Goal: Task Accomplishment & Management: Complete application form

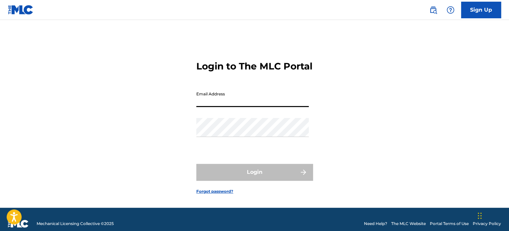
click at [239, 107] on input "Email Address" at bounding box center [252, 97] width 112 height 19
type input "[EMAIL_ADDRESS][DOMAIN_NAME]"
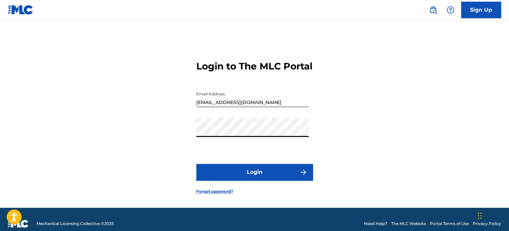
click at [196, 164] on button "Login" at bounding box center [254, 172] width 116 height 17
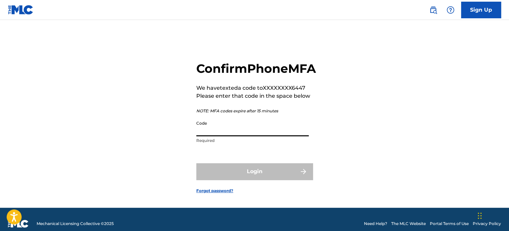
click at [285, 136] on input "Code" at bounding box center [252, 126] width 112 height 19
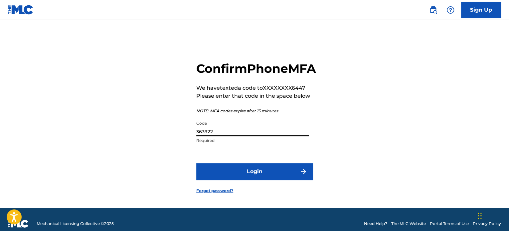
type input "363922"
click at [262, 180] on button "Login" at bounding box center [254, 171] width 116 height 17
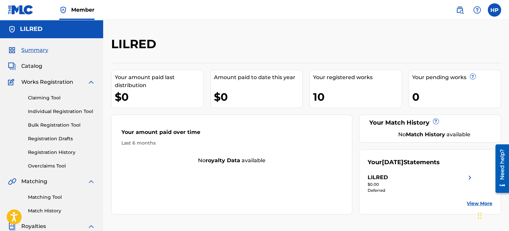
click at [55, 111] on link "Individual Registration Tool" at bounding box center [61, 111] width 67 height 7
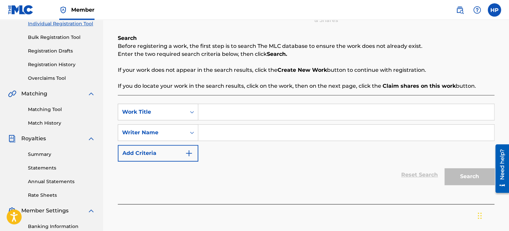
scroll to position [100, 0]
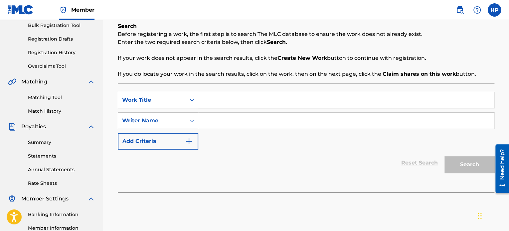
click at [63, 51] on link "Registration History" at bounding box center [61, 52] width 67 height 7
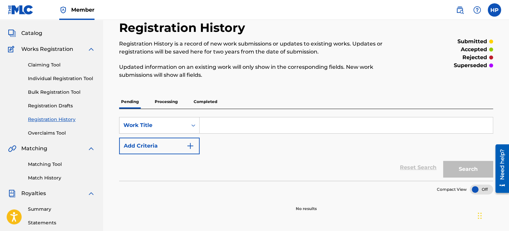
scroll to position [33, 0]
click at [35, 35] on span "Catalog" at bounding box center [31, 33] width 21 height 8
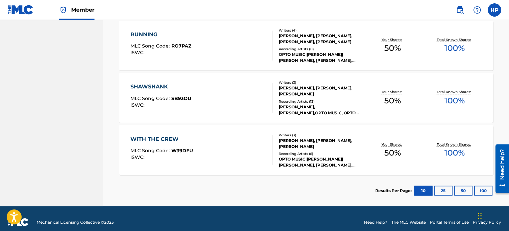
scroll to position [543, 0]
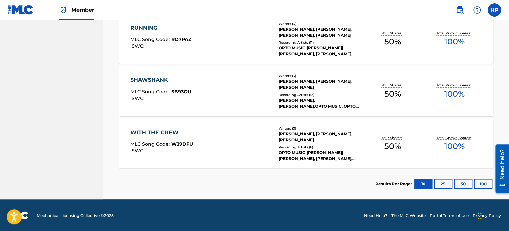
click at [441, 183] on button "25" at bounding box center [443, 184] width 18 height 10
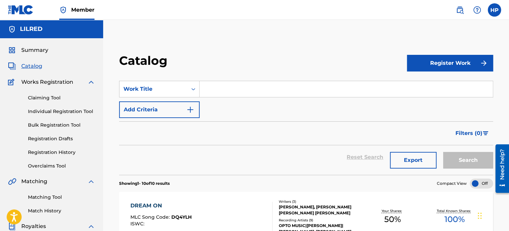
scroll to position [0, 0]
click at [53, 152] on link "Registration History" at bounding box center [61, 152] width 67 height 7
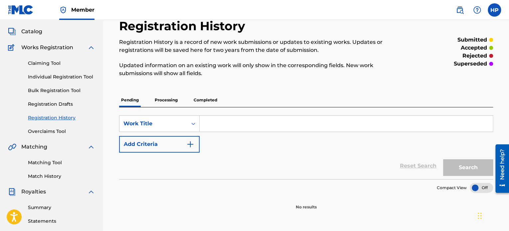
scroll to position [33, 0]
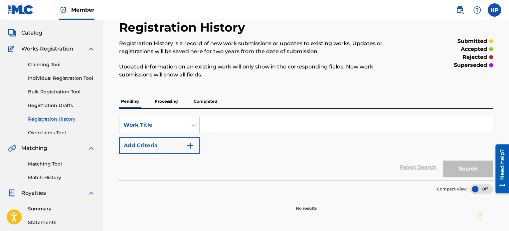
click at [54, 106] on link "Registration Drafts" at bounding box center [61, 105] width 67 height 7
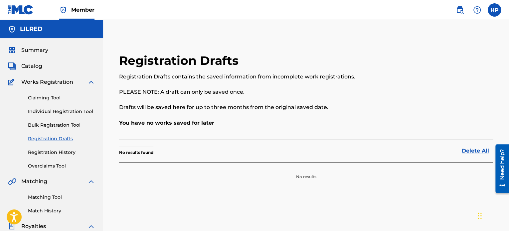
click at [53, 114] on link "Individual Registration Tool" at bounding box center [61, 111] width 67 height 7
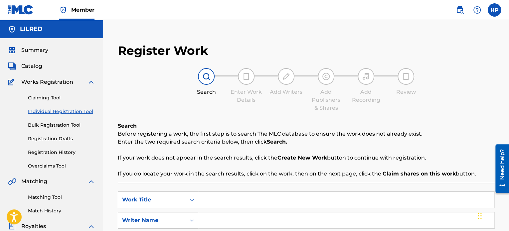
click at [44, 47] on span "Summary" at bounding box center [34, 50] width 27 height 8
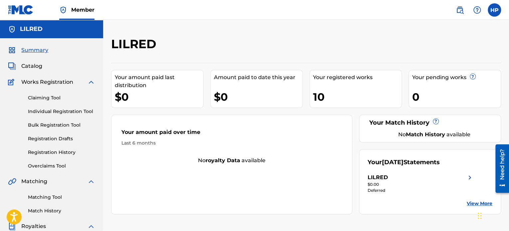
click at [31, 68] on span "Catalog" at bounding box center [31, 66] width 21 height 8
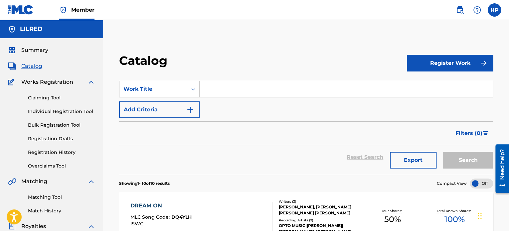
click at [38, 49] on span "Summary" at bounding box center [34, 50] width 27 height 8
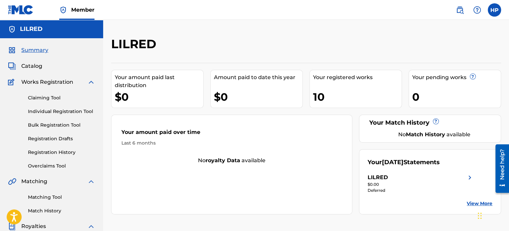
click at [32, 69] on span "Catalog" at bounding box center [31, 66] width 21 height 8
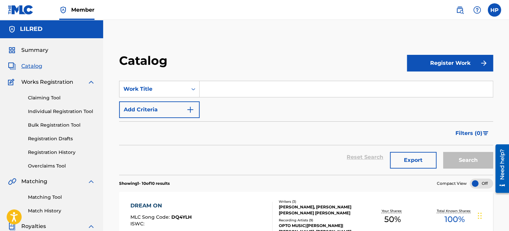
click at [36, 83] on span "Works Registration" at bounding box center [47, 82] width 52 height 8
click at [36, 64] on span "Catalog" at bounding box center [31, 66] width 21 height 8
click at [47, 100] on link "Claiming Tool" at bounding box center [61, 97] width 67 height 7
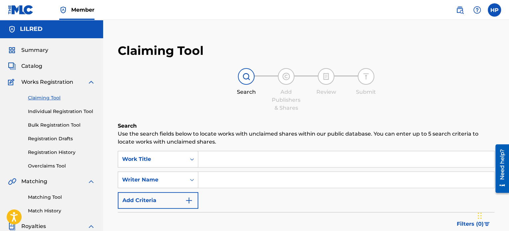
click at [52, 112] on link "Individual Registration Tool" at bounding box center [61, 111] width 67 height 7
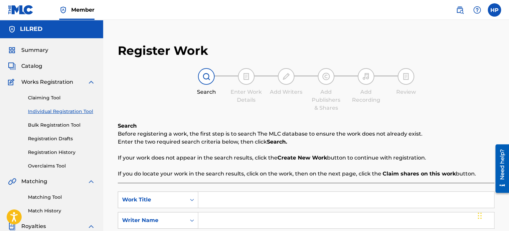
click at [53, 123] on link "Bulk Registration Tool" at bounding box center [61, 125] width 67 height 7
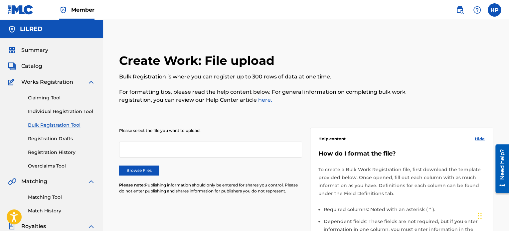
click at [63, 142] on link "Registration Drafts" at bounding box center [61, 138] width 67 height 7
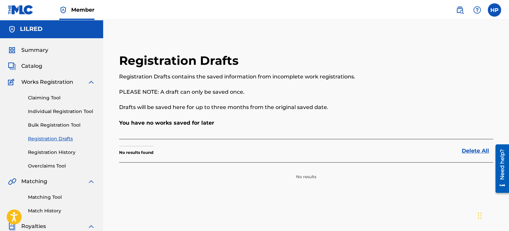
click at [63, 153] on link "Registration History" at bounding box center [61, 152] width 67 height 7
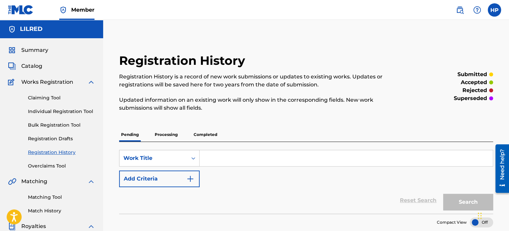
click at [169, 136] on p "Processing" at bounding box center [166, 135] width 27 height 14
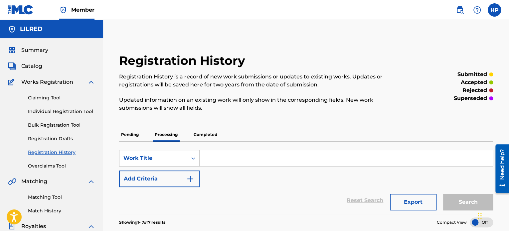
click at [49, 109] on link "Individual Registration Tool" at bounding box center [61, 111] width 67 height 7
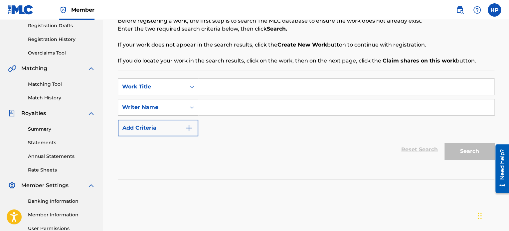
scroll to position [66, 0]
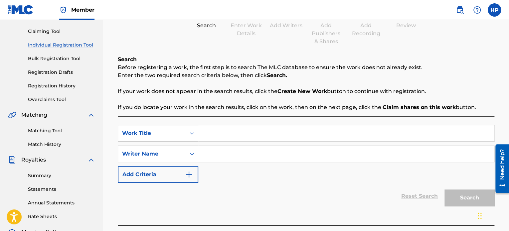
click at [231, 129] on input "Search Form" at bounding box center [346, 133] width 296 height 16
type input "Quicksand"
click at [229, 149] on input "Search Form" at bounding box center [346, 154] width 296 height 16
type input "[PERSON_NAME] [PERSON_NAME]"
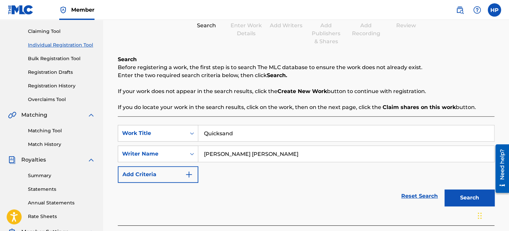
click at [457, 193] on button "Search" at bounding box center [469, 198] width 50 height 17
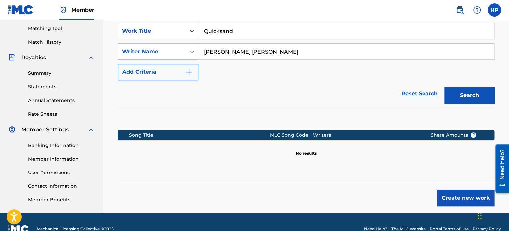
scroll to position [183, 0]
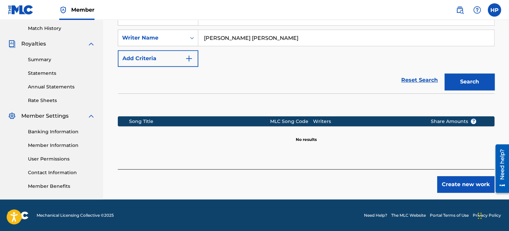
click at [458, 186] on button "Create new work" at bounding box center [465, 184] width 57 height 17
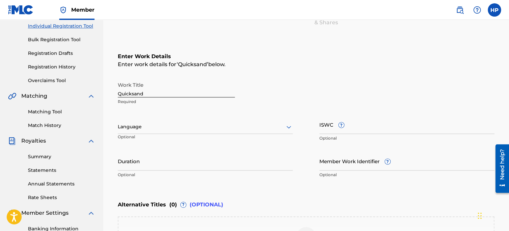
scroll to position [83, 0]
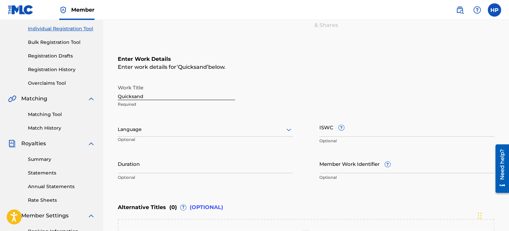
click at [190, 132] on div at bounding box center [205, 129] width 175 height 8
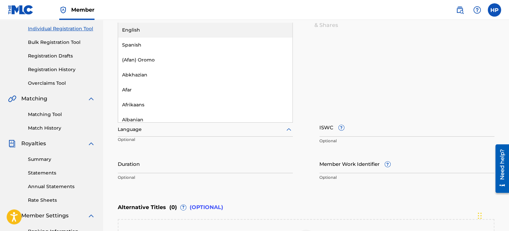
click at [146, 29] on div "English" at bounding box center [205, 30] width 174 height 15
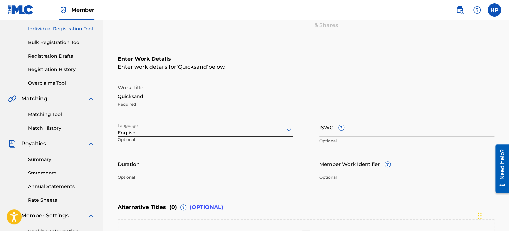
click at [220, 163] on input "Duration" at bounding box center [205, 163] width 175 height 19
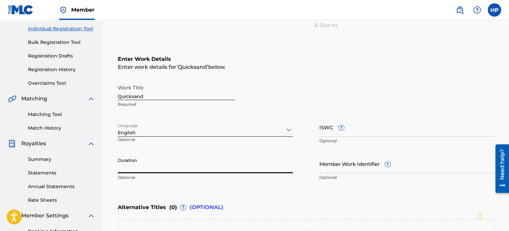
paste input "04:24"
type input "04:24"
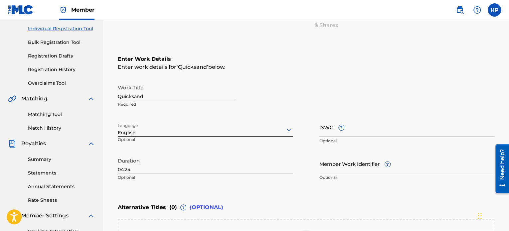
click at [265, 187] on div "Enter Work Details Enter work details for ‘ Quicksand ’ below. Work Title Quick…" at bounding box center [306, 119] width 376 height 161
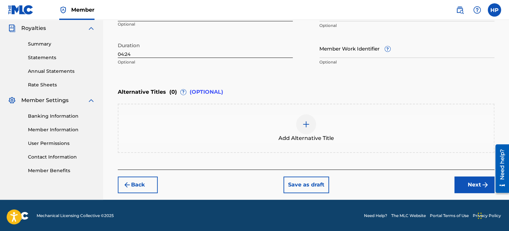
click at [483, 182] on img "submit" at bounding box center [485, 185] width 8 height 8
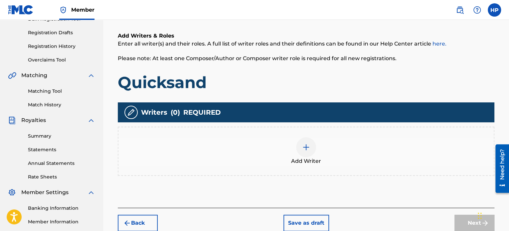
scroll to position [130, 0]
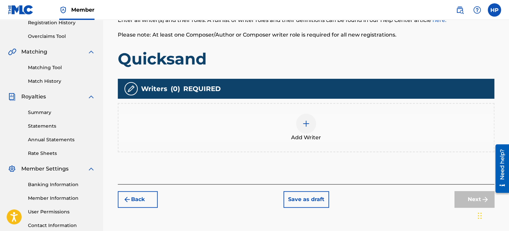
click at [304, 127] on img at bounding box center [306, 124] width 8 height 8
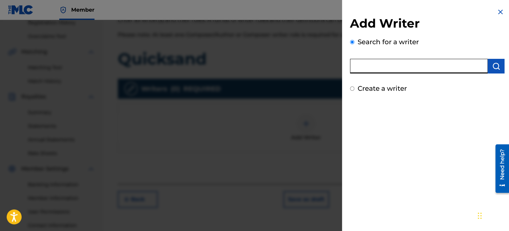
click at [376, 68] on input "text" at bounding box center [419, 66] width 138 height 15
type input "[PERSON_NAME] [PERSON_NAME]"
click at [492, 68] on img "submit" at bounding box center [496, 66] width 8 height 8
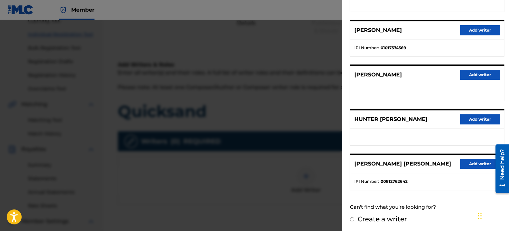
scroll to position [30, 0]
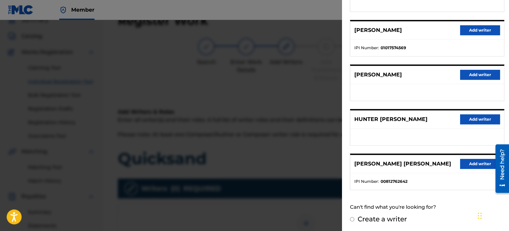
click at [470, 28] on button "Add writer" at bounding box center [480, 30] width 40 height 10
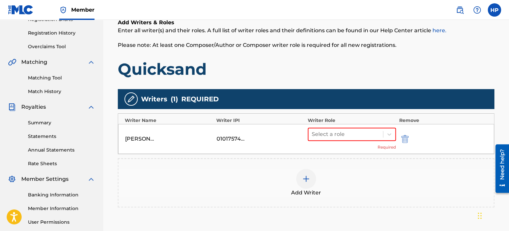
scroll to position [130, 0]
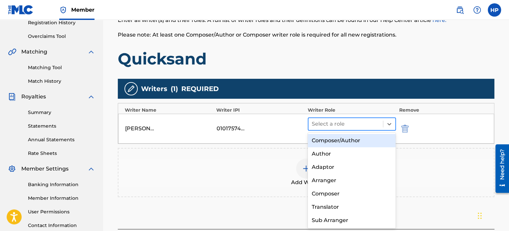
click at [336, 127] on div at bounding box center [346, 123] width 68 height 9
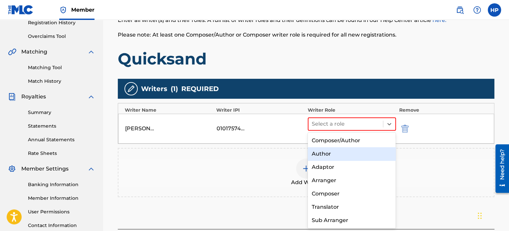
click at [336, 158] on div "Author" at bounding box center [352, 153] width 88 height 13
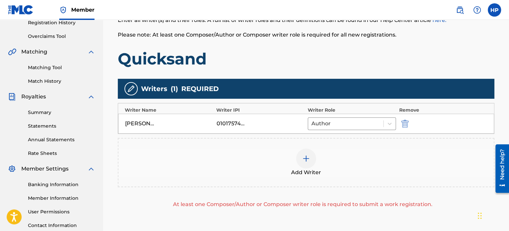
click at [310, 159] on div at bounding box center [306, 159] width 20 height 20
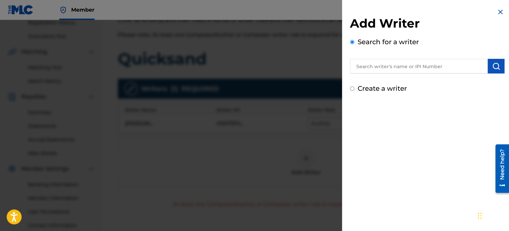
click at [406, 66] on input "text" at bounding box center [419, 66] width 138 height 15
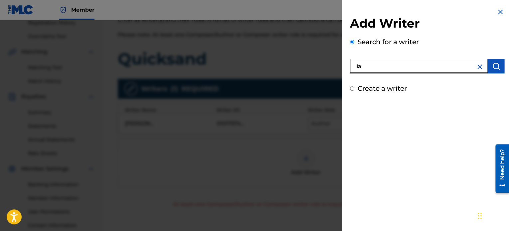
type input "I"
type input "[PERSON_NAME] [PERSON_NAME]"
click at [500, 63] on button "submit" at bounding box center [495, 66] width 17 height 15
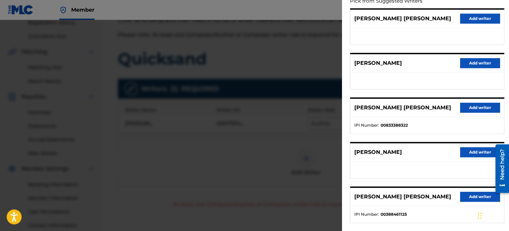
scroll to position [81, 0]
click at [468, 109] on button "Add writer" at bounding box center [480, 108] width 40 height 10
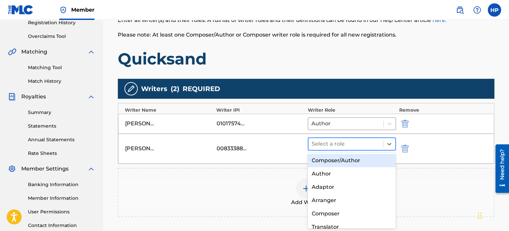
click at [357, 143] on div at bounding box center [346, 143] width 68 height 9
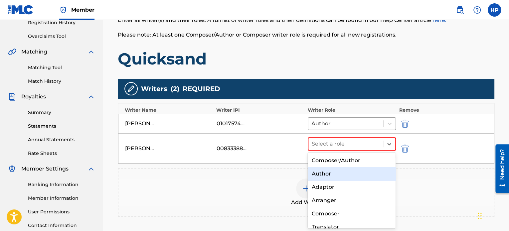
click at [332, 176] on div "Author" at bounding box center [352, 173] width 88 height 13
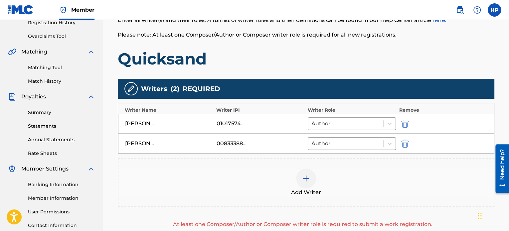
click at [310, 177] on div at bounding box center [306, 179] width 20 height 20
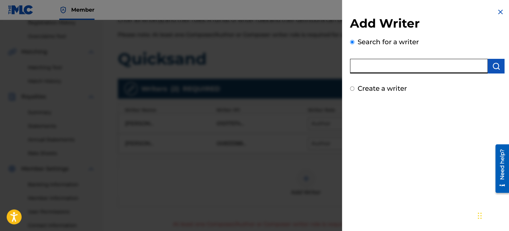
click at [398, 65] on input "text" at bounding box center [419, 66] width 138 height 15
type input "J"
type input "[PERSON_NAME]"
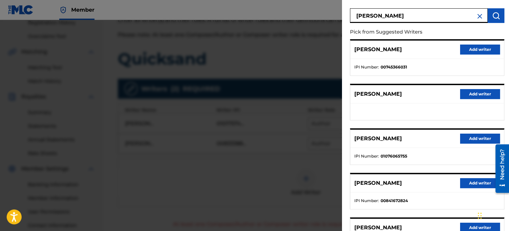
scroll to position [66, 0]
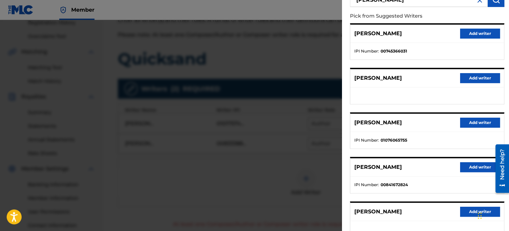
click at [469, 123] on button "Add writer" at bounding box center [480, 123] width 40 height 10
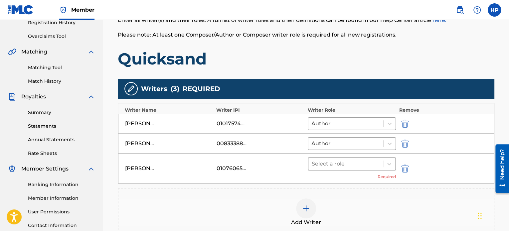
click at [344, 165] on div at bounding box center [346, 163] width 68 height 9
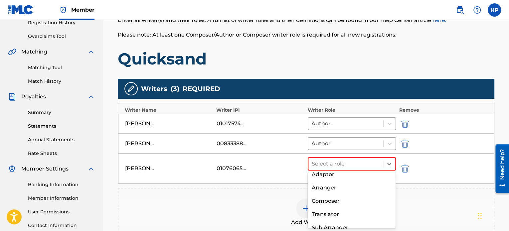
scroll to position [33, 0]
click at [336, 203] on div "Composer" at bounding box center [352, 199] width 88 height 13
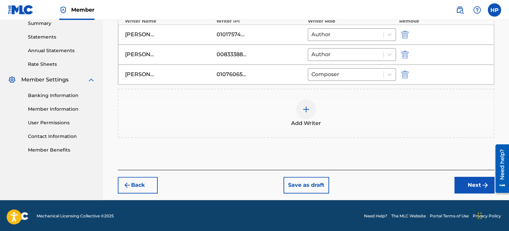
click at [457, 188] on button "Next" at bounding box center [474, 185] width 40 height 17
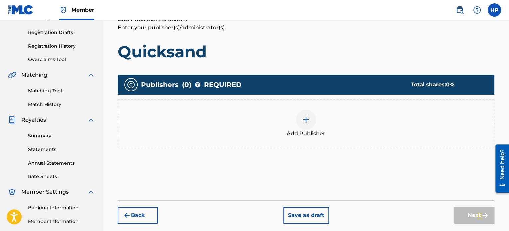
scroll to position [130, 0]
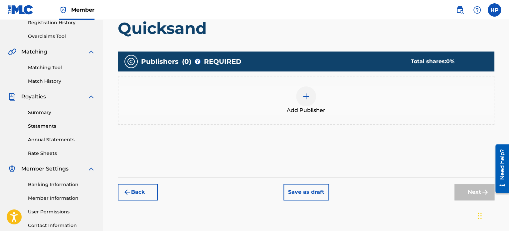
click at [308, 98] on img at bounding box center [306, 96] width 8 height 8
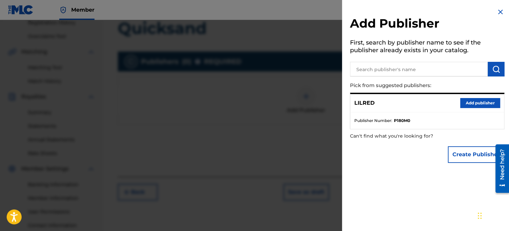
click at [460, 102] on button "Add publisher" at bounding box center [480, 103] width 40 height 10
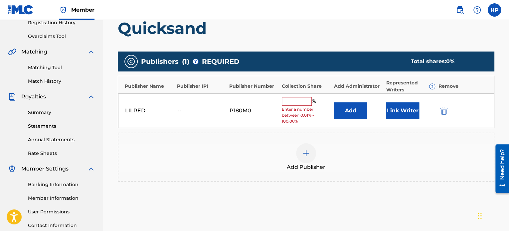
click at [293, 100] on input "text" at bounding box center [297, 101] width 30 height 9
type input "50"
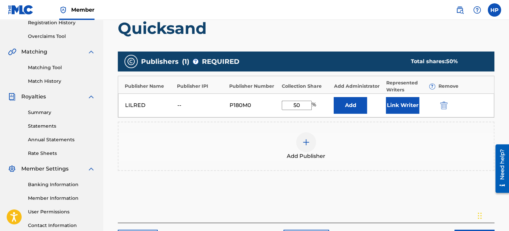
click at [379, 149] on div "Add Publisher" at bounding box center [305, 146] width 375 height 28
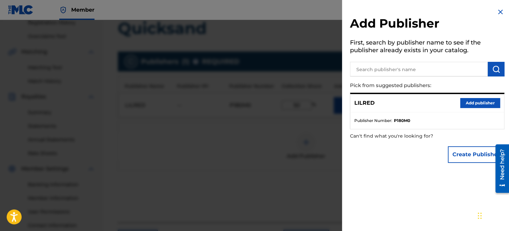
click at [252, 183] on div at bounding box center [254, 135] width 509 height 231
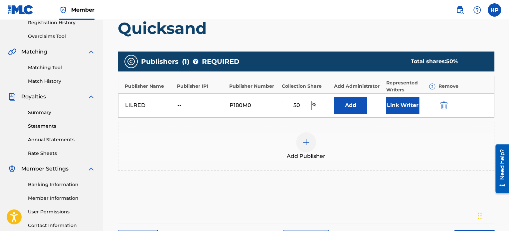
click at [401, 107] on button "Link Writer" at bounding box center [402, 105] width 33 height 17
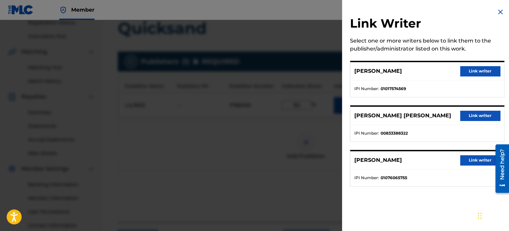
click at [480, 71] on button "Link writer" at bounding box center [480, 71] width 40 height 10
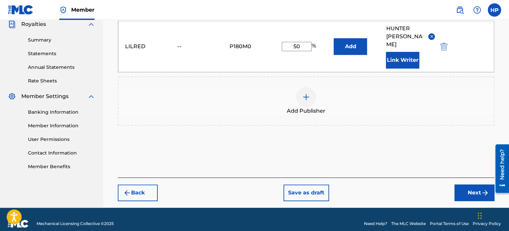
click at [470, 189] on button "Next" at bounding box center [474, 193] width 40 height 17
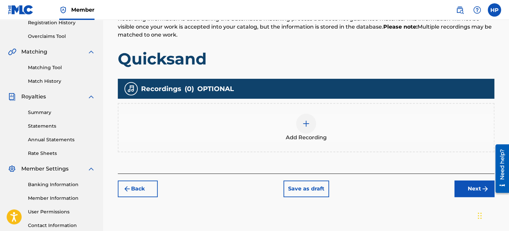
click at [310, 130] on div at bounding box center [306, 124] width 20 height 20
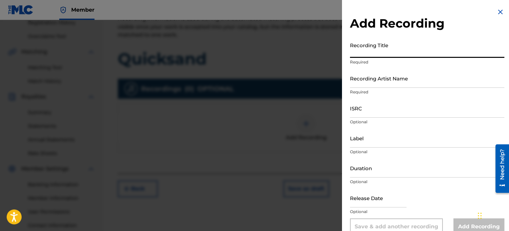
click at [402, 54] on input "Recording Title" at bounding box center [427, 48] width 154 height 19
type input "Quicksand"
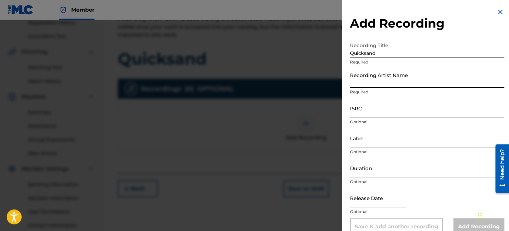
click at [388, 86] on input "Recording Artist Name" at bounding box center [427, 78] width 154 height 19
type input "LilRed"
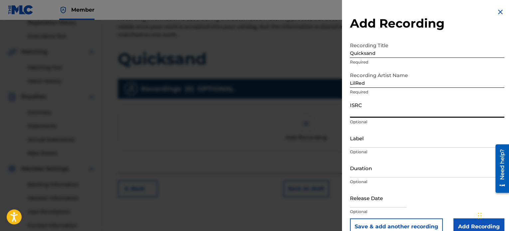
click at [384, 113] on input "ISRC" at bounding box center [427, 108] width 154 height 19
paste input "QZK6N2449115"
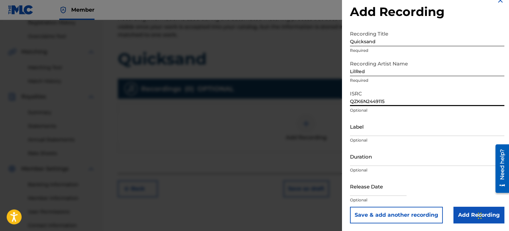
scroll to position [12, 0]
type input "QZK6N2449115"
click at [464, 215] on input "Add Recording" at bounding box center [478, 214] width 51 height 17
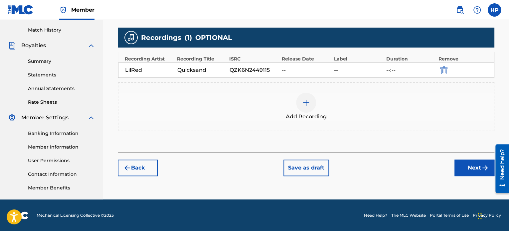
click at [465, 166] on button "Next" at bounding box center [474, 168] width 40 height 17
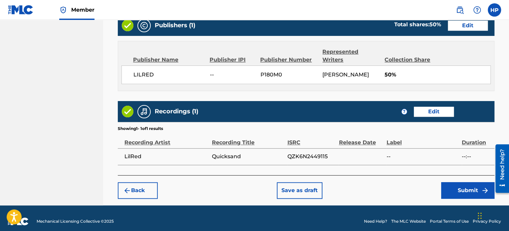
scroll to position [366, 0]
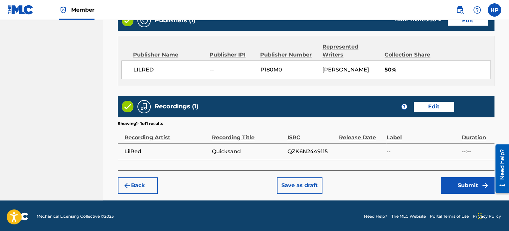
click at [448, 185] on button "Submit" at bounding box center [467, 185] width 53 height 17
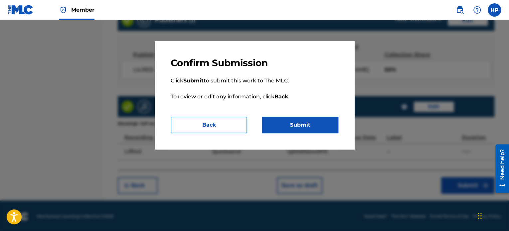
click at [306, 128] on button "Submit" at bounding box center [300, 125] width 76 height 17
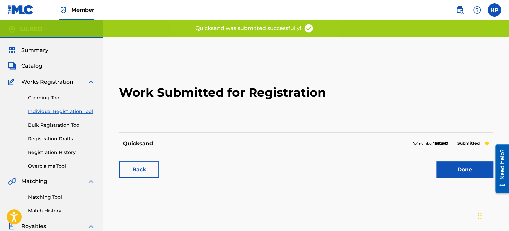
click at [461, 170] on link "Done" at bounding box center [464, 169] width 57 height 17
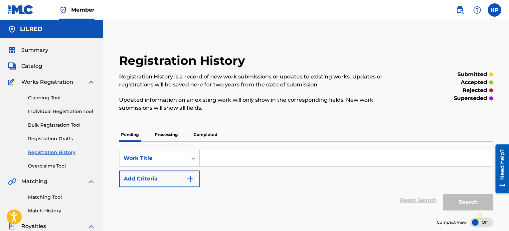
click at [43, 110] on link "Individual Registration Tool" at bounding box center [61, 111] width 67 height 7
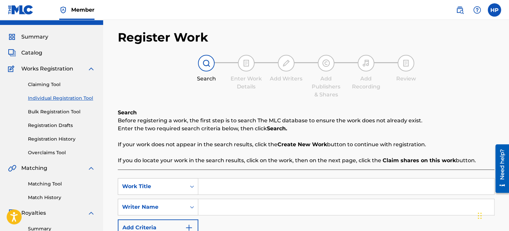
scroll to position [66, 0]
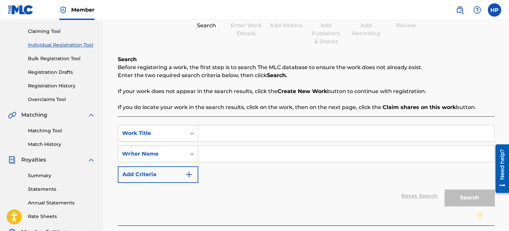
click at [248, 132] on input "Search Form" at bounding box center [346, 133] width 296 height 16
type input "Across Time"
click at [242, 153] on input "Search Form" at bounding box center [346, 154] width 296 height 16
type input "[PERSON_NAME] [PERSON_NAME]"
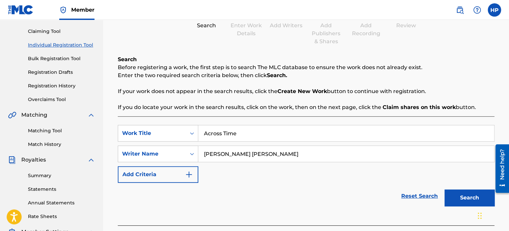
click at [462, 197] on button "Search" at bounding box center [469, 198] width 50 height 17
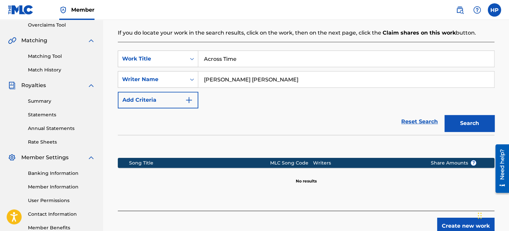
scroll to position [166, 0]
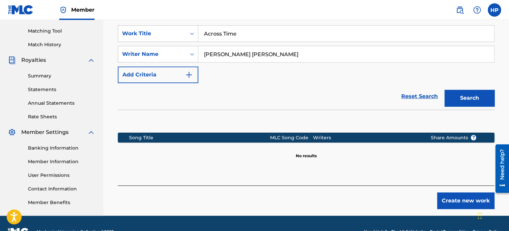
click at [468, 199] on button "Create new work" at bounding box center [465, 200] width 57 height 17
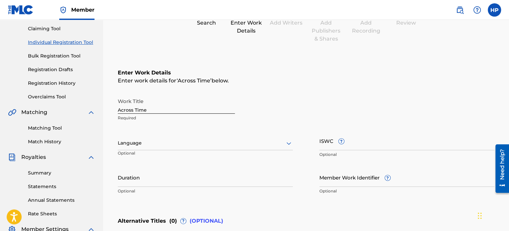
scroll to position [66, 0]
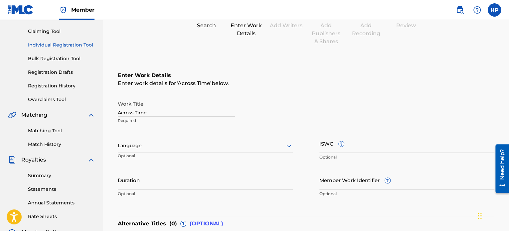
click at [174, 148] on div at bounding box center [205, 146] width 175 height 8
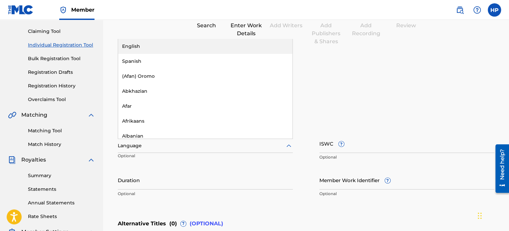
click at [145, 45] on div "English" at bounding box center [205, 46] width 174 height 15
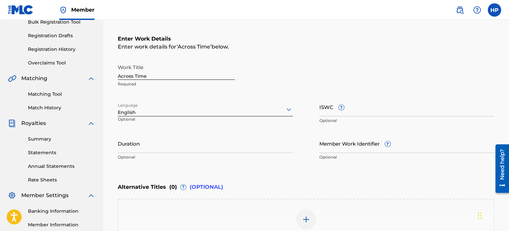
scroll to position [133, 0]
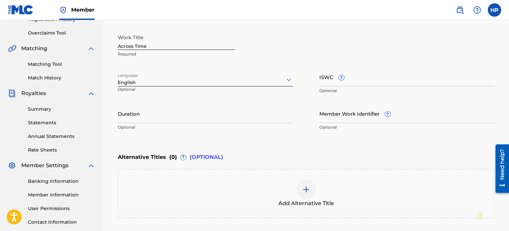
click at [197, 120] on input "Duration" at bounding box center [205, 113] width 175 height 19
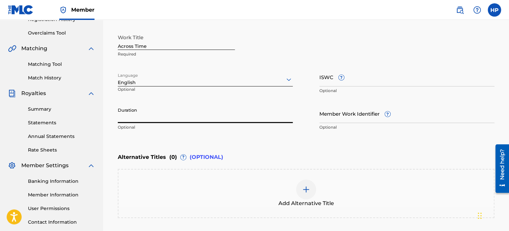
paste input "03:57"
type input "03:57"
click at [266, 142] on div "Enter Work Details Enter work details for ‘ Across Time ’ below. Work Title Acr…" at bounding box center [306, 69] width 376 height 161
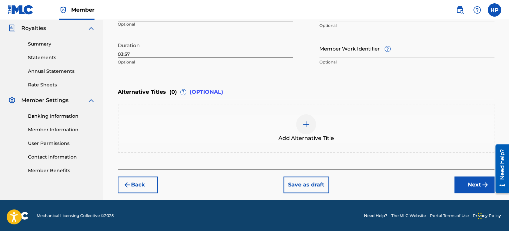
click at [479, 189] on button "Next" at bounding box center [474, 185] width 40 height 17
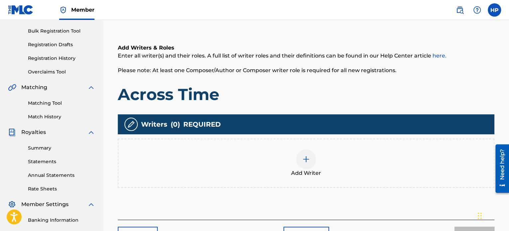
scroll to position [96, 0]
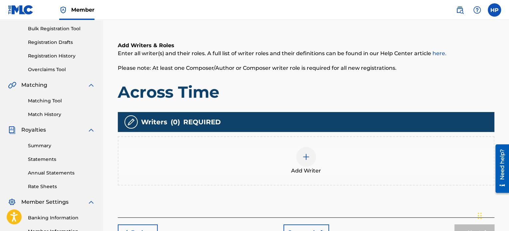
click at [308, 153] on img at bounding box center [306, 157] width 8 height 8
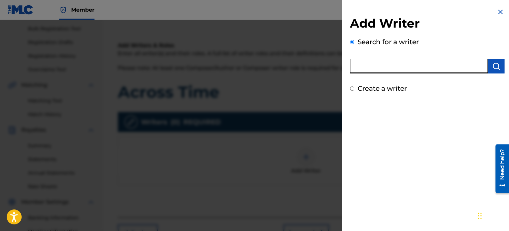
click at [393, 60] on input "text" at bounding box center [419, 66] width 138 height 15
type input "[PERSON_NAME] [PERSON_NAME]"
click at [498, 64] on button "submit" at bounding box center [495, 66] width 17 height 15
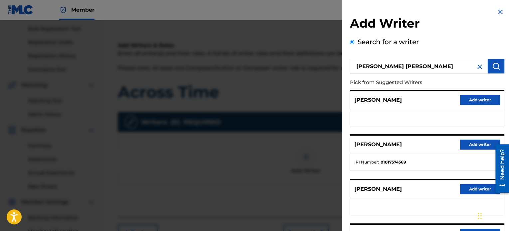
click at [464, 145] on button "Add writer" at bounding box center [480, 145] width 40 height 10
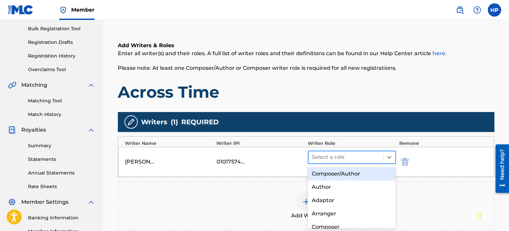
click at [331, 159] on div at bounding box center [346, 157] width 68 height 9
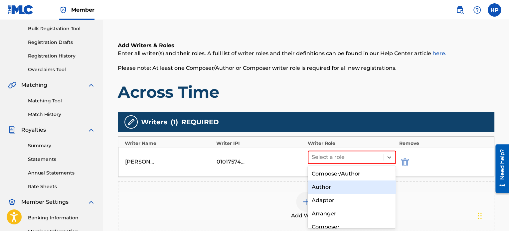
click at [334, 188] on div "Author" at bounding box center [352, 187] width 88 height 13
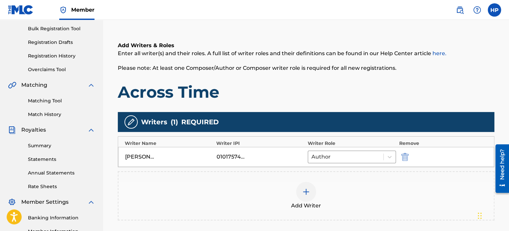
click at [307, 190] on img at bounding box center [306, 192] width 8 height 8
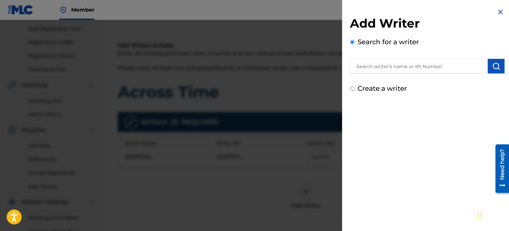
click at [379, 71] on input "text" at bounding box center [419, 66] width 138 height 15
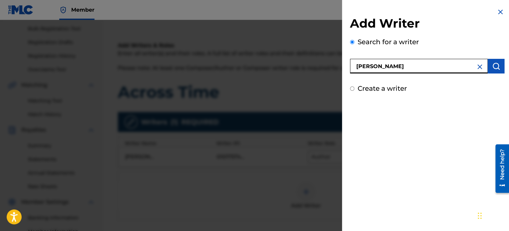
type input "[PERSON_NAME]"
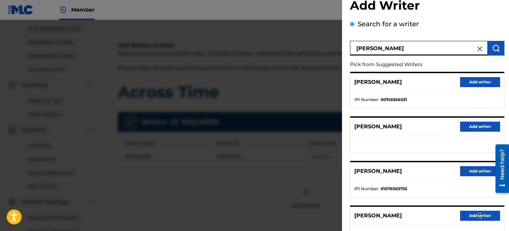
scroll to position [66, 0]
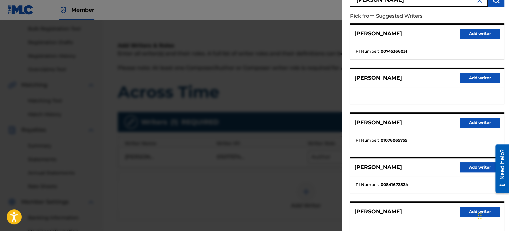
click at [468, 122] on button "Add writer" at bounding box center [480, 123] width 40 height 10
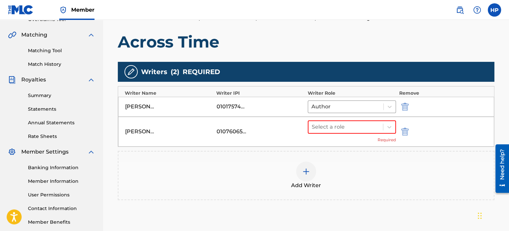
scroll to position [163, 0]
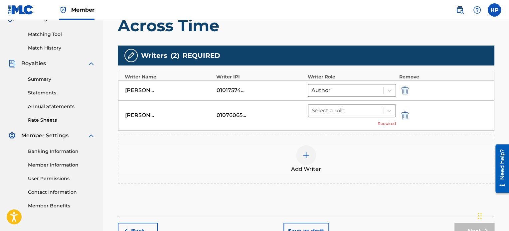
click at [332, 114] on div at bounding box center [346, 110] width 68 height 9
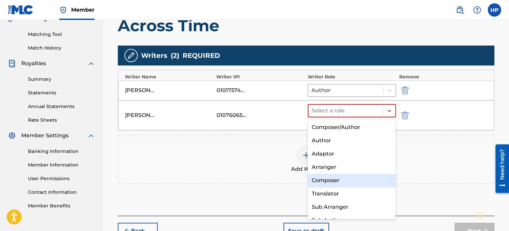
click at [339, 181] on div "Composer" at bounding box center [352, 180] width 88 height 13
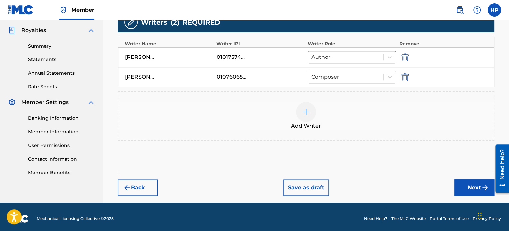
click at [467, 186] on button "Next" at bounding box center [474, 188] width 40 height 17
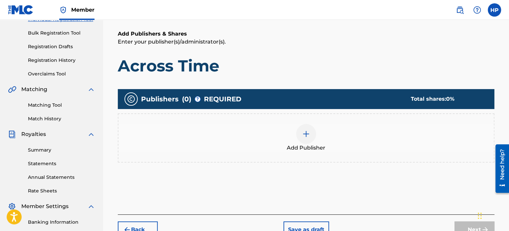
scroll to position [96, 0]
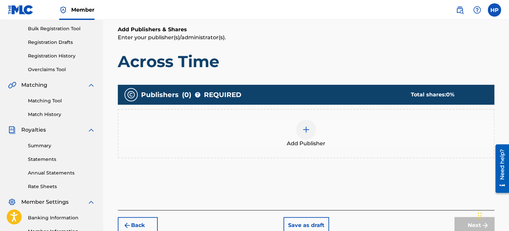
click at [310, 123] on div at bounding box center [306, 130] width 20 height 20
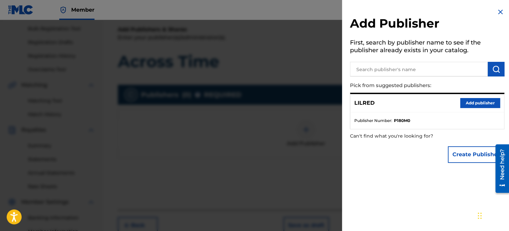
click at [470, 105] on button "Add publisher" at bounding box center [480, 103] width 40 height 10
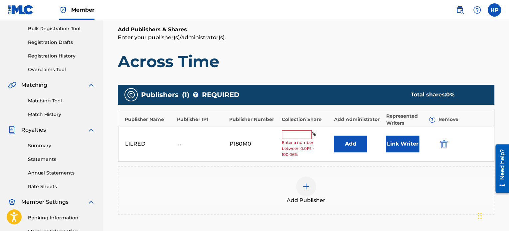
click at [290, 133] on input "text" at bounding box center [297, 134] width 30 height 9
type input "50"
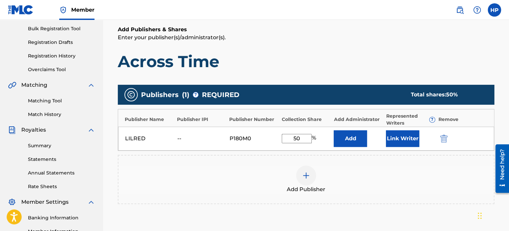
click at [397, 134] on button "Link Writer" at bounding box center [402, 138] width 33 height 17
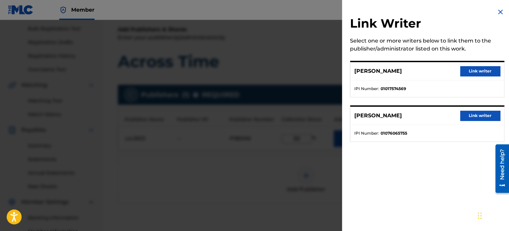
click at [465, 75] on button "Link writer" at bounding box center [480, 71] width 40 height 10
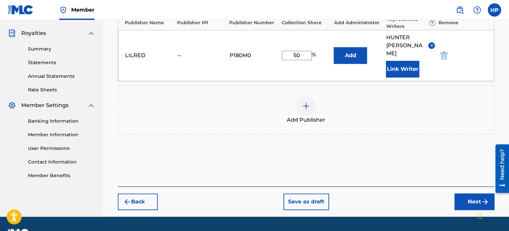
scroll to position [196, 0]
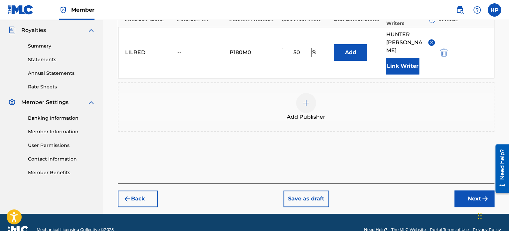
click at [469, 192] on button "Next" at bounding box center [474, 199] width 40 height 17
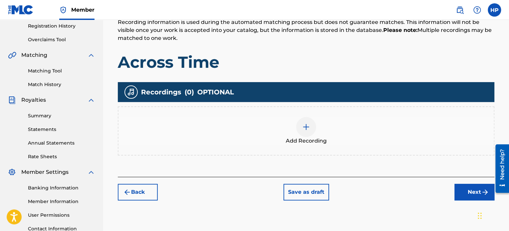
scroll to position [130, 0]
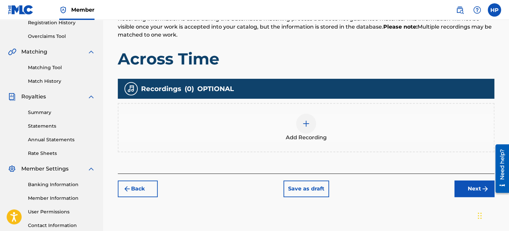
click at [311, 126] on div at bounding box center [306, 124] width 20 height 20
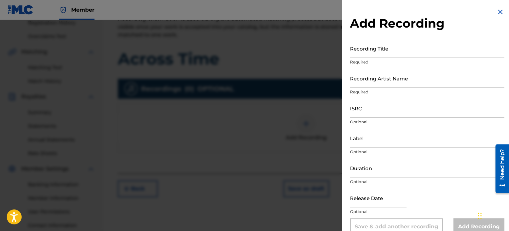
click at [390, 54] on input "Recording Title" at bounding box center [427, 48] width 154 height 19
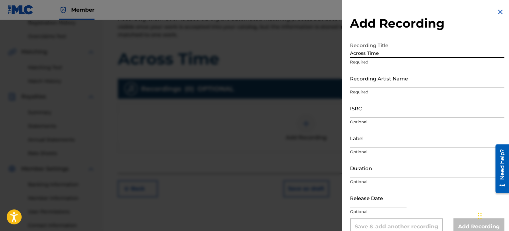
type input "Across Time"
click at [389, 83] on input "Recording Artist Name" at bounding box center [427, 78] width 154 height 19
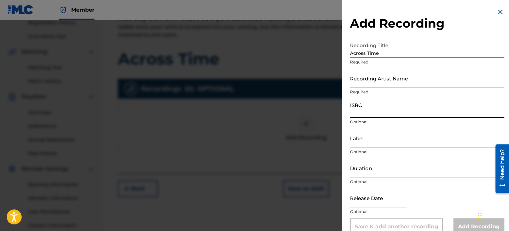
click at [390, 113] on input "ISRC" at bounding box center [427, 108] width 154 height 19
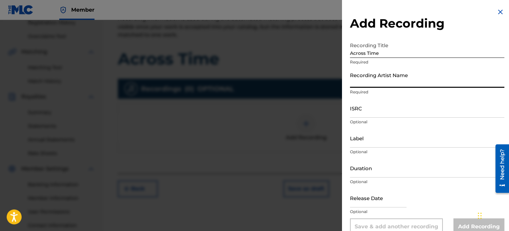
drag, startPoint x: 364, startPoint y: 87, endPoint x: 366, endPoint y: 84, distance: 3.6
click at [364, 87] on input "Recording Artist Name" at bounding box center [427, 78] width 154 height 19
type input "LilRed"
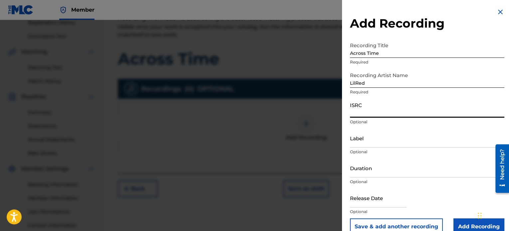
click at [364, 114] on input "ISRC" at bounding box center [427, 108] width 154 height 19
paste input "QZHN42466522"
type input "QZHN42466522"
click at [413, 123] on p "Optional" at bounding box center [427, 122] width 154 height 6
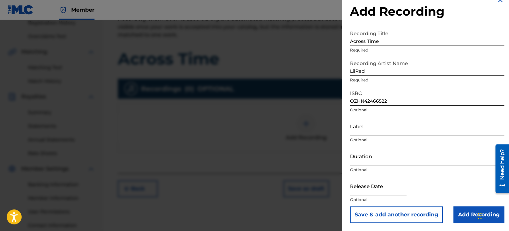
click at [457, 217] on input "Add Recording" at bounding box center [478, 214] width 51 height 17
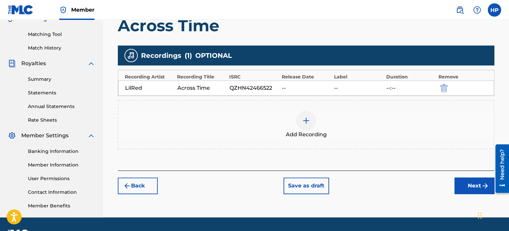
click at [458, 185] on button "Next" at bounding box center [474, 186] width 40 height 17
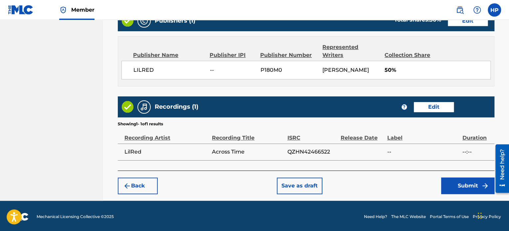
scroll to position [356, 0]
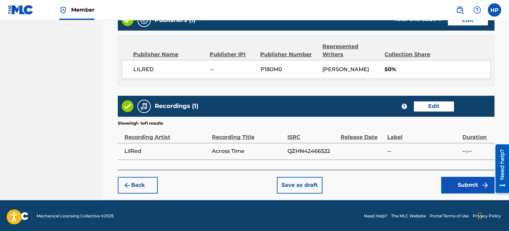
click at [459, 185] on button "Submit" at bounding box center [467, 185] width 53 height 17
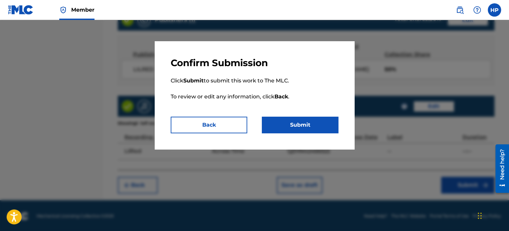
click at [303, 121] on button "Submit" at bounding box center [300, 125] width 76 height 17
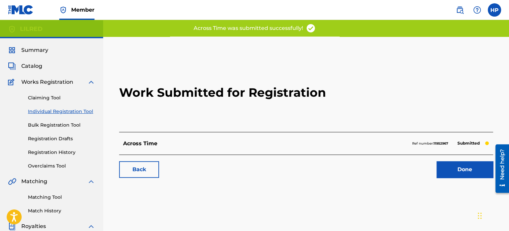
click at [451, 166] on link "Done" at bounding box center [464, 169] width 57 height 17
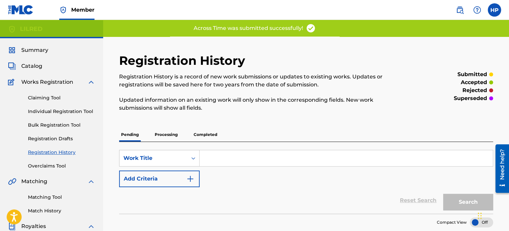
click at [64, 111] on link "Individual Registration Tool" at bounding box center [61, 111] width 67 height 7
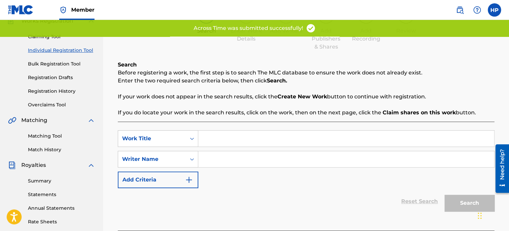
scroll to position [66, 0]
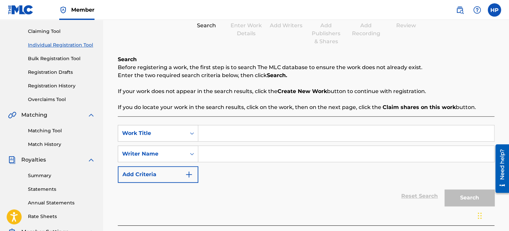
click at [221, 128] on input "Search Form" at bounding box center [346, 133] width 296 height 16
type input "Down Bad"
click at [246, 157] on input "Search Form" at bounding box center [346, 154] width 296 height 16
type input "[PERSON_NAME] [PERSON_NAME]"
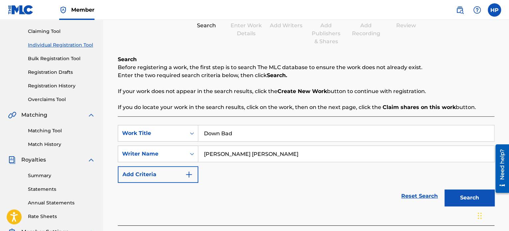
click at [461, 202] on button "Search" at bounding box center [469, 198] width 50 height 17
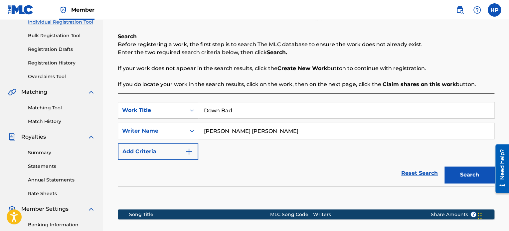
scroll to position [83, 0]
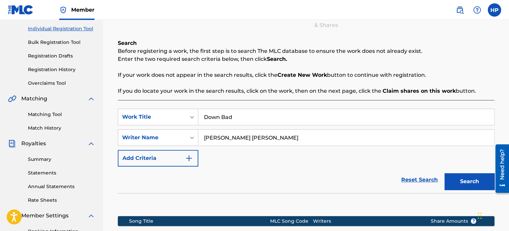
click at [276, 137] on input "[PERSON_NAME] [PERSON_NAME]" at bounding box center [346, 138] width 296 height 16
drag, startPoint x: 276, startPoint y: 137, endPoint x: 173, endPoint y: 155, distance: 104.9
click at [173, 155] on div "SearchWithCriteria10e9f7aa-6613-401c-a931-a2ebe5ff6e88 Work Title Down Bad Sear…" at bounding box center [306, 138] width 376 height 58
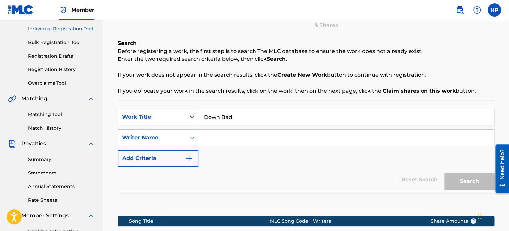
click at [239, 142] on input "Search Form" at bounding box center [346, 138] width 296 height 16
type input "[PERSON_NAME]"
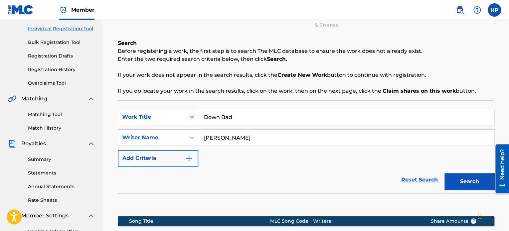
click at [470, 180] on button "Search" at bounding box center [469, 181] width 50 height 17
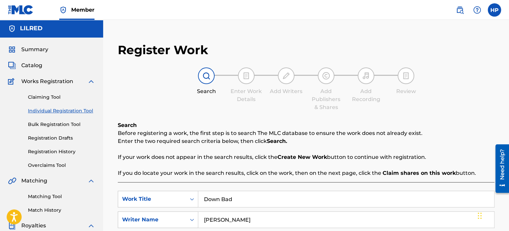
scroll to position [0, 0]
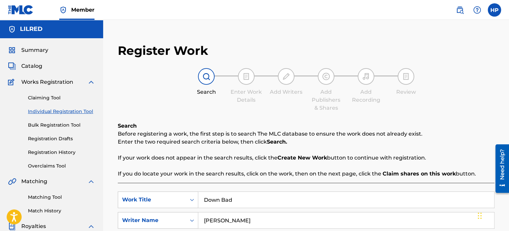
click at [31, 66] on span "Catalog" at bounding box center [31, 66] width 21 height 8
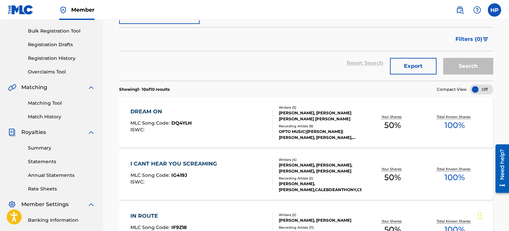
scroll to position [78, 0]
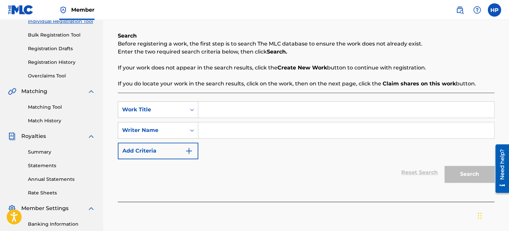
scroll to position [100, 0]
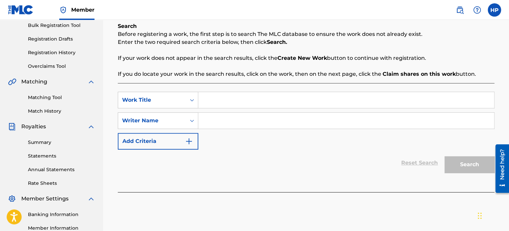
click at [230, 99] on input "Search Form" at bounding box center [346, 100] width 296 height 16
type input "Down Bad"
click at [238, 119] on input "Search Form" at bounding box center [346, 121] width 296 height 16
type input "[PERSON_NAME]"
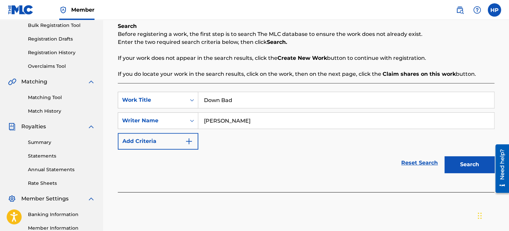
click at [468, 168] on button "Search" at bounding box center [469, 164] width 50 height 17
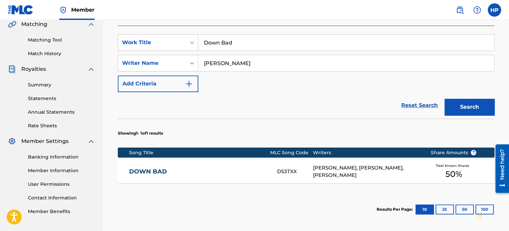
scroll to position [166, 0]
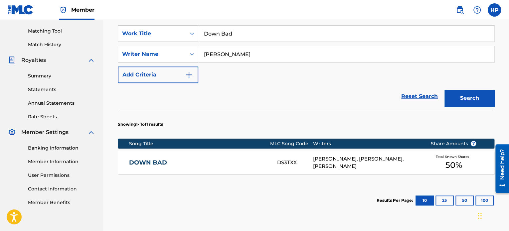
click at [148, 164] on link "DOWN BAD" at bounding box center [198, 163] width 139 height 8
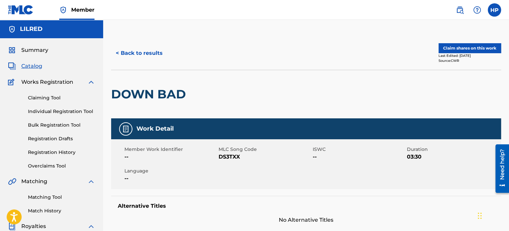
click at [457, 48] on button "Claim shares on this work" at bounding box center [469, 48] width 63 height 10
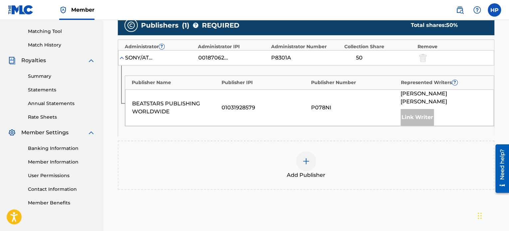
scroll to position [166, 0]
click at [311, 153] on div at bounding box center [306, 161] width 20 height 20
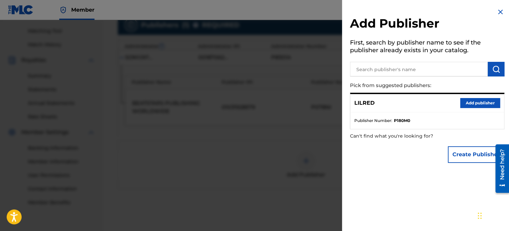
click at [477, 103] on button "Add publisher" at bounding box center [480, 103] width 40 height 10
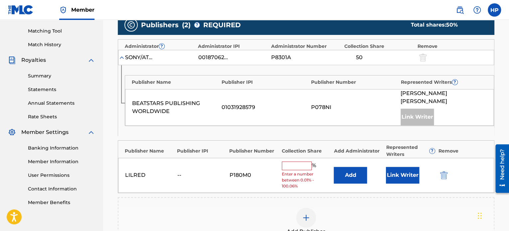
click at [294, 162] on input "text" at bounding box center [297, 166] width 30 height 9
type input "50"
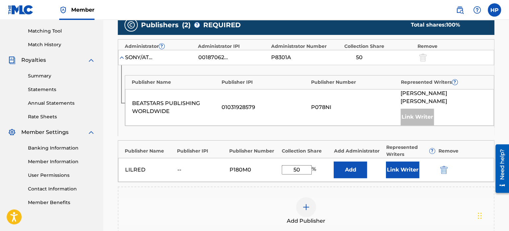
click at [402, 164] on button "Link Writer" at bounding box center [402, 170] width 33 height 17
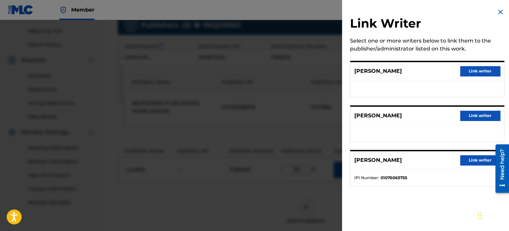
click at [469, 72] on button "Link writer" at bounding box center [480, 71] width 40 height 10
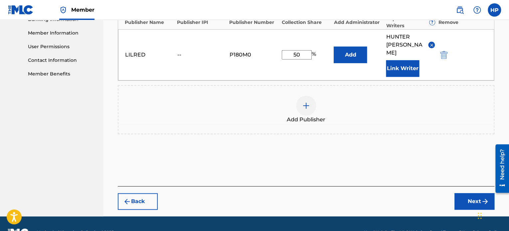
click at [479, 193] on button "Next" at bounding box center [474, 201] width 40 height 17
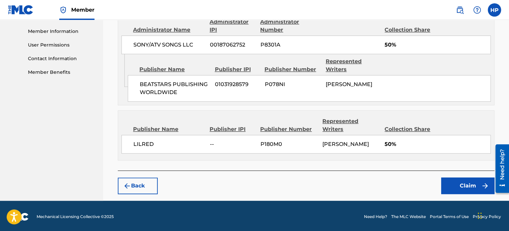
scroll to position [297, 0]
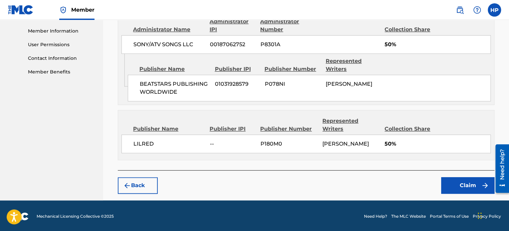
click at [456, 183] on button "Claim" at bounding box center [467, 185] width 53 height 17
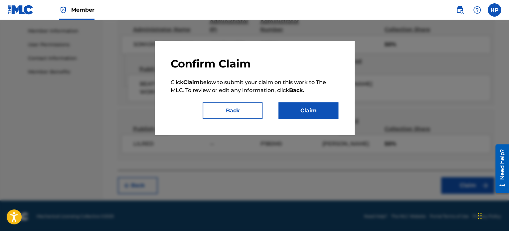
click at [294, 107] on button "Claim" at bounding box center [308, 110] width 60 height 17
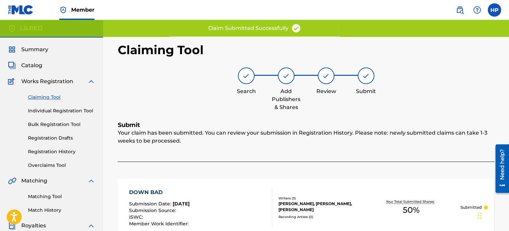
scroll to position [0, 0]
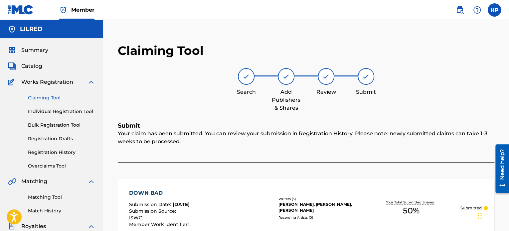
click at [52, 109] on link "Individual Registration Tool" at bounding box center [61, 111] width 67 height 7
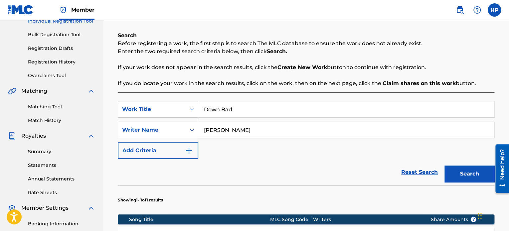
scroll to position [100, 0]
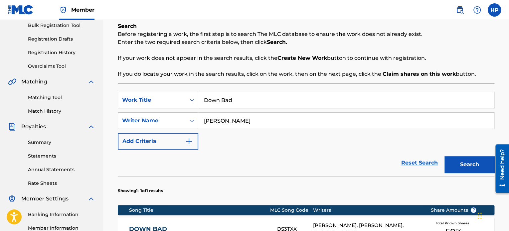
drag, startPoint x: 244, startPoint y: 99, endPoint x: 138, endPoint y: 100, distance: 106.7
click at [138, 100] on div "SearchWithCriteria10e9f7aa-6613-401c-a931-a2ebe5ff6e88 Work Title Down Bad" at bounding box center [306, 100] width 376 height 17
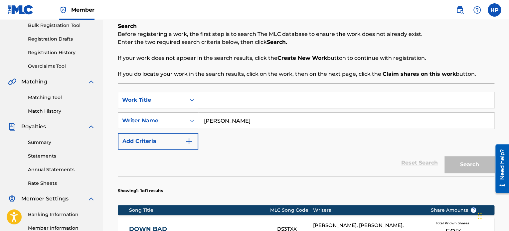
click at [263, 169] on div "Reset Search Search" at bounding box center [306, 163] width 376 height 27
click at [239, 97] on input "Search Form" at bounding box center [346, 100] width 296 height 16
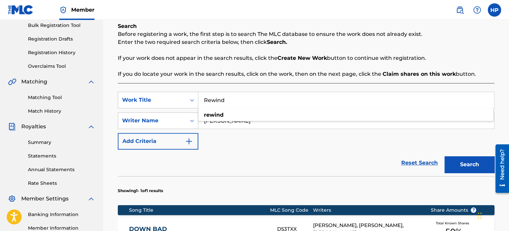
type input "Rewind"
click at [275, 150] on div "Reset Search Search" at bounding box center [306, 163] width 376 height 27
click at [475, 166] on button "Search" at bounding box center [469, 164] width 50 height 17
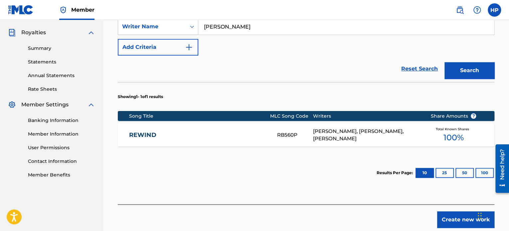
scroll to position [199, 0]
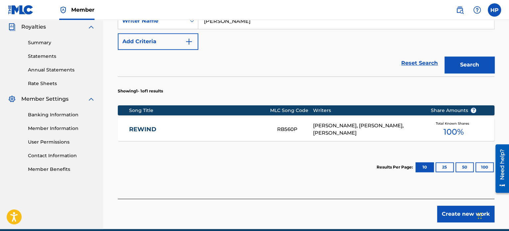
click at [141, 129] on link "REWIND" at bounding box center [198, 130] width 139 height 8
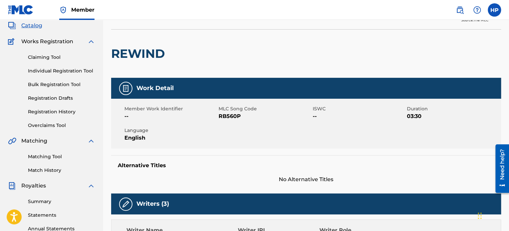
scroll to position [40, 0]
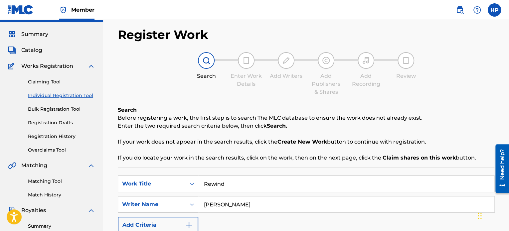
scroll to position [15, 0]
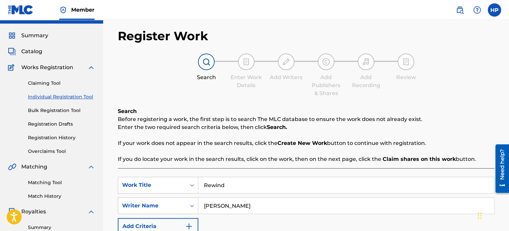
drag, startPoint x: 34, startPoint y: 53, endPoint x: 53, endPoint y: 53, distance: 18.6
click at [34, 53] on span "Catalog" at bounding box center [31, 52] width 21 height 8
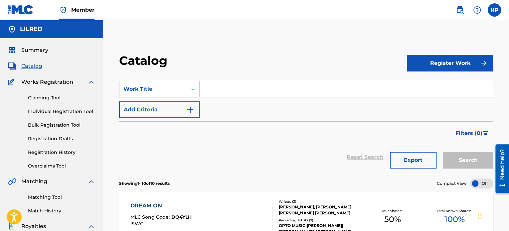
click at [48, 114] on link "Individual Registration Tool" at bounding box center [61, 111] width 67 height 7
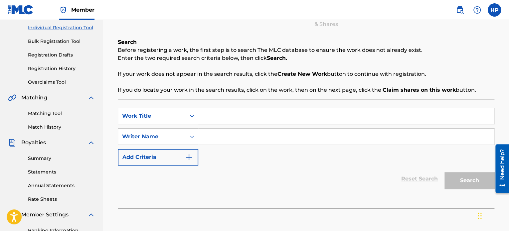
scroll to position [133, 0]
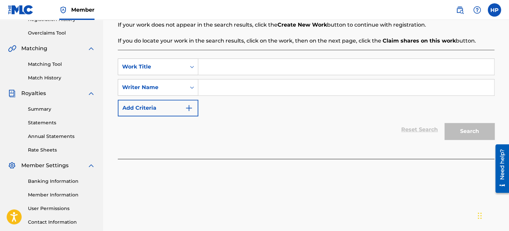
click at [229, 64] on input "Search Form" at bounding box center [346, 67] width 296 height 16
type input "TKO"
click at [264, 82] on input "Search Form" at bounding box center [346, 87] width 296 height 16
type input "[PERSON_NAME]"
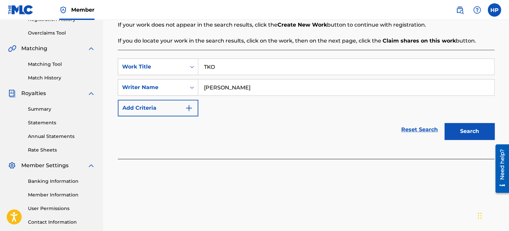
click at [479, 135] on button "Search" at bounding box center [469, 131] width 50 height 17
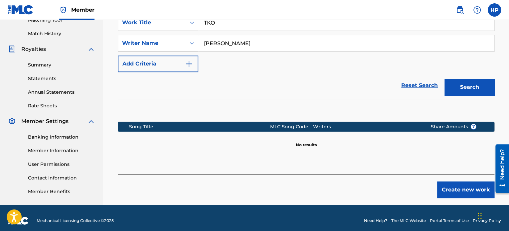
scroll to position [183, 0]
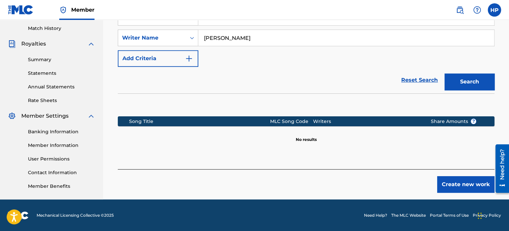
click at [480, 189] on button "Create new work" at bounding box center [465, 184] width 57 height 17
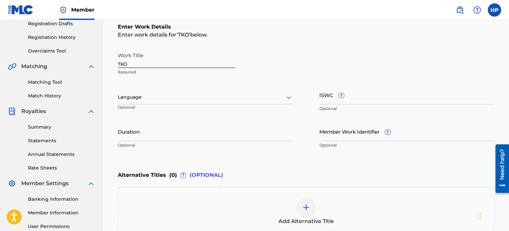
scroll to position [116, 0]
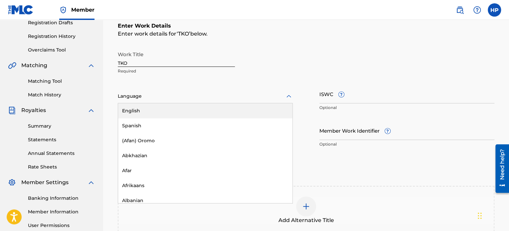
click at [170, 100] on div at bounding box center [205, 96] width 175 height 8
click at [163, 113] on div "English" at bounding box center [205, 110] width 174 height 15
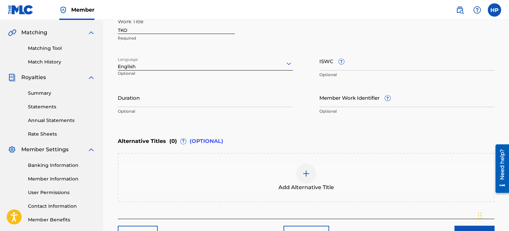
scroll to position [149, 0]
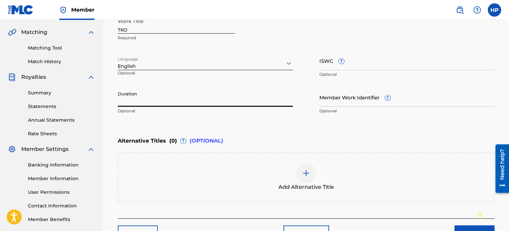
click at [201, 101] on input "Duration" at bounding box center [205, 97] width 175 height 19
paste input "02:09"
type input "02:09"
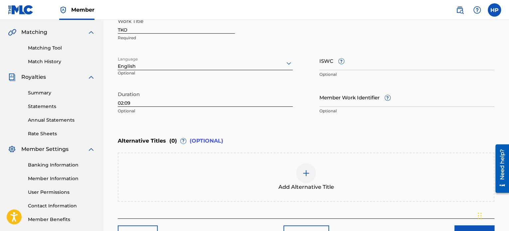
click at [256, 121] on div "Enter Work Details Enter work details for ‘ TKO ’ below. Work Title TKO Require…" at bounding box center [306, 53] width 376 height 161
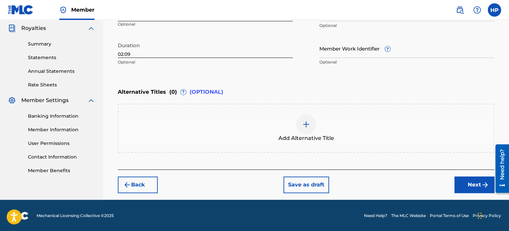
click at [472, 182] on button "Next" at bounding box center [474, 185] width 40 height 17
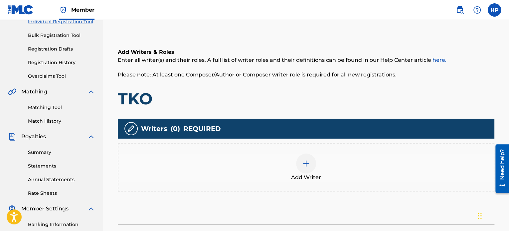
scroll to position [96, 0]
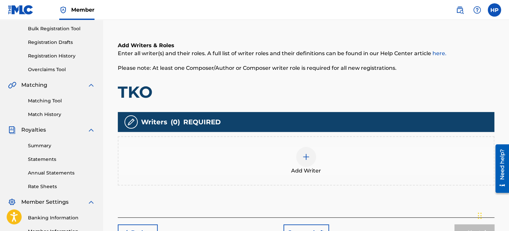
click at [310, 161] on div at bounding box center [306, 157] width 20 height 20
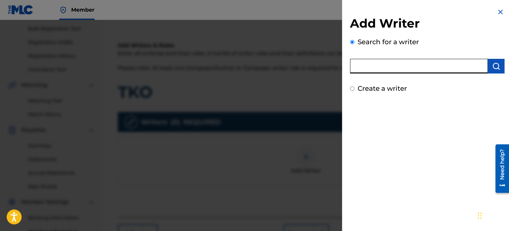
click at [405, 64] on input "text" at bounding box center [419, 66] width 138 height 15
type input "[PERSON_NAME] [PERSON_NAME]"
click at [492, 63] on img "submit" at bounding box center [496, 66] width 8 height 8
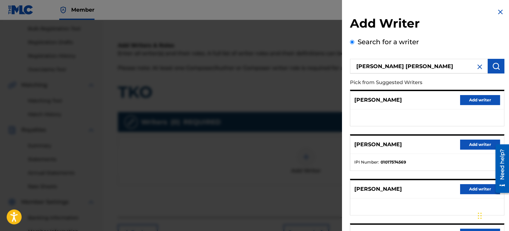
click at [469, 147] on button "Add writer" at bounding box center [480, 145] width 40 height 10
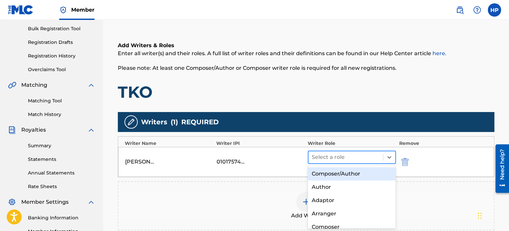
click at [331, 159] on div at bounding box center [346, 157] width 68 height 9
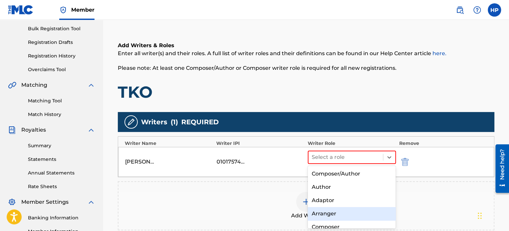
scroll to position [0, 0]
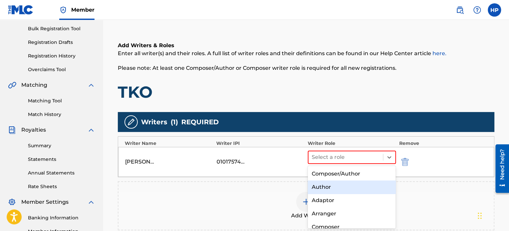
click at [342, 188] on div "Author" at bounding box center [352, 187] width 88 height 13
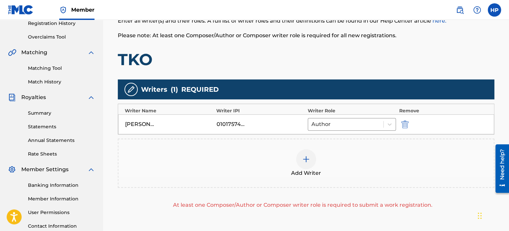
scroll to position [130, 0]
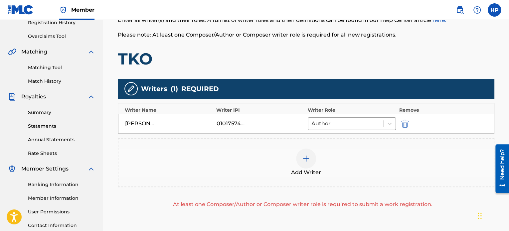
click at [310, 159] on img at bounding box center [306, 159] width 8 height 8
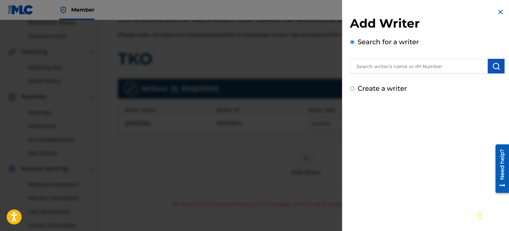
click at [384, 68] on input "text" at bounding box center [419, 66] width 138 height 15
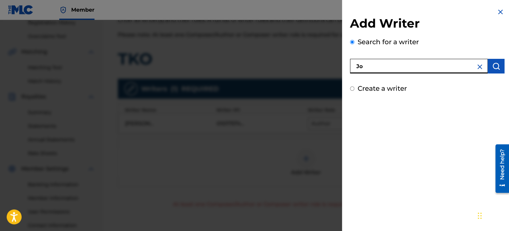
type input "J"
type input "D"
click at [351, 88] on input "Create a writer" at bounding box center [352, 88] width 4 height 4
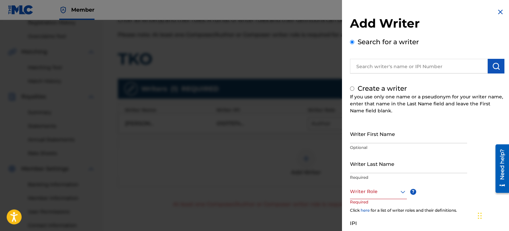
radio input "false"
radio input "true"
click at [386, 137] on input "Writer First Name" at bounding box center [408, 133] width 117 height 19
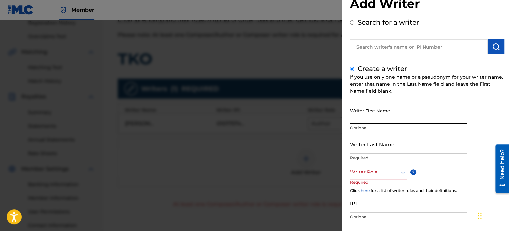
scroll to position [57, 0]
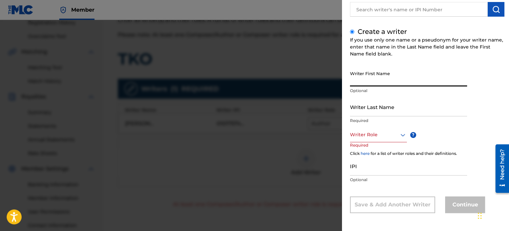
click at [455, 97] on input "Writer Last Name" at bounding box center [408, 106] width 117 height 19
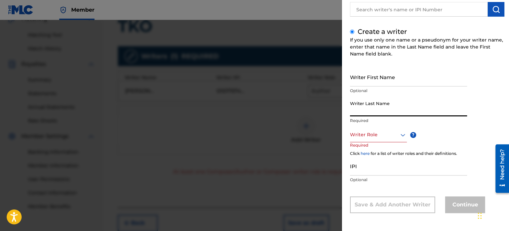
scroll to position [163, 0]
click at [386, 114] on input "Writer Last Name" at bounding box center [408, 106] width 117 height 19
type input "[PERSON_NAME]"
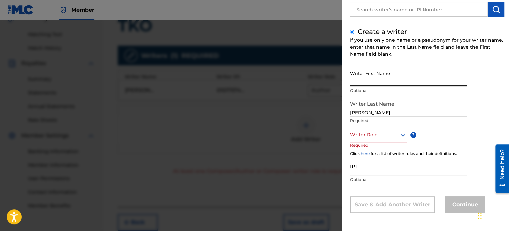
click at [355, 84] on input "Writer First Name" at bounding box center [408, 76] width 117 height 19
click at [370, 80] on input "[GEOGRAPHIC_DATA]" at bounding box center [408, 76] width 117 height 19
drag, startPoint x: 369, startPoint y: 82, endPoint x: 321, endPoint y: 84, distance: 47.6
click at [321, 84] on div "Add Writer Search for a writer Create a writer If you use only one name or a ps…" at bounding box center [254, 125] width 509 height 211
paste input "02:09"
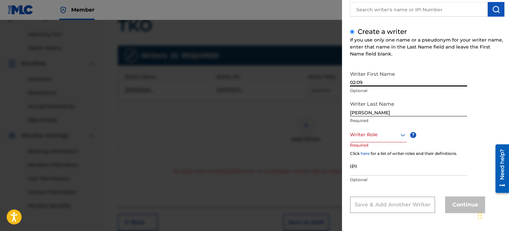
drag, startPoint x: 374, startPoint y: 82, endPoint x: 316, endPoint y: 82, distance: 58.8
click at [316, 82] on div "Add Writer Search for a writer Create a writer If you use only one name or a ps…" at bounding box center [254, 125] width 509 height 211
type input "Cordierro"
click at [476, 121] on div "Writer First Name Cordierro Optional Writer Last Name [PERSON_NAME] Required Wr…" at bounding box center [427, 140] width 154 height 146
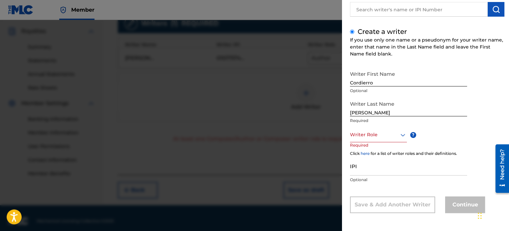
scroll to position [196, 0]
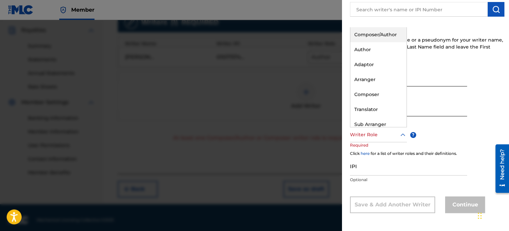
click at [389, 139] on div "Writer Role" at bounding box center [378, 134] width 57 height 15
click at [374, 53] on div "Author" at bounding box center [378, 49] width 56 height 15
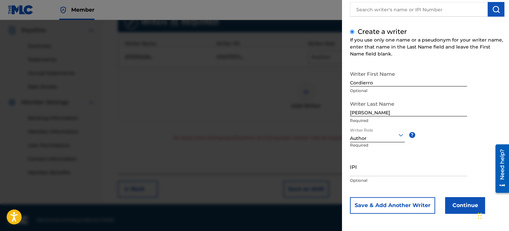
click at [460, 208] on button "Continue" at bounding box center [465, 205] width 40 height 17
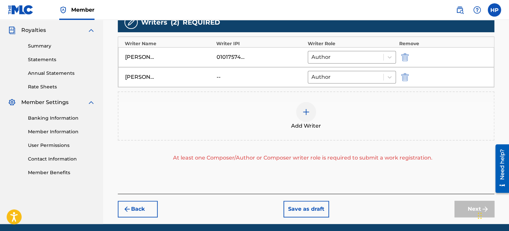
click at [307, 109] on img at bounding box center [306, 112] width 8 height 8
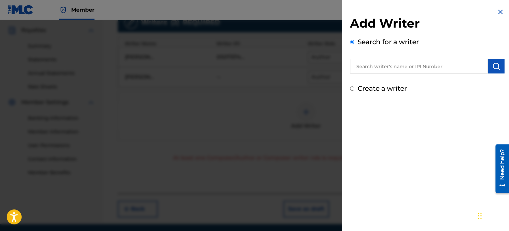
click at [396, 70] on input "text" at bounding box center [419, 66] width 138 height 15
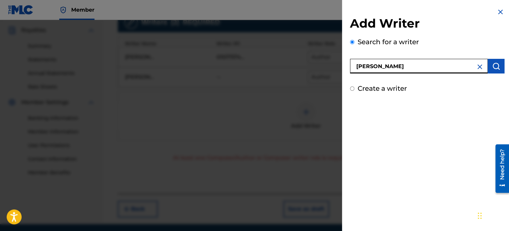
type input "[PERSON_NAME]"
click at [492, 63] on img "submit" at bounding box center [496, 66] width 8 height 8
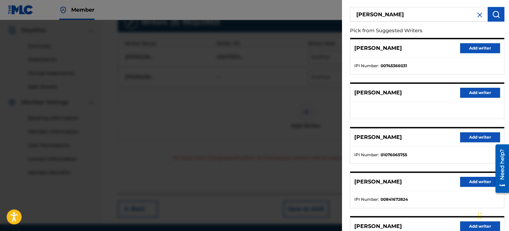
scroll to position [66, 0]
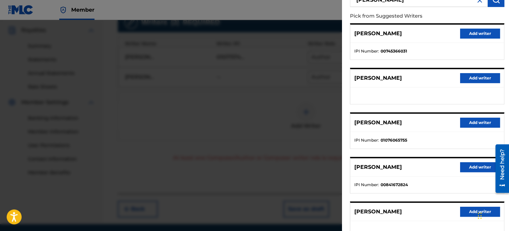
click at [467, 122] on button "Add writer" at bounding box center [480, 123] width 40 height 10
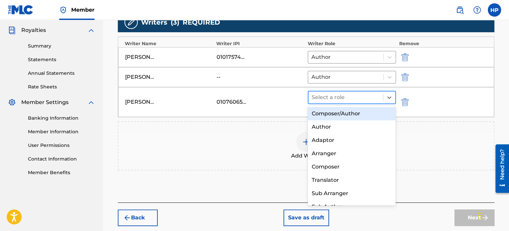
click at [348, 97] on div at bounding box center [346, 97] width 68 height 9
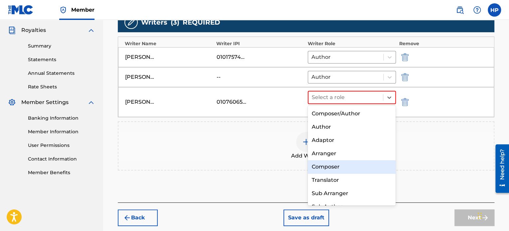
click at [338, 167] on div "Composer" at bounding box center [352, 166] width 88 height 13
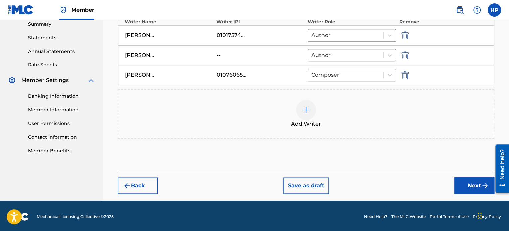
scroll to position [219, 0]
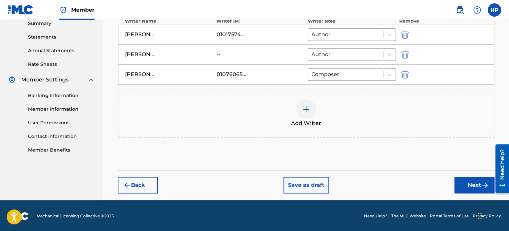
click at [478, 190] on button "Next" at bounding box center [474, 185] width 40 height 17
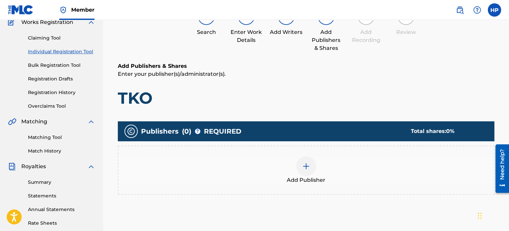
scroll to position [96, 0]
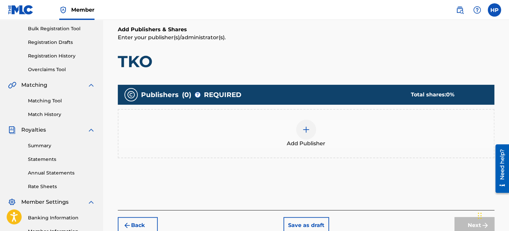
click at [305, 132] on img at bounding box center [306, 130] width 8 height 8
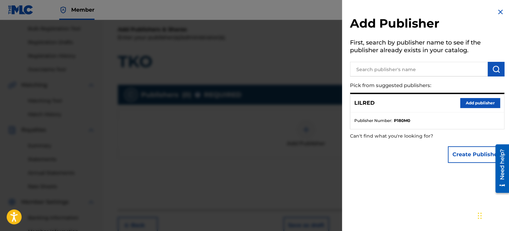
click at [466, 101] on button "Add publisher" at bounding box center [480, 103] width 40 height 10
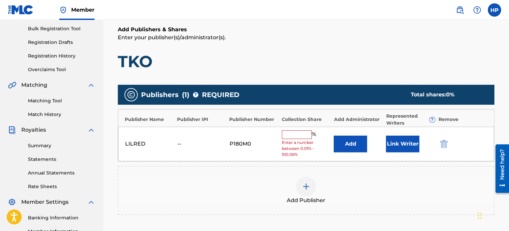
click at [301, 135] on input "text" at bounding box center [297, 134] width 30 height 9
type input "50"
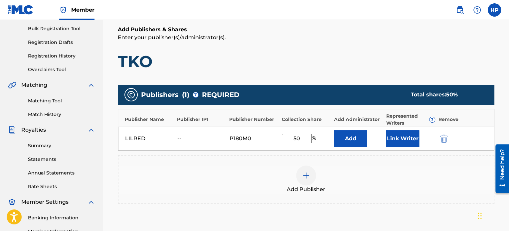
click at [405, 137] on button "Link Writer" at bounding box center [402, 138] width 33 height 17
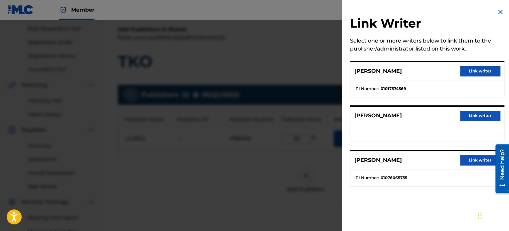
click at [479, 67] on button "Link writer" at bounding box center [480, 71] width 40 height 10
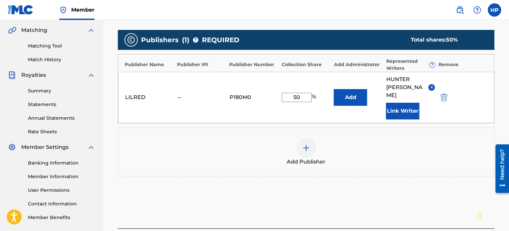
scroll to position [163, 0]
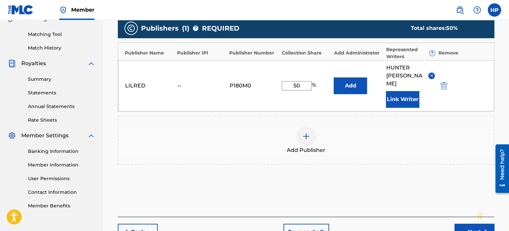
click at [463, 224] on button "Next" at bounding box center [474, 232] width 40 height 17
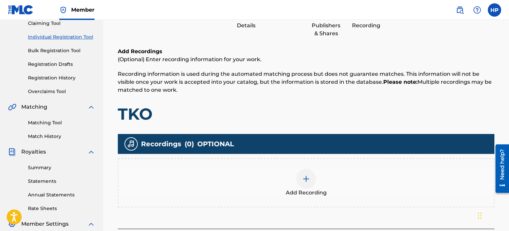
scroll to position [96, 0]
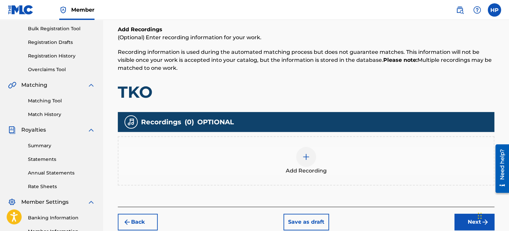
click at [310, 161] on div at bounding box center [306, 157] width 20 height 20
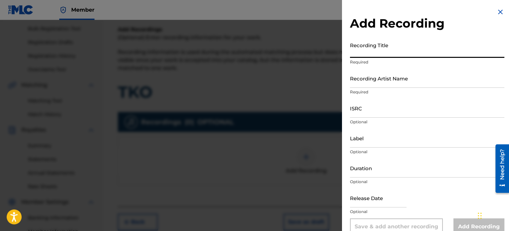
drag, startPoint x: 381, startPoint y: 55, endPoint x: 386, endPoint y: 56, distance: 5.4
click at [380, 55] on input "Recording Title" at bounding box center [427, 48] width 154 height 19
type input "TKO"
click at [388, 83] on input "Recording Artist Name" at bounding box center [427, 78] width 154 height 19
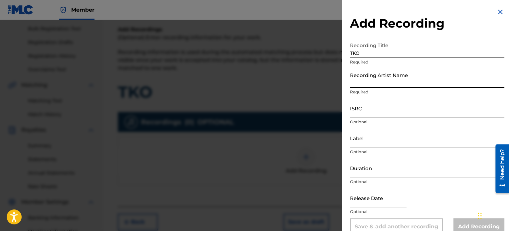
type input "LilRed"
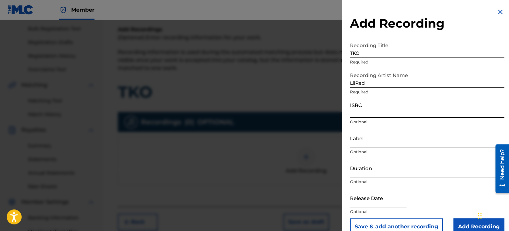
click at [376, 113] on input "ISRC" at bounding box center [427, 108] width 154 height 19
paste input "QZK6K2321596"
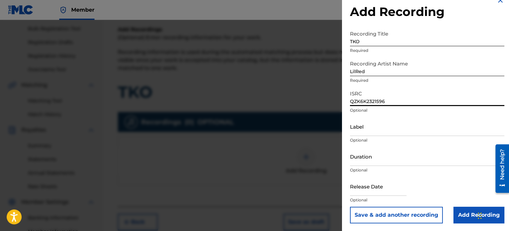
scroll to position [12, 0]
type input "QZK6K2321596"
click at [456, 215] on input "Add Recording" at bounding box center [478, 214] width 51 height 17
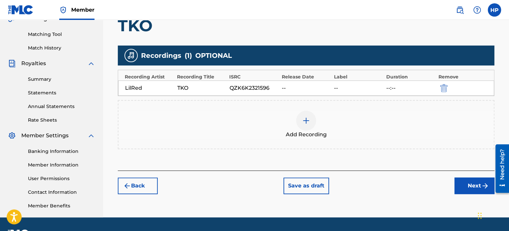
click at [458, 183] on button "Next" at bounding box center [474, 186] width 40 height 17
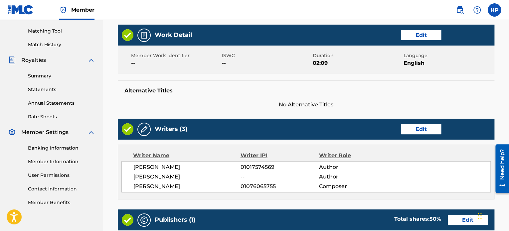
scroll to position [366, 0]
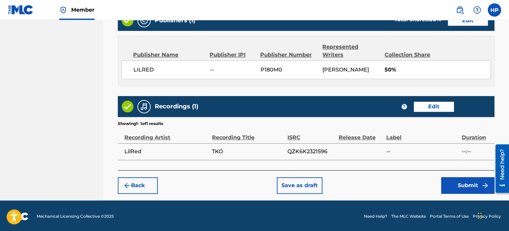
click at [467, 184] on button "Submit" at bounding box center [467, 185] width 53 height 17
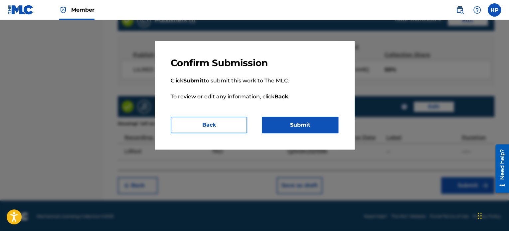
click at [329, 124] on button "Submit" at bounding box center [300, 125] width 76 height 17
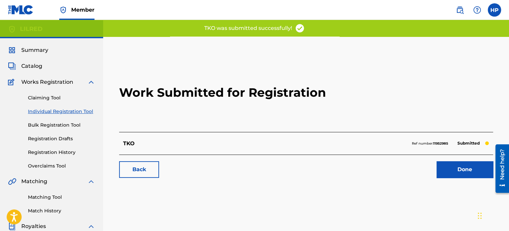
click at [454, 169] on link "Done" at bounding box center [464, 169] width 57 height 17
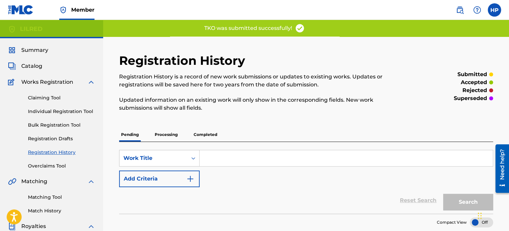
click at [47, 110] on link "Individual Registration Tool" at bounding box center [61, 111] width 67 height 7
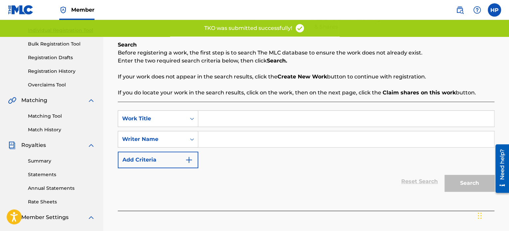
scroll to position [100, 0]
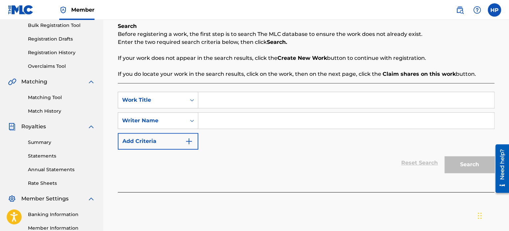
click at [214, 99] on input "Search Form" at bounding box center [346, 100] width 296 height 16
type input "Look Out Below"
click at [234, 124] on input "Search Form" at bounding box center [346, 121] width 296 height 16
type input "[PERSON_NAME]"
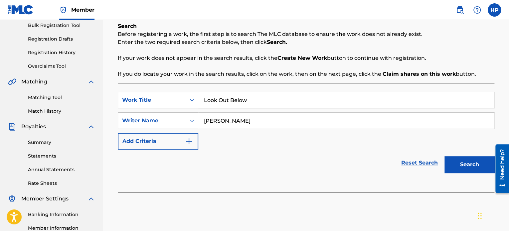
click at [462, 164] on button "Search" at bounding box center [469, 164] width 50 height 17
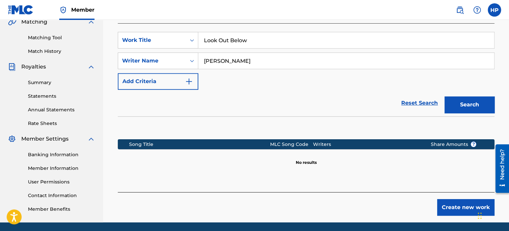
scroll to position [183, 0]
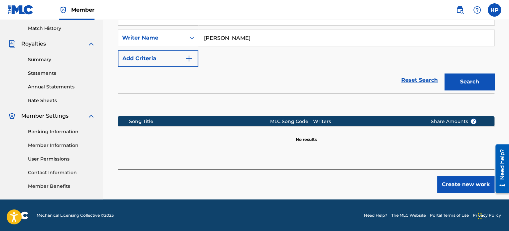
click at [467, 190] on button "Create new work" at bounding box center [465, 184] width 57 height 17
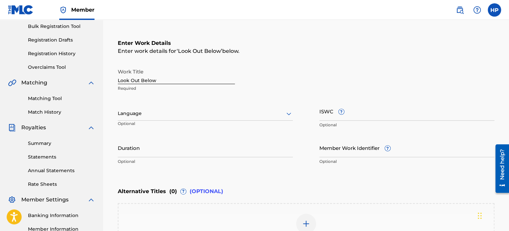
scroll to position [83, 0]
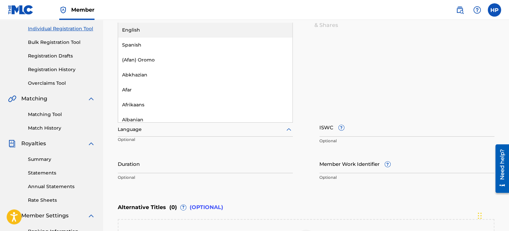
click at [153, 130] on div at bounding box center [205, 129] width 175 height 8
click at [148, 32] on div "English" at bounding box center [205, 30] width 174 height 15
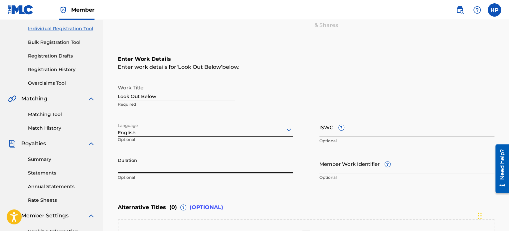
click at [177, 167] on input "Duration" at bounding box center [205, 163] width 175 height 19
paste input "03:00"
type input "03:00"
click at [268, 181] on div "Duration 03:00 Optional" at bounding box center [205, 169] width 175 height 30
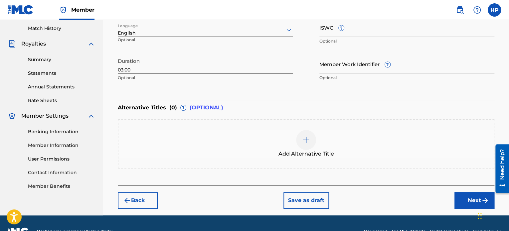
click at [472, 198] on button "Next" at bounding box center [474, 200] width 40 height 17
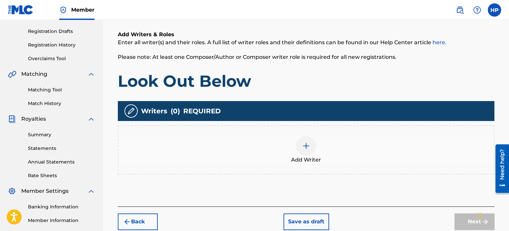
scroll to position [130, 0]
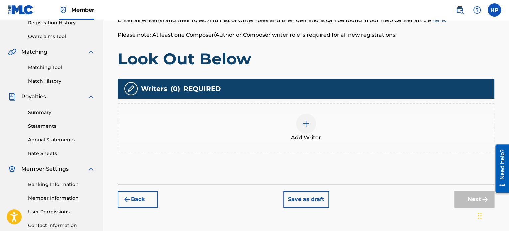
click at [301, 125] on div at bounding box center [306, 124] width 20 height 20
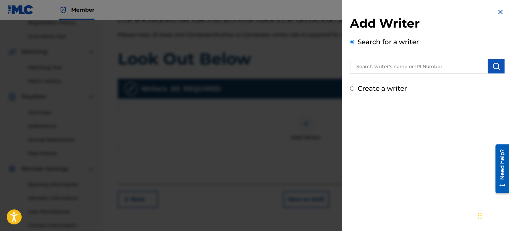
click at [392, 69] on input "text" at bounding box center [419, 66] width 138 height 15
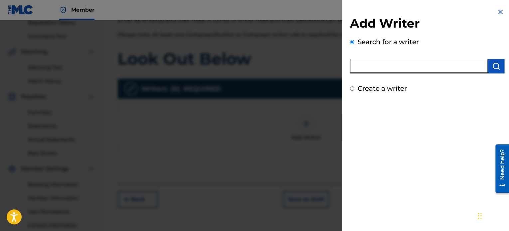
type input "[PERSON_NAME] [PERSON_NAME]"
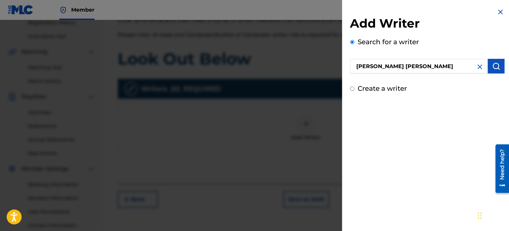
click at [492, 64] on img "submit" at bounding box center [496, 66] width 8 height 8
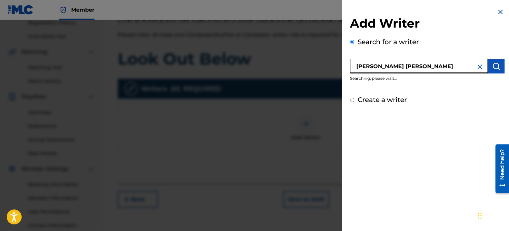
drag, startPoint x: 427, startPoint y: 66, endPoint x: 227, endPoint y: 54, distance: 199.9
click at [227, 54] on div "Add Writer Search for a writer [PERSON_NAME] [PERSON_NAME] Searching, please wa…" at bounding box center [254, 125] width 509 height 211
click at [386, 60] on input "text" at bounding box center [419, 66] width 138 height 15
type input "[PERSON_NAME] [PERSON_NAME]"
click at [492, 64] on img "submit" at bounding box center [496, 66] width 8 height 8
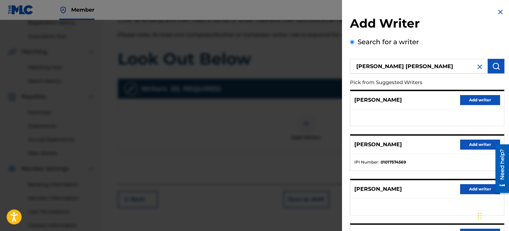
click at [466, 141] on button "Add writer" at bounding box center [480, 145] width 40 height 10
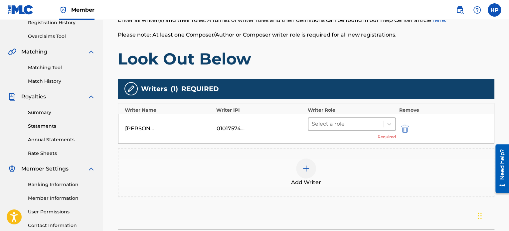
click at [339, 121] on div at bounding box center [346, 123] width 68 height 9
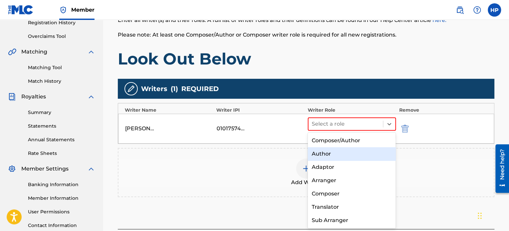
click at [330, 153] on div "Author" at bounding box center [352, 153] width 88 height 13
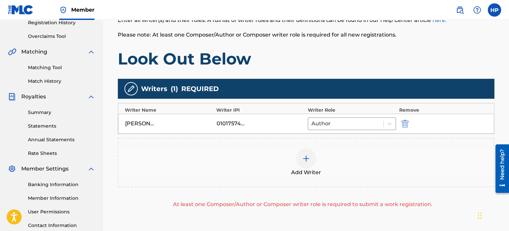
click at [306, 159] on img at bounding box center [306, 159] width 8 height 8
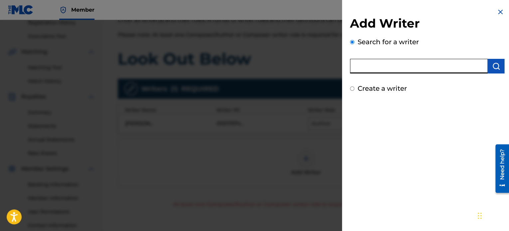
click at [395, 66] on input "text" at bounding box center [419, 66] width 138 height 15
type input "[PERSON_NAME]"
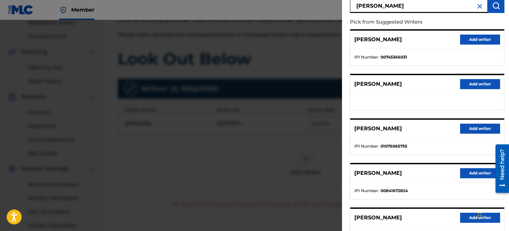
scroll to position [66, 0]
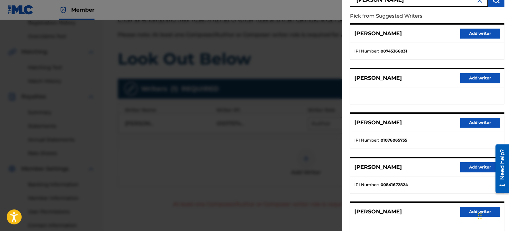
click at [467, 121] on button "Add writer" at bounding box center [480, 123] width 40 height 10
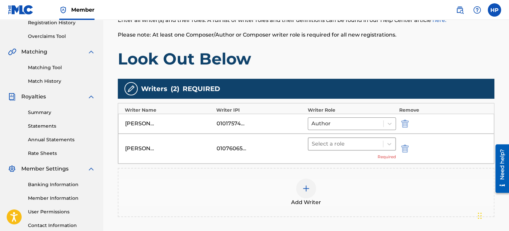
click at [350, 140] on div at bounding box center [346, 143] width 68 height 9
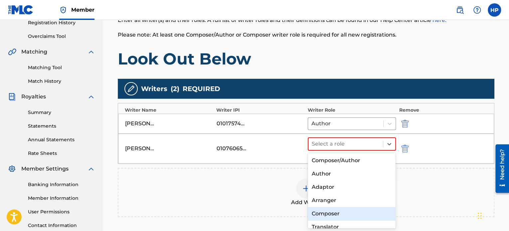
click at [337, 215] on div "Composer" at bounding box center [352, 213] width 88 height 13
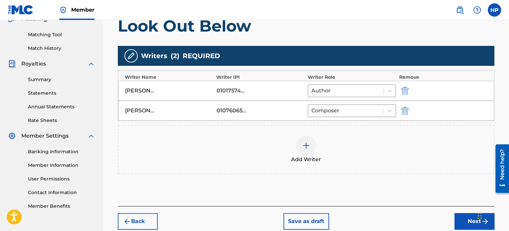
scroll to position [163, 0]
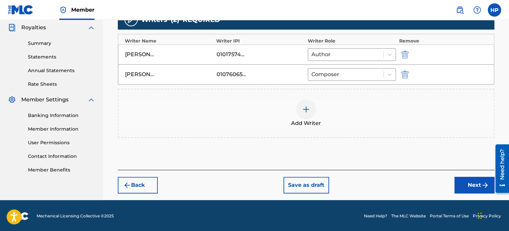
click at [462, 182] on button "Next" at bounding box center [474, 185] width 40 height 17
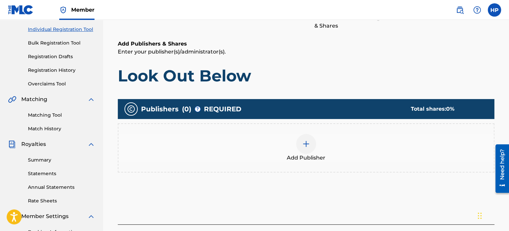
scroll to position [96, 0]
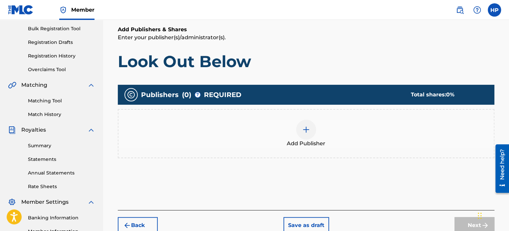
click at [309, 127] on img at bounding box center [306, 130] width 8 height 8
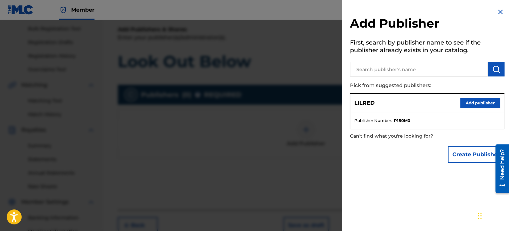
click at [474, 103] on button "Add publisher" at bounding box center [480, 103] width 40 height 10
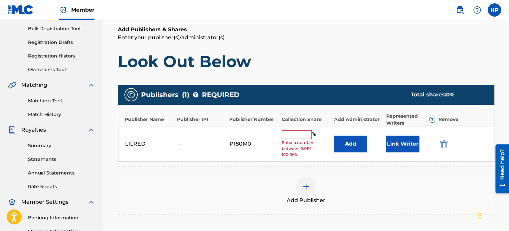
click at [303, 135] on input "text" at bounding box center [297, 134] width 30 height 9
type input "50"
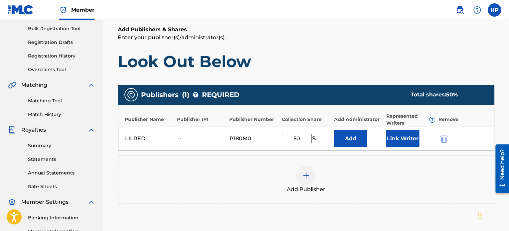
click at [410, 136] on button "Link Writer" at bounding box center [402, 138] width 33 height 17
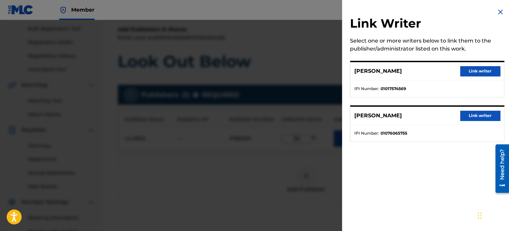
click at [475, 72] on button "Link writer" at bounding box center [480, 71] width 40 height 10
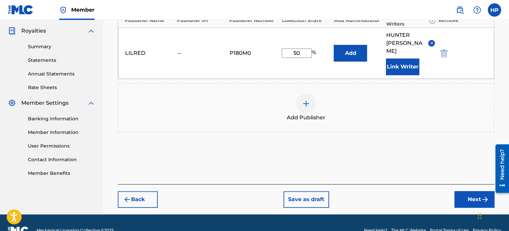
scroll to position [196, 0]
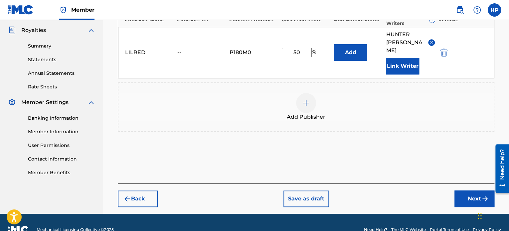
click at [461, 191] on button "Next" at bounding box center [474, 199] width 40 height 17
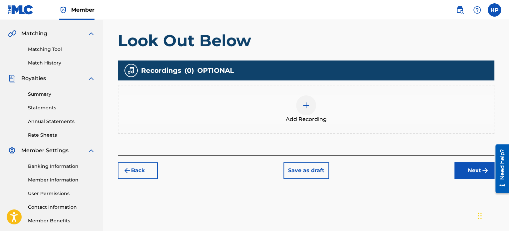
scroll to position [148, 0]
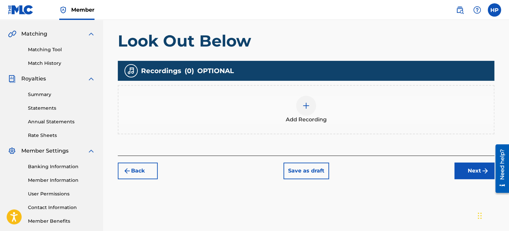
click at [306, 105] on img at bounding box center [306, 106] width 8 height 8
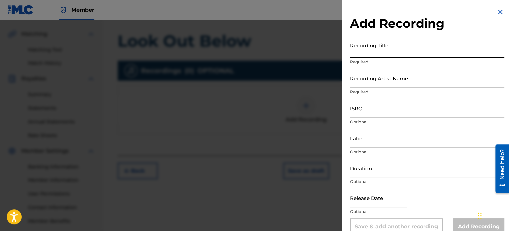
click at [390, 55] on input "Recording Title" at bounding box center [427, 48] width 154 height 19
type input "Look Out Below"
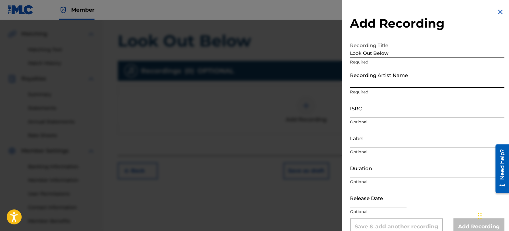
click at [386, 83] on input "Recording Artist Name" at bounding box center [427, 78] width 154 height 19
type input "LilRed"
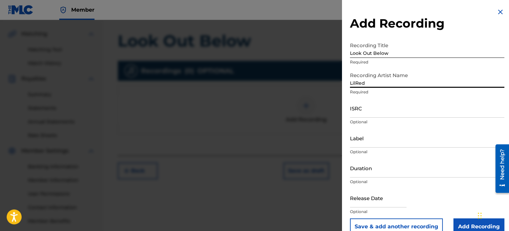
click at [397, 113] on input "ISRC" at bounding box center [427, 108] width 154 height 19
paste input "QZHN92376801"
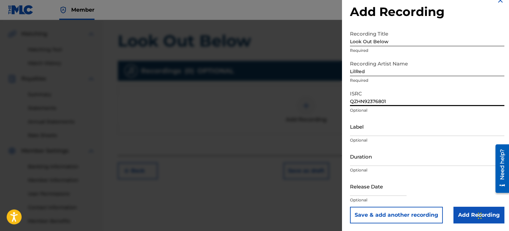
scroll to position [12, 0]
type input "QZHN92376801"
click at [460, 216] on input "Add Recording" at bounding box center [478, 214] width 51 height 17
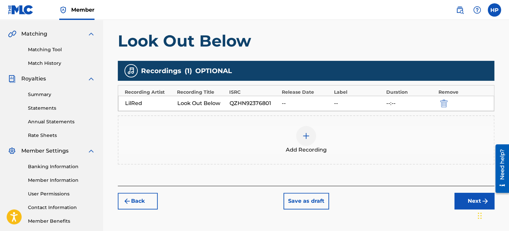
click at [464, 198] on button "Next" at bounding box center [474, 201] width 40 height 17
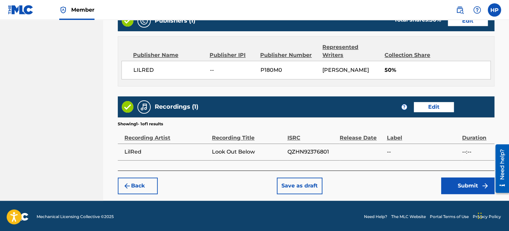
scroll to position [356, 0]
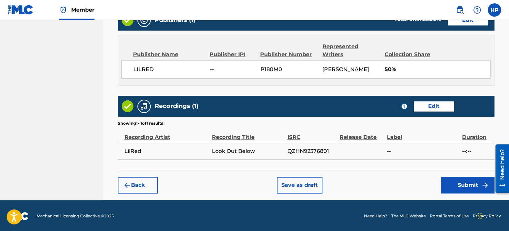
click at [455, 185] on button "Submit" at bounding box center [467, 185] width 53 height 17
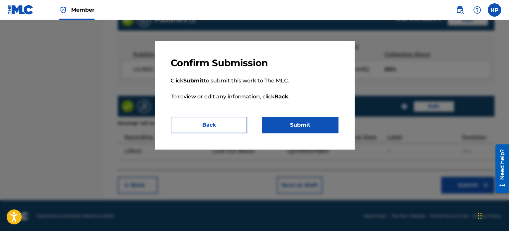
click at [312, 121] on button "Submit" at bounding box center [300, 125] width 76 height 17
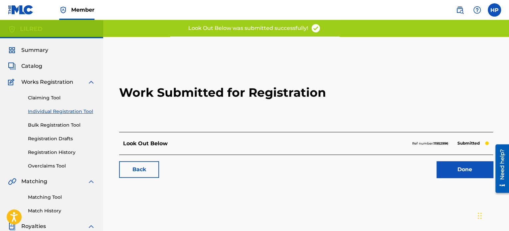
click at [460, 170] on link "Done" at bounding box center [464, 169] width 57 height 17
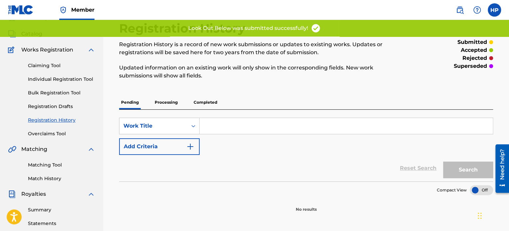
scroll to position [33, 0]
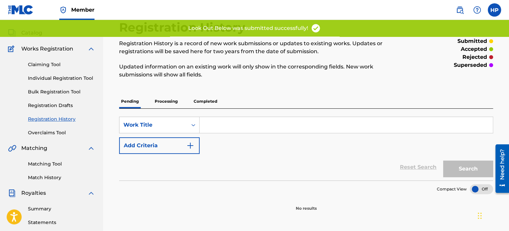
click at [46, 74] on div "Claiming Tool Individual Registration Tool Bulk Registration Tool Registration …" at bounding box center [51, 94] width 87 height 83
click at [48, 79] on link "Individual Registration Tool" at bounding box center [61, 78] width 67 height 7
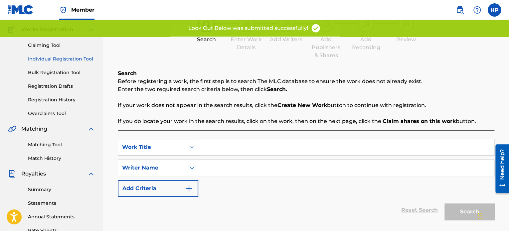
scroll to position [66, 0]
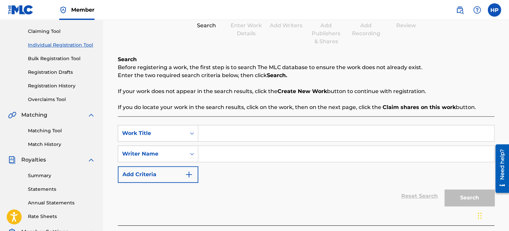
click at [225, 131] on input "Search Form" at bounding box center [346, 133] width 296 height 16
type input "Ball Game"
click at [225, 156] on input "Search Form" at bounding box center [346, 154] width 296 height 16
type input "[PERSON_NAME]"
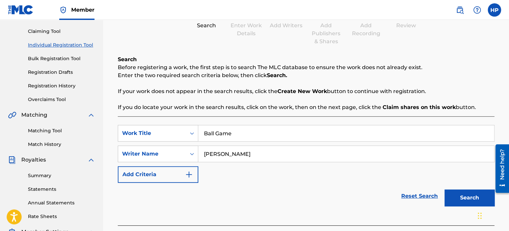
drag, startPoint x: 473, startPoint y: 196, endPoint x: 380, endPoint y: 166, distance: 98.1
click at [472, 196] on button "Search" at bounding box center [469, 198] width 50 height 17
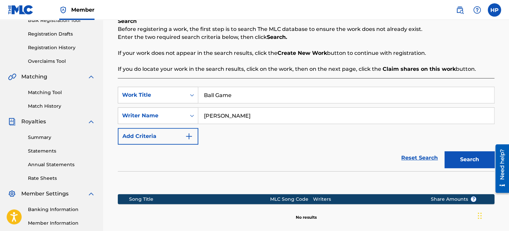
scroll to position [183, 0]
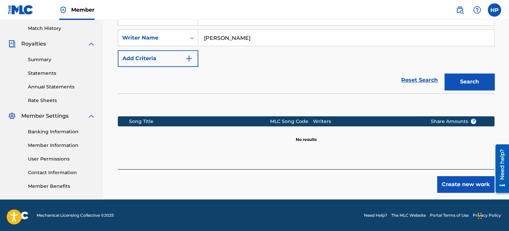
click at [453, 183] on button "Create new work" at bounding box center [465, 184] width 57 height 17
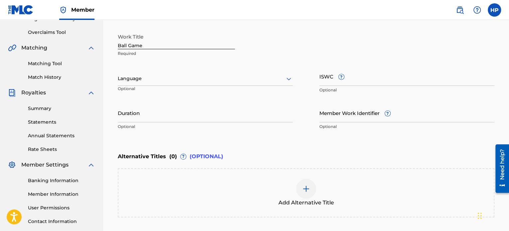
scroll to position [116, 0]
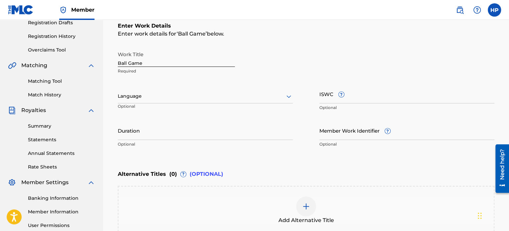
click at [164, 100] on div at bounding box center [205, 96] width 175 height 8
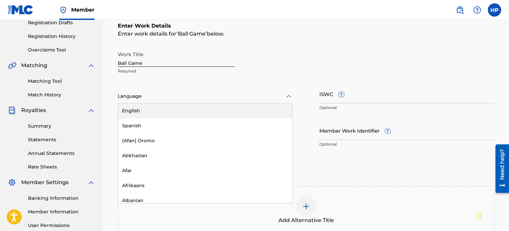
click at [160, 108] on div "English" at bounding box center [205, 110] width 174 height 15
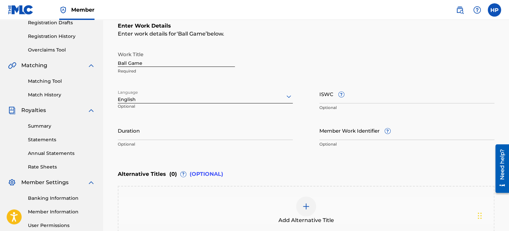
click at [197, 137] on input "Duration" at bounding box center [205, 130] width 175 height 19
paste input "04:38"
type input "04:38"
click at [255, 158] on div "Enter Work Details Enter work details for ‘ Ball Game ’ below. Work Title Ball …" at bounding box center [306, 86] width 376 height 161
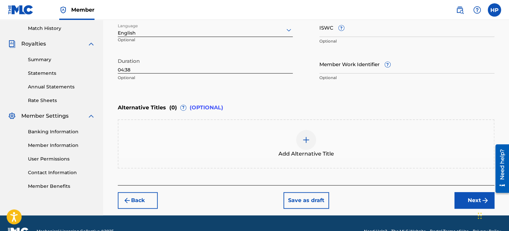
click at [476, 198] on button "Next" at bounding box center [474, 200] width 40 height 17
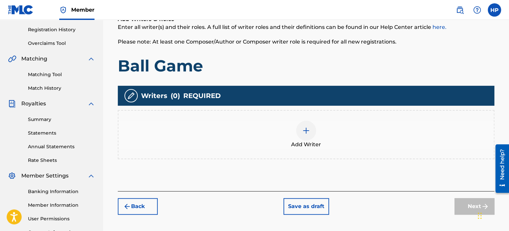
scroll to position [130, 0]
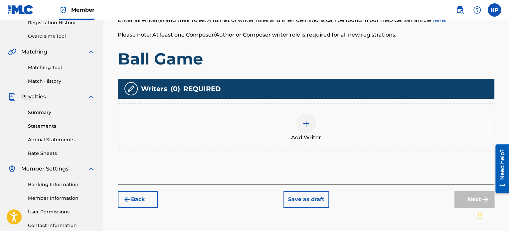
click at [310, 127] on img at bounding box center [306, 124] width 8 height 8
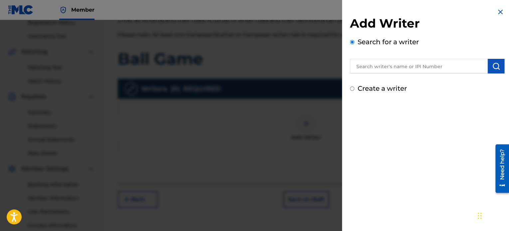
click at [375, 66] on input "text" at bounding box center [419, 66] width 138 height 15
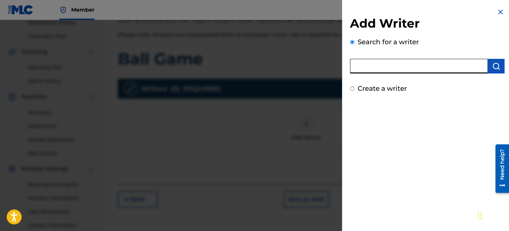
type input "[PERSON_NAME] [PERSON_NAME]"
click at [489, 66] on button "submit" at bounding box center [495, 66] width 17 height 15
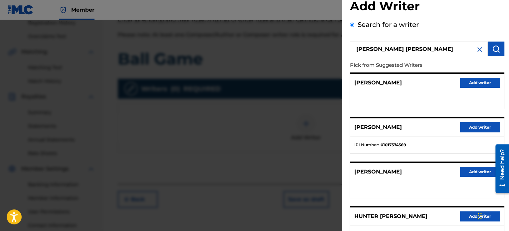
scroll to position [33, 0]
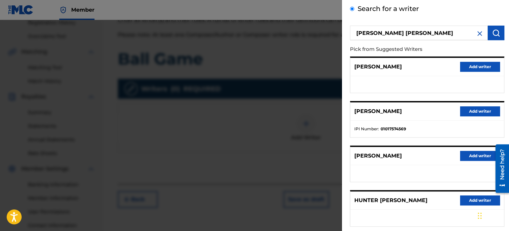
click at [461, 110] on button "Add writer" at bounding box center [480, 111] width 40 height 10
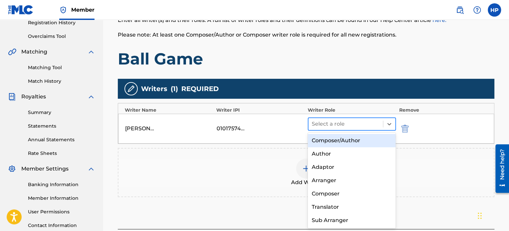
click at [334, 122] on div at bounding box center [346, 123] width 68 height 9
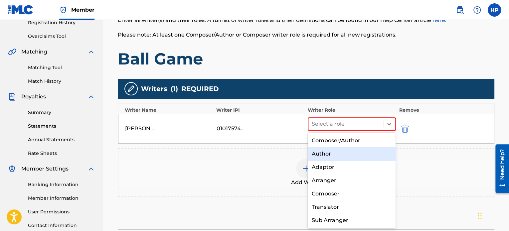
click at [336, 155] on div "Author" at bounding box center [352, 153] width 88 height 13
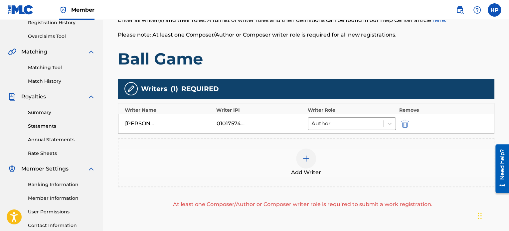
click at [303, 159] on img at bounding box center [306, 159] width 8 height 8
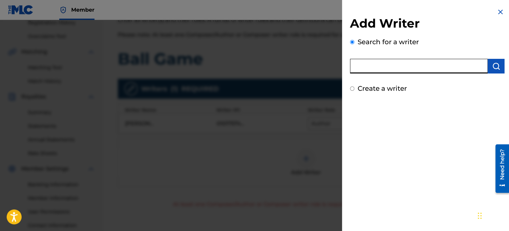
click at [371, 66] on input "text" at bounding box center [419, 66] width 138 height 15
type input "[PERSON_NAME]"
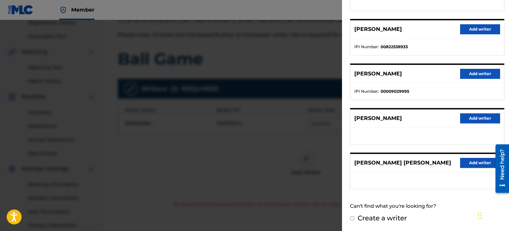
scroll to position [121, 0]
click at [354, 219] on input "Create a writer" at bounding box center [352, 218] width 4 height 4
radio input "false"
radio input "true"
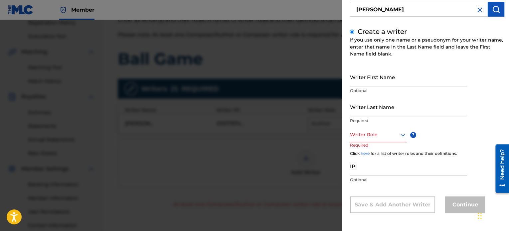
click at [384, 83] on input "Writer First Name" at bounding box center [408, 76] width 117 height 19
type input "[PERSON_NAME]"
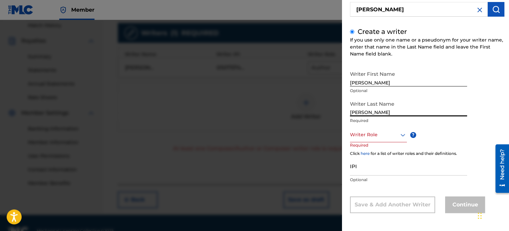
scroll to position [196, 0]
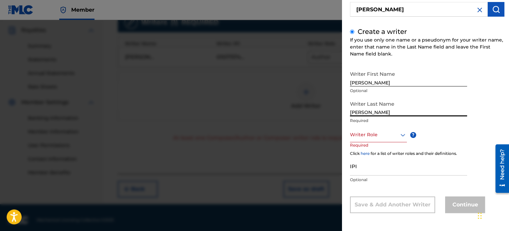
type input "[PERSON_NAME]"
click at [396, 139] on div "Writer Role" at bounding box center [378, 134] width 57 height 15
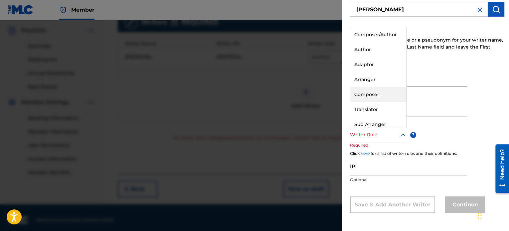
click at [374, 95] on div "Composer" at bounding box center [378, 94] width 56 height 15
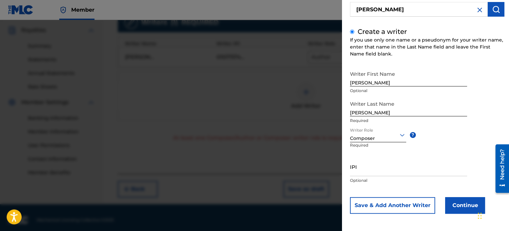
click at [450, 204] on button "Continue" at bounding box center [465, 205] width 40 height 17
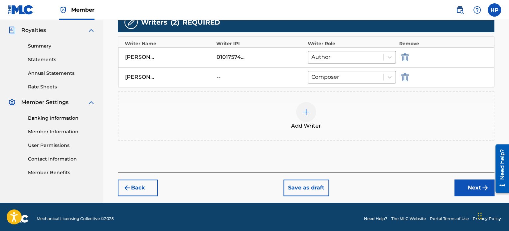
click at [461, 189] on button "Next" at bounding box center [474, 188] width 40 height 17
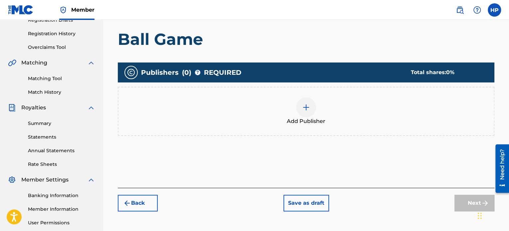
scroll to position [130, 0]
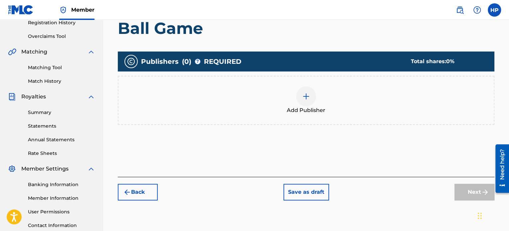
click at [303, 95] on img at bounding box center [306, 96] width 8 height 8
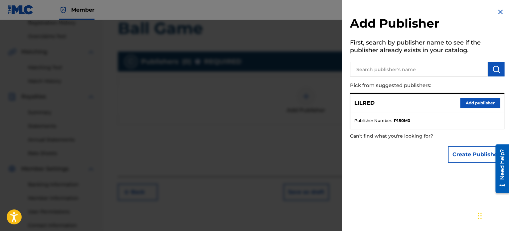
click at [465, 102] on button "Add publisher" at bounding box center [480, 103] width 40 height 10
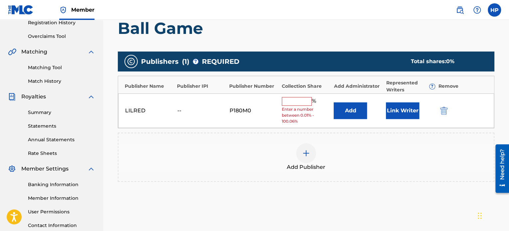
click at [293, 98] on input "text" at bounding box center [297, 101] width 30 height 9
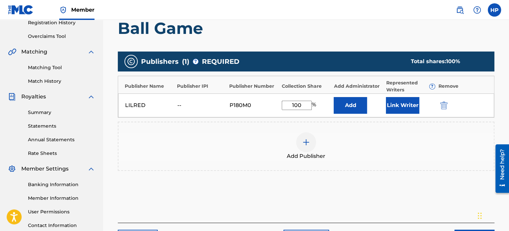
type input "100"
click at [401, 102] on button "Link Writer" at bounding box center [402, 105] width 33 height 17
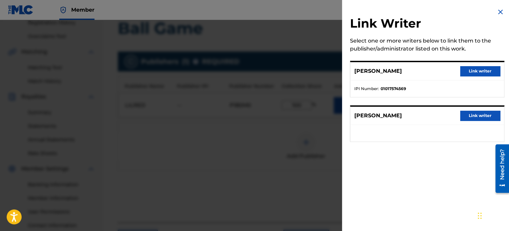
click at [469, 69] on button "Link writer" at bounding box center [480, 71] width 40 height 10
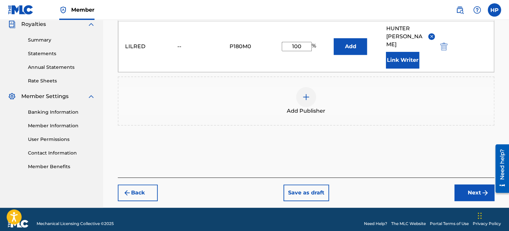
click at [465, 185] on button "Next" at bounding box center [474, 193] width 40 height 17
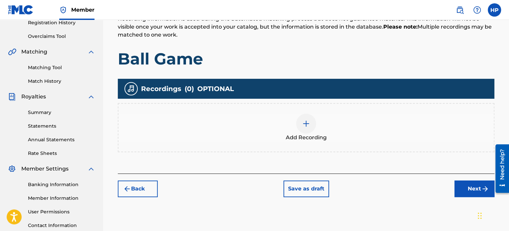
click at [304, 123] on img at bounding box center [306, 124] width 8 height 8
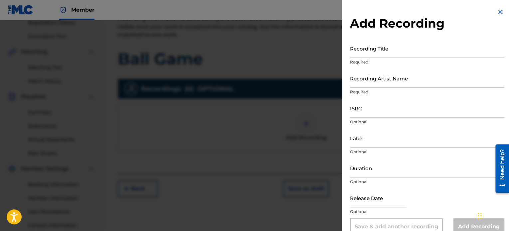
click at [372, 54] on input "Recording Title" at bounding box center [427, 48] width 154 height 19
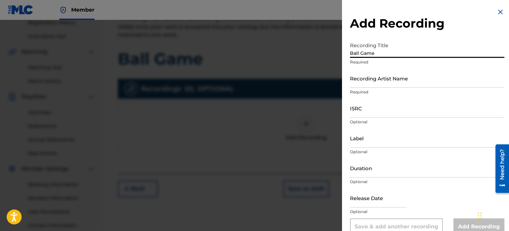
type input "Ball Game"
click at [498, 13] on img at bounding box center [500, 12] width 8 height 8
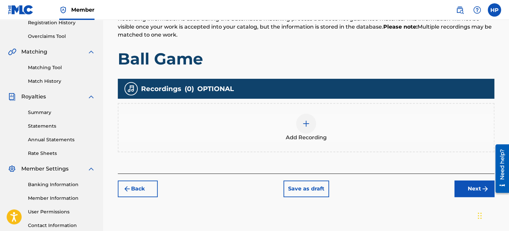
click at [146, 193] on button "Back" at bounding box center [138, 189] width 40 height 17
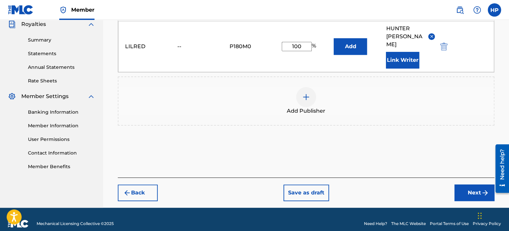
click at [145, 185] on button "Back" at bounding box center [138, 193] width 40 height 17
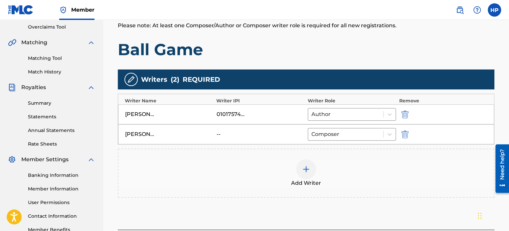
scroll to position [132, 0]
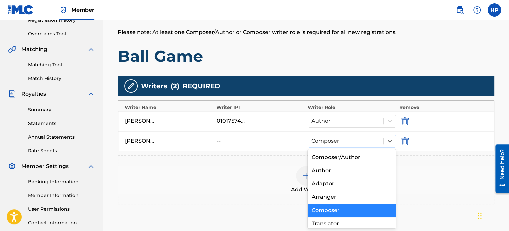
click at [356, 139] on div at bounding box center [345, 140] width 68 height 9
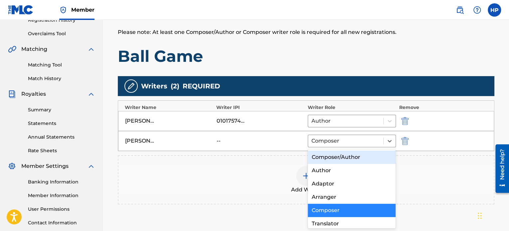
click at [347, 158] on div "Composer/Author" at bounding box center [352, 157] width 88 height 13
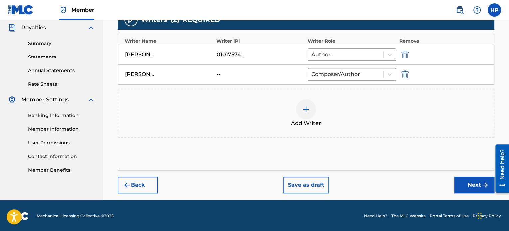
click at [472, 183] on button "Next" at bounding box center [474, 185] width 40 height 17
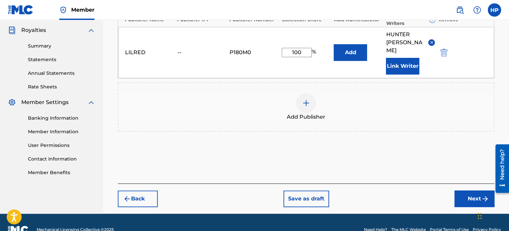
click at [468, 191] on button "Next" at bounding box center [474, 199] width 40 height 17
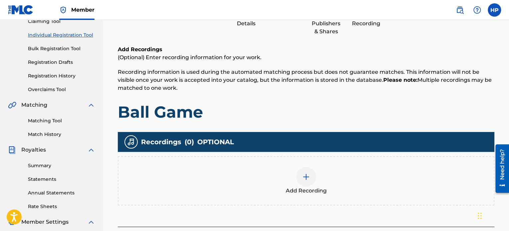
scroll to position [96, 0]
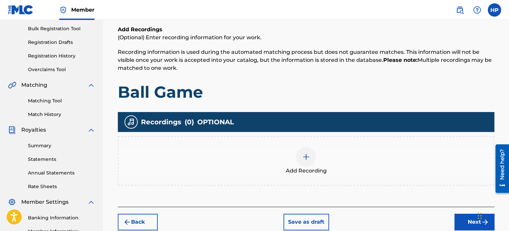
click at [307, 155] on img at bounding box center [306, 157] width 8 height 8
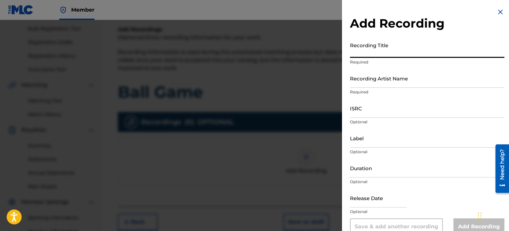
click at [382, 53] on input "Recording Title" at bounding box center [427, 48] width 154 height 19
type input "Ball Game"
click at [367, 84] on input "Recording Artist Name" at bounding box center [427, 78] width 154 height 19
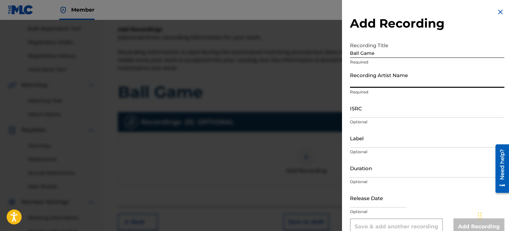
type input "LilRed"
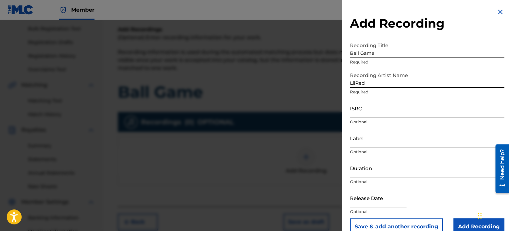
click at [392, 114] on input "ISRC" at bounding box center [427, 108] width 154 height 19
paste input "QZDA72399875"
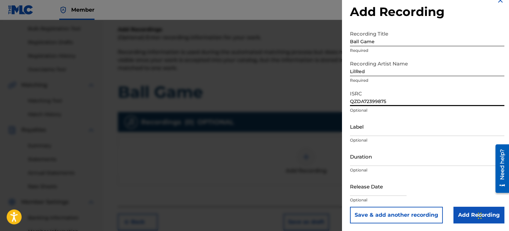
scroll to position [12, 0]
type input "QZDA72399875"
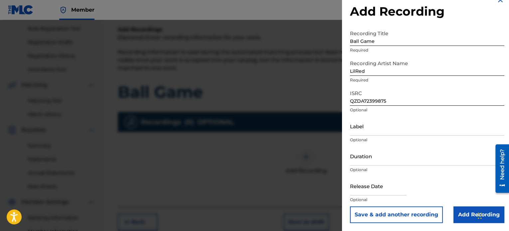
click at [457, 213] on input "Add Recording" at bounding box center [478, 214] width 51 height 17
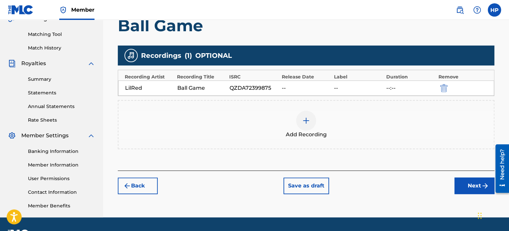
click at [464, 185] on button "Next" at bounding box center [474, 186] width 40 height 17
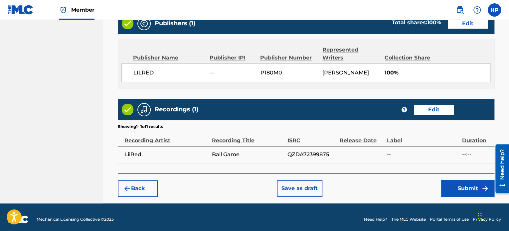
scroll to position [356, 0]
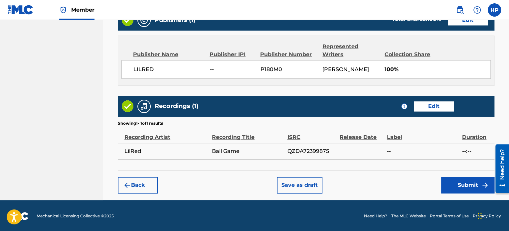
click at [460, 185] on button "Submit" at bounding box center [467, 185] width 53 height 17
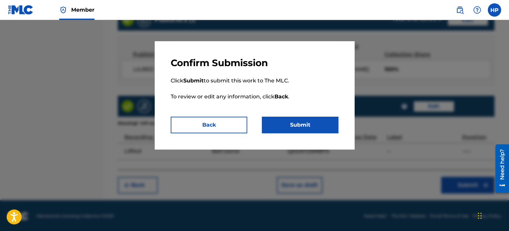
click at [306, 129] on button "Submit" at bounding box center [300, 125] width 76 height 17
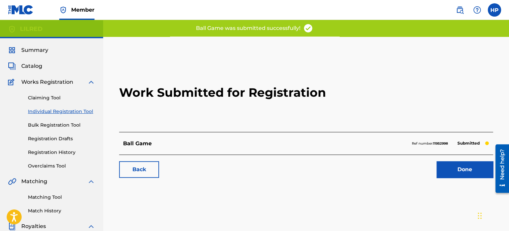
click at [449, 165] on link "Done" at bounding box center [464, 169] width 57 height 17
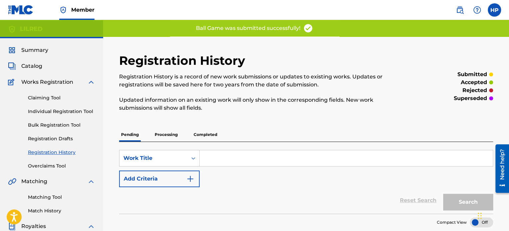
click at [51, 112] on link "Individual Registration Tool" at bounding box center [61, 111] width 67 height 7
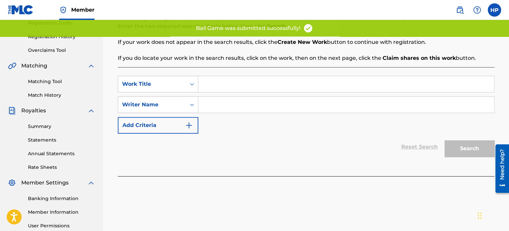
scroll to position [100, 0]
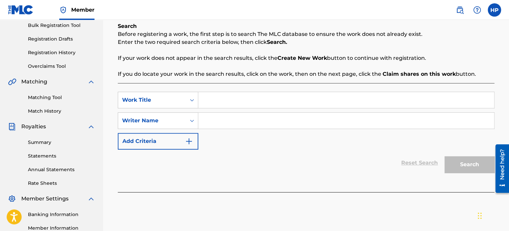
click at [211, 100] on input "Search Form" at bounding box center [346, 100] width 296 height 16
type input "FROM THE JUMP"
click at [244, 114] on input "Search Form" at bounding box center [346, 121] width 296 height 16
type input "[PERSON_NAME]"
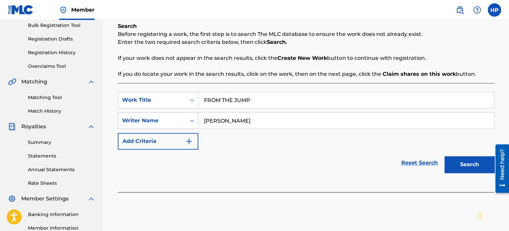
click at [463, 165] on button "Search" at bounding box center [469, 164] width 50 height 17
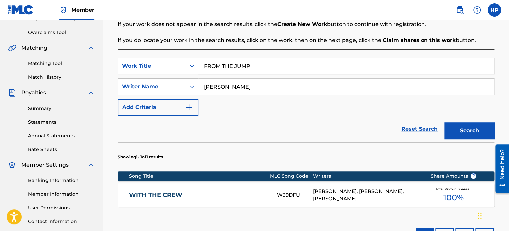
scroll to position [133, 0]
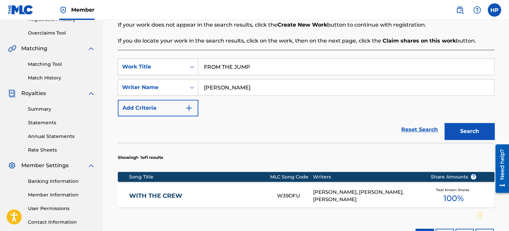
drag, startPoint x: 259, startPoint y: 65, endPoint x: 116, endPoint y: 69, distance: 143.7
click at [116, 69] on div "Register Work Search Enter Work Details Add Writers Add Publishers & Shares Add…" at bounding box center [306, 100] width 390 height 392
click at [444, 123] on button "Search" at bounding box center [469, 131] width 50 height 17
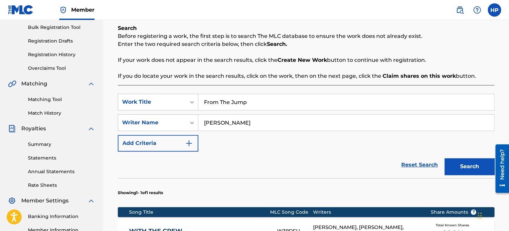
scroll to position [96, 0]
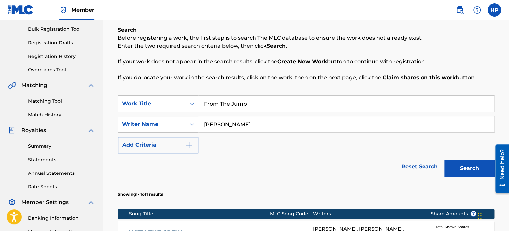
drag, startPoint x: 251, startPoint y: 102, endPoint x: 129, endPoint y: 115, distance: 122.3
click at [129, 115] on div "SearchWithCriteria10e9f7aa-6613-401c-a931-a2ebe5ff6e88 Work Title From The Jump…" at bounding box center [306, 124] width 376 height 58
type input "FROM THE JUMP"
click at [477, 165] on button "Search" at bounding box center [469, 168] width 50 height 17
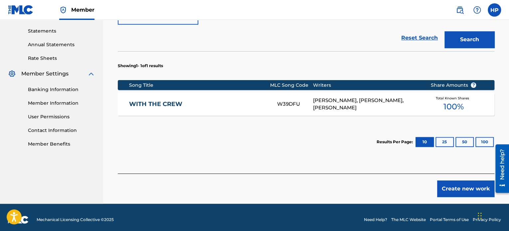
scroll to position [229, 0]
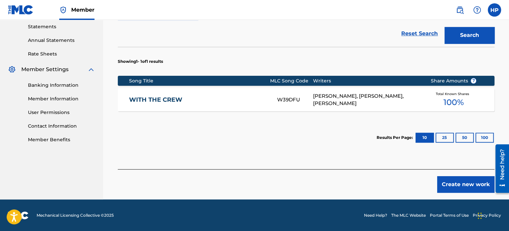
click at [449, 185] on button "Create new work" at bounding box center [465, 184] width 57 height 17
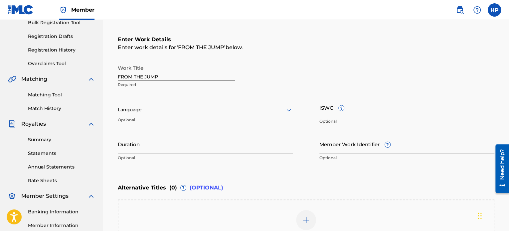
scroll to position [65, 0]
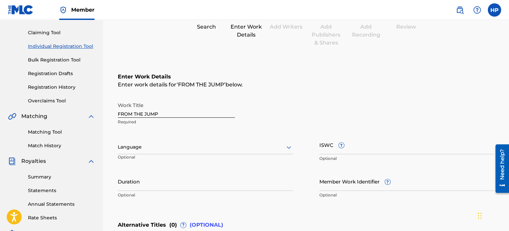
click at [209, 146] on div at bounding box center [205, 147] width 175 height 8
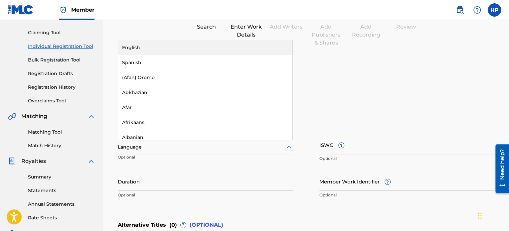
click at [136, 49] on div "English" at bounding box center [205, 47] width 174 height 15
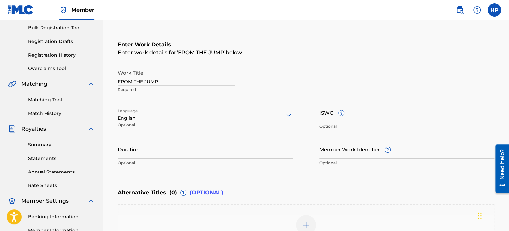
scroll to position [98, 0]
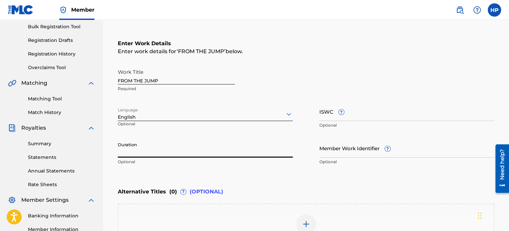
click at [193, 154] on input "Duration" at bounding box center [205, 148] width 175 height 19
paste input "04:06"
type input "04:06"
click at [281, 175] on div "Enter Work Details Enter work details for ‘ FROM THE JUMP ’ below. Work Title F…" at bounding box center [306, 104] width 376 height 161
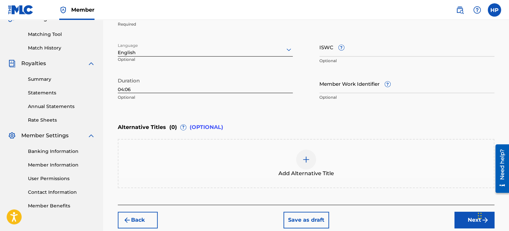
scroll to position [198, 0]
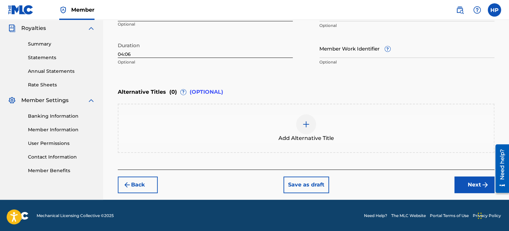
click at [467, 185] on button "Next" at bounding box center [474, 185] width 40 height 17
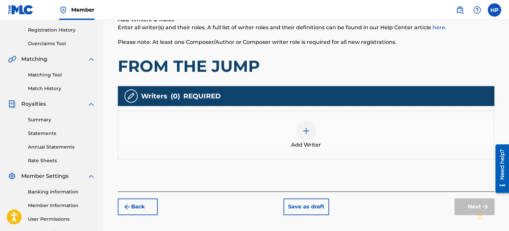
scroll to position [130, 0]
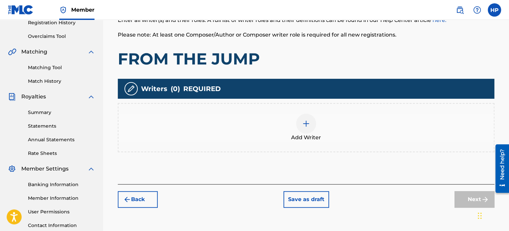
click at [305, 130] on div at bounding box center [306, 124] width 20 height 20
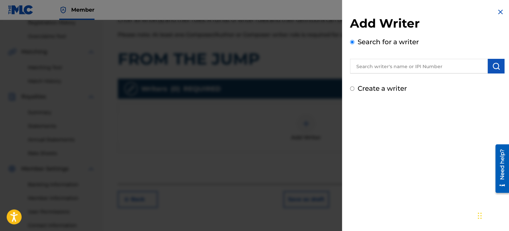
click at [388, 64] on input "text" at bounding box center [419, 66] width 138 height 15
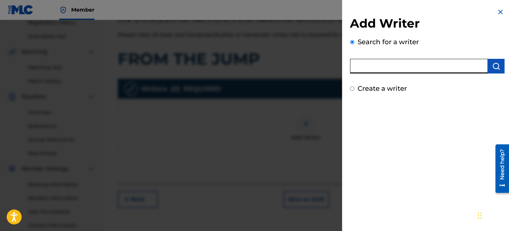
type input "[PERSON_NAME] [PERSON_NAME]"
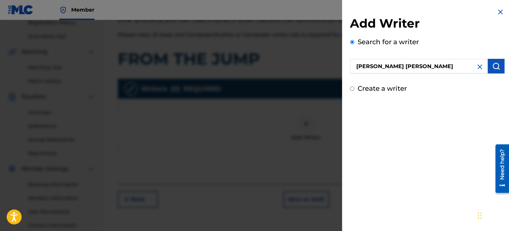
click at [498, 64] on button "submit" at bounding box center [495, 66] width 17 height 15
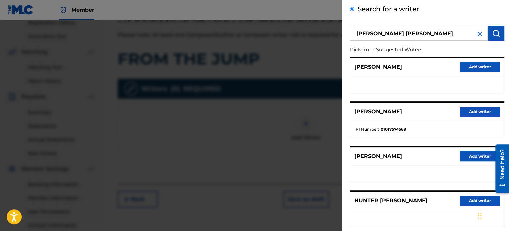
scroll to position [33, 0]
click at [468, 109] on button "Add writer" at bounding box center [480, 111] width 40 height 10
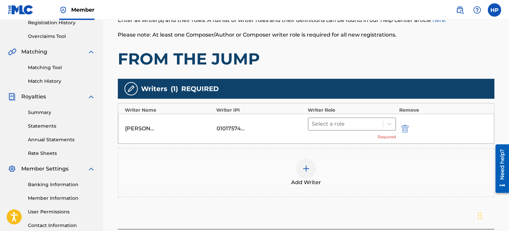
click at [332, 123] on div at bounding box center [346, 123] width 68 height 9
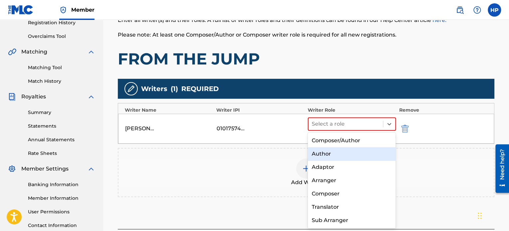
click at [336, 157] on div "Author" at bounding box center [352, 153] width 88 height 13
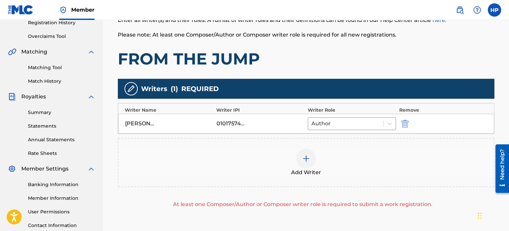
click at [308, 158] on img at bounding box center [306, 159] width 8 height 8
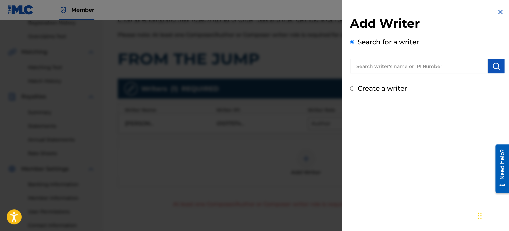
click at [351, 89] on input "Create a writer" at bounding box center [352, 88] width 4 height 4
radio input "false"
radio input "true"
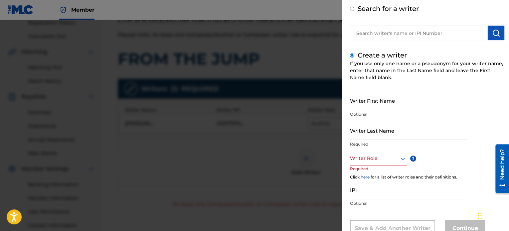
click at [385, 138] on input "Writer Last Name" at bounding box center [408, 130] width 117 height 19
click at [377, 135] on input "Writer Last Name" at bounding box center [408, 130] width 117 height 19
type input "Chain"
click at [493, 112] on div "Writer First Name Optional Writer Last Name Chain Required Writer Role ? Requir…" at bounding box center [427, 164] width 154 height 146
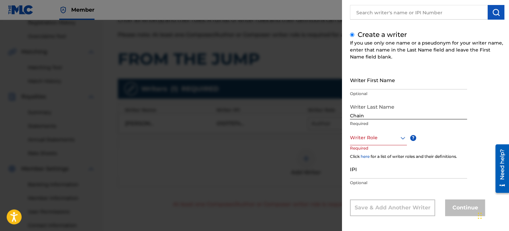
scroll to position [57, 0]
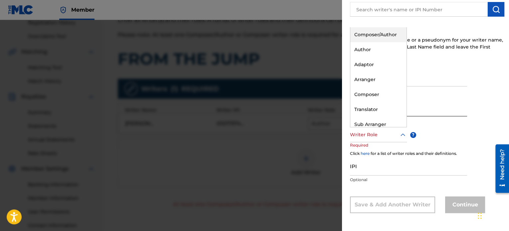
click at [385, 141] on div "Writer Role" at bounding box center [378, 134] width 57 height 15
click at [376, 92] on div "Composer" at bounding box center [378, 94] width 56 height 15
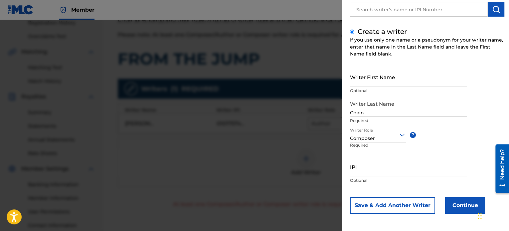
click at [456, 208] on button "Continue" at bounding box center [465, 205] width 40 height 17
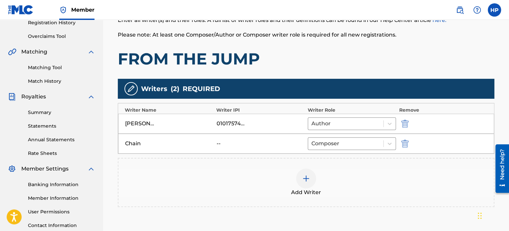
click at [404, 145] on img "submit" at bounding box center [404, 144] width 7 height 8
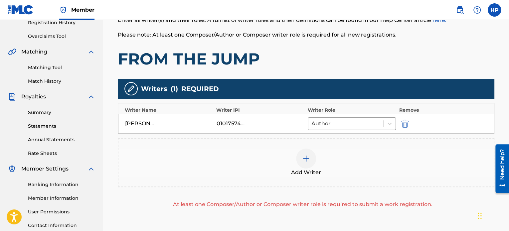
click at [303, 160] on img at bounding box center [306, 159] width 8 height 8
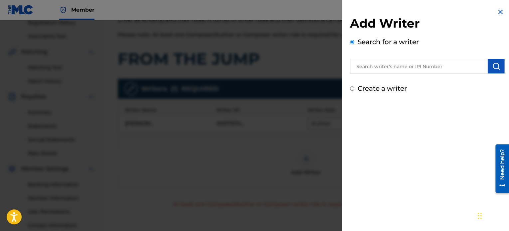
click at [403, 68] on input "text" at bounding box center [419, 66] width 138 height 15
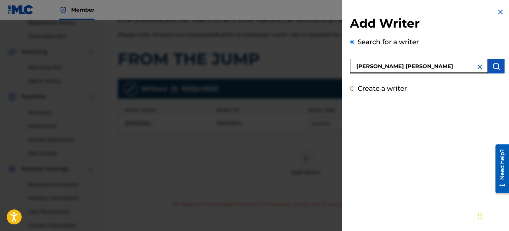
type input "[PERSON_NAME] [PERSON_NAME]"
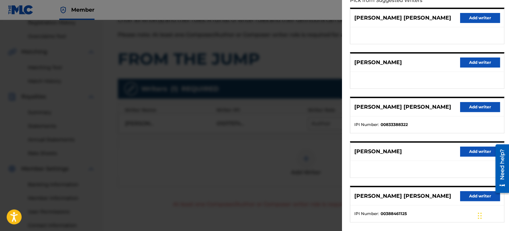
scroll to position [81, 0]
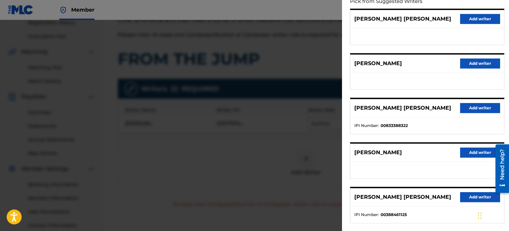
click at [473, 108] on button "Add writer" at bounding box center [480, 108] width 40 height 10
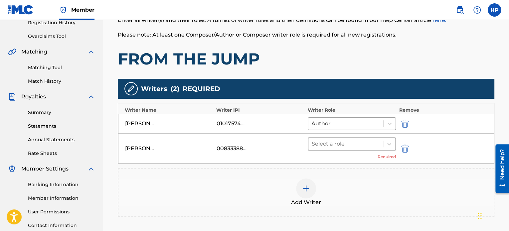
drag, startPoint x: 338, startPoint y: 142, endPoint x: 344, endPoint y: 150, distance: 10.6
click at [338, 141] on div at bounding box center [346, 143] width 68 height 9
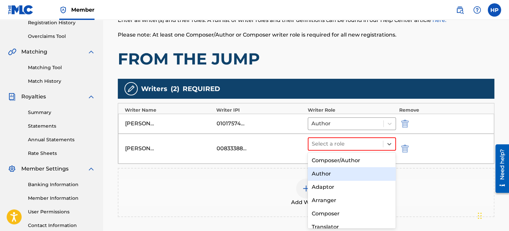
click at [334, 173] on div "Author" at bounding box center [352, 173] width 88 height 13
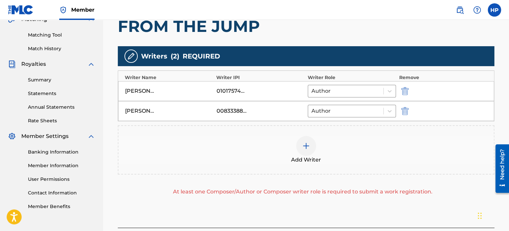
scroll to position [163, 0]
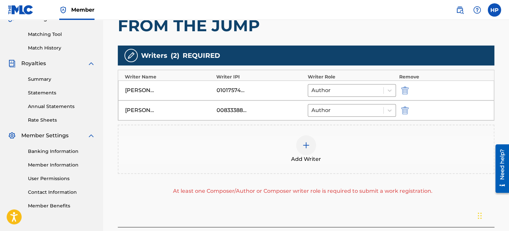
click at [309, 145] on img at bounding box center [306, 145] width 8 height 8
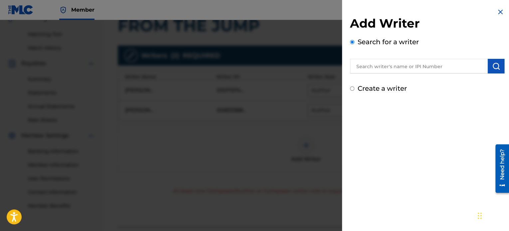
click at [417, 71] on input "text" at bounding box center [419, 66] width 138 height 15
click at [349, 88] on div "Add Writer Search for a writer Create a writer" at bounding box center [427, 50] width 170 height 101
click at [352, 87] on input "Create a writer" at bounding box center [352, 88] width 4 height 4
radio input "false"
radio input "true"
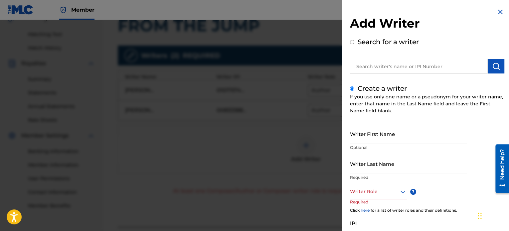
click at [384, 168] on input "Writer Last Name" at bounding box center [408, 163] width 117 height 19
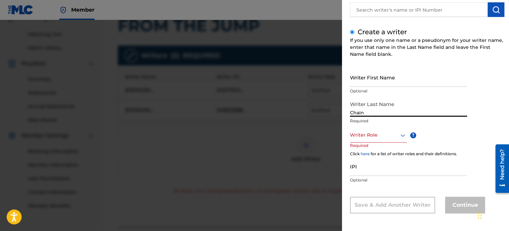
scroll to position [57, 0]
type input "Chain"
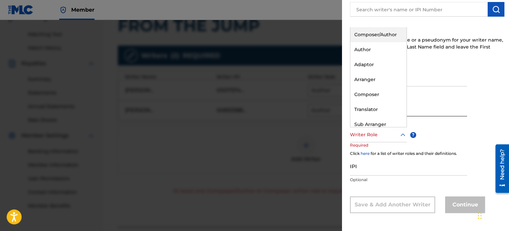
click at [377, 136] on div at bounding box center [378, 135] width 57 height 8
click at [374, 96] on div "Composer" at bounding box center [378, 94] width 56 height 15
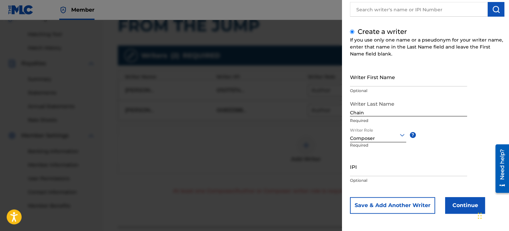
scroll to position [57, 0]
click at [460, 208] on button "Continue" at bounding box center [465, 205] width 40 height 17
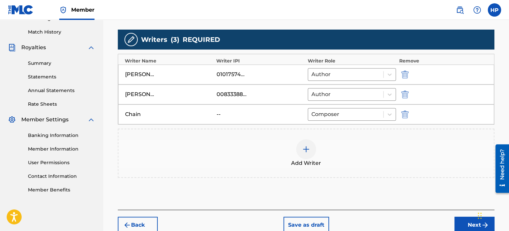
scroll to position [219, 0]
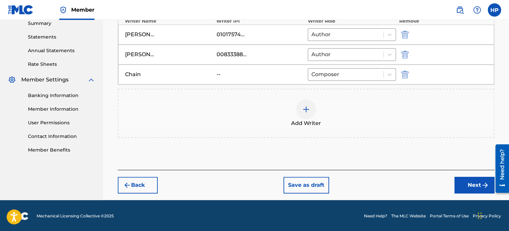
click at [468, 185] on button "Next" at bounding box center [474, 185] width 40 height 17
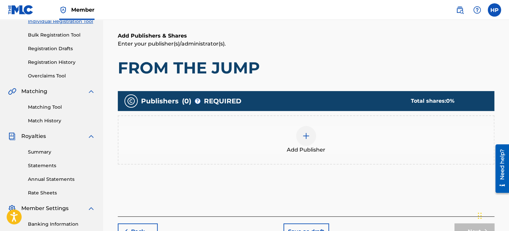
scroll to position [96, 0]
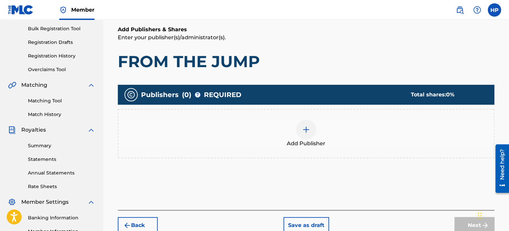
click at [302, 125] on div at bounding box center [306, 130] width 20 height 20
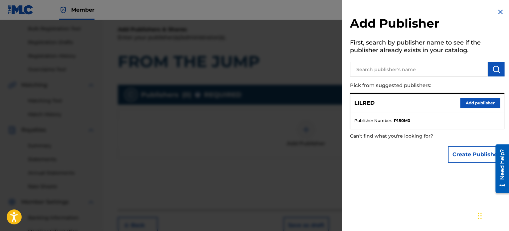
click at [483, 104] on button "Add publisher" at bounding box center [480, 103] width 40 height 10
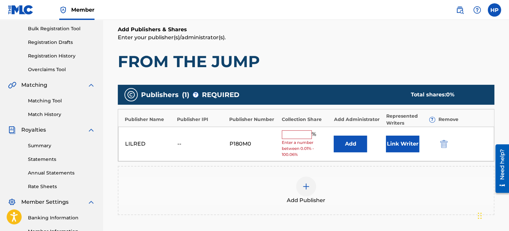
click at [289, 133] on input "text" at bounding box center [297, 134] width 30 height 9
type input "50"
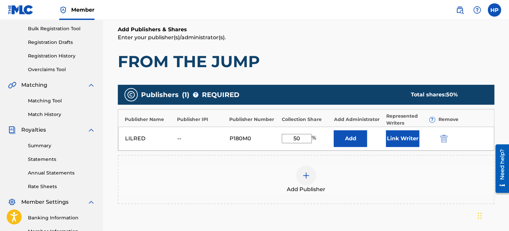
drag, startPoint x: 299, startPoint y: 138, endPoint x: 284, endPoint y: 142, distance: 16.0
click at [284, 142] on input "50" at bounding box center [297, 138] width 30 height 9
click at [323, 154] on div "Publishers ( 1 ) ? REQUIRED Total shares: 50 % Publisher Name Publisher IPI Pub…" at bounding box center [306, 144] width 376 height 119
click at [404, 139] on button "Link Writer" at bounding box center [402, 138] width 33 height 17
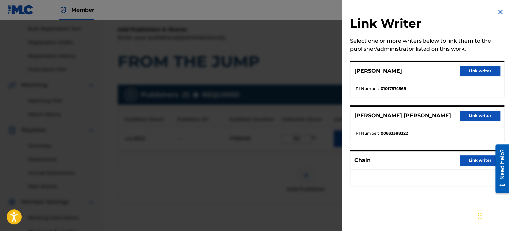
click at [476, 69] on button "Link writer" at bounding box center [480, 71] width 40 height 10
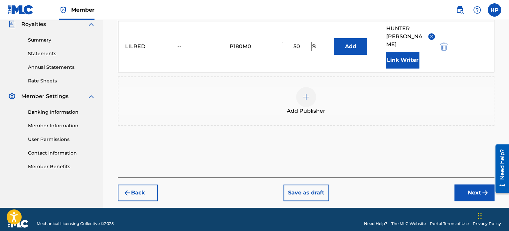
click at [468, 185] on button "Next" at bounding box center [474, 193] width 40 height 17
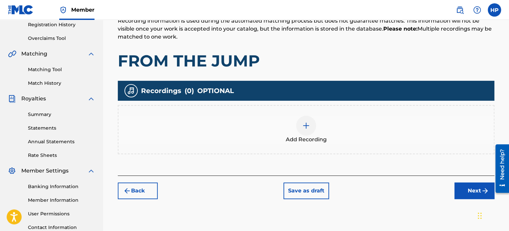
scroll to position [130, 0]
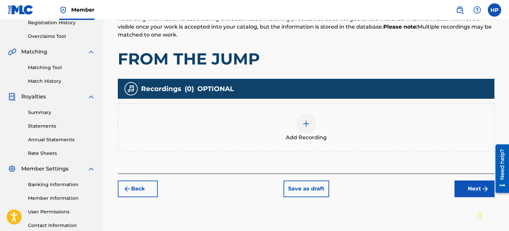
click at [303, 118] on div at bounding box center [306, 124] width 20 height 20
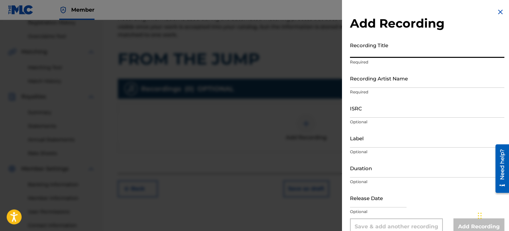
click at [386, 55] on input "Recording Title" at bounding box center [427, 48] width 154 height 19
type input "FROM THE JUMP"
click at [389, 87] on input "Recording Artist Name" at bounding box center [427, 78] width 154 height 19
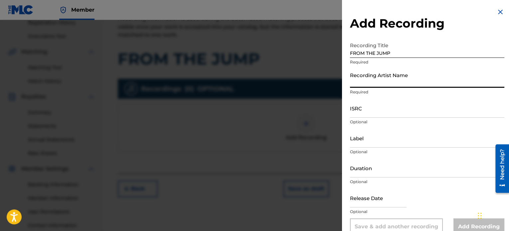
type input "LilRed"
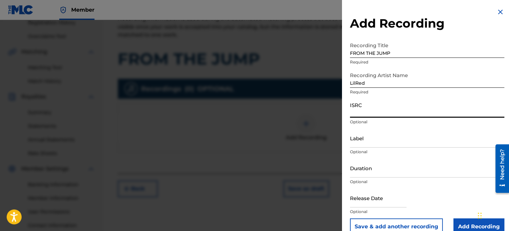
click at [387, 111] on input "ISRC" at bounding box center [427, 108] width 154 height 19
paste input "QZFYZ2311416"
click at [497, 106] on input "QZFYZ2311416" at bounding box center [427, 108] width 154 height 19
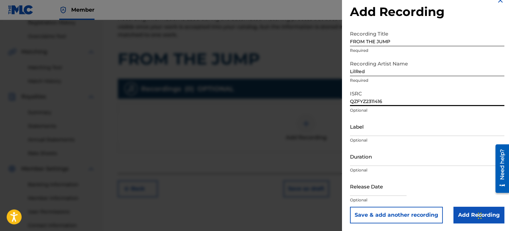
scroll to position [12, 0]
type input "QZFYZ2311416"
click at [461, 216] on input "Add Recording" at bounding box center [478, 214] width 51 height 17
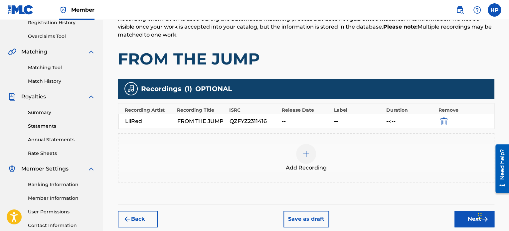
click at [460, 219] on button "Next" at bounding box center [474, 219] width 40 height 17
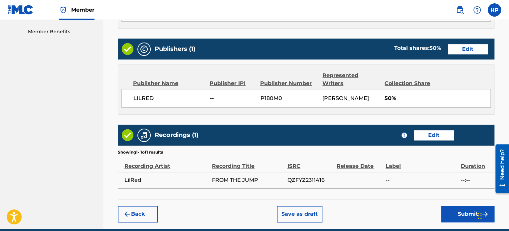
scroll to position [366, 0]
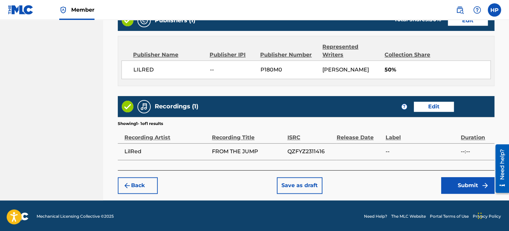
click at [459, 181] on button "Submit" at bounding box center [467, 185] width 53 height 17
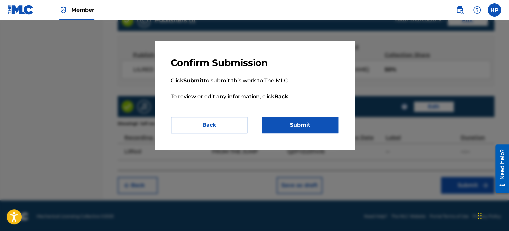
click at [305, 120] on button "Submit" at bounding box center [300, 125] width 76 height 17
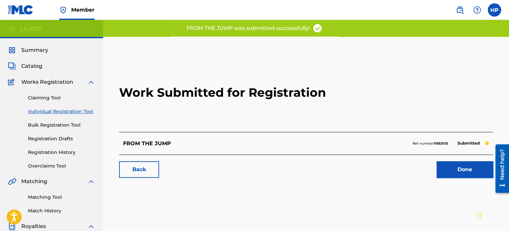
click at [448, 171] on link "Done" at bounding box center [464, 169] width 57 height 17
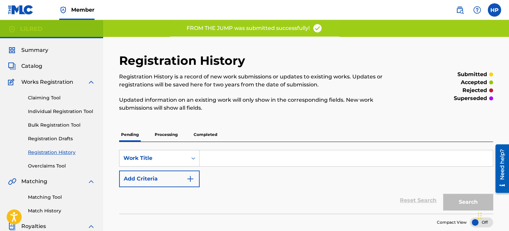
click at [57, 110] on link "Individual Registration Tool" at bounding box center [61, 111] width 67 height 7
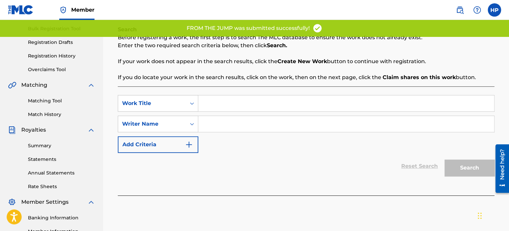
scroll to position [100, 0]
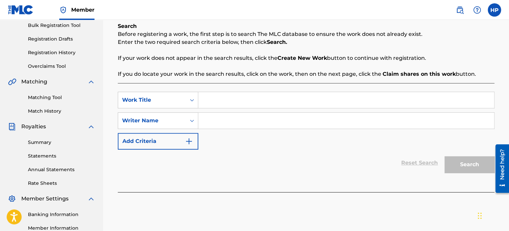
click at [230, 95] on input "Search Form" at bounding box center [346, 100] width 296 height 16
type input "B"
type input "BEEN HERE BEFORE"
click at [241, 118] on input "Search Form" at bounding box center [346, 121] width 296 height 16
type input "[PERSON_NAME]"
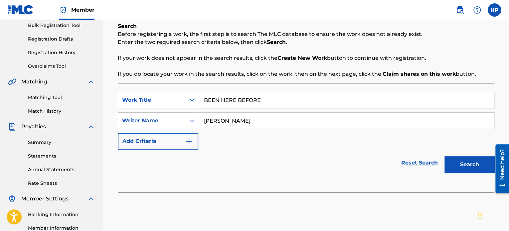
click at [465, 175] on div "Search" at bounding box center [467, 163] width 53 height 27
click at [467, 161] on button "Search" at bounding box center [469, 164] width 50 height 17
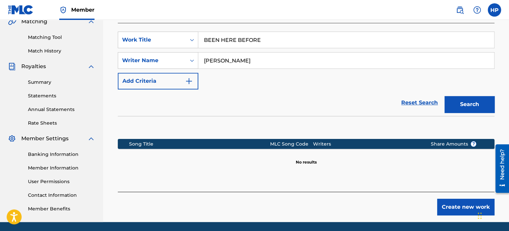
scroll to position [183, 0]
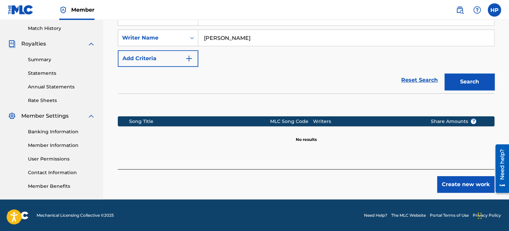
click at [465, 177] on button "Create new work" at bounding box center [465, 184] width 57 height 17
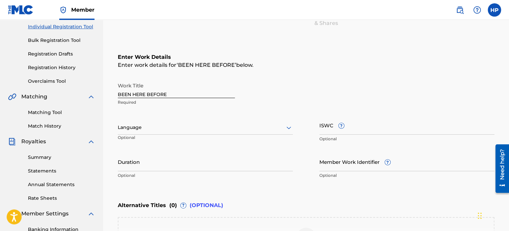
scroll to position [83, 0]
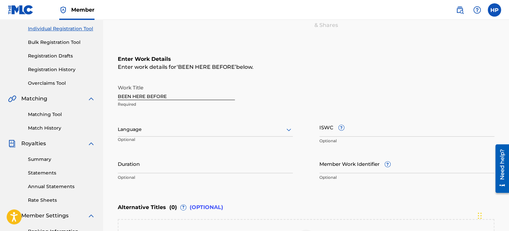
click at [155, 131] on div at bounding box center [205, 129] width 175 height 8
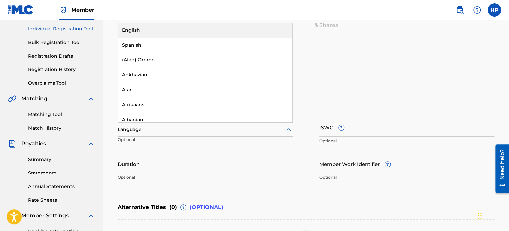
click at [142, 33] on div "English" at bounding box center [205, 30] width 174 height 15
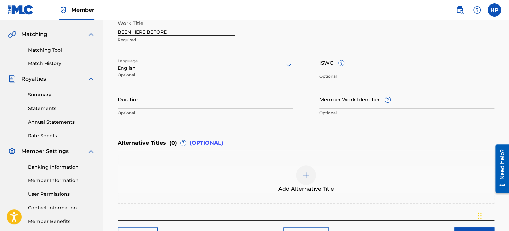
scroll to position [149, 0]
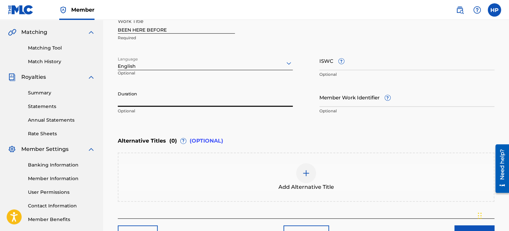
click at [199, 102] on input "Duration" at bounding box center [205, 97] width 175 height 19
paste input "02:52"
type input "02:52"
click at [258, 121] on div "Enter Work Details Enter work details for ‘ BEEN HERE BEFORE ’ below. Work Titl…" at bounding box center [306, 53] width 376 height 161
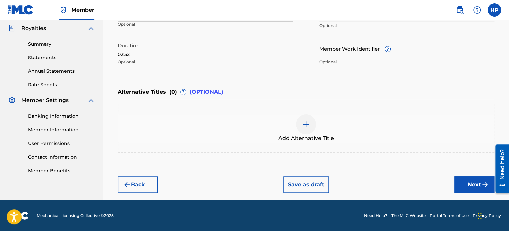
click at [463, 180] on button "Next" at bounding box center [474, 185] width 40 height 17
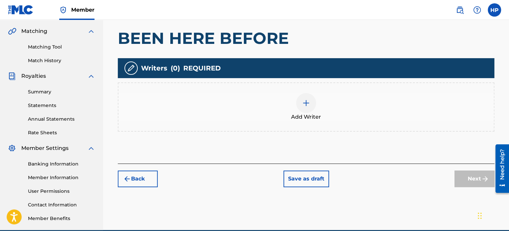
scroll to position [163, 0]
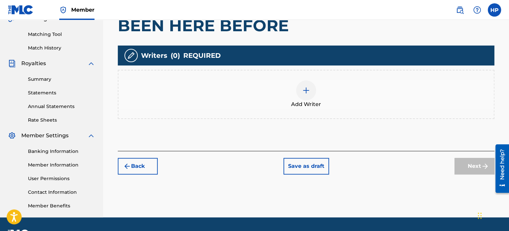
click at [306, 89] on img at bounding box center [306, 90] width 8 height 8
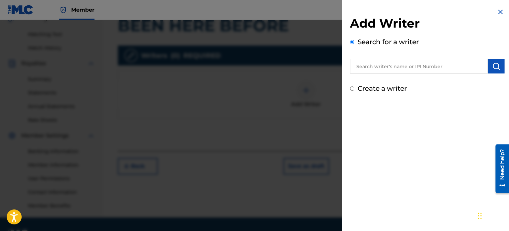
click at [414, 65] on input "text" at bounding box center [419, 66] width 138 height 15
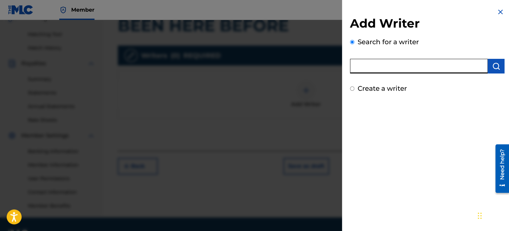
type input "[PERSON_NAME] [PERSON_NAME]"
click at [498, 63] on button "submit" at bounding box center [495, 66] width 17 height 15
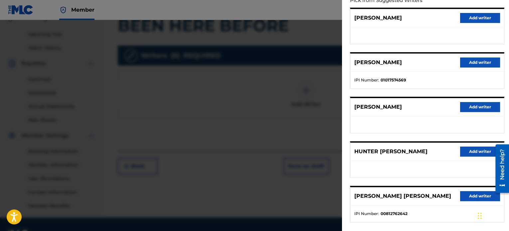
scroll to position [33, 0]
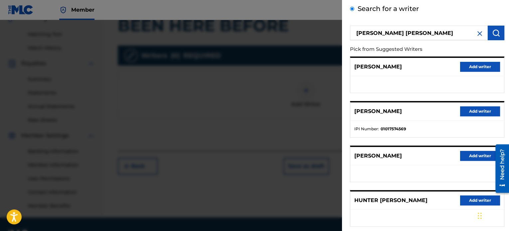
click at [478, 109] on button "Add writer" at bounding box center [480, 111] width 40 height 10
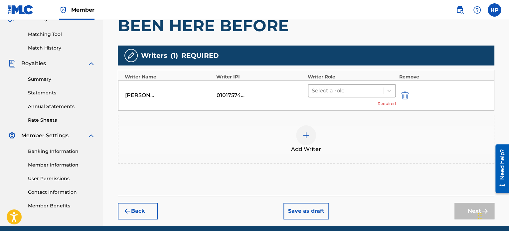
click at [343, 86] on div at bounding box center [346, 90] width 68 height 9
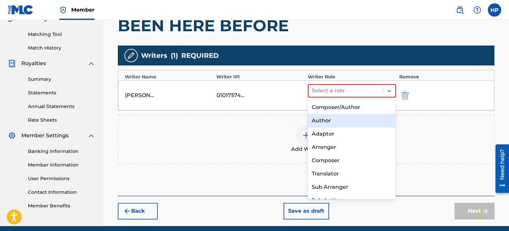
click at [342, 123] on div "Author" at bounding box center [352, 120] width 88 height 13
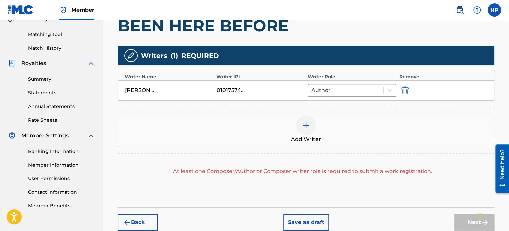
click at [304, 128] on img at bounding box center [306, 125] width 8 height 8
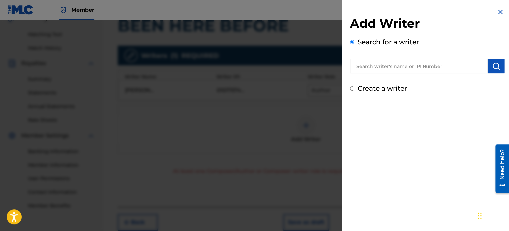
click at [394, 60] on input "text" at bounding box center [419, 66] width 138 height 15
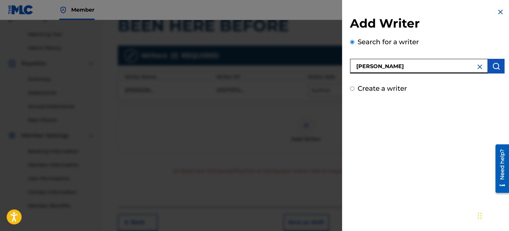
type input "[PERSON_NAME]"
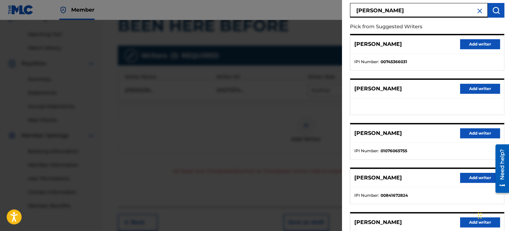
scroll to position [66, 0]
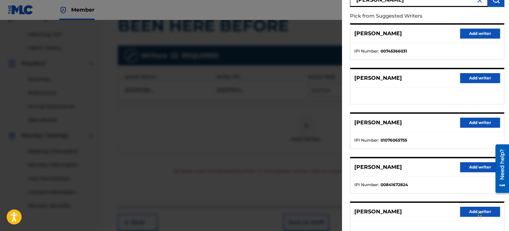
click at [473, 123] on button "Add writer" at bounding box center [480, 123] width 40 height 10
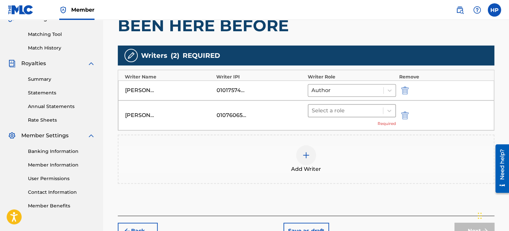
click at [346, 113] on div at bounding box center [346, 110] width 68 height 9
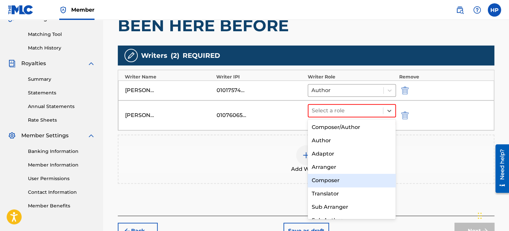
click at [343, 180] on div "Composer" at bounding box center [352, 180] width 88 height 13
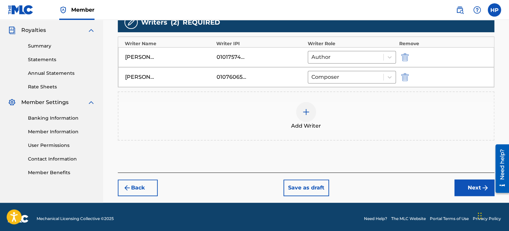
click at [476, 188] on button "Next" at bounding box center [474, 188] width 40 height 17
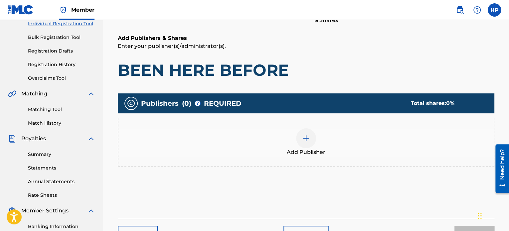
scroll to position [96, 0]
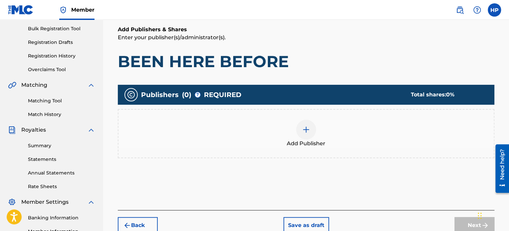
click at [309, 124] on div at bounding box center [306, 130] width 20 height 20
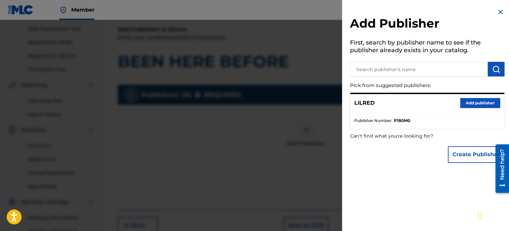
click at [476, 106] on button "Add publisher" at bounding box center [480, 103] width 40 height 10
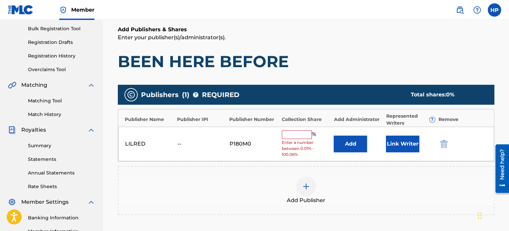
click at [306, 133] on input "text" at bounding box center [297, 134] width 30 height 9
type input "50"
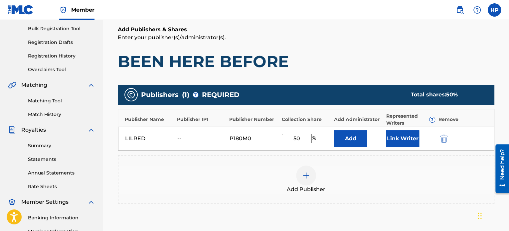
click at [409, 138] on button "Link Writer" at bounding box center [402, 138] width 33 height 17
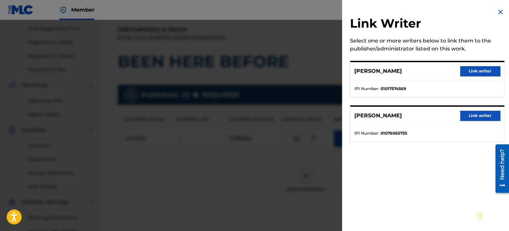
click at [463, 68] on button "Link writer" at bounding box center [480, 71] width 40 height 10
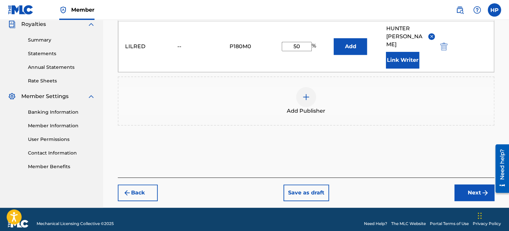
click at [466, 185] on button "Next" at bounding box center [474, 193] width 40 height 17
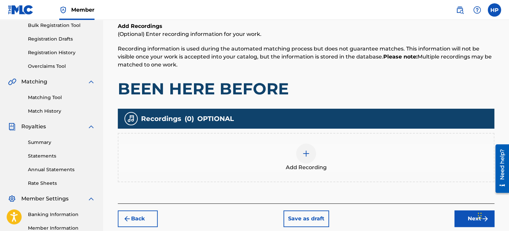
scroll to position [130, 0]
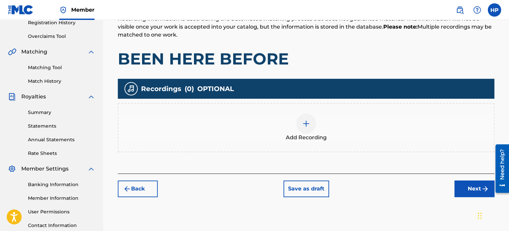
click at [298, 123] on div at bounding box center [306, 124] width 20 height 20
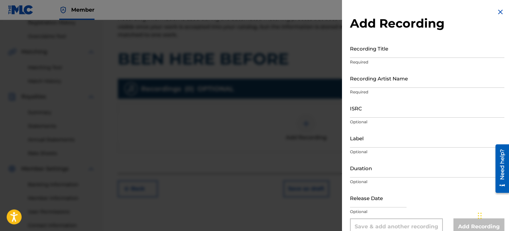
click at [381, 52] on input "Recording Title" at bounding box center [427, 48] width 154 height 19
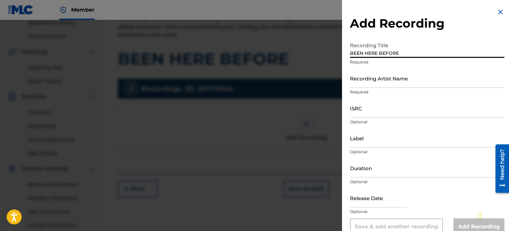
type input "BEEN HERE BEFORE"
click at [391, 80] on input "Recording Artist Name" at bounding box center [427, 78] width 154 height 19
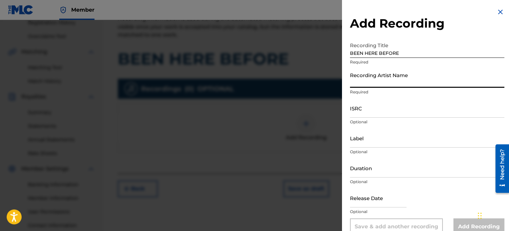
type input "LilRed"
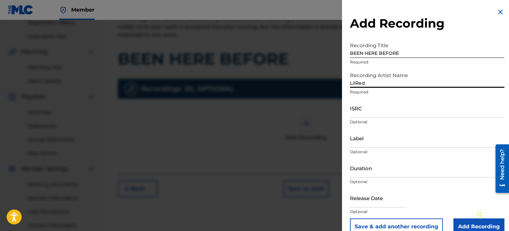
click at [378, 113] on input "ISRC" at bounding box center [427, 108] width 154 height 19
paste input "QZFZ32398922"
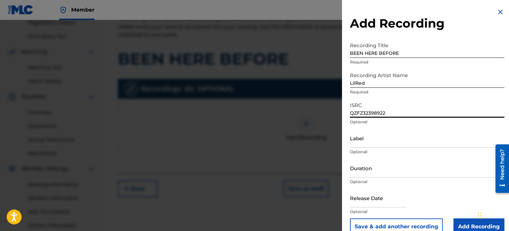
type input "QZFZ32398922"
click at [455, 224] on input "Add Recording" at bounding box center [478, 226] width 51 height 17
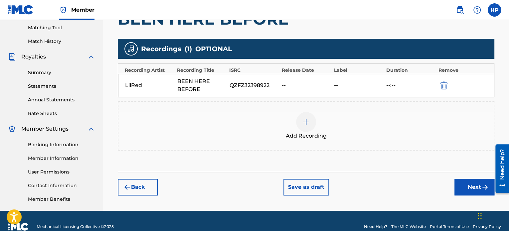
scroll to position [181, 0]
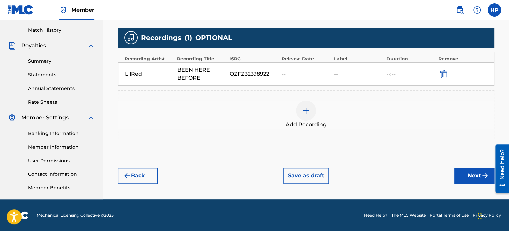
click at [469, 178] on button "Next" at bounding box center [474, 176] width 40 height 17
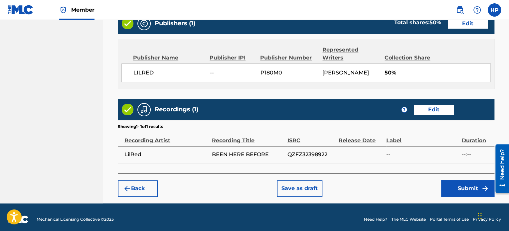
scroll to position [356, 0]
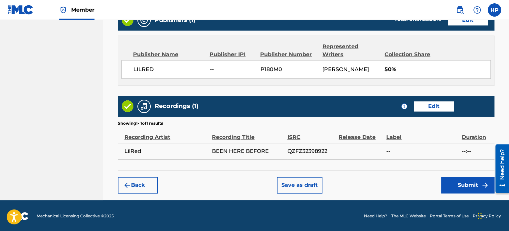
click at [449, 184] on button "Submit" at bounding box center [467, 185] width 53 height 17
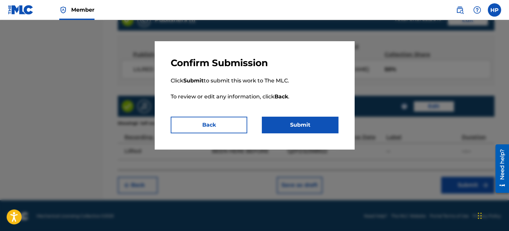
click at [294, 117] on button "Submit" at bounding box center [300, 125] width 76 height 17
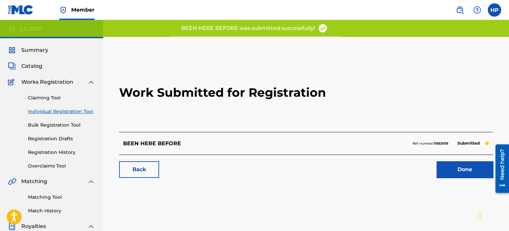
click at [449, 166] on link "Done" at bounding box center [464, 169] width 57 height 17
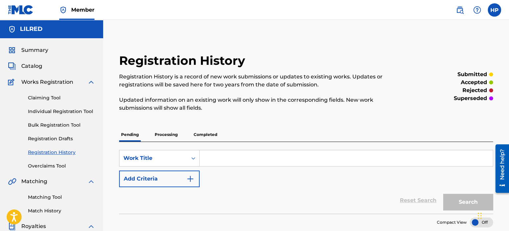
drag, startPoint x: 50, startPoint y: 111, endPoint x: 53, endPoint y: 113, distance: 3.6
click at [50, 111] on link "Individual Registration Tool" at bounding box center [61, 111] width 67 height 7
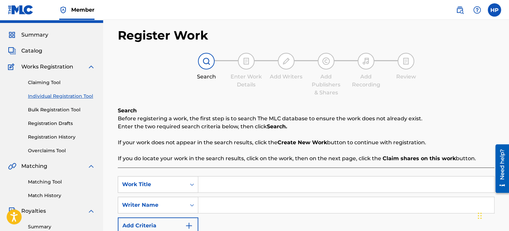
scroll to position [66, 0]
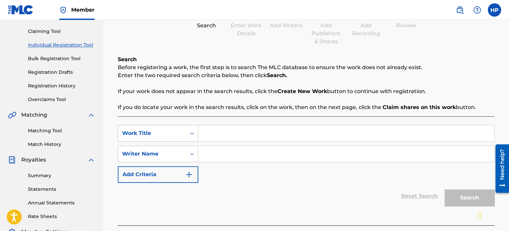
click at [233, 133] on input "Search Form" at bounding box center [346, 133] width 296 height 16
type input "DEEP"
click at [224, 150] on input "Search Form" at bounding box center [346, 154] width 296 height 16
type input "[PERSON_NAME]"
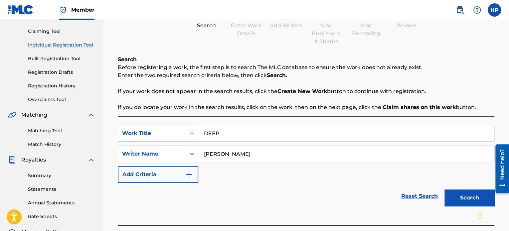
click at [457, 195] on button "Search" at bounding box center [469, 198] width 50 height 17
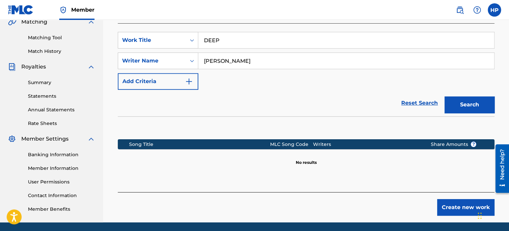
scroll to position [166, 0]
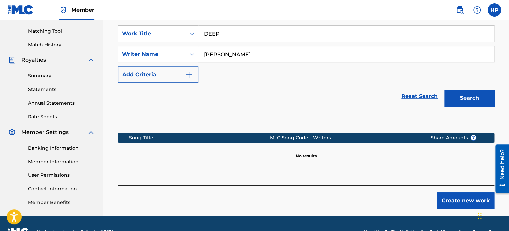
click at [467, 198] on button "Create new work" at bounding box center [465, 200] width 57 height 17
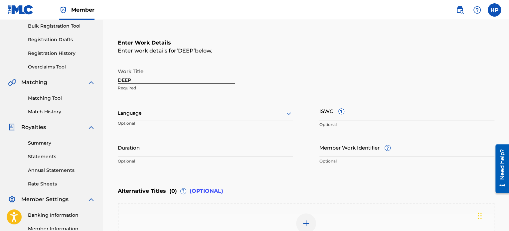
scroll to position [100, 0]
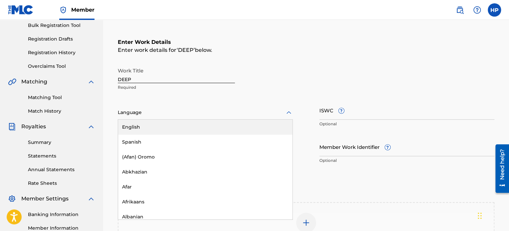
click at [206, 111] on div at bounding box center [205, 112] width 175 height 8
click at [164, 124] on div "English" at bounding box center [205, 127] width 174 height 15
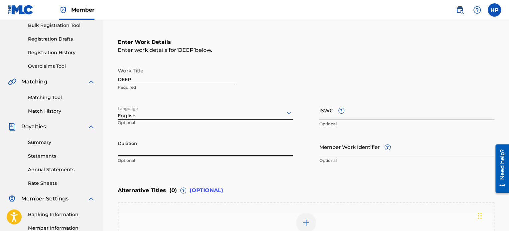
click at [194, 153] on input "Duration" at bounding box center [205, 146] width 175 height 19
paste input "05:28"
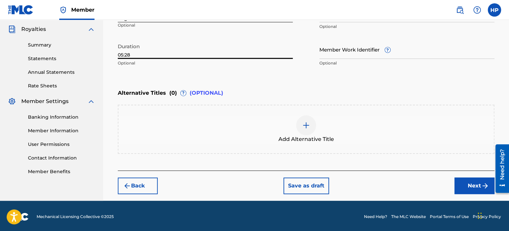
scroll to position [198, 0]
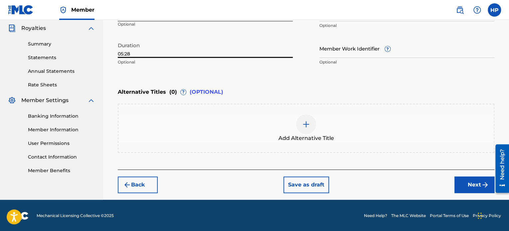
type input "05:28"
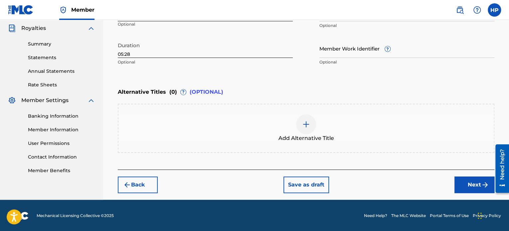
click at [460, 185] on button "Next" at bounding box center [474, 185] width 40 height 17
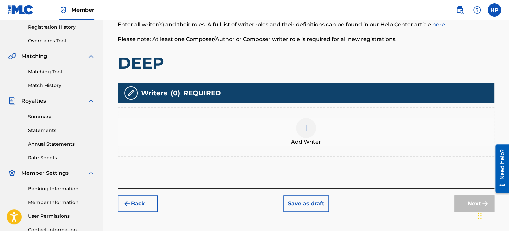
scroll to position [130, 0]
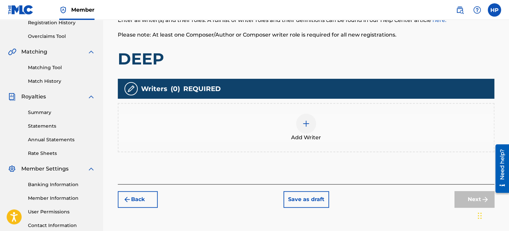
click at [312, 125] on div at bounding box center [306, 124] width 20 height 20
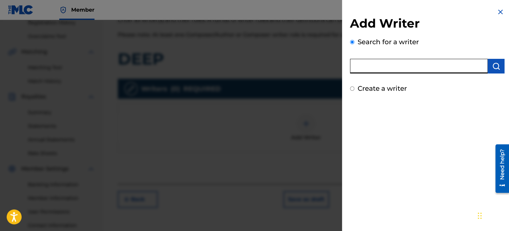
drag, startPoint x: 376, startPoint y: 66, endPoint x: 380, endPoint y: 66, distance: 4.3
click at [376, 66] on input "text" at bounding box center [419, 66] width 138 height 15
type input "[PERSON_NAME] [PERSON_NAME]"
click at [492, 63] on img "submit" at bounding box center [496, 66] width 8 height 8
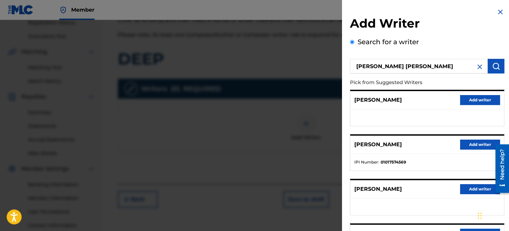
click at [467, 143] on button "Add writer" at bounding box center [480, 145] width 40 height 10
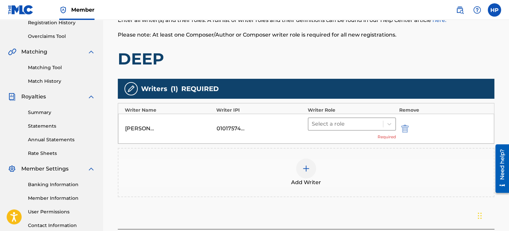
click at [354, 124] on div at bounding box center [346, 123] width 68 height 9
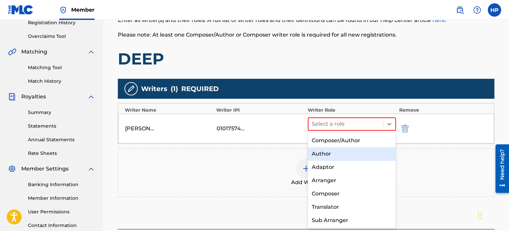
click at [337, 156] on div "Author" at bounding box center [352, 153] width 88 height 13
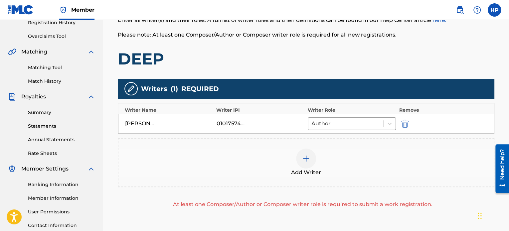
click at [315, 161] on div at bounding box center [306, 159] width 20 height 20
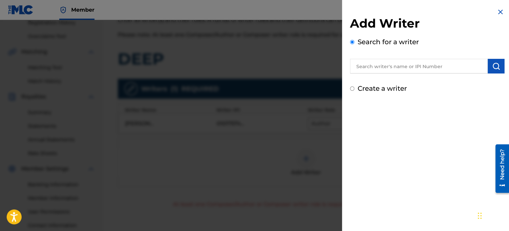
click at [377, 67] on input "text" at bounding box center [419, 66] width 138 height 15
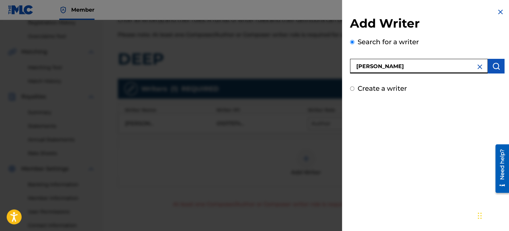
type input "[PERSON_NAME]"
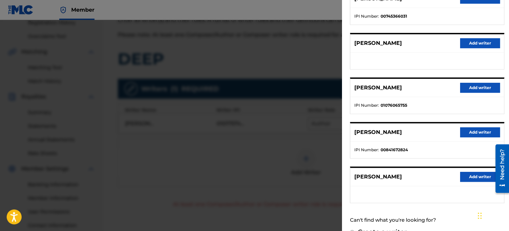
scroll to position [114, 0]
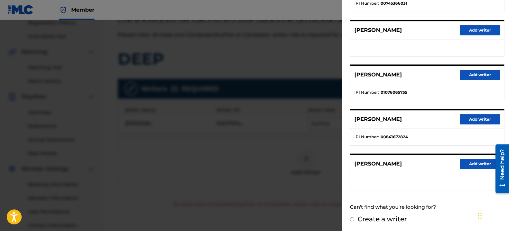
click at [472, 75] on button "Add writer" at bounding box center [480, 75] width 40 height 10
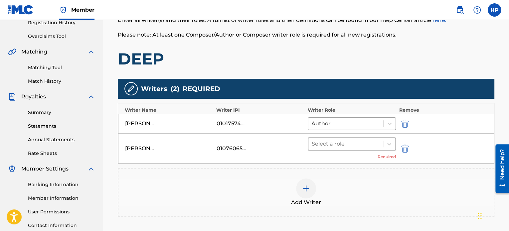
click at [334, 145] on div at bounding box center [346, 143] width 68 height 9
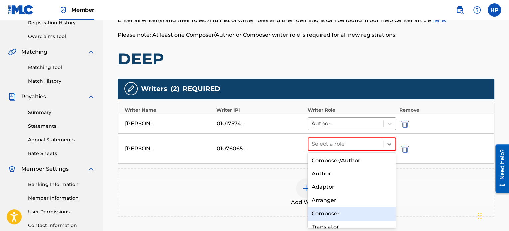
click at [338, 213] on div "Composer" at bounding box center [352, 213] width 88 height 13
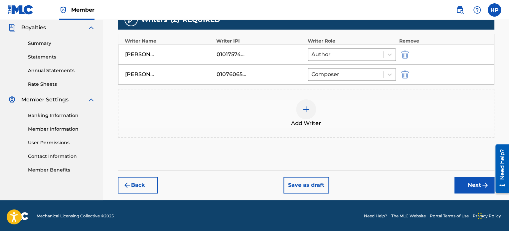
click at [472, 182] on button "Next" at bounding box center [474, 185] width 40 height 17
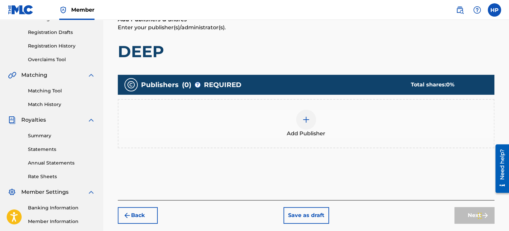
scroll to position [130, 0]
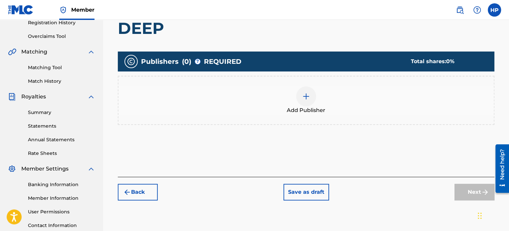
click at [306, 94] on img at bounding box center [306, 96] width 8 height 8
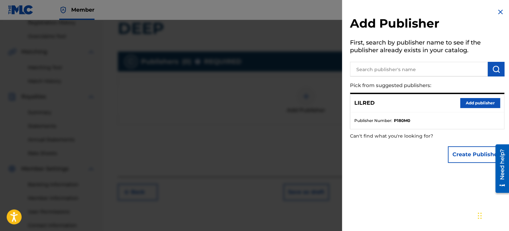
click at [463, 99] on button "Add publisher" at bounding box center [480, 103] width 40 height 10
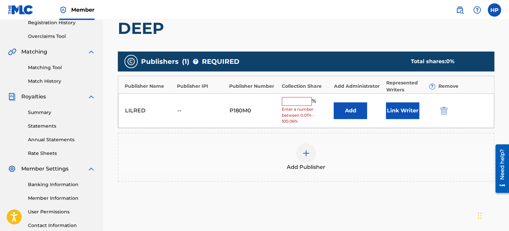
click at [300, 101] on input "text" at bounding box center [297, 101] width 30 height 9
type input "50"
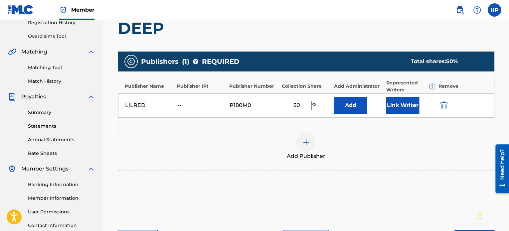
click at [402, 107] on button "Link Writer" at bounding box center [402, 105] width 33 height 17
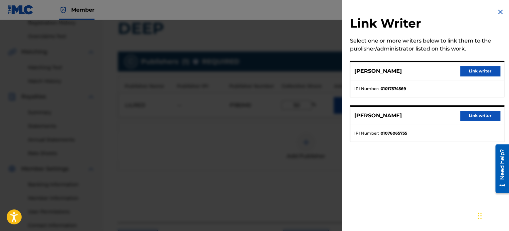
click at [464, 73] on button "Link writer" at bounding box center [480, 71] width 40 height 10
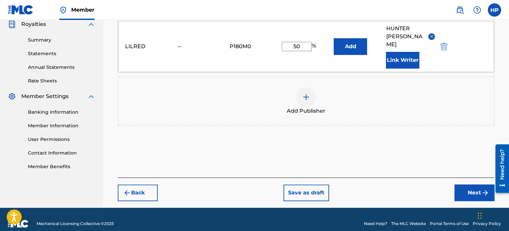
click at [468, 185] on button "Next" at bounding box center [474, 193] width 40 height 17
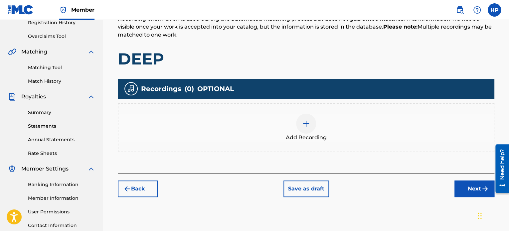
click at [467, 191] on button "Next" at bounding box center [474, 189] width 40 height 17
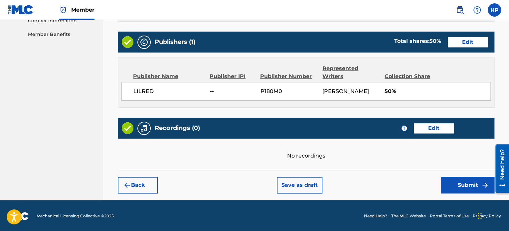
scroll to position [335, 0]
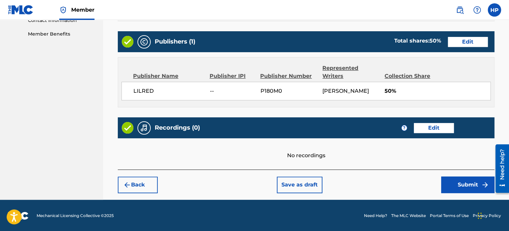
click at [135, 185] on button "Back" at bounding box center [138, 185] width 40 height 17
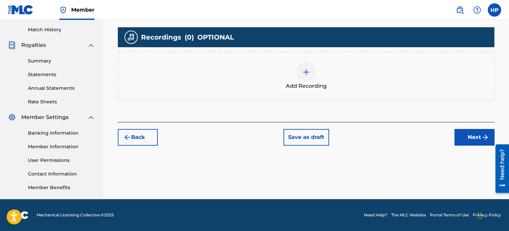
scroll to position [181, 0]
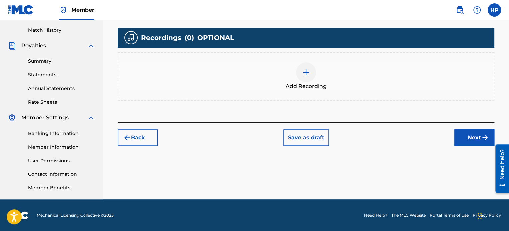
click at [313, 73] on div at bounding box center [306, 73] width 20 height 20
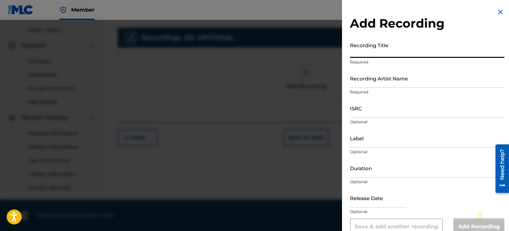
click at [370, 52] on input "Recording Title" at bounding box center [427, 48] width 154 height 19
type input "DEEP"
click at [378, 86] on input "Recording Artist Name" at bounding box center [427, 78] width 154 height 19
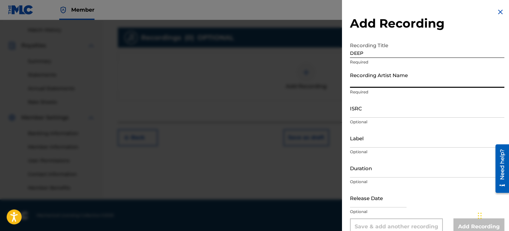
type input "LilRed"
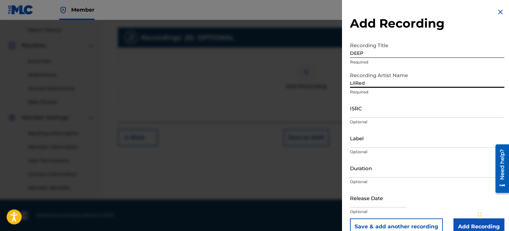
click at [371, 115] on input "ISRC" at bounding box center [427, 108] width 154 height 19
click at [375, 114] on input "ISRC" at bounding box center [427, 108] width 154 height 19
paste input "QZDA72399876"
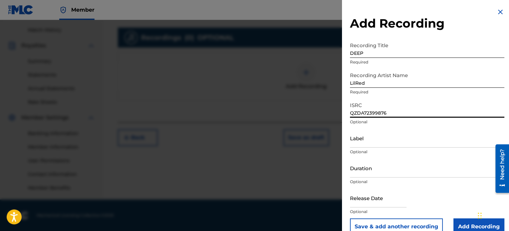
scroll to position [12, 0]
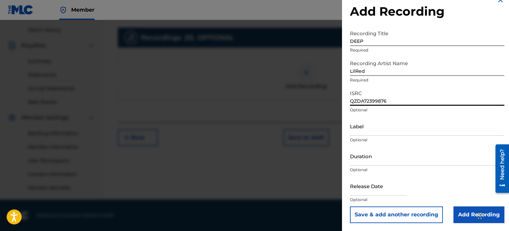
type input "QZDA72399876"
click at [455, 213] on input "Add Recording" at bounding box center [478, 214] width 51 height 17
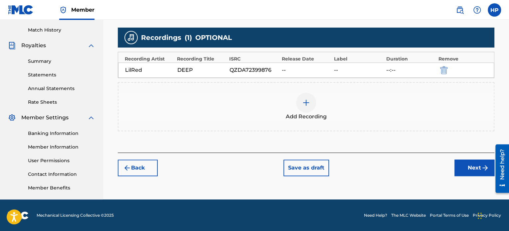
click at [462, 168] on button "Next" at bounding box center [474, 168] width 40 height 17
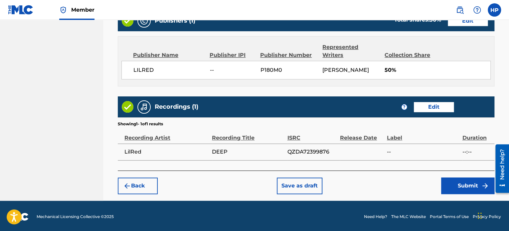
scroll to position [356, 0]
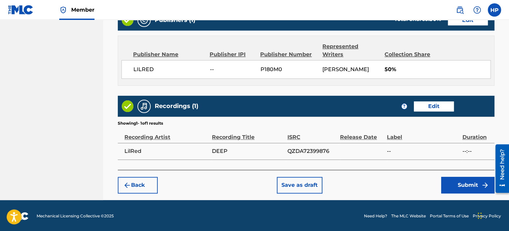
click at [448, 181] on button "Submit" at bounding box center [467, 185] width 53 height 17
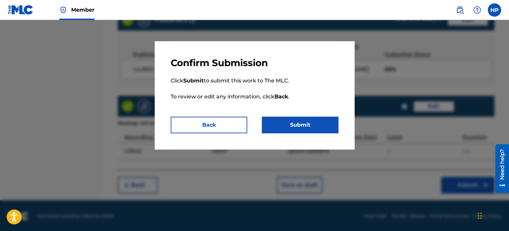
click at [312, 127] on button "Submit" at bounding box center [300, 125] width 76 height 17
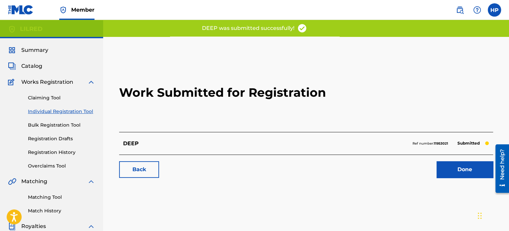
click at [450, 166] on link "Done" at bounding box center [464, 169] width 57 height 17
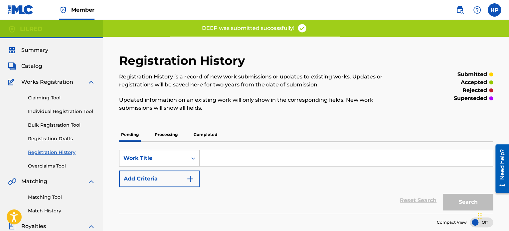
click at [48, 113] on link "Individual Registration Tool" at bounding box center [61, 111] width 67 height 7
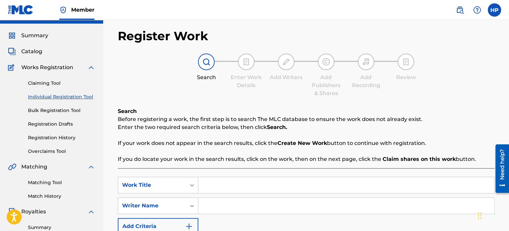
scroll to position [66, 0]
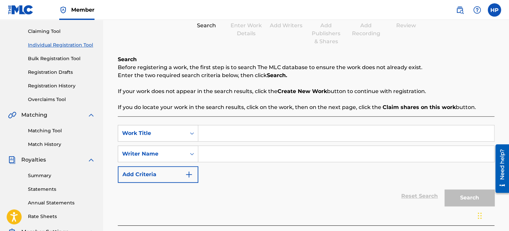
click at [243, 129] on input "Search Form" at bounding box center [346, 133] width 296 height 16
type input "STORY BOOK"
click at [250, 159] on input "Search Form" at bounding box center [346, 154] width 296 height 16
type input "[PERSON_NAME]"
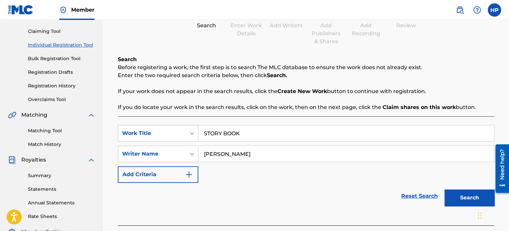
click at [468, 199] on button "Search" at bounding box center [469, 198] width 50 height 17
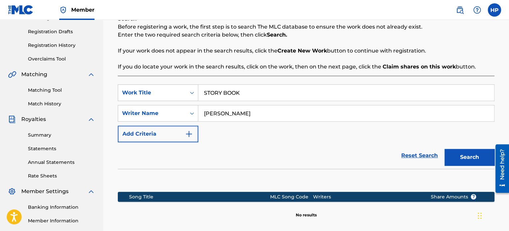
scroll to position [183, 0]
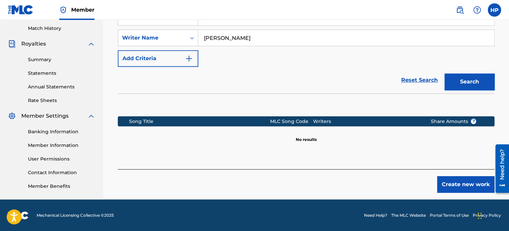
drag, startPoint x: 435, startPoint y: 184, endPoint x: 441, endPoint y: 185, distance: 6.1
click at [436, 183] on div "Create new work" at bounding box center [306, 181] width 376 height 24
click at [445, 186] on button "Create new work" at bounding box center [465, 184] width 57 height 17
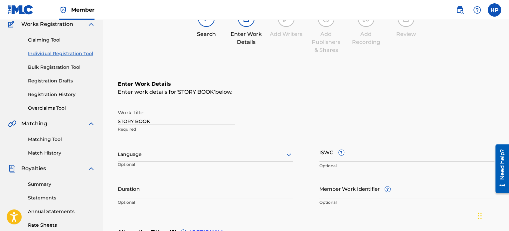
scroll to position [50, 0]
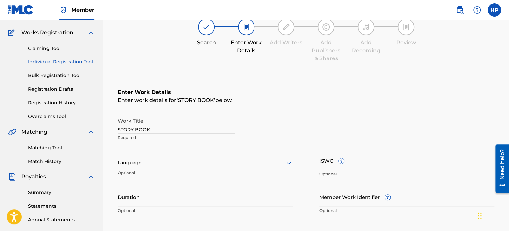
click at [193, 165] on div at bounding box center [205, 163] width 175 height 8
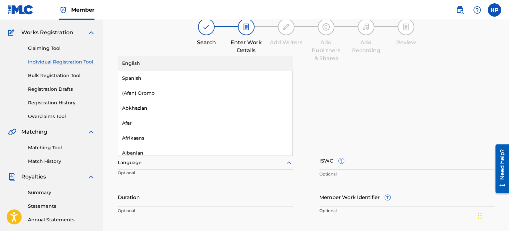
click at [142, 64] on div "English" at bounding box center [205, 63] width 174 height 15
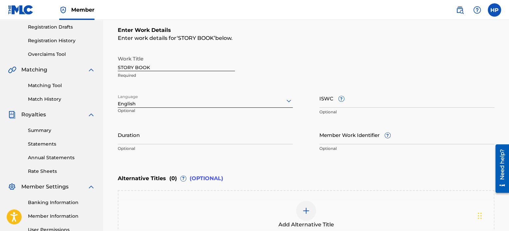
scroll to position [149, 0]
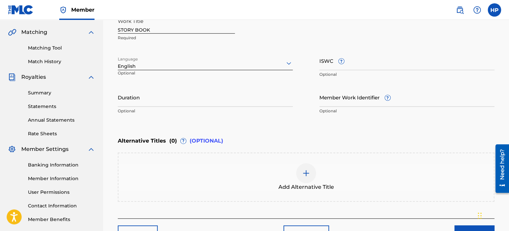
click at [188, 102] on input "Duration" at bounding box center [205, 97] width 175 height 19
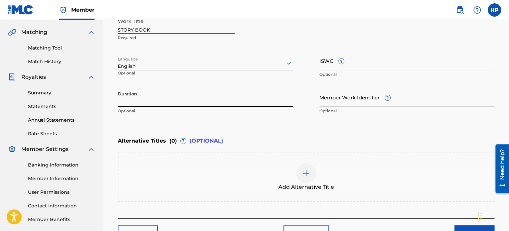
paste input "04:06"
type input "04:06"
click at [273, 121] on div "Enter Work Details Enter work details for ‘ STORY BOOK ’ below. Work Title STOR…" at bounding box center [306, 53] width 376 height 161
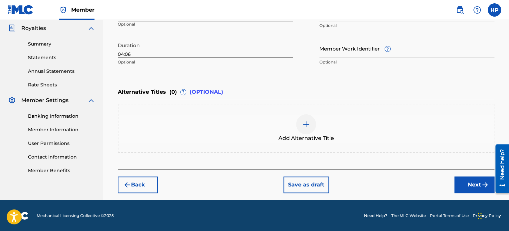
click at [460, 184] on button "Next" at bounding box center [474, 185] width 40 height 17
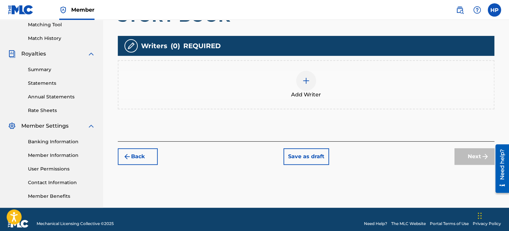
scroll to position [181, 0]
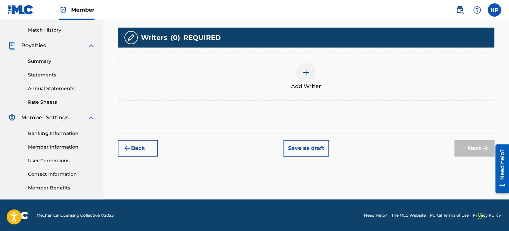
click at [298, 73] on div at bounding box center [306, 73] width 20 height 20
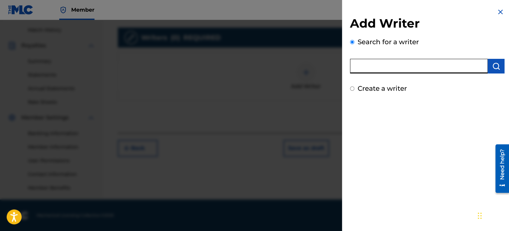
click at [386, 65] on input "text" at bounding box center [419, 66] width 138 height 15
type input "[PERSON_NAME] [PERSON_NAME]"
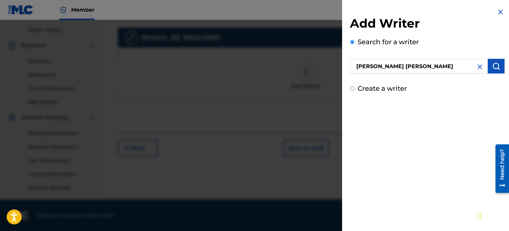
click at [492, 66] on img "submit" at bounding box center [496, 66] width 8 height 8
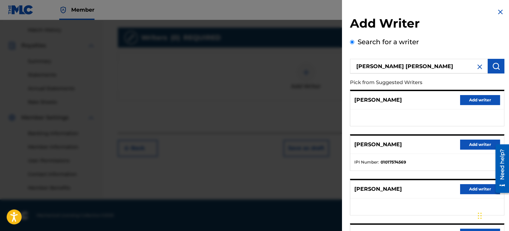
click at [469, 142] on button "Add writer" at bounding box center [480, 145] width 40 height 10
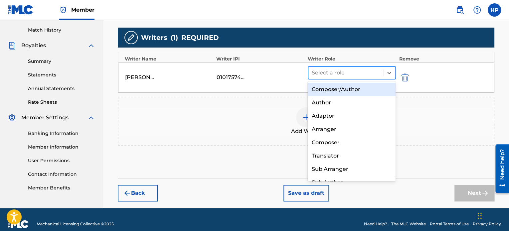
click at [370, 71] on div at bounding box center [346, 72] width 68 height 9
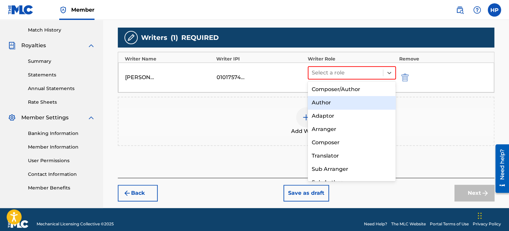
click at [337, 104] on div "Author" at bounding box center [352, 102] width 88 height 13
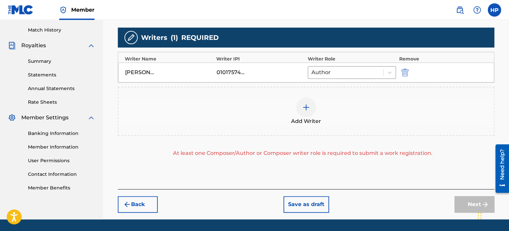
click at [306, 110] on img at bounding box center [306, 107] width 8 height 8
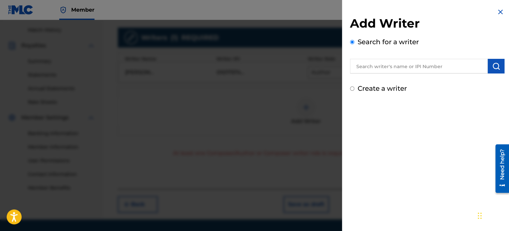
click at [397, 65] on input "text" at bounding box center [419, 66] width 138 height 15
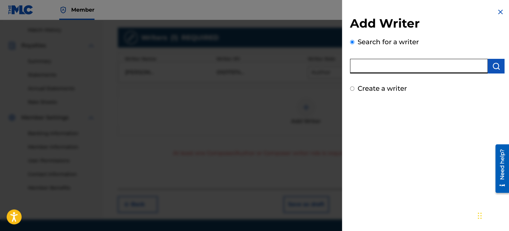
click at [396, 61] on input "text" at bounding box center [419, 66] width 138 height 15
type input "[PERSON_NAME]"
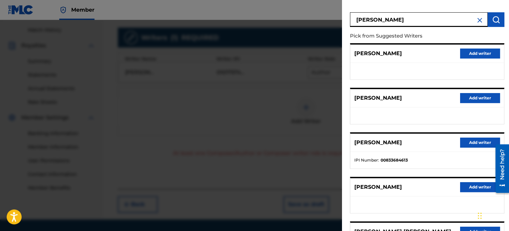
scroll to position [114, 0]
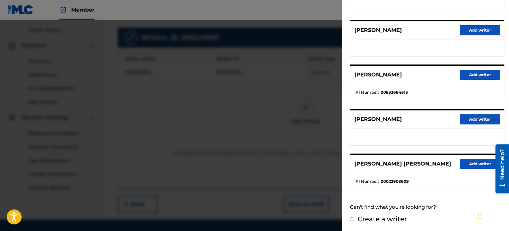
click at [352, 219] on input "Create a writer" at bounding box center [352, 219] width 4 height 4
radio input "false"
radio input "true"
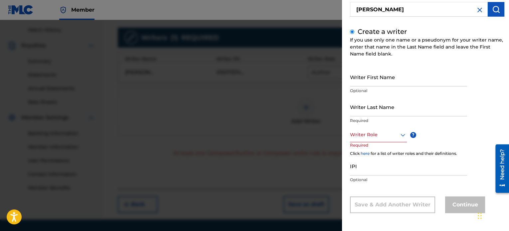
scroll to position [57, 0]
click at [379, 83] on input "Writer First Name" at bounding box center [408, 76] width 117 height 19
type input "[PERSON_NAME]"
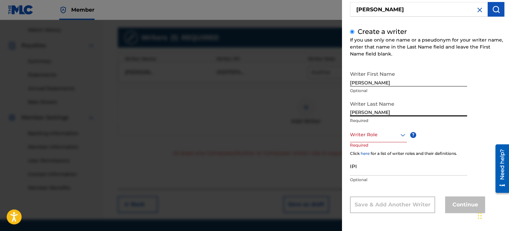
click at [360, 111] on input "[PERSON_NAME]" at bounding box center [408, 106] width 117 height 19
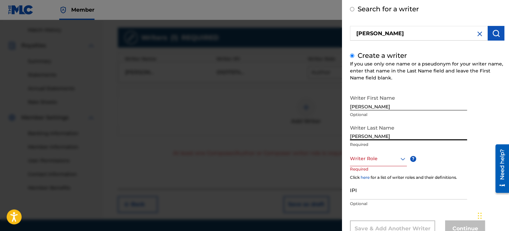
scroll to position [0, 0]
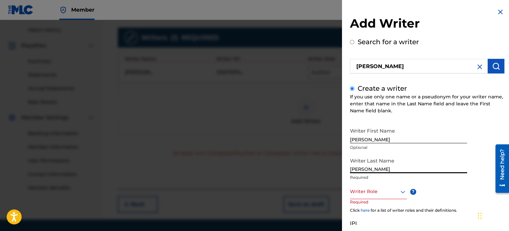
type input "[PERSON_NAME]"
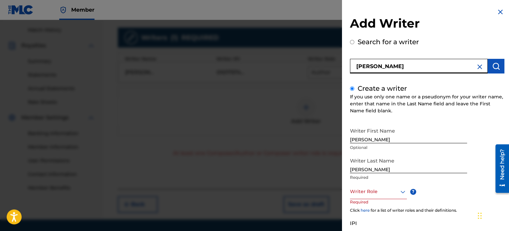
click at [382, 67] on input "[PERSON_NAME]" at bounding box center [419, 66] width 138 height 15
radio input "true"
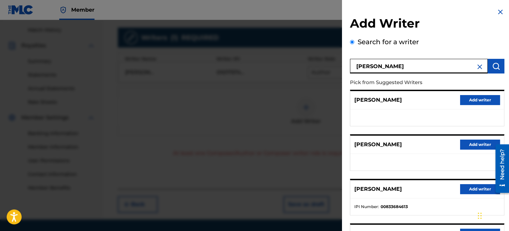
type input "[PERSON_NAME]"
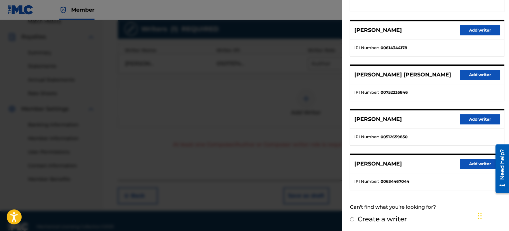
scroll to position [200, 0]
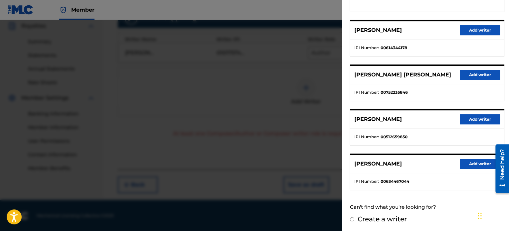
click at [351, 218] on input "Create a writer" at bounding box center [352, 219] width 4 height 4
radio input "false"
radio input "true"
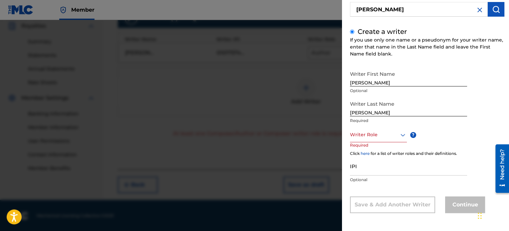
scroll to position [57, 0]
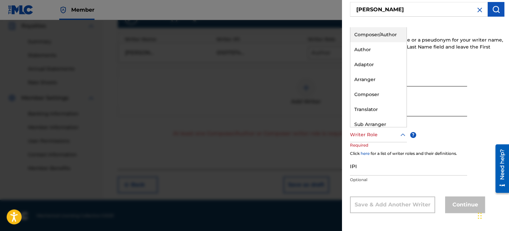
click at [383, 138] on div at bounding box center [378, 135] width 57 height 8
click at [375, 49] on div "Author" at bounding box center [378, 49] width 56 height 15
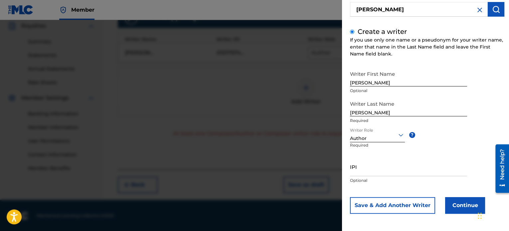
click at [456, 204] on button "Continue" at bounding box center [465, 205] width 40 height 17
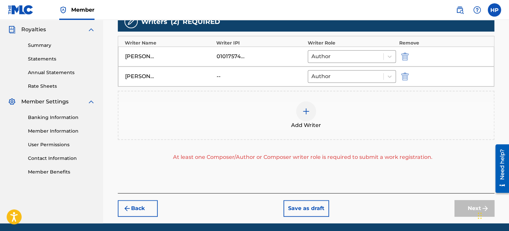
scroll to position [200, 0]
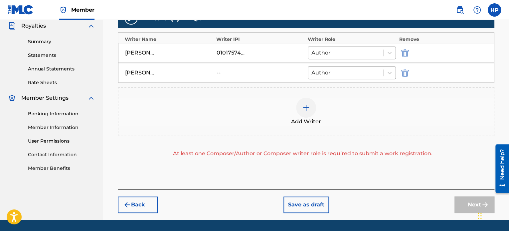
click at [305, 110] on img at bounding box center [306, 108] width 8 height 8
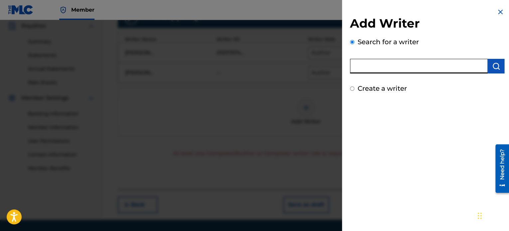
click at [379, 70] on input "text" at bounding box center [419, 66] width 138 height 15
type input "[PERSON_NAME]"
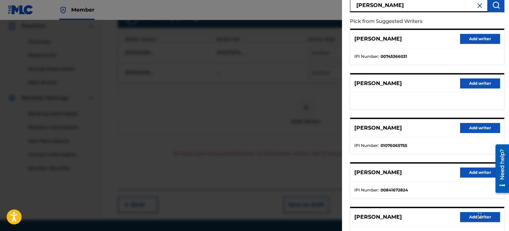
scroll to position [66, 0]
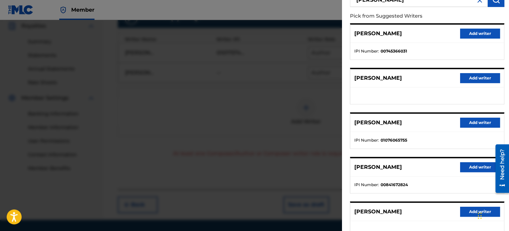
click at [466, 123] on button "Add writer" at bounding box center [480, 123] width 40 height 10
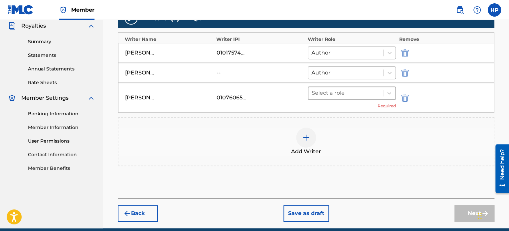
click at [341, 90] on div at bounding box center [346, 92] width 68 height 9
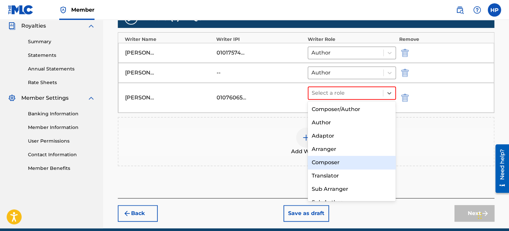
click at [335, 164] on div "Composer" at bounding box center [352, 162] width 88 height 13
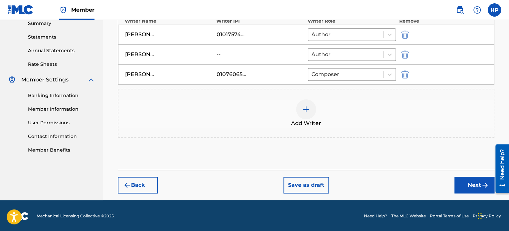
drag, startPoint x: 466, startPoint y: 185, endPoint x: 460, endPoint y: 183, distance: 6.5
click at [465, 184] on button "Next" at bounding box center [474, 185] width 40 height 17
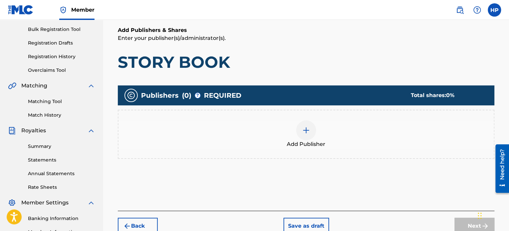
scroll to position [96, 0]
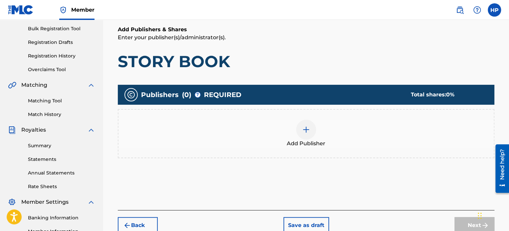
click at [313, 129] on div at bounding box center [306, 130] width 20 height 20
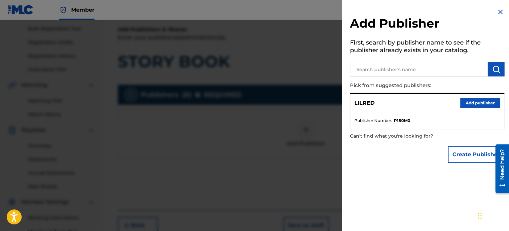
click at [473, 101] on button "Add publisher" at bounding box center [480, 103] width 40 height 10
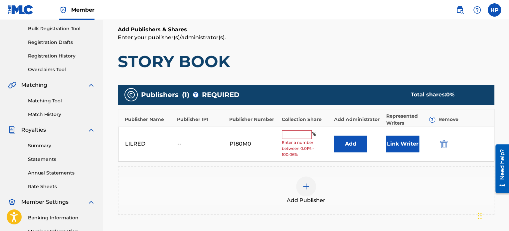
click at [287, 135] on input "text" at bounding box center [297, 134] width 30 height 9
type input "50"
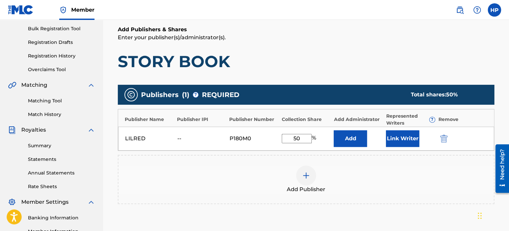
click at [403, 135] on button "Link Writer" at bounding box center [402, 138] width 33 height 17
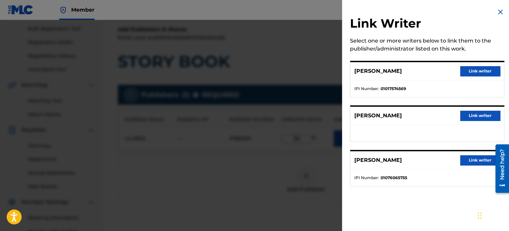
click at [474, 72] on button "Link writer" at bounding box center [480, 71] width 40 height 10
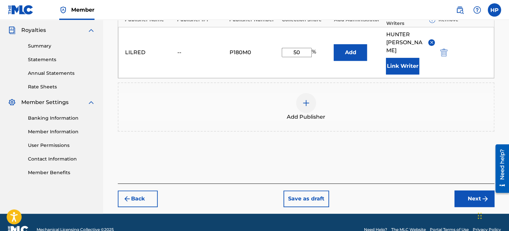
click at [466, 196] on button "Next" at bounding box center [474, 199] width 40 height 17
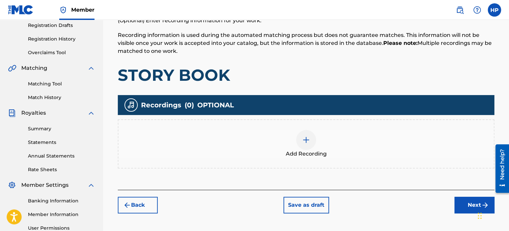
scroll to position [181, 0]
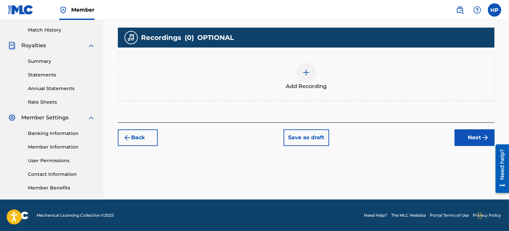
click at [319, 83] on span "Add Recording" at bounding box center [306, 86] width 41 height 8
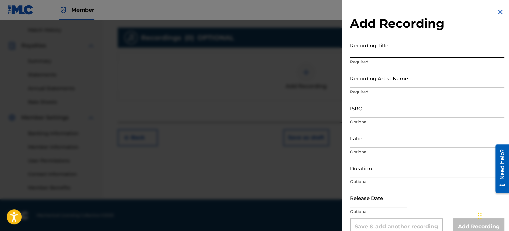
click at [385, 52] on input "Recording Title" at bounding box center [427, 48] width 154 height 19
type input "STORY BOOK"
click at [379, 88] on div "Recording Artist Name Required" at bounding box center [427, 84] width 154 height 30
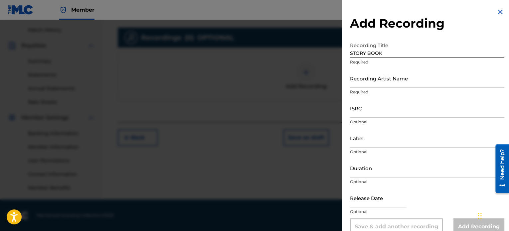
click at [379, 86] on input "Recording Artist Name" at bounding box center [427, 78] width 154 height 19
type input "LilRed"
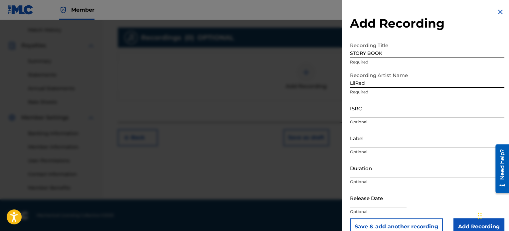
click at [369, 114] on input "ISRC" at bounding box center [427, 108] width 154 height 19
paste input "QZDA72399877"
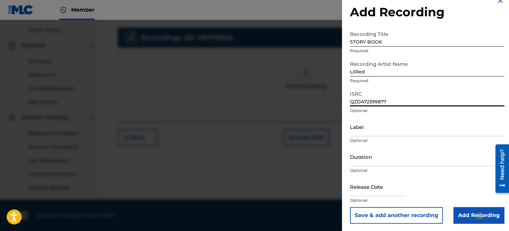
scroll to position [12, 0]
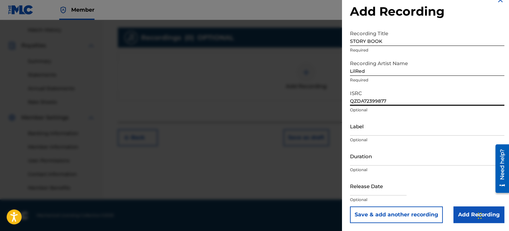
type input "QZDA72399877"
click at [456, 214] on input "Add Recording" at bounding box center [478, 214] width 51 height 17
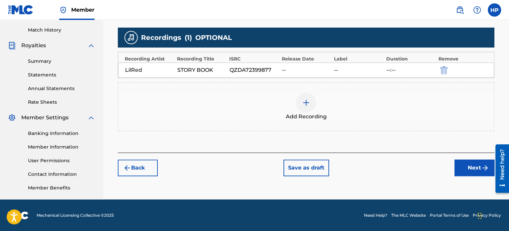
click at [461, 166] on button "Next" at bounding box center [474, 168] width 40 height 17
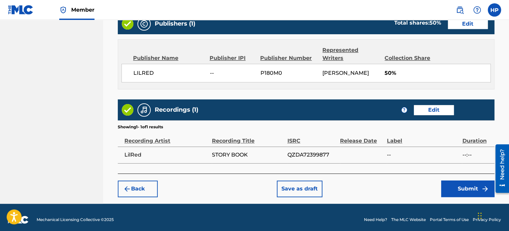
scroll to position [366, 0]
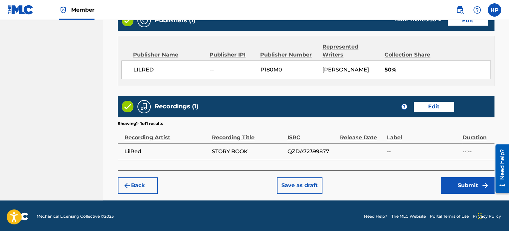
click at [447, 183] on button "Submit" at bounding box center [467, 185] width 53 height 17
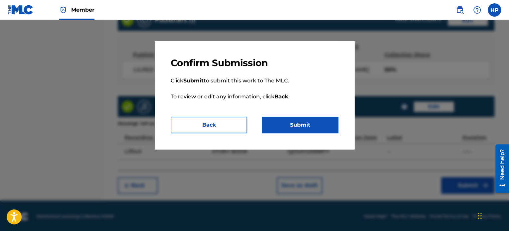
click at [298, 123] on button "Submit" at bounding box center [300, 125] width 76 height 17
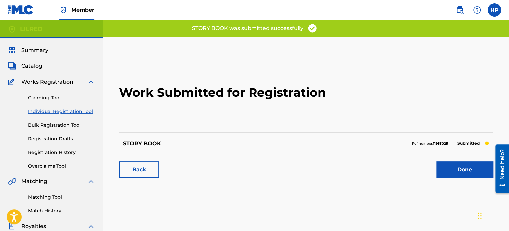
click at [467, 173] on link "Done" at bounding box center [464, 169] width 57 height 17
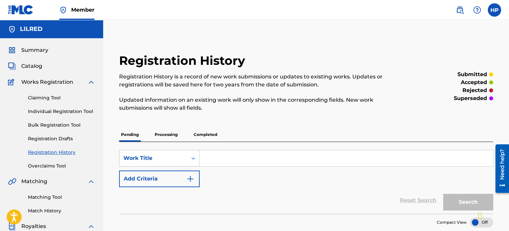
click at [169, 136] on p "Processing" at bounding box center [166, 135] width 27 height 14
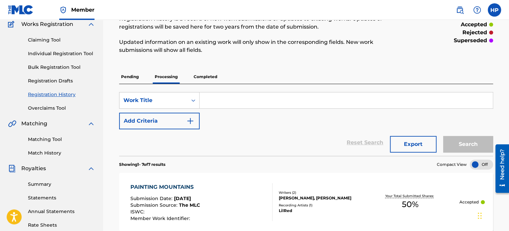
scroll to position [29, 0]
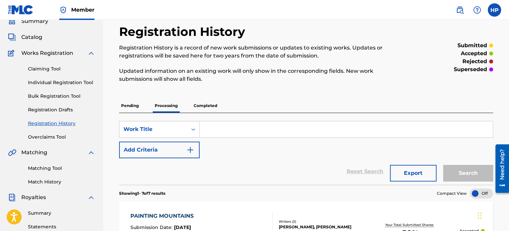
click at [202, 106] on p "Completed" at bounding box center [206, 106] width 28 height 14
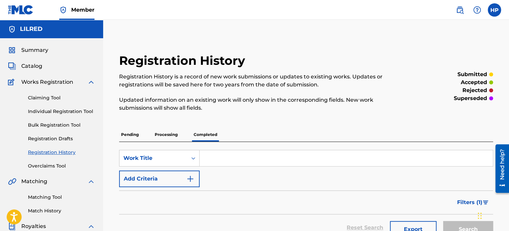
click at [125, 136] on p "Pending" at bounding box center [130, 135] width 22 height 14
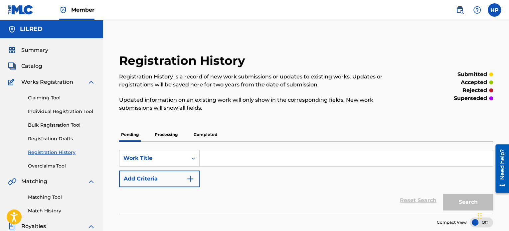
click at [55, 112] on link "Individual Registration Tool" at bounding box center [61, 111] width 67 height 7
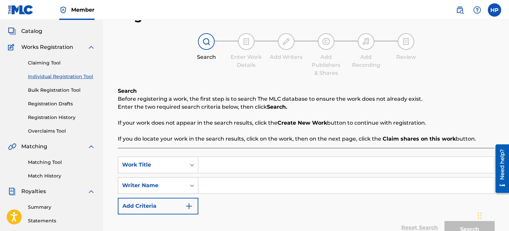
scroll to position [66, 0]
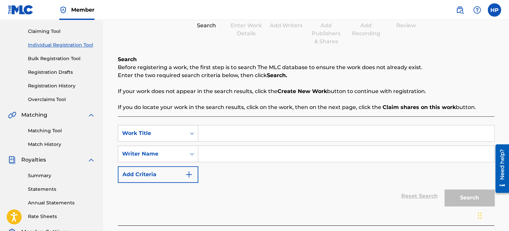
click at [246, 134] on input "Search Form" at bounding box center [346, 133] width 296 height 16
type input "Memories"
click at [257, 155] on input "Search Form" at bounding box center [346, 154] width 296 height 16
type input "[PERSON_NAME]"
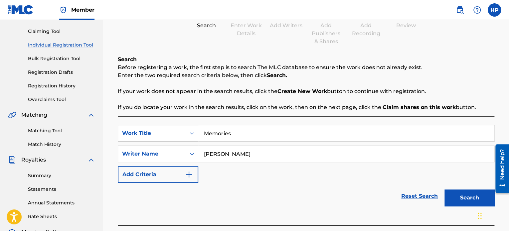
click at [471, 197] on button "Search" at bounding box center [469, 198] width 50 height 17
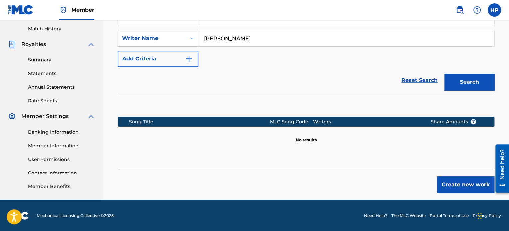
scroll to position [183, 0]
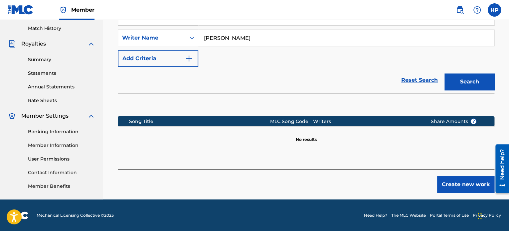
click at [465, 187] on button "Create new work" at bounding box center [465, 184] width 57 height 17
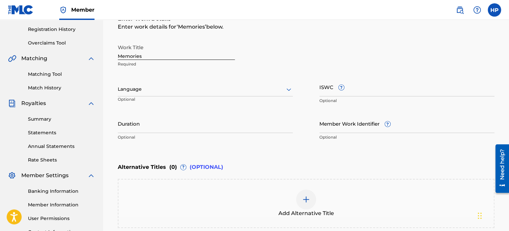
scroll to position [83, 0]
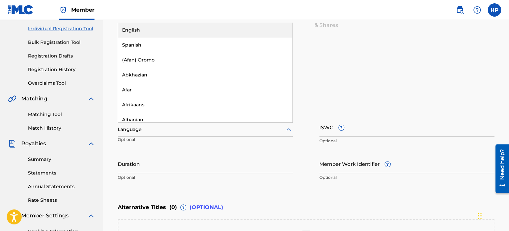
click at [160, 131] on div at bounding box center [205, 129] width 175 height 8
click at [148, 30] on div "English" at bounding box center [205, 30] width 174 height 15
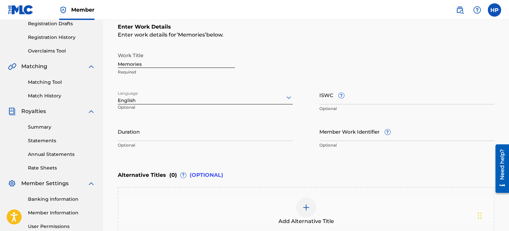
scroll to position [116, 0]
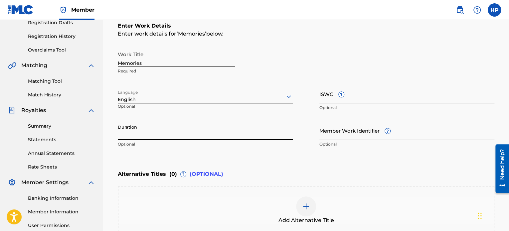
click at [179, 135] on input "Duration" at bounding box center [205, 130] width 175 height 19
paste input "03:50"
type input "03:50"
click at [274, 147] on div "Duration 03:50 Optional" at bounding box center [205, 136] width 175 height 30
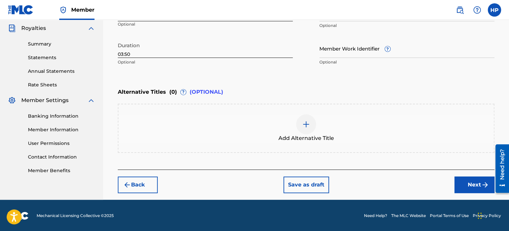
click at [467, 183] on button "Next" at bounding box center [474, 185] width 40 height 17
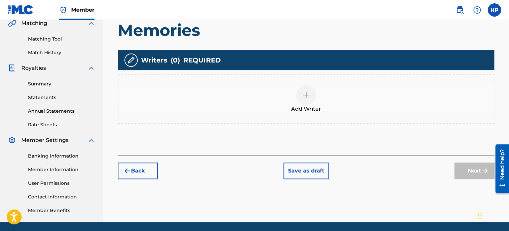
scroll to position [163, 0]
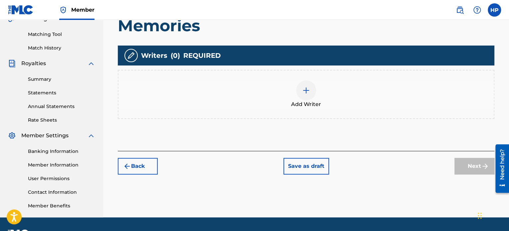
click at [306, 93] on img at bounding box center [306, 90] width 8 height 8
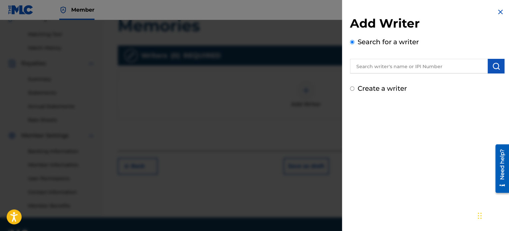
click at [382, 66] on input "text" at bounding box center [419, 66] width 138 height 15
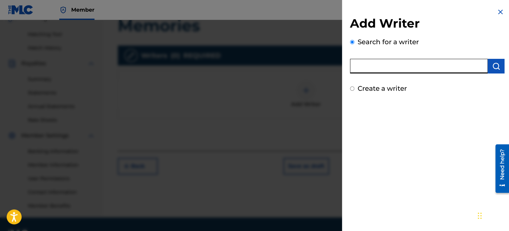
type input "[PERSON_NAME] [PERSON_NAME]"
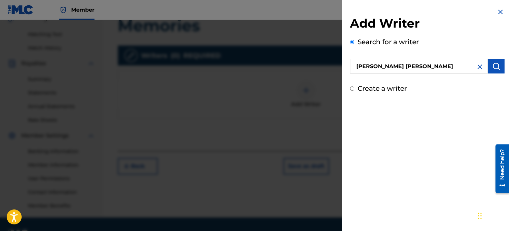
click at [497, 67] on img "submit" at bounding box center [496, 66] width 8 height 8
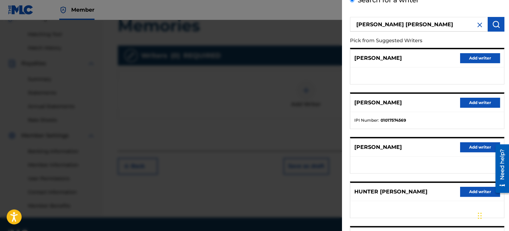
scroll to position [66, 0]
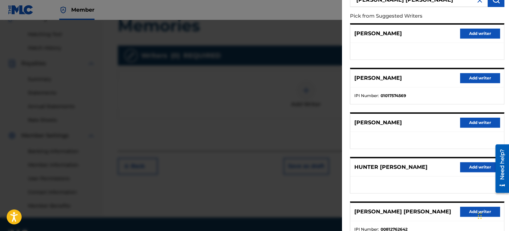
click at [477, 76] on button "Add writer" at bounding box center [480, 78] width 40 height 10
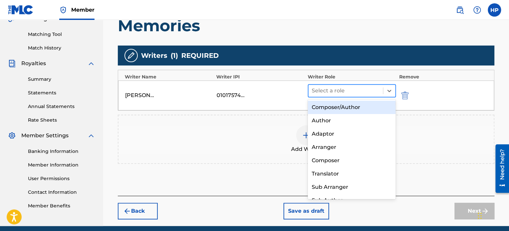
click at [353, 92] on div at bounding box center [346, 90] width 68 height 9
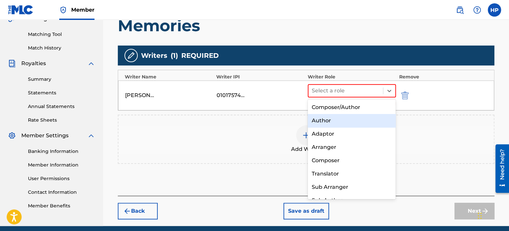
click at [340, 121] on div "Author" at bounding box center [352, 120] width 88 height 13
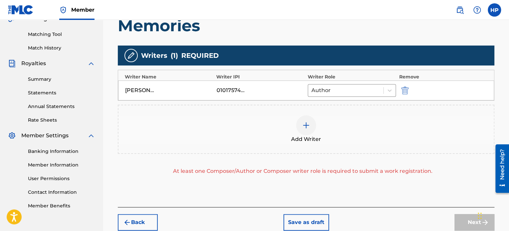
click at [307, 124] on img at bounding box center [306, 125] width 8 height 8
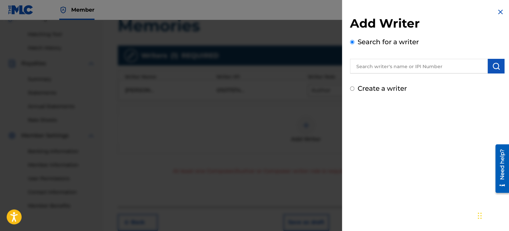
click at [350, 89] on input "Create a writer" at bounding box center [352, 88] width 4 height 4
radio input "false"
radio input "true"
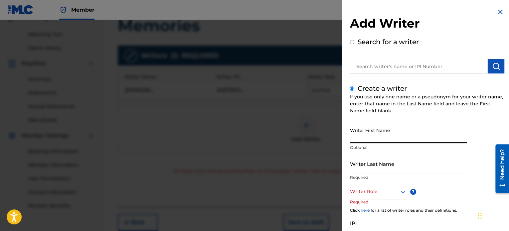
click at [387, 138] on input "Writer First Name" at bounding box center [408, 133] width 117 height 19
type input "[PERSON_NAME]"
click at [384, 169] on input "Writer Last Name" at bounding box center [408, 163] width 117 height 19
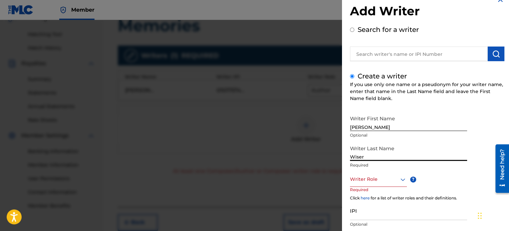
scroll to position [57, 0]
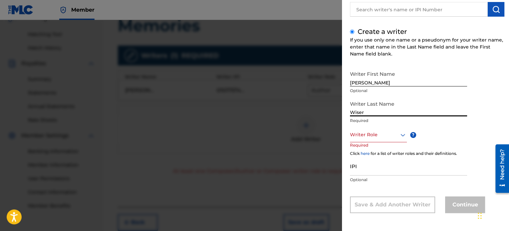
type input "Wiser"
click at [375, 139] on div "Writer Role" at bounding box center [378, 134] width 57 height 15
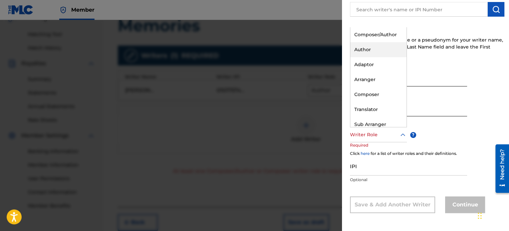
click at [369, 51] on div "Author" at bounding box center [378, 49] width 56 height 15
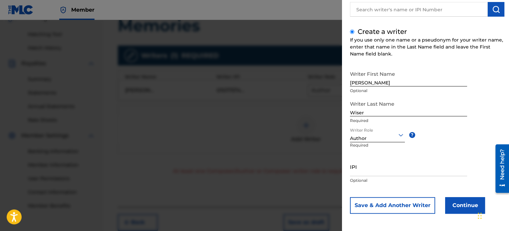
click at [458, 203] on button "Continue" at bounding box center [465, 205] width 40 height 17
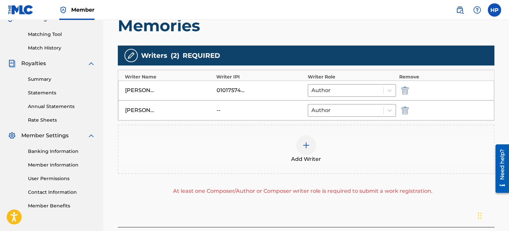
click at [305, 144] on img at bounding box center [306, 145] width 8 height 8
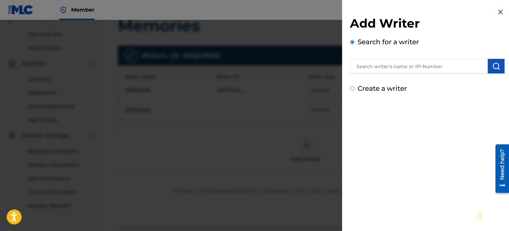
click at [351, 87] on input "Create a writer" at bounding box center [352, 88] width 4 height 4
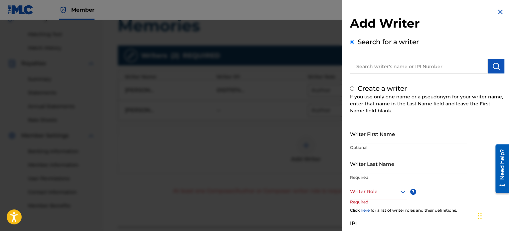
radio input "false"
radio input "true"
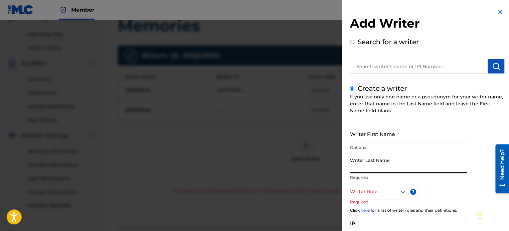
click at [377, 170] on input "Writer Last Name" at bounding box center [408, 163] width 117 height 19
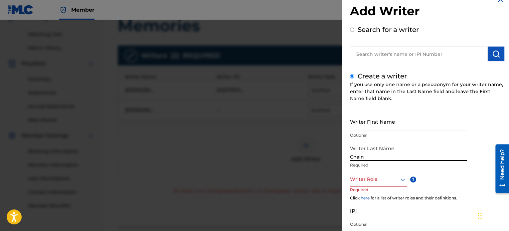
scroll to position [33, 0]
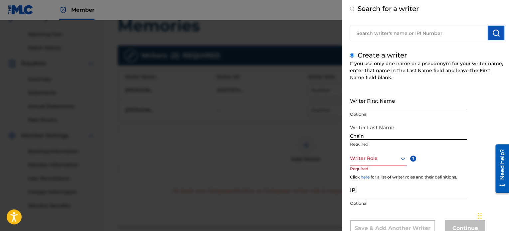
type input "Chain"
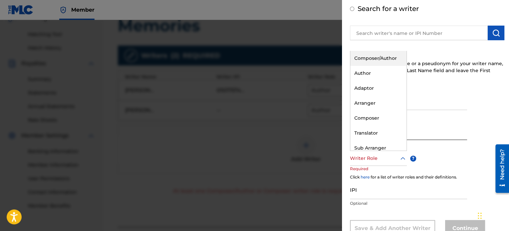
click at [379, 165] on div "Writer Role" at bounding box center [378, 158] width 57 height 15
click at [375, 116] on div "Composer" at bounding box center [378, 118] width 56 height 15
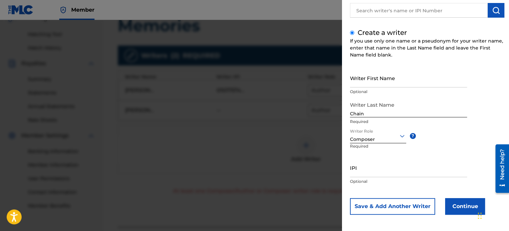
scroll to position [57, 0]
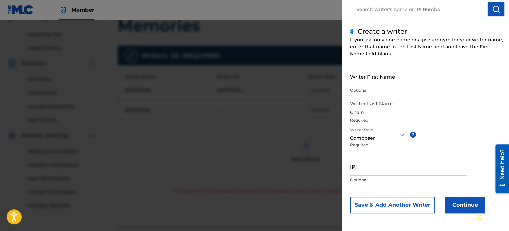
click at [455, 202] on button "Continue" at bounding box center [465, 205] width 40 height 17
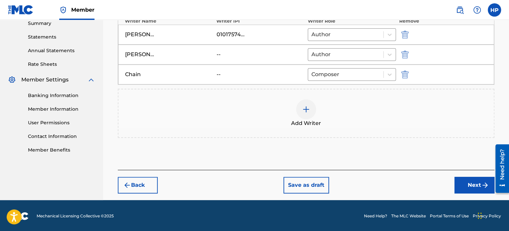
drag, startPoint x: 477, startPoint y: 183, endPoint x: 453, endPoint y: 184, distance: 24.0
click at [476, 183] on button "Next" at bounding box center [474, 185] width 40 height 17
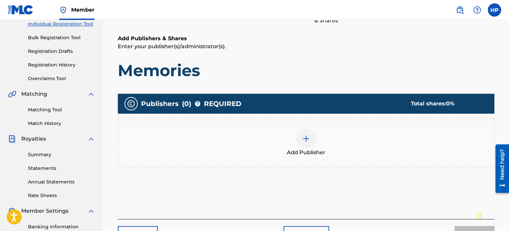
scroll to position [96, 0]
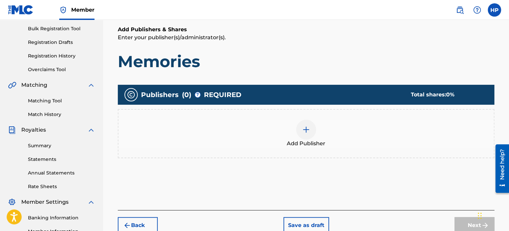
click at [295, 128] on div "Add Publisher" at bounding box center [305, 134] width 375 height 28
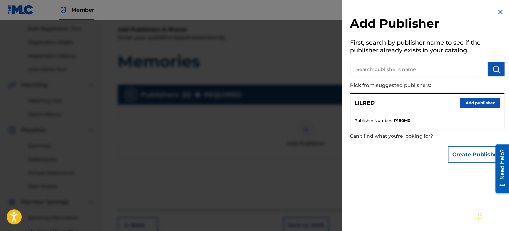
click at [475, 104] on button "Add publisher" at bounding box center [480, 103] width 40 height 10
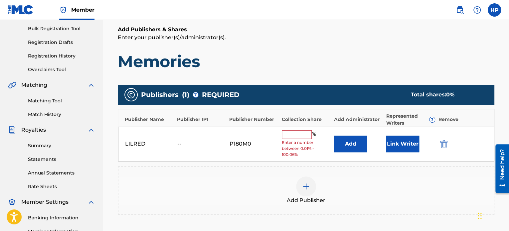
click at [297, 131] on input "text" at bounding box center [297, 134] width 30 height 9
type input "50"
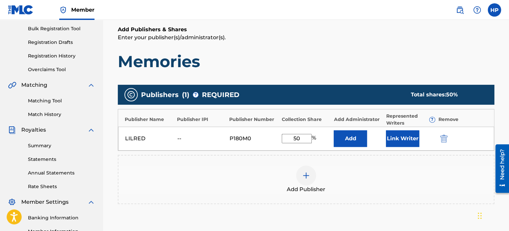
click at [403, 136] on button "Link Writer" at bounding box center [402, 138] width 33 height 17
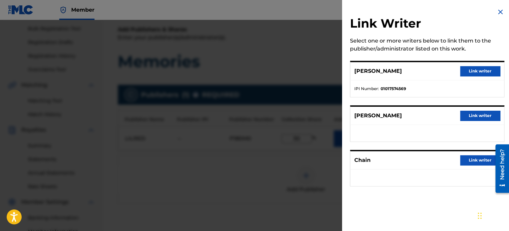
click at [471, 74] on button "Link writer" at bounding box center [480, 71] width 40 height 10
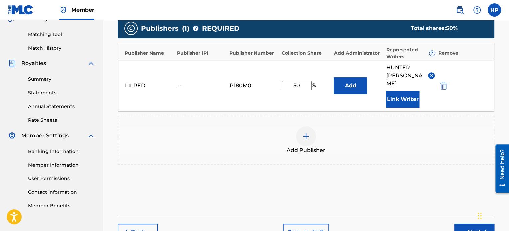
click at [463, 224] on button "Next" at bounding box center [474, 232] width 40 height 17
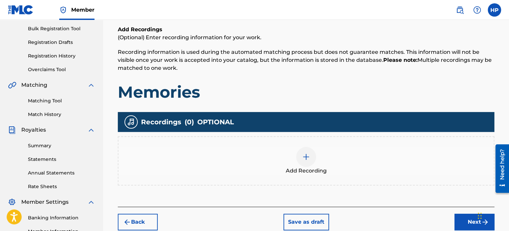
click at [308, 155] on img at bounding box center [306, 157] width 8 height 8
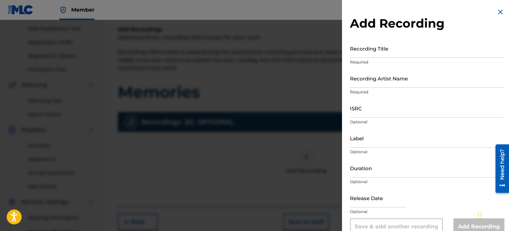
click at [389, 54] on input "Recording Title" at bounding box center [427, 48] width 154 height 19
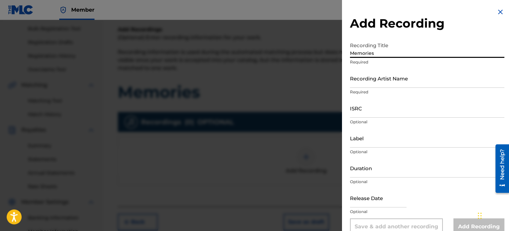
type input "Memories"
click at [382, 87] on input "Recording Artist Name" at bounding box center [427, 78] width 154 height 19
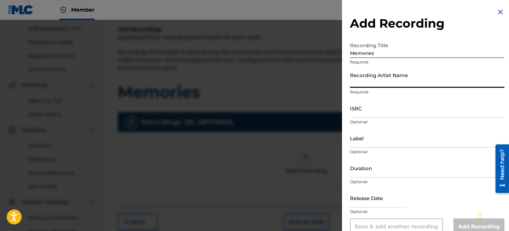
type input "LilRed"
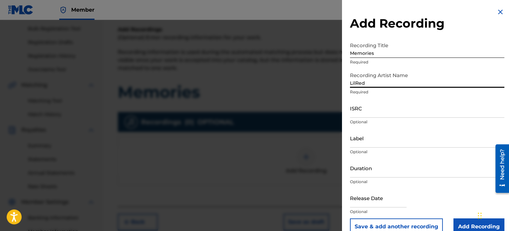
drag, startPoint x: 380, startPoint y: 116, endPoint x: 376, endPoint y: 114, distance: 4.8
click at [379, 116] on input "ISRC" at bounding box center [427, 108] width 154 height 19
click at [379, 114] on input "ISRC" at bounding box center [427, 108] width 154 height 19
paste input "QZK6K2247073"
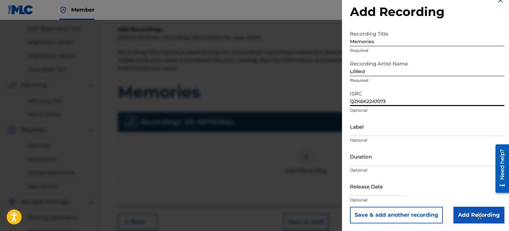
scroll to position [12, 0]
type input "QZK6K2247073"
click at [459, 214] on input "Add Recording" at bounding box center [478, 214] width 51 height 17
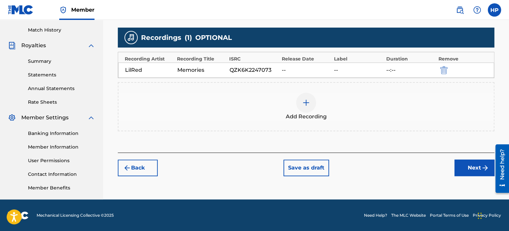
scroll to position [181, 0]
click at [461, 164] on button "Next" at bounding box center [474, 168] width 40 height 17
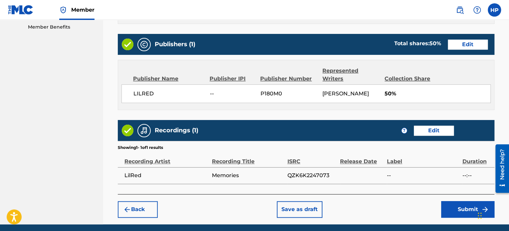
scroll to position [366, 0]
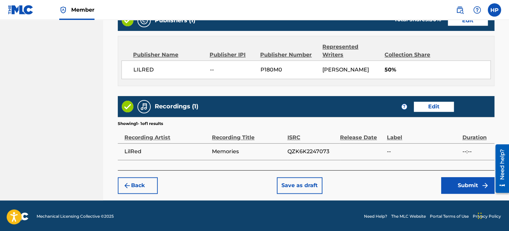
click at [447, 186] on button "Submit" at bounding box center [467, 185] width 53 height 17
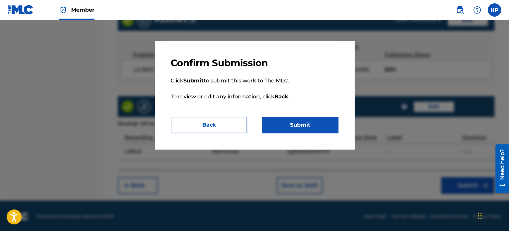
click at [303, 124] on button "Submit" at bounding box center [300, 125] width 76 height 17
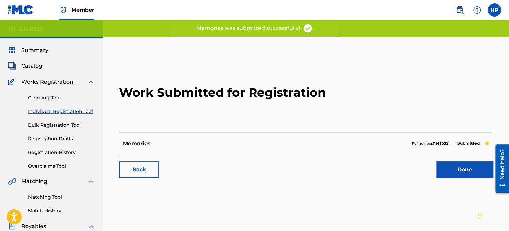
click at [453, 170] on link "Done" at bounding box center [464, 169] width 57 height 17
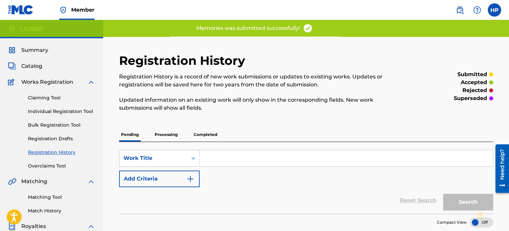
click at [88, 111] on link "Individual Registration Tool" at bounding box center [61, 111] width 67 height 7
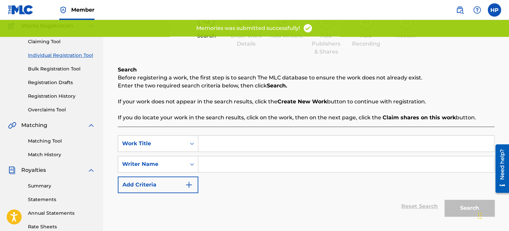
scroll to position [66, 0]
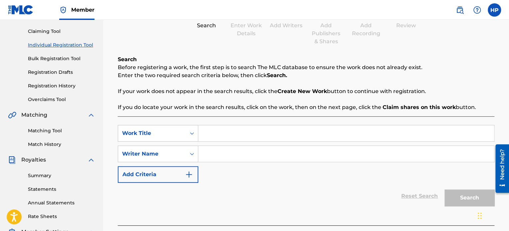
click at [243, 138] on input "Search Form" at bounding box center [346, 133] width 296 height 16
type input "No Comparison"
click at [247, 160] on input "Search Form" at bounding box center [346, 154] width 296 height 16
type input "[PERSON_NAME]"
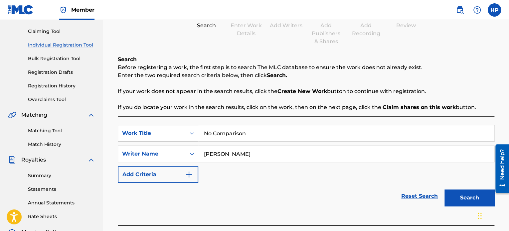
click at [456, 198] on button "Search" at bounding box center [469, 198] width 50 height 17
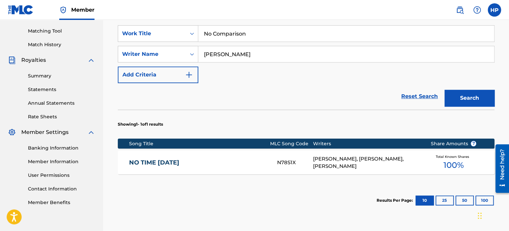
scroll to position [229, 0]
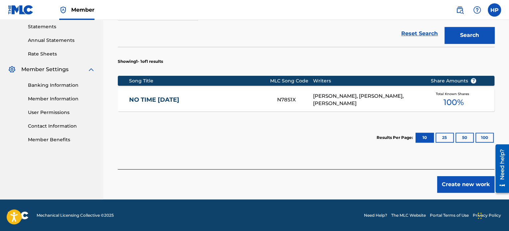
click at [455, 185] on button "Create new work" at bounding box center [465, 184] width 57 height 17
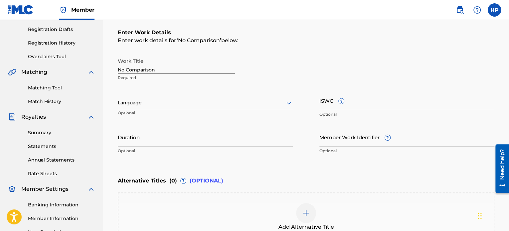
scroll to position [98, 0]
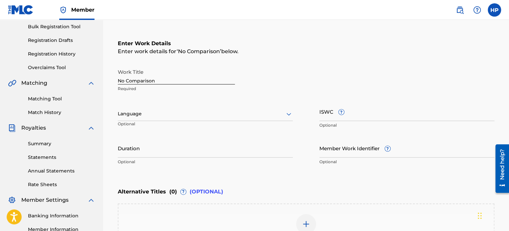
click at [179, 114] on div at bounding box center [205, 114] width 175 height 8
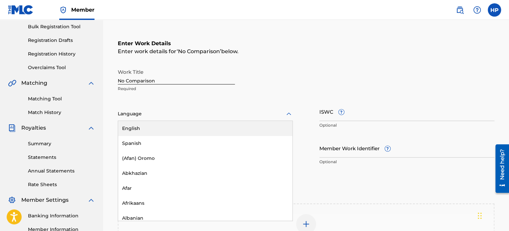
click at [146, 130] on div "English" at bounding box center [205, 128] width 174 height 15
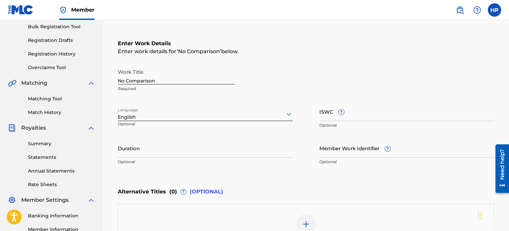
click at [166, 153] on input "Duration" at bounding box center [205, 148] width 175 height 19
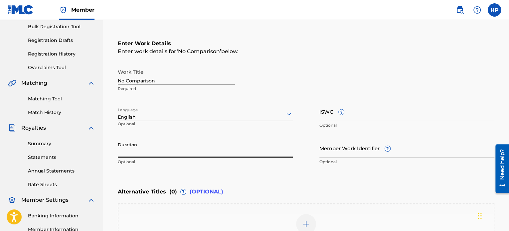
paste input "04:11"
type input "04:11"
click at [262, 174] on div "Enter Work Details Enter work details for ‘ No Comparison ’ below. Work Title N…" at bounding box center [306, 104] width 376 height 161
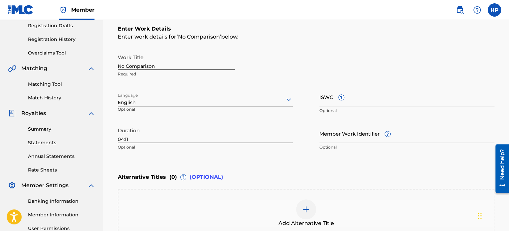
scroll to position [165, 0]
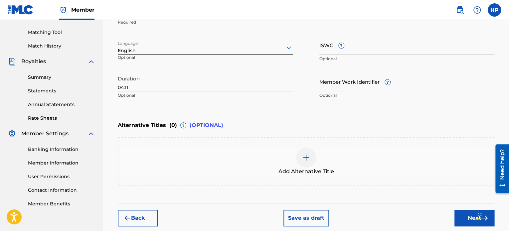
click at [457, 216] on button "Next" at bounding box center [474, 218] width 40 height 17
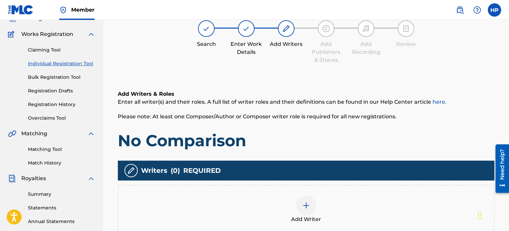
scroll to position [96, 0]
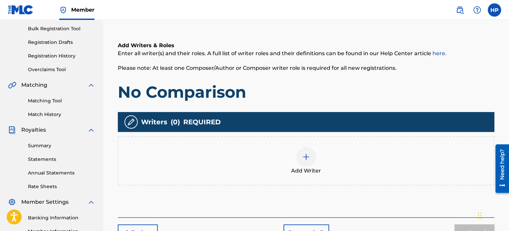
click at [303, 156] on img at bounding box center [306, 157] width 8 height 8
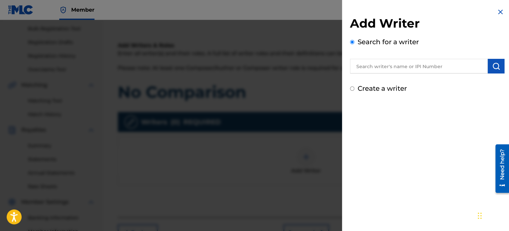
click at [390, 68] on input "text" at bounding box center [419, 66] width 138 height 15
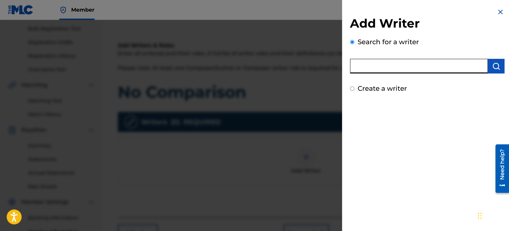
type input "[PERSON_NAME] [PERSON_NAME]"
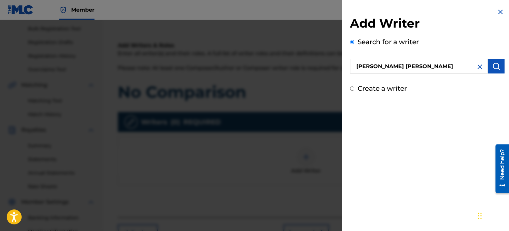
click at [499, 65] on button "submit" at bounding box center [495, 66] width 17 height 15
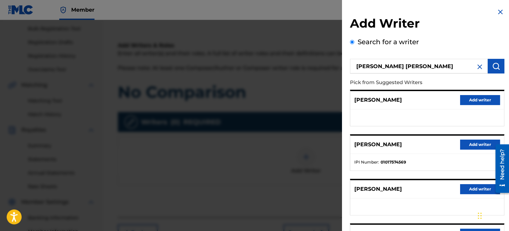
click at [466, 142] on button "Add writer" at bounding box center [480, 145] width 40 height 10
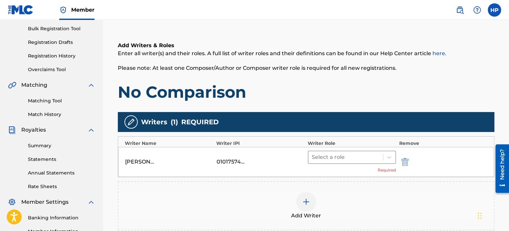
click at [326, 155] on div at bounding box center [346, 157] width 68 height 9
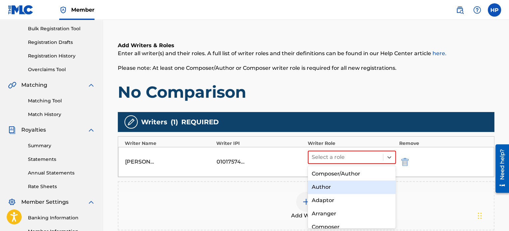
click at [338, 188] on div "Author" at bounding box center [352, 187] width 88 height 13
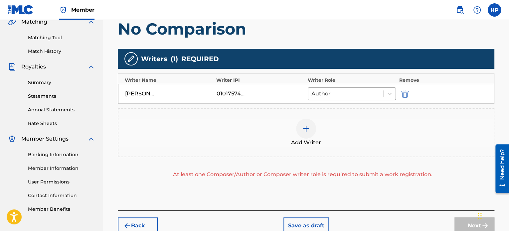
scroll to position [163, 0]
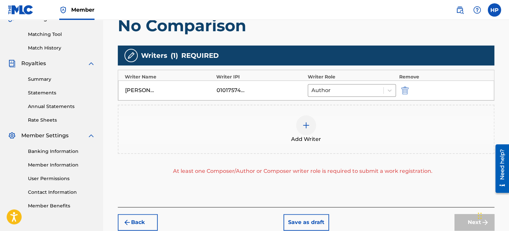
click at [303, 124] on img at bounding box center [306, 125] width 8 height 8
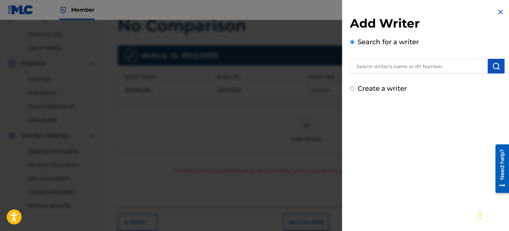
click at [352, 88] on input "Create a writer" at bounding box center [352, 88] width 4 height 4
radio input "false"
radio input "true"
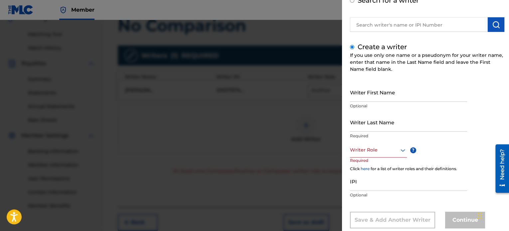
scroll to position [57, 0]
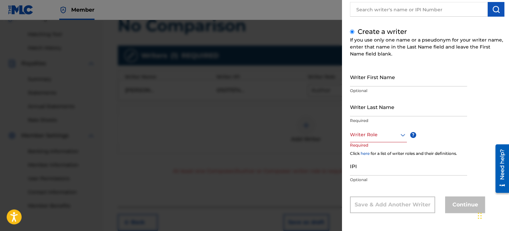
click at [392, 81] on input "Writer First Name" at bounding box center [408, 76] width 117 height 19
type input "Skylar"
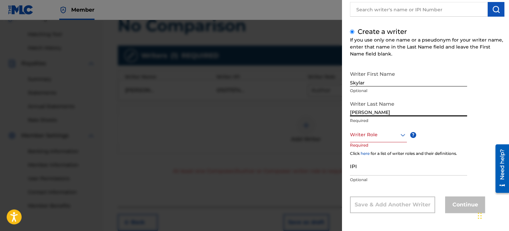
type input "[PERSON_NAME]"
click at [489, 106] on div "Writer First Name Skylar Optional Writer Last Name [PERSON_NAME] Required Write…" at bounding box center [427, 140] width 154 height 146
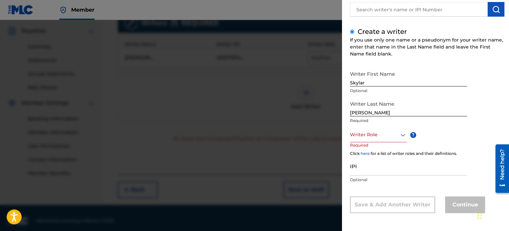
scroll to position [196, 0]
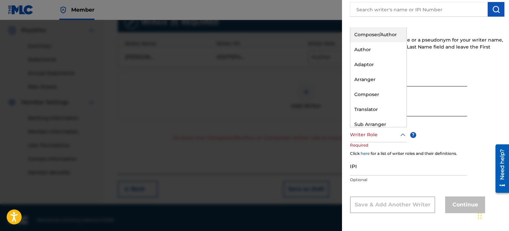
click at [381, 140] on div "Writer Role" at bounding box center [378, 134] width 57 height 15
click at [373, 52] on div "Author" at bounding box center [378, 49] width 56 height 15
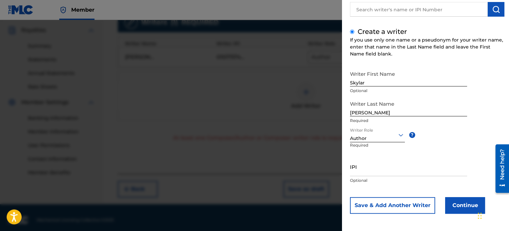
click at [454, 207] on button "Continue" at bounding box center [465, 205] width 40 height 17
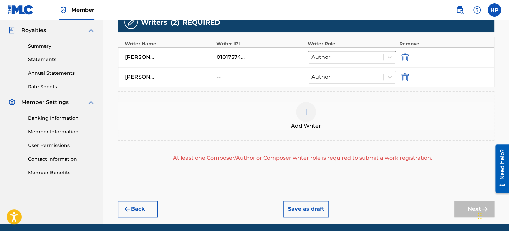
click at [307, 109] on img at bounding box center [306, 112] width 8 height 8
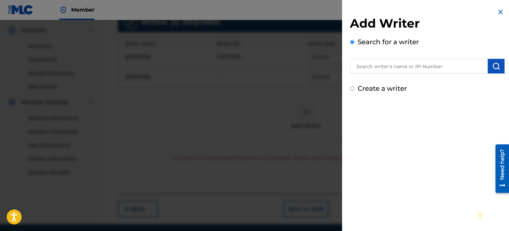
click at [352, 88] on input "Create a writer" at bounding box center [352, 88] width 4 height 4
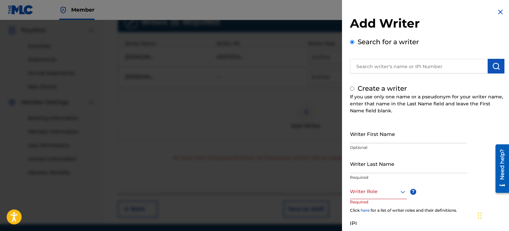
radio input "false"
radio input "true"
click at [374, 140] on input "Writer First Name" at bounding box center [408, 133] width 117 height 19
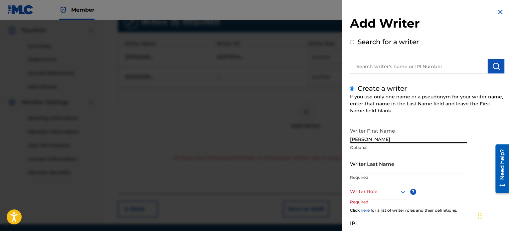
type input "[PERSON_NAME]"
click at [373, 171] on input "Writer Last Name" at bounding box center [408, 163] width 117 height 19
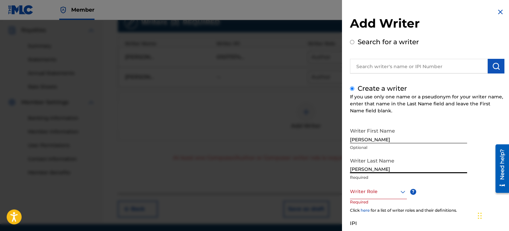
type input "[PERSON_NAME]"
click at [476, 121] on div "Create a writer If you use only one name or a pseudonym for your writer name, e…" at bounding box center [427, 176] width 154 height 187
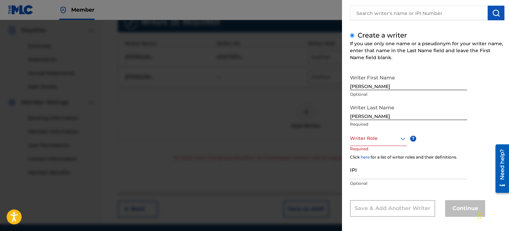
scroll to position [57, 0]
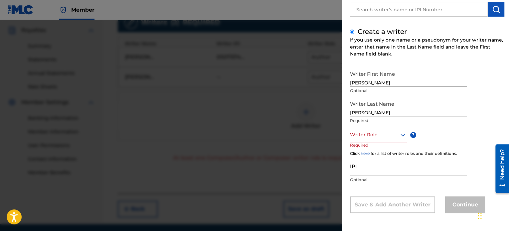
click at [377, 138] on div at bounding box center [378, 135] width 57 height 8
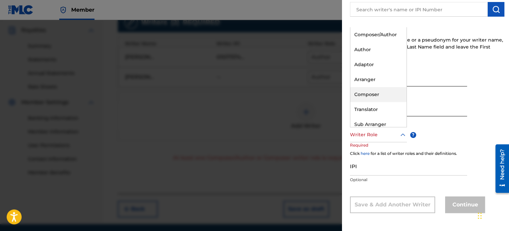
click at [373, 93] on div "Composer" at bounding box center [378, 94] width 56 height 15
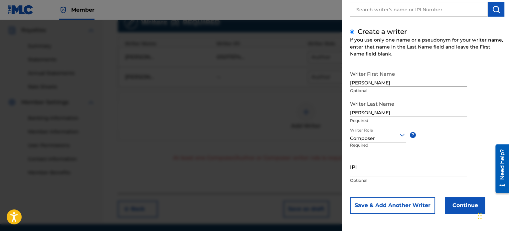
scroll to position [57, 0]
click at [462, 206] on button "Continue" at bounding box center [465, 205] width 40 height 17
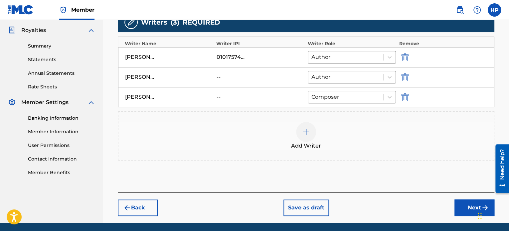
click at [459, 210] on button "Next" at bounding box center [474, 207] width 40 height 17
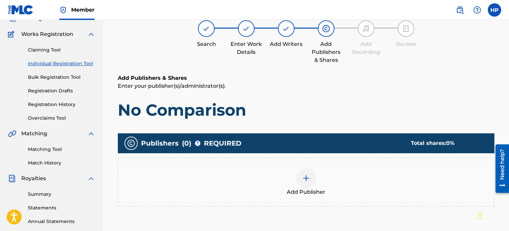
scroll to position [96, 0]
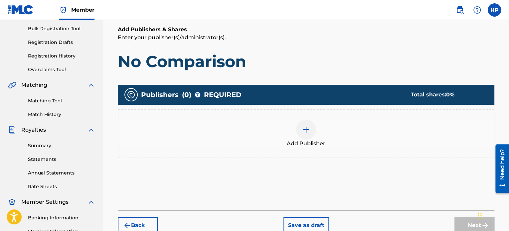
click at [313, 127] on div at bounding box center [306, 130] width 20 height 20
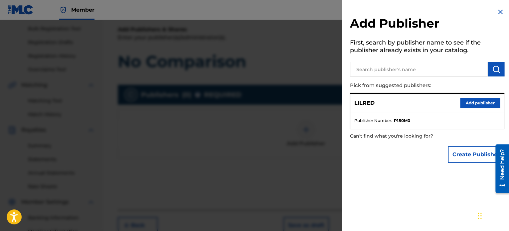
click at [469, 101] on button "Add publisher" at bounding box center [480, 103] width 40 height 10
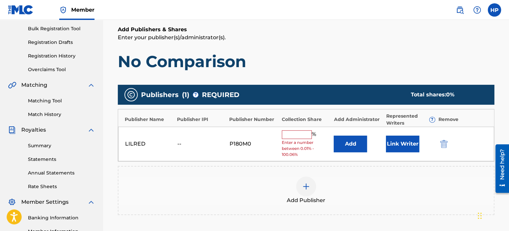
click at [298, 135] on input "text" at bounding box center [297, 134] width 30 height 9
type input "100"
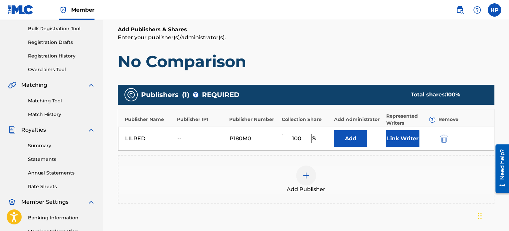
click at [406, 138] on button "Link Writer" at bounding box center [402, 138] width 33 height 17
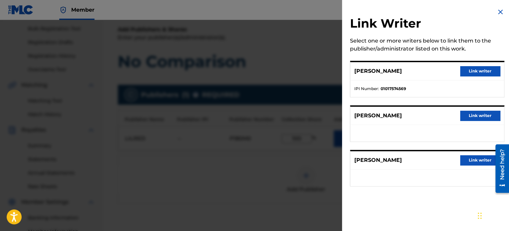
click at [476, 70] on button "Link writer" at bounding box center [480, 71] width 40 height 10
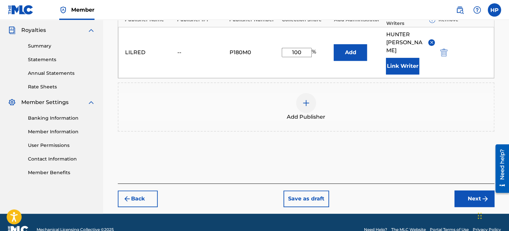
click at [464, 192] on button "Next" at bounding box center [474, 199] width 40 height 17
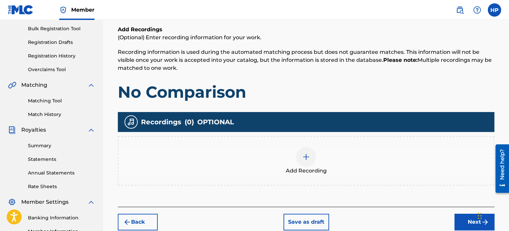
click at [305, 161] on div at bounding box center [306, 157] width 20 height 20
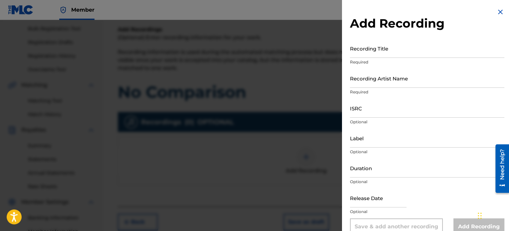
click at [399, 53] on input "Recording Title" at bounding box center [427, 48] width 154 height 19
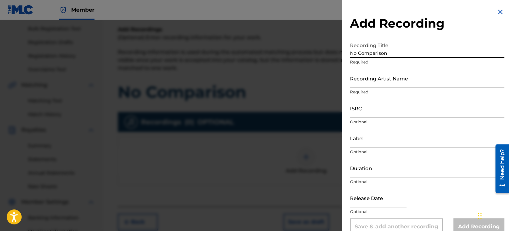
type input "No Comparison"
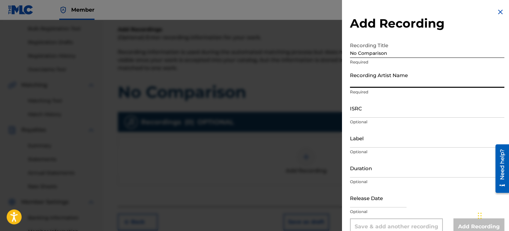
click at [382, 87] on input "Recording Artist Name" at bounding box center [427, 78] width 154 height 19
type input "LilRed"
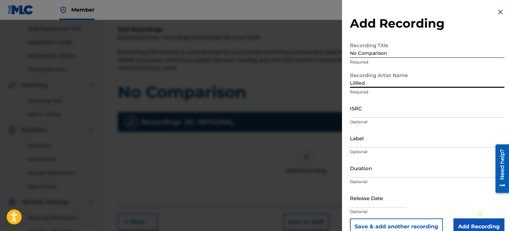
click at [391, 114] on input "ISRC" at bounding box center [427, 108] width 154 height 19
paste input "QZHN52288565"
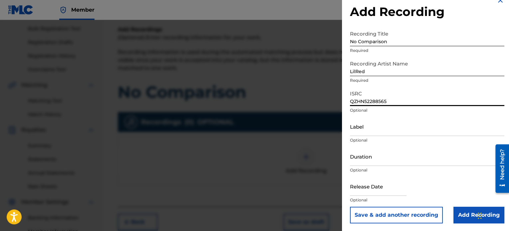
scroll to position [12, 0]
type input "QZHN52288565"
click at [464, 215] on input "Add Recording" at bounding box center [478, 214] width 51 height 17
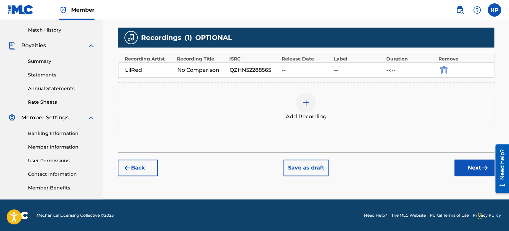
click at [458, 169] on button "Next" at bounding box center [474, 168] width 40 height 17
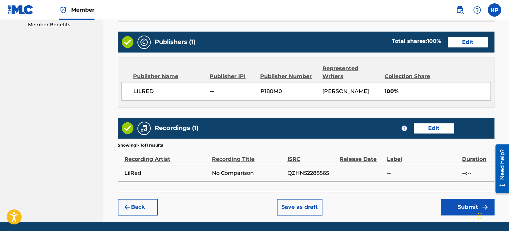
scroll to position [366, 0]
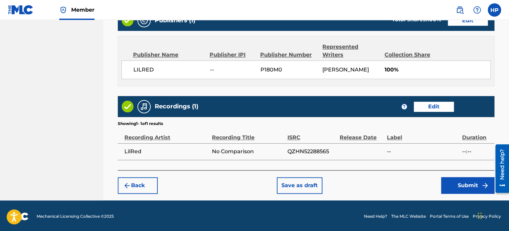
click at [466, 183] on button "Submit" at bounding box center [467, 185] width 53 height 17
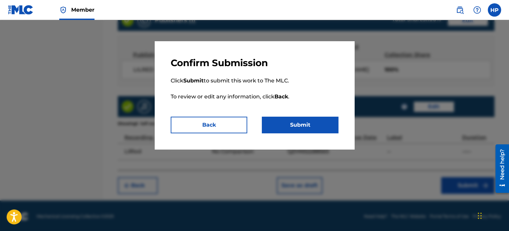
click at [311, 124] on button "Submit" at bounding box center [300, 125] width 76 height 17
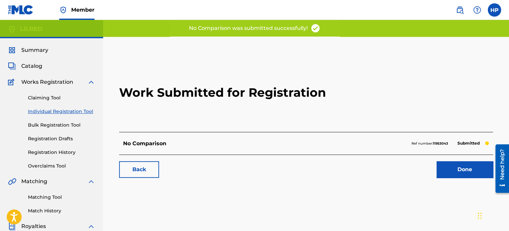
click at [459, 169] on link "Done" at bounding box center [464, 169] width 57 height 17
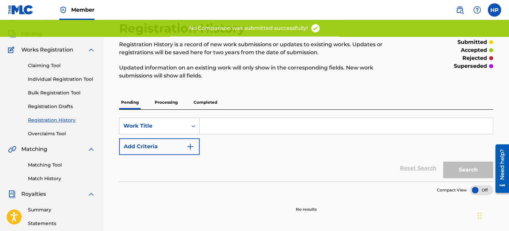
scroll to position [33, 0]
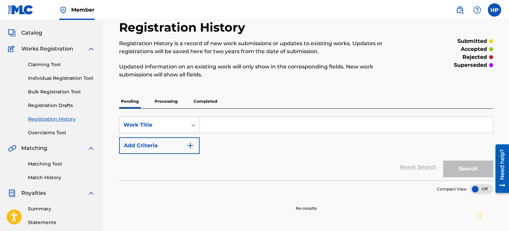
click at [42, 79] on link "Individual Registration Tool" at bounding box center [61, 78] width 67 height 7
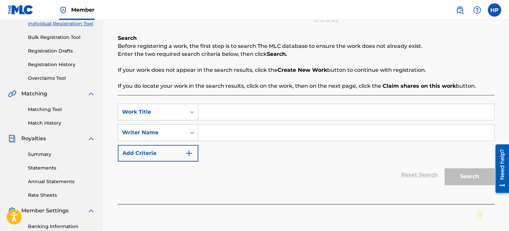
scroll to position [100, 0]
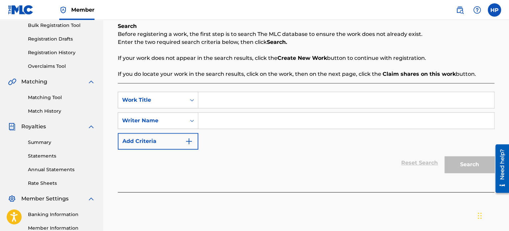
click at [231, 99] on input "Search Form" at bounding box center [346, 100] width 296 height 16
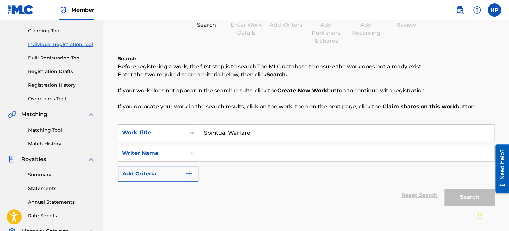
scroll to position [66, 0]
type input "Spiritual Warfare"
drag, startPoint x: 234, startPoint y: 158, endPoint x: 240, endPoint y: 159, distance: 6.2
click at [234, 158] on input "Search Form" at bounding box center [346, 154] width 296 height 16
type input "[PERSON_NAME]"
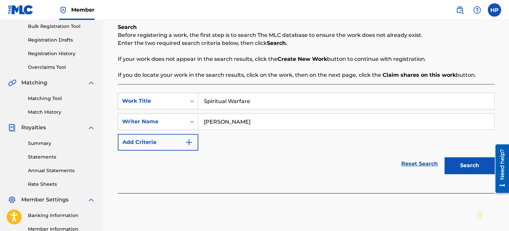
scroll to position [100, 0]
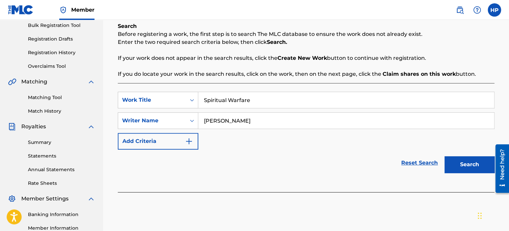
click at [474, 161] on button "Search" at bounding box center [469, 164] width 50 height 17
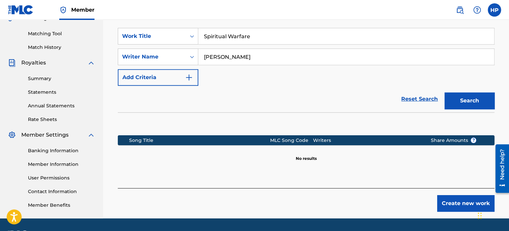
scroll to position [183, 0]
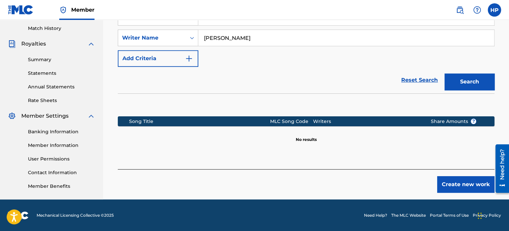
click at [468, 181] on button "Create new work" at bounding box center [465, 184] width 57 height 17
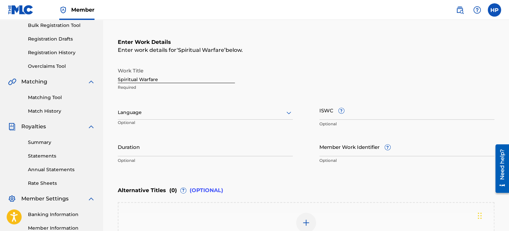
scroll to position [83, 0]
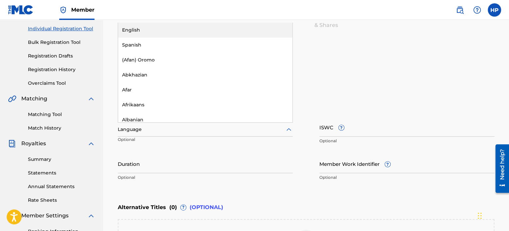
click at [170, 136] on div "Language" at bounding box center [205, 130] width 175 height 14
click at [145, 28] on div "English" at bounding box center [205, 30] width 174 height 15
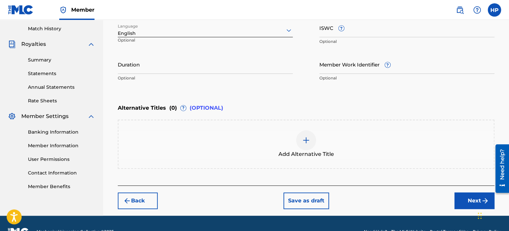
scroll to position [183, 0]
click at [463, 197] on button "Next" at bounding box center [474, 200] width 40 height 17
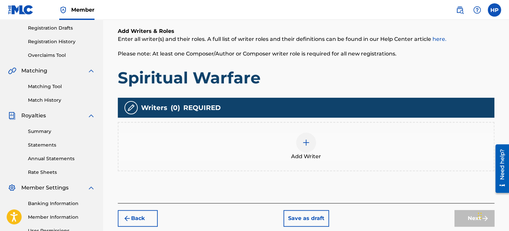
scroll to position [130, 0]
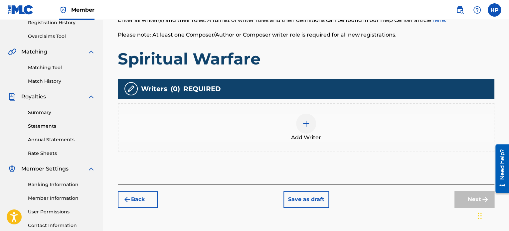
click at [307, 126] on img at bounding box center [306, 124] width 8 height 8
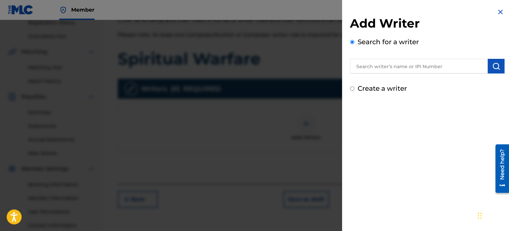
click at [387, 70] on input "text" at bounding box center [419, 66] width 138 height 15
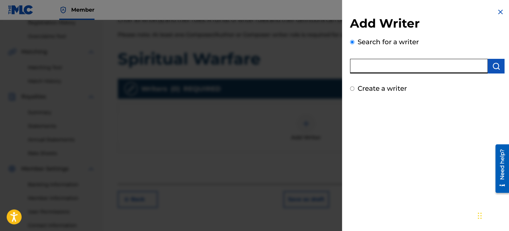
type input "[PERSON_NAME] [PERSON_NAME]"
click at [489, 65] on button "submit" at bounding box center [495, 66] width 17 height 15
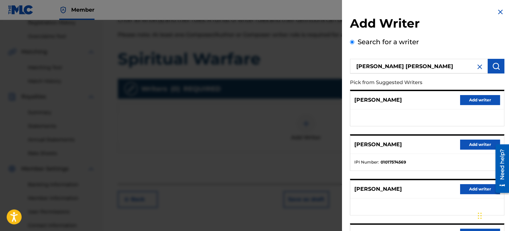
click at [463, 145] on button "Add writer" at bounding box center [480, 145] width 40 height 10
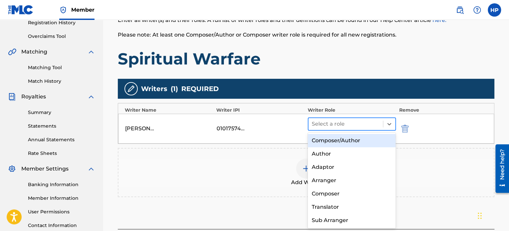
click at [330, 121] on div at bounding box center [346, 123] width 68 height 9
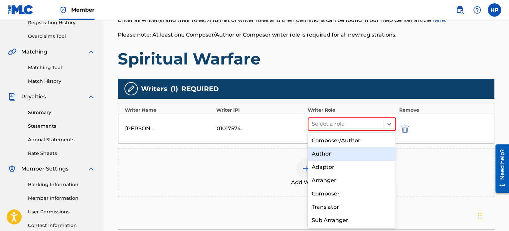
click at [328, 151] on div "Author" at bounding box center [352, 153] width 88 height 13
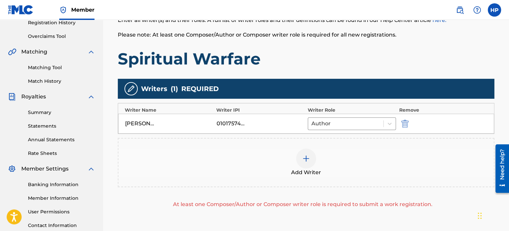
click at [303, 160] on img at bounding box center [306, 159] width 8 height 8
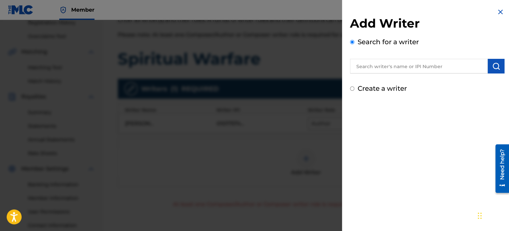
click at [429, 66] on input "text" at bounding box center [419, 66] width 138 height 15
click at [350, 87] on input "Create a writer" at bounding box center [352, 88] width 4 height 4
radio input "false"
radio input "true"
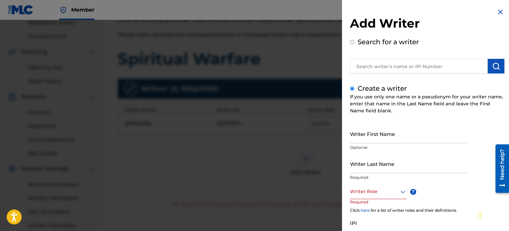
click at [383, 141] on input "Writer First Name" at bounding box center [408, 133] width 117 height 19
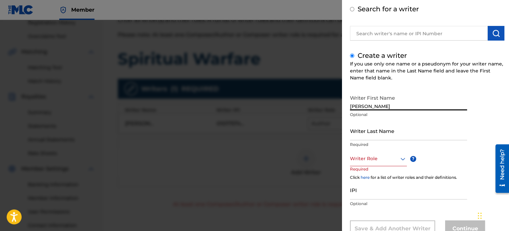
scroll to position [33, 0]
type input "[PERSON_NAME]"
click at [374, 134] on input "Writer Last Name" at bounding box center [408, 130] width 117 height 19
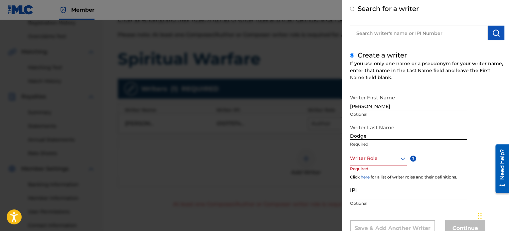
type input "Dodge"
click at [377, 165] on div "Writer Role" at bounding box center [378, 158] width 57 height 15
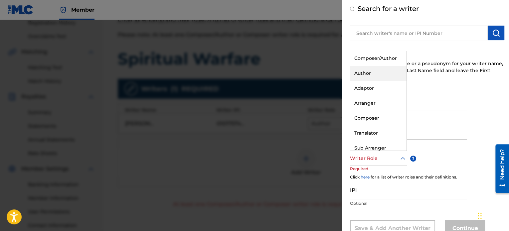
click at [371, 74] on div "Author" at bounding box center [378, 73] width 56 height 15
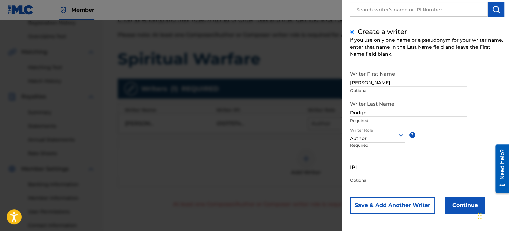
scroll to position [57, 0]
click at [451, 205] on button "Continue" at bounding box center [465, 205] width 40 height 17
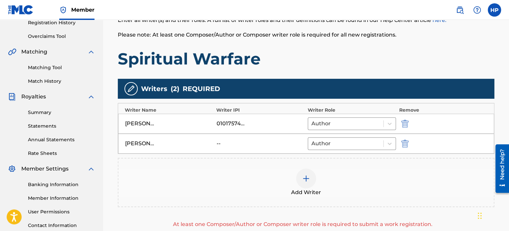
click at [309, 183] on div at bounding box center [306, 179] width 20 height 20
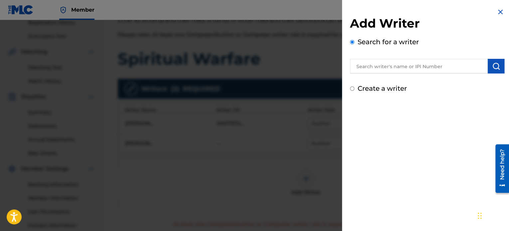
click at [375, 67] on input "text" at bounding box center [419, 66] width 138 height 15
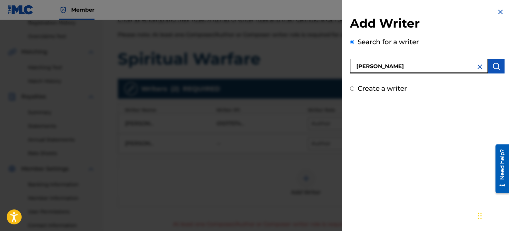
type input "[PERSON_NAME]"
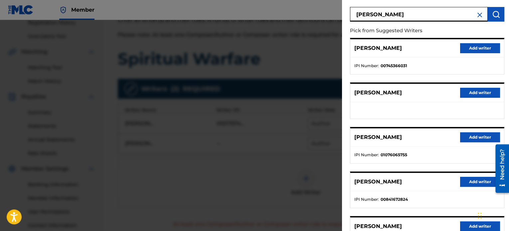
scroll to position [66, 0]
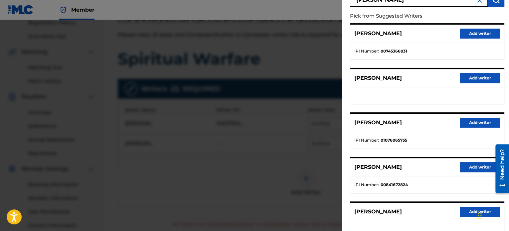
click at [468, 123] on button "Add writer" at bounding box center [480, 123] width 40 height 10
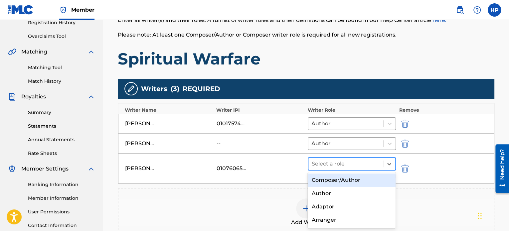
click at [338, 161] on div at bounding box center [346, 163] width 68 height 9
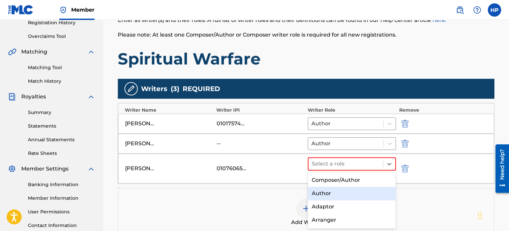
scroll to position [33, 0]
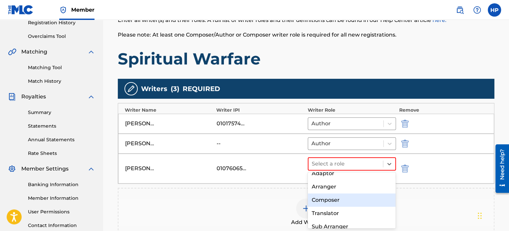
click at [335, 203] on div "Composer" at bounding box center [352, 199] width 88 height 13
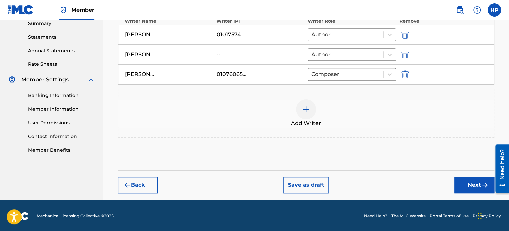
click at [468, 187] on button "Next" at bounding box center [474, 185] width 40 height 17
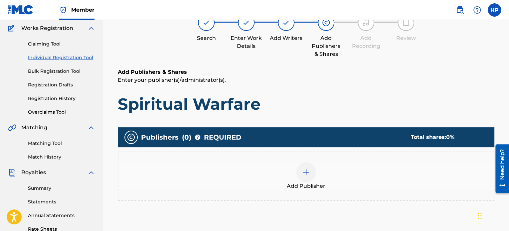
scroll to position [130, 0]
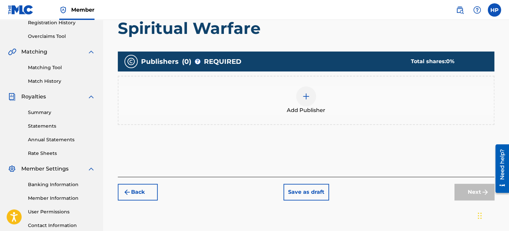
click at [305, 97] on img at bounding box center [306, 96] width 8 height 8
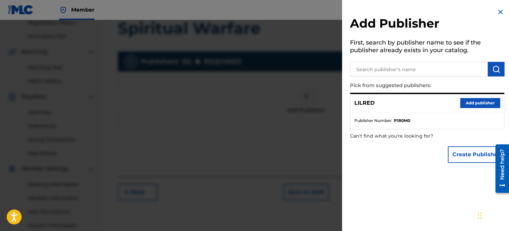
click at [485, 106] on button "Add publisher" at bounding box center [480, 103] width 40 height 10
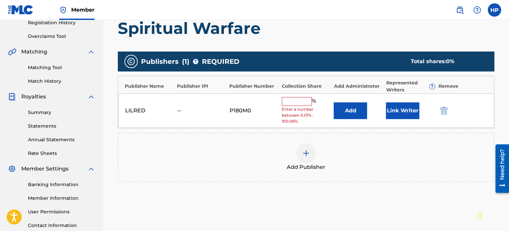
click at [296, 103] on input "text" at bounding box center [297, 101] width 30 height 9
type input "50"
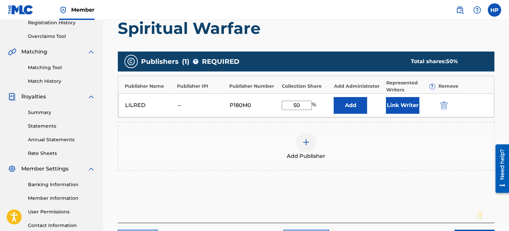
click at [398, 102] on button "Link Writer" at bounding box center [402, 105] width 33 height 17
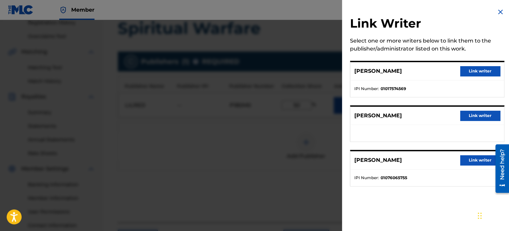
click at [471, 68] on button "Link writer" at bounding box center [480, 71] width 40 height 10
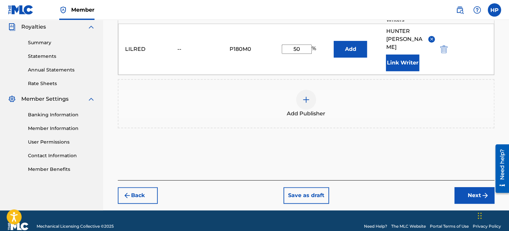
scroll to position [202, 0]
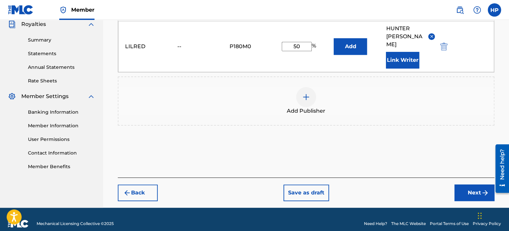
click at [466, 186] on button "Next" at bounding box center [474, 193] width 40 height 17
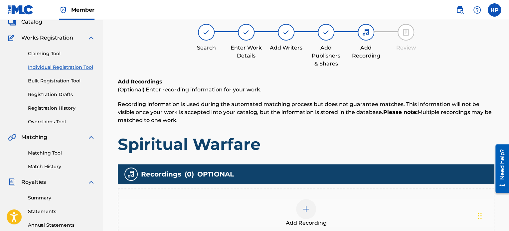
scroll to position [63, 0]
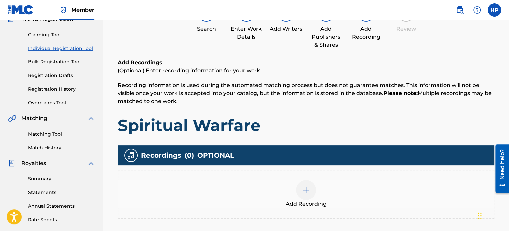
click at [307, 180] on div at bounding box center [306, 190] width 20 height 20
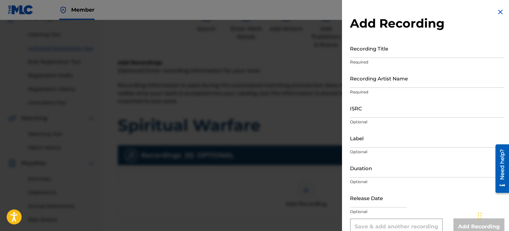
click at [370, 54] on input "Recording Title" at bounding box center [427, 48] width 154 height 19
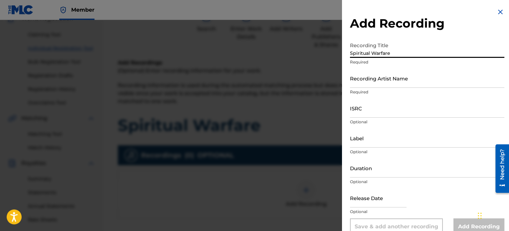
type input "Spiritual Warfare"
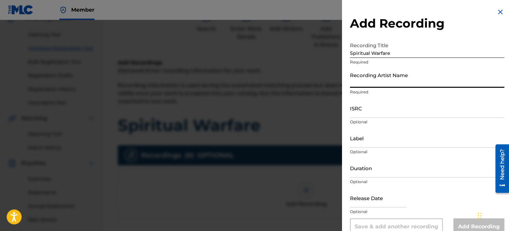
click at [383, 82] on input "Recording Artist Name" at bounding box center [427, 78] width 154 height 19
type input "LilRed"
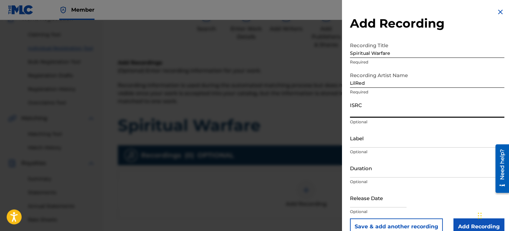
click at [365, 117] on input "ISRC" at bounding box center [427, 108] width 154 height 19
paste input "QZDA82284105"
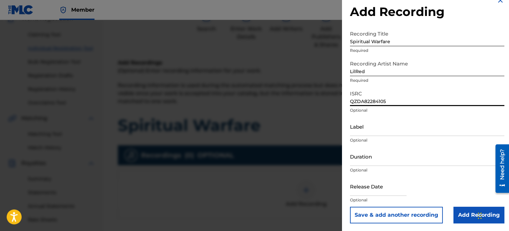
scroll to position [12, 0]
type input "QZDA82284105"
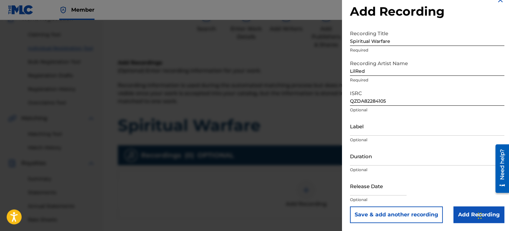
click at [460, 211] on input "Add Recording" at bounding box center [478, 214] width 51 height 17
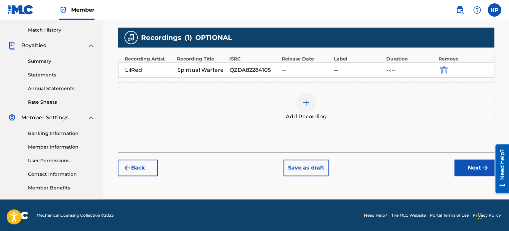
click at [460, 166] on button "Next" at bounding box center [474, 168] width 40 height 17
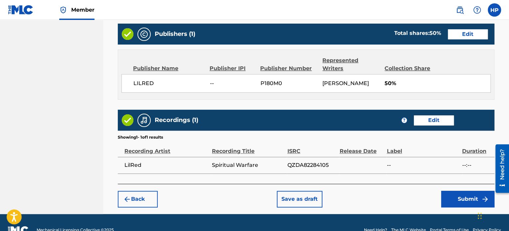
scroll to position [366, 0]
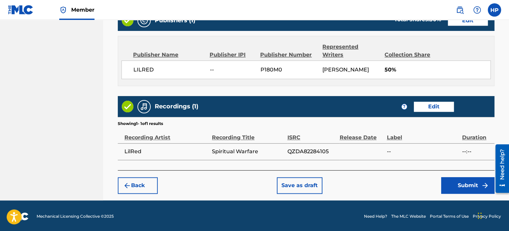
click at [451, 182] on button "Submit" at bounding box center [467, 185] width 53 height 17
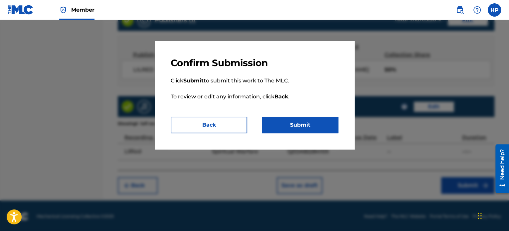
click at [297, 128] on button "Submit" at bounding box center [300, 125] width 76 height 17
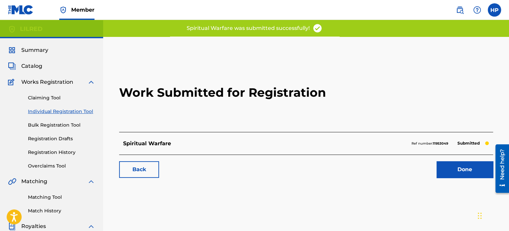
click at [471, 174] on link "Done" at bounding box center [464, 169] width 57 height 17
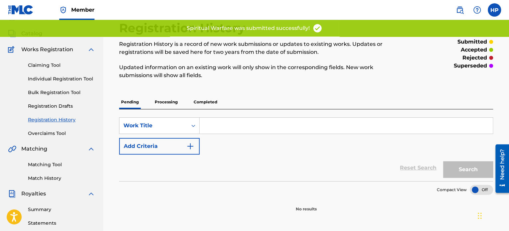
scroll to position [33, 0]
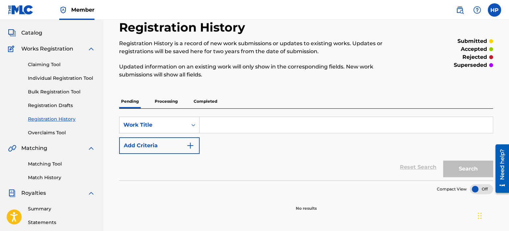
click at [62, 79] on link "Individual Registration Tool" at bounding box center [61, 78] width 67 height 7
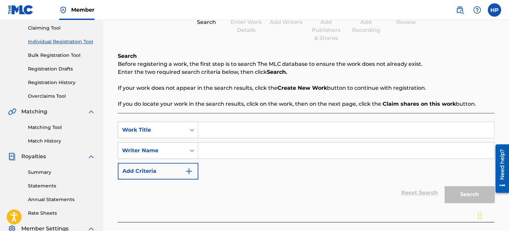
scroll to position [100, 0]
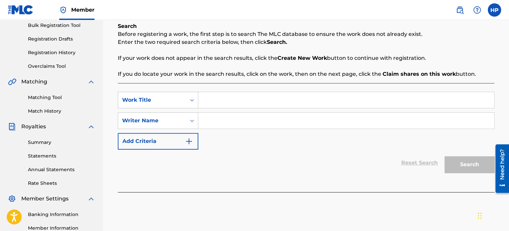
click at [213, 95] on input "Search Form" at bounding box center [346, 100] width 296 height 16
type input "Better Late Than Never"
click at [231, 125] on input "Search Form" at bounding box center [346, 121] width 296 height 16
type input "[PERSON_NAME]"
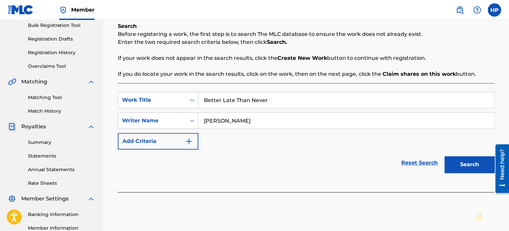
click at [460, 163] on button "Search" at bounding box center [469, 164] width 50 height 17
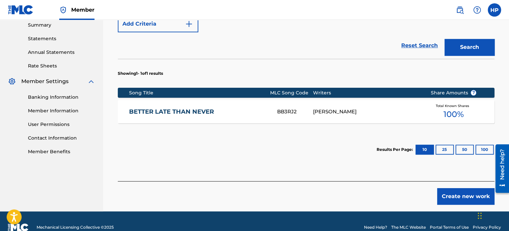
scroll to position [229, 0]
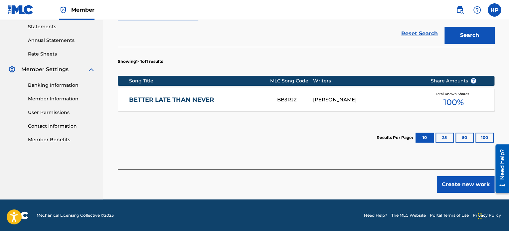
click at [193, 100] on link "BETTER LATE THAN NEVER" at bounding box center [198, 100] width 139 height 8
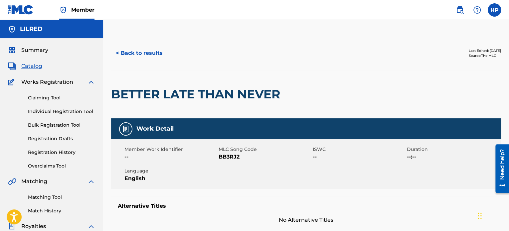
click at [146, 49] on button "< Back to results" at bounding box center [139, 53] width 56 height 17
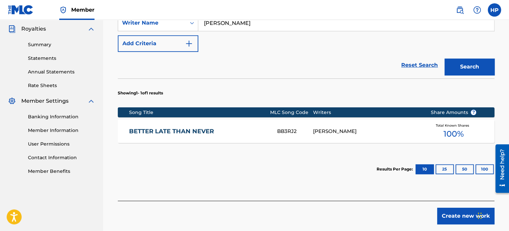
scroll to position [129, 0]
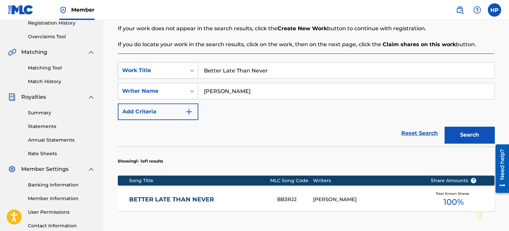
drag, startPoint x: 275, startPoint y: 67, endPoint x: 163, endPoint y: 75, distance: 112.0
click at [163, 75] on div "SearchWithCriteria10e9f7aa-6613-401c-a931-a2ebe5ff6e88 Work Title Better Late T…" at bounding box center [306, 70] width 376 height 17
type input "[PERSON_NAME]"
drag, startPoint x: 480, startPoint y: 136, endPoint x: 458, endPoint y: 136, distance: 21.9
click at [480, 135] on button "Search" at bounding box center [469, 135] width 50 height 17
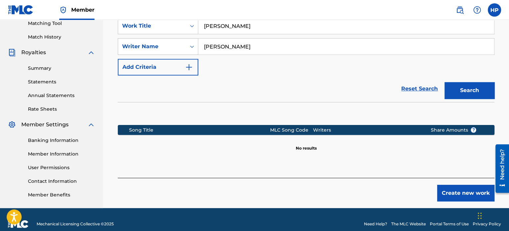
scroll to position [183, 0]
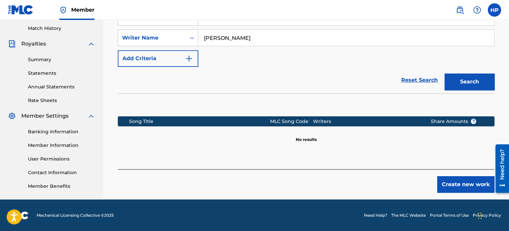
click at [473, 185] on button "Create new work" at bounding box center [465, 184] width 57 height 17
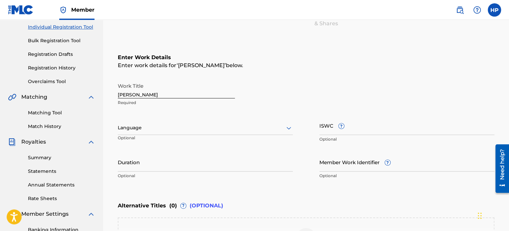
scroll to position [83, 0]
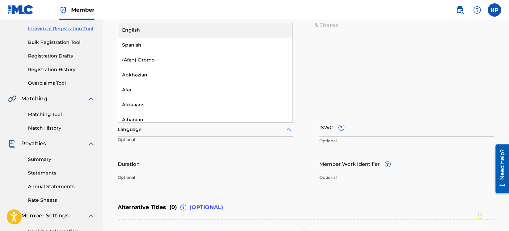
click at [176, 129] on div at bounding box center [205, 129] width 175 height 8
click at [143, 29] on div "English" at bounding box center [205, 30] width 174 height 15
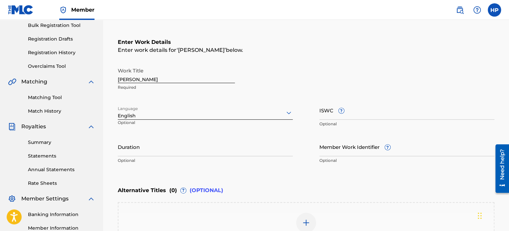
scroll to position [116, 0]
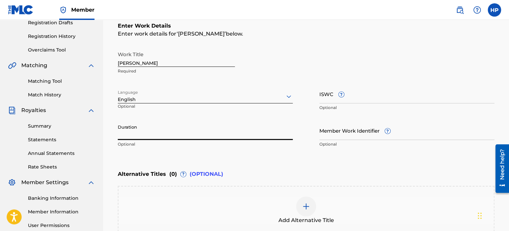
click at [156, 130] on input "Duration" at bounding box center [205, 130] width 175 height 19
paste input "03:50"
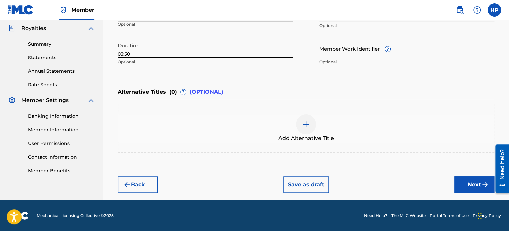
type input "03:50"
click at [470, 187] on button "Next" at bounding box center [474, 185] width 40 height 17
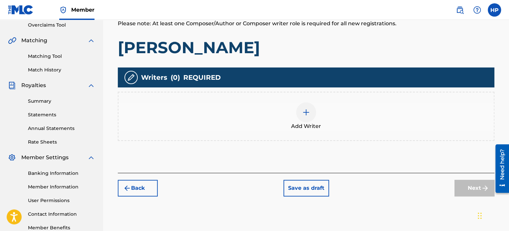
scroll to position [163, 0]
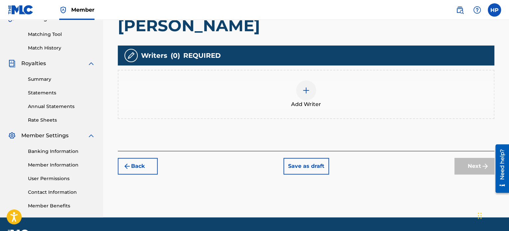
click at [309, 86] on img at bounding box center [306, 90] width 8 height 8
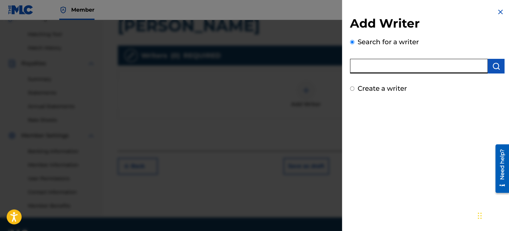
click at [402, 67] on input "text" at bounding box center [419, 66] width 138 height 15
type input "[PERSON_NAME] [PERSON_NAME]"
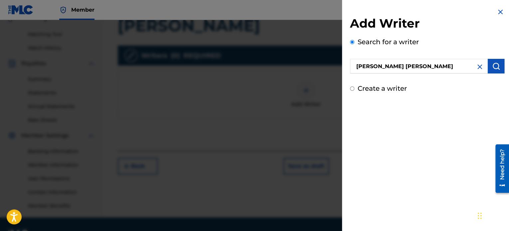
click at [500, 66] on button "submit" at bounding box center [495, 66] width 17 height 15
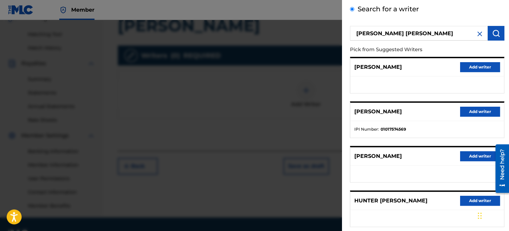
scroll to position [33, 0]
click at [465, 114] on button "Add writer" at bounding box center [480, 111] width 40 height 10
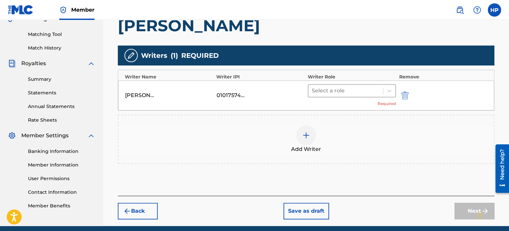
click at [335, 88] on div at bounding box center [346, 90] width 68 height 9
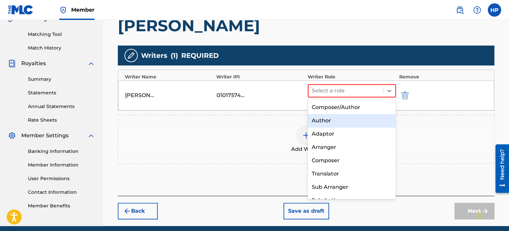
click at [341, 122] on div "Author" at bounding box center [352, 120] width 88 height 13
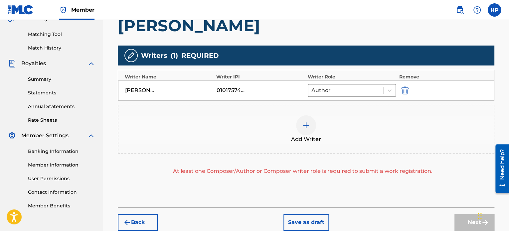
click at [301, 127] on div at bounding box center [306, 125] width 20 height 20
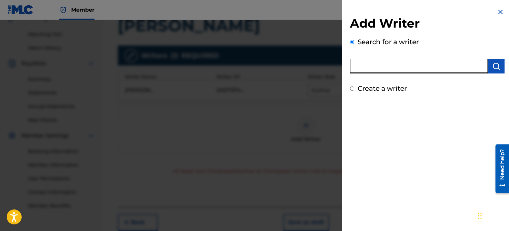
click at [395, 67] on input "text" at bounding box center [419, 66] width 138 height 15
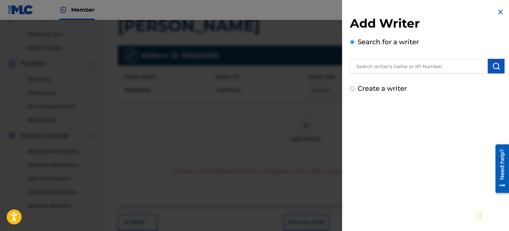
click at [352, 90] on input "Create a writer" at bounding box center [352, 88] width 4 height 4
radio input "false"
radio input "true"
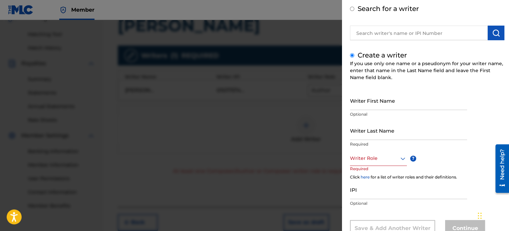
click at [285, 97] on div at bounding box center [254, 135] width 509 height 231
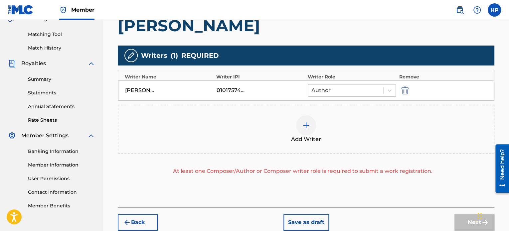
click at [335, 90] on div at bounding box center [345, 90] width 68 height 9
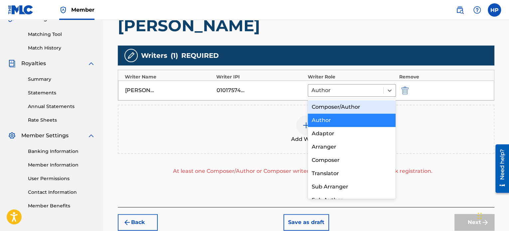
click at [339, 109] on div "Composer/Author" at bounding box center [352, 106] width 88 height 13
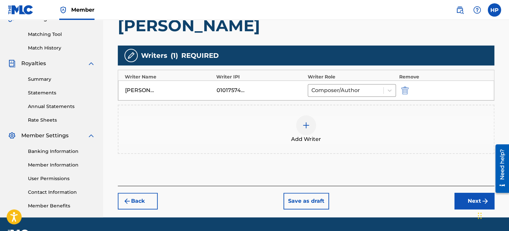
click at [462, 199] on button "Next" at bounding box center [474, 201] width 40 height 17
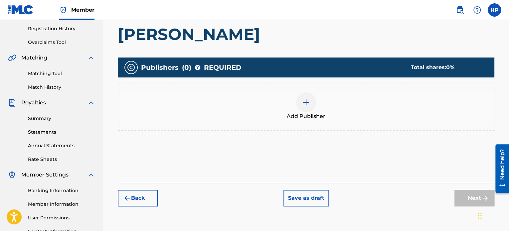
scroll to position [130, 0]
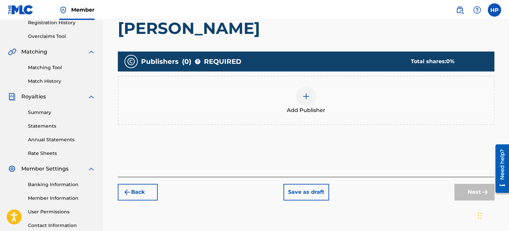
click at [310, 92] on div at bounding box center [306, 96] width 20 height 20
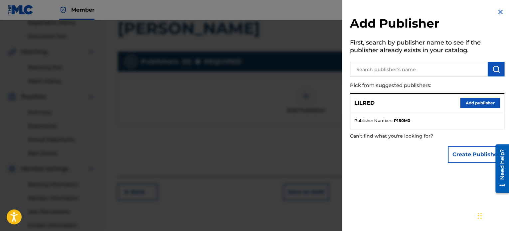
click at [486, 100] on button "Add publisher" at bounding box center [480, 103] width 40 height 10
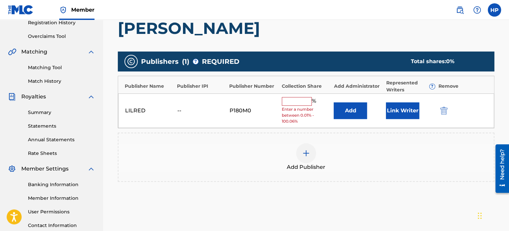
click at [294, 102] on input "text" at bounding box center [297, 101] width 30 height 9
type input "100"
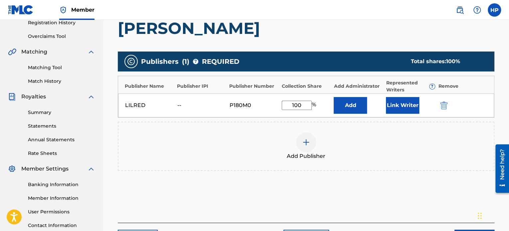
click at [398, 104] on button "Link Writer" at bounding box center [402, 105] width 33 height 17
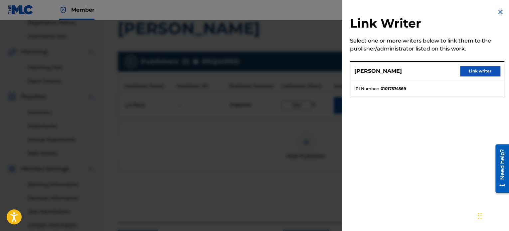
click at [467, 67] on button "Link writer" at bounding box center [480, 71] width 40 height 10
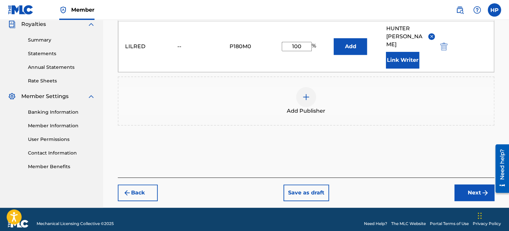
click at [475, 185] on button "Next" at bounding box center [474, 193] width 40 height 17
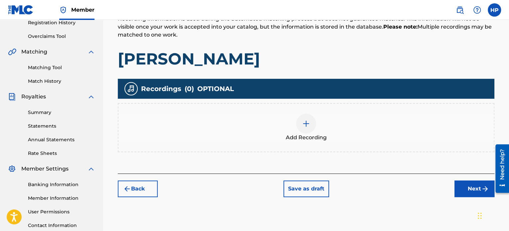
click at [305, 127] on div at bounding box center [306, 124] width 20 height 20
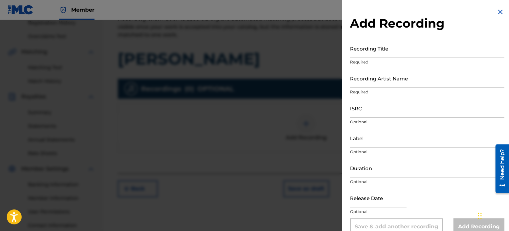
click at [382, 52] on input "Recording Title" at bounding box center [427, 48] width 154 height 19
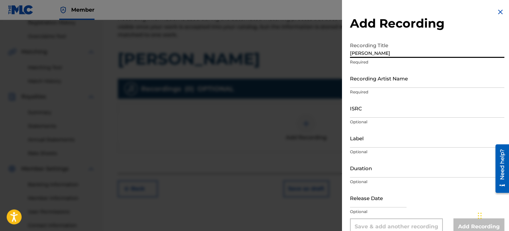
type input "[PERSON_NAME]"
click at [372, 86] on input "Recording Artist Name" at bounding box center [427, 78] width 154 height 19
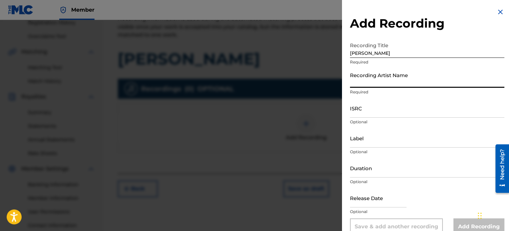
type input "LilRed"
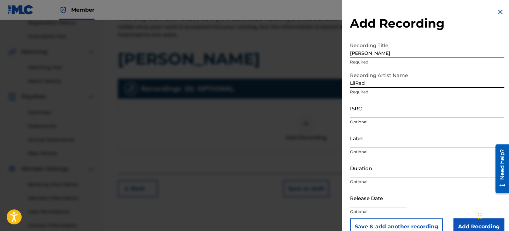
click at [376, 118] on div "ISRC Optional" at bounding box center [427, 114] width 154 height 30
click at [407, 118] on div "ISRC Optional" at bounding box center [427, 114] width 154 height 30
click at [406, 116] on input "ISRC" at bounding box center [427, 108] width 154 height 19
paste input "QZFZ22290371"
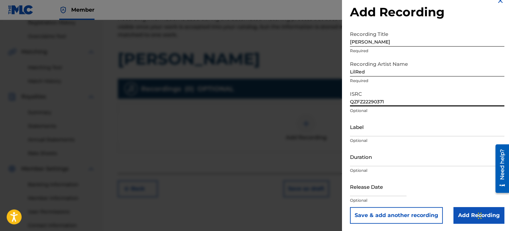
scroll to position [12, 0]
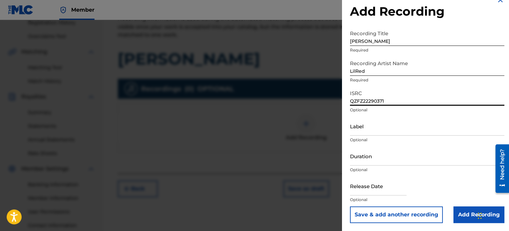
type input "QZFZ22290371"
click at [462, 212] on input "Add Recording" at bounding box center [478, 214] width 51 height 17
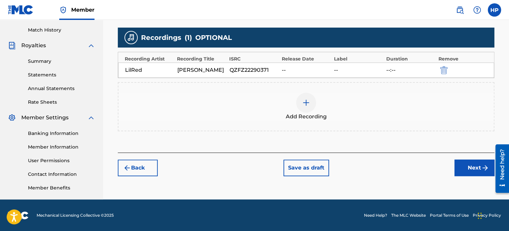
click at [471, 165] on button "Next" at bounding box center [474, 168] width 40 height 17
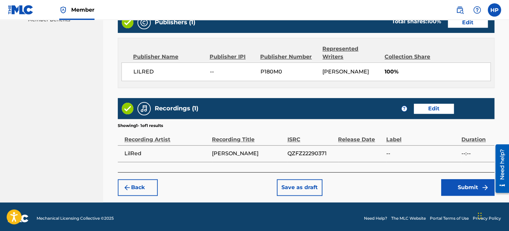
scroll to position [351, 0]
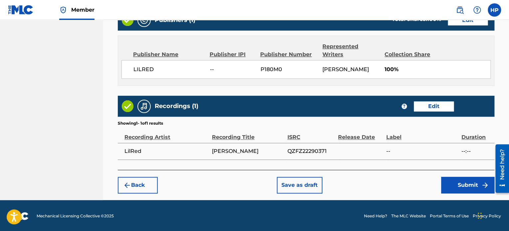
click at [451, 181] on button "Submit" at bounding box center [467, 185] width 53 height 17
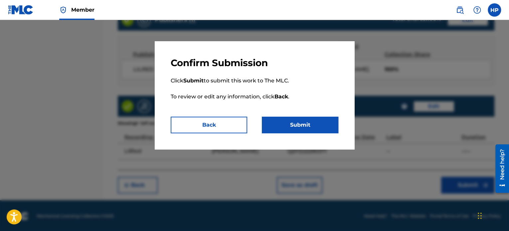
click at [314, 129] on button "Submit" at bounding box center [300, 125] width 76 height 17
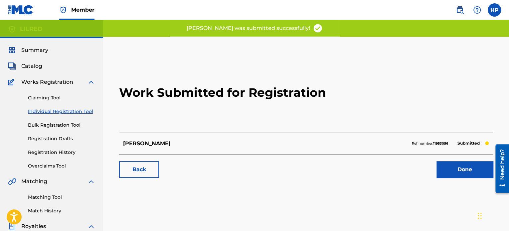
click at [452, 166] on link "Done" at bounding box center [464, 169] width 57 height 17
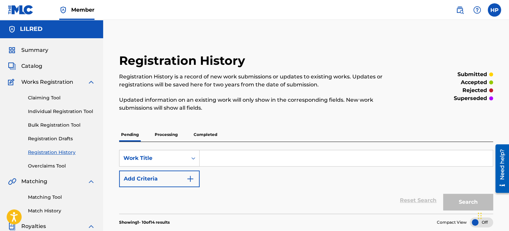
click at [54, 108] on link "Individual Registration Tool" at bounding box center [61, 111] width 67 height 7
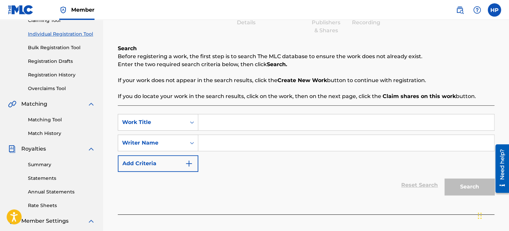
scroll to position [100, 0]
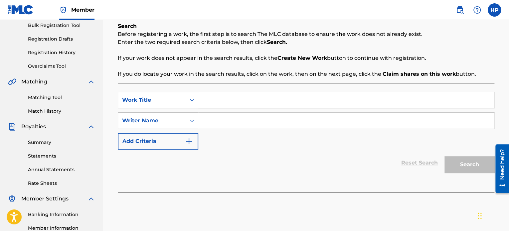
click at [230, 91] on div "SearchWithCriteria10e9f7aa-6613-401c-a931-a2ebe5ff6e88 Work Title SearchWithCri…" at bounding box center [306, 137] width 376 height 109
click at [232, 99] on input "Search Form" at bounding box center [346, 100] width 296 height 16
type input "[DATE]"
click at [259, 116] on input "Search Form" at bounding box center [346, 121] width 296 height 16
type input "[PERSON_NAME]"
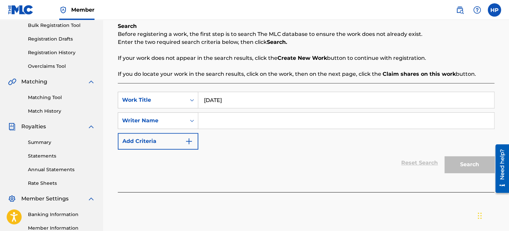
click at [468, 170] on button "Search" at bounding box center [469, 164] width 50 height 17
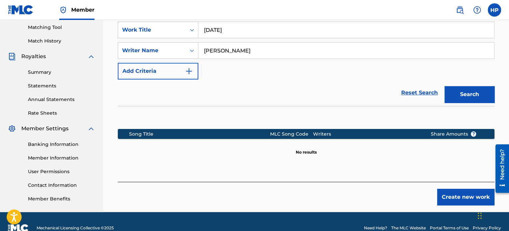
scroll to position [183, 0]
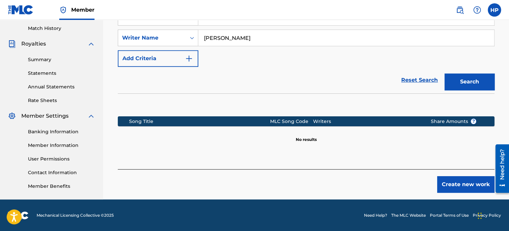
click at [453, 190] on button "Create new work" at bounding box center [465, 184] width 57 height 17
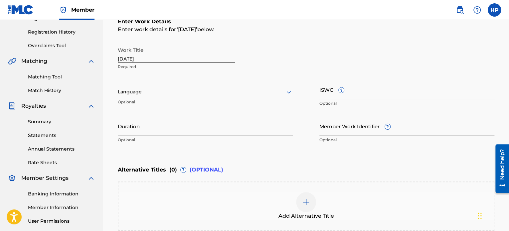
scroll to position [116, 0]
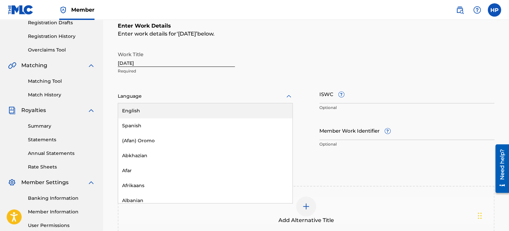
click at [184, 96] on div at bounding box center [205, 96] width 175 height 8
click at [169, 111] on div "English" at bounding box center [205, 110] width 174 height 15
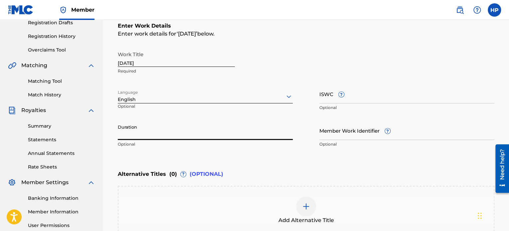
click at [180, 133] on input "Duration" at bounding box center [205, 130] width 175 height 19
paste input "03:02"
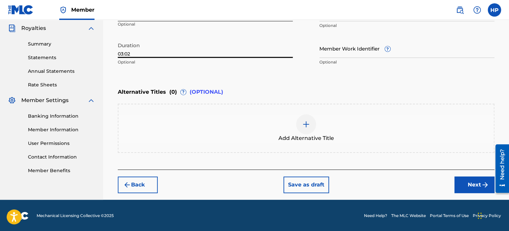
type input "03:02"
click at [463, 178] on button "Next" at bounding box center [474, 185] width 40 height 17
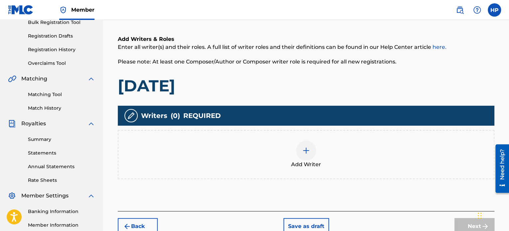
scroll to position [130, 0]
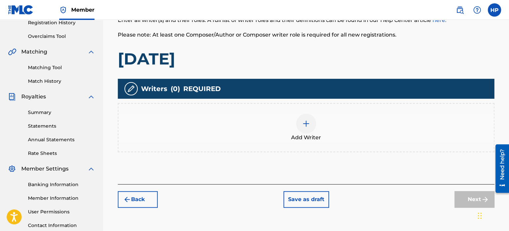
click at [304, 124] on img at bounding box center [306, 124] width 8 height 8
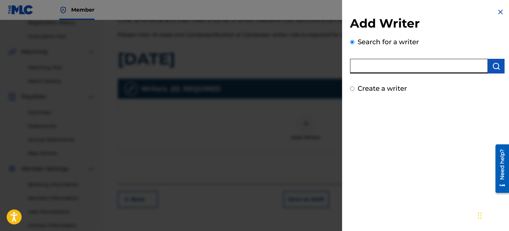
click at [386, 62] on input "text" at bounding box center [419, 66] width 138 height 15
type input "[PERSON_NAME] [PERSON_NAME]"
click at [492, 68] on img "submit" at bounding box center [496, 66] width 8 height 8
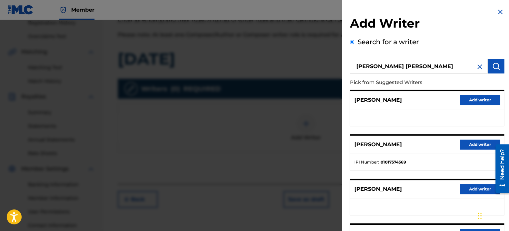
click at [468, 141] on button "Add writer" at bounding box center [480, 145] width 40 height 10
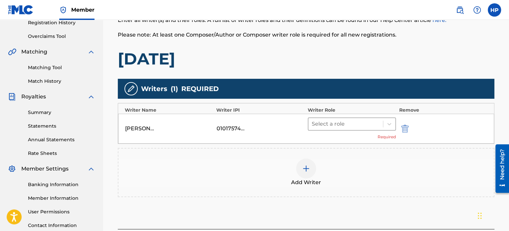
click at [339, 120] on div at bounding box center [346, 123] width 68 height 9
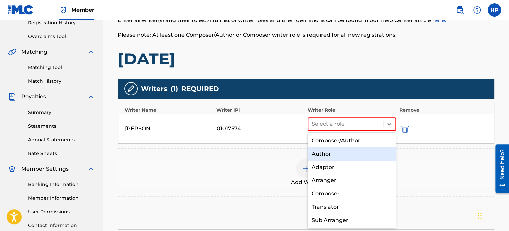
click at [341, 154] on div "Author" at bounding box center [352, 153] width 88 height 13
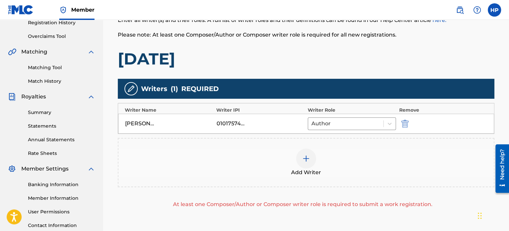
click at [311, 158] on div at bounding box center [306, 159] width 20 height 20
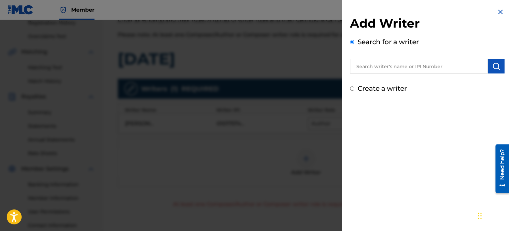
click at [352, 89] on input "Create a writer" at bounding box center [352, 88] width 4 height 4
radio input "false"
radio input "true"
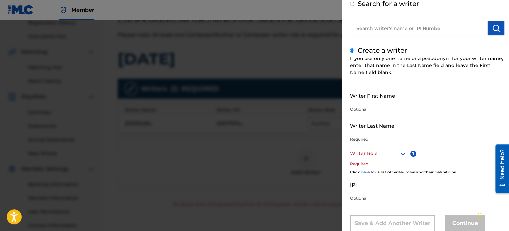
scroll to position [57, 0]
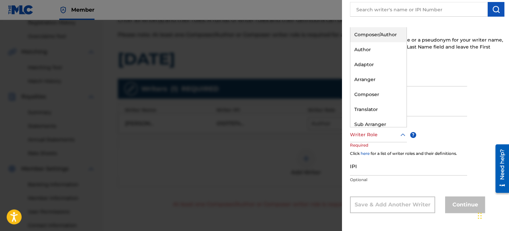
click at [374, 139] on div "Writer Role" at bounding box center [378, 134] width 57 height 15
click at [376, 94] on div "Composer" at bounding box center [378, 94] width 56 height 15
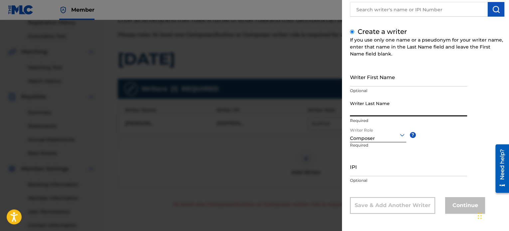
click at [382, 111] on input "Writer Last Name" at bounding box center [408, 106] width 117 height 19
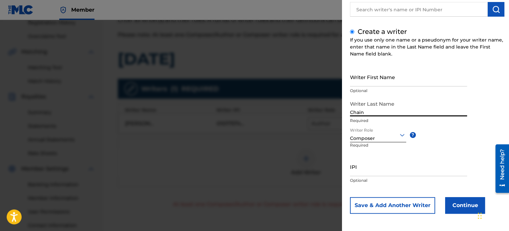
type input "Chain"
click at [450, 203] on button "Continue" at bounding box center [465, 205] width 40 height 17
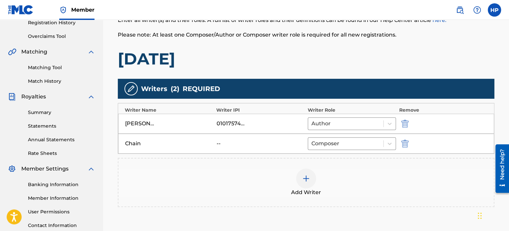
click at [307, 180] on img at bounding box center [306, 179] width 8 height 8
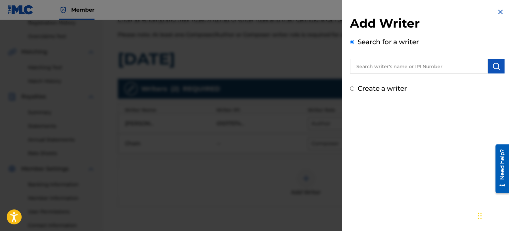
click at [498, 12] on img at bounding box center [500, 12] width 8 height 8
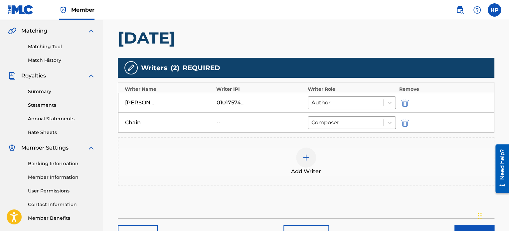
scroll to position [199, 0]
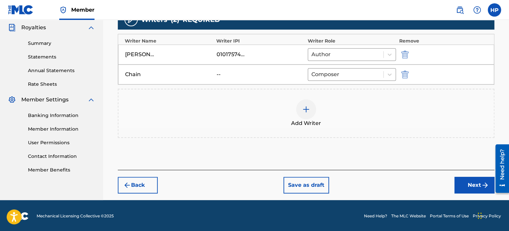
click at [462, 181] on button "Next" at bounding box center [474, 185] width 40 height 17
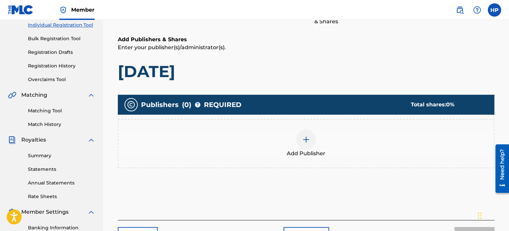
scroll to position [96, 0]
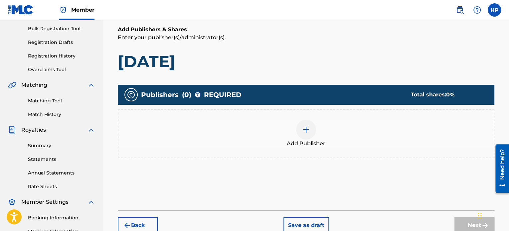
click at [306, 130] on img at bounding box center [306, 130] width 8 height 8
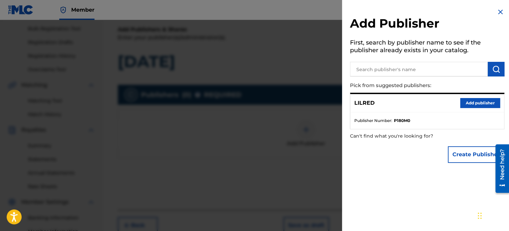
click at [465, 104] on button "Add publisher" at bounding box center [480, 103] width 40 height 10
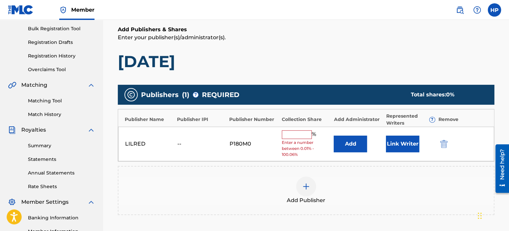
click at [297, 136] on input "text" at bounding box center [297, 134] width 30 height 9
type input "50"
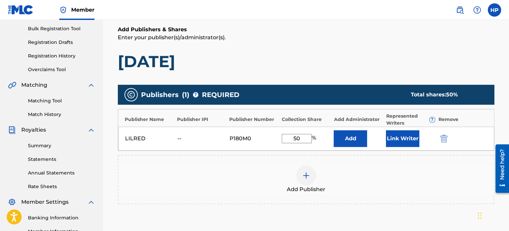
click at [407, 137] on button "Link Writer" at bounding box center [402, 138] width 33 height 17
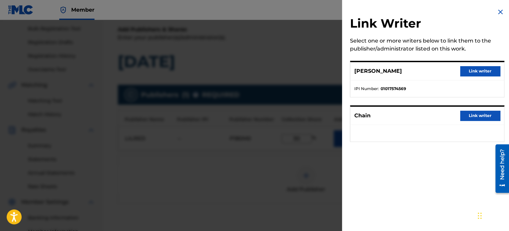
click at [476, 72] on button "Link writer" at bounding box center [480, 71] width 40 height 10
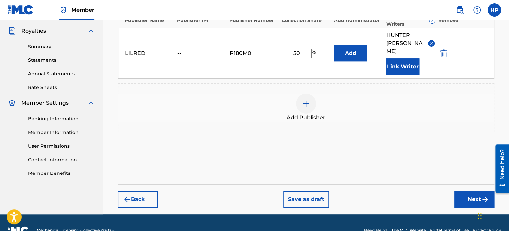
scroll to position [196, 0]
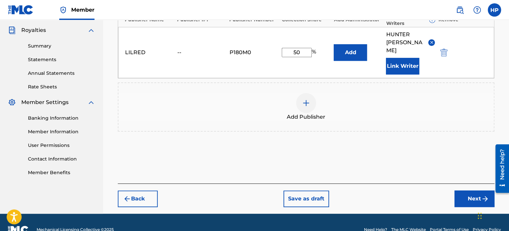
click at [468, 193] on button "Next" at bounding box center [474, 199] width 40 height 17
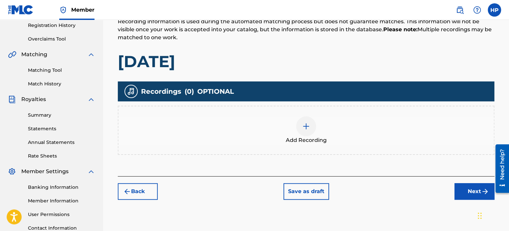
scroll to position [130, 0]
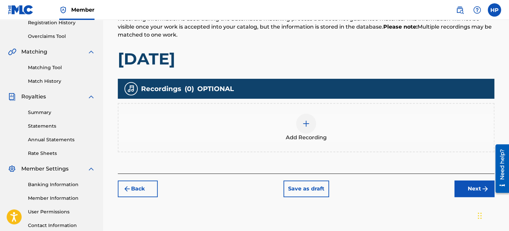
click at [304, 127] on div at bounding box center [306, 124] width 20 height 20
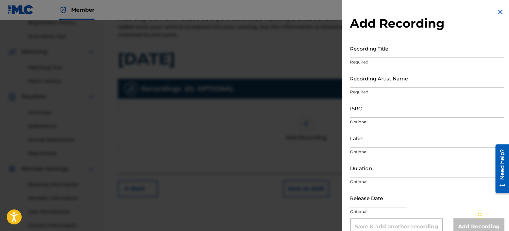
click at [389, 49] on input "Recording Title" at bounding box center [427, 48] width 154 height 19
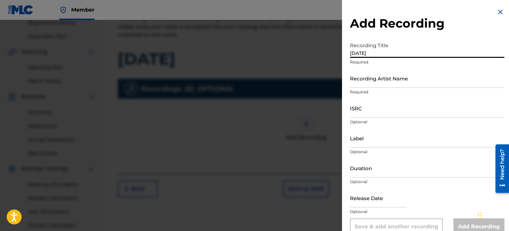
type input "[DATE]"
click at [382, 82] on input "Recording Artist Name" at bounding box center [427, 78] width 154 height 19
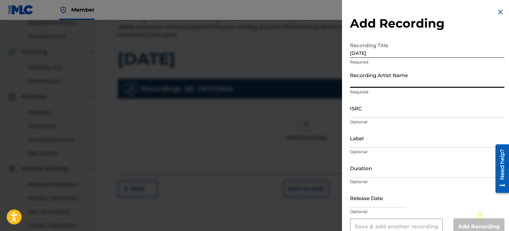
type input "LilRed"
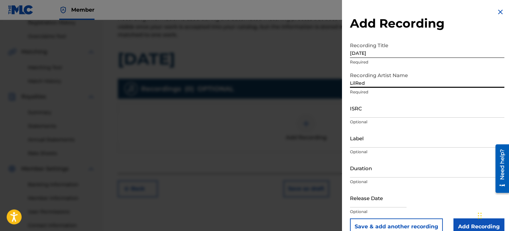
click at [380, 114] on input "ISRC" at bounding box center [427, 108] width 154 height 19
paste input "QZHN32006447"
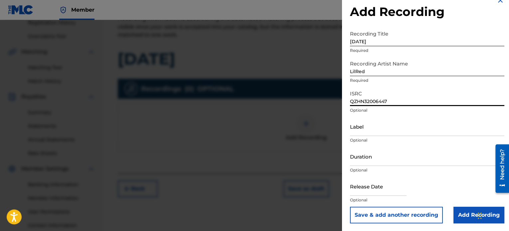
scroll to position [12, 0]
type input "QZHN32006447"
click at [459, 211] on input "Add Recording" at bounding box center [478, 214] width 51 height 17
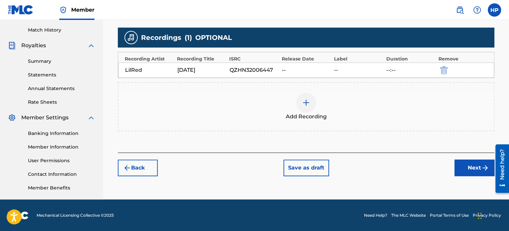
click at [468, 172] on button "Next" at bounding box center [474, 168] width 40 height 17
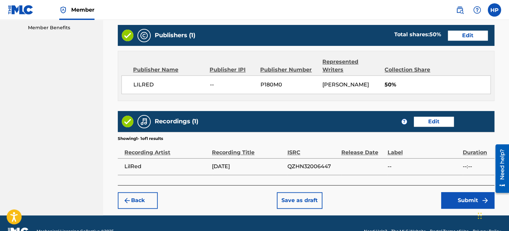
scroll to position [356, 0]
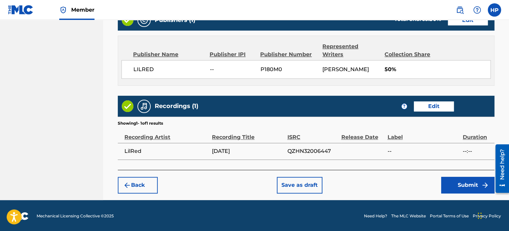
click at [459, 185] on button "Submit" at bounding box center [467, 185] width 53 height 17
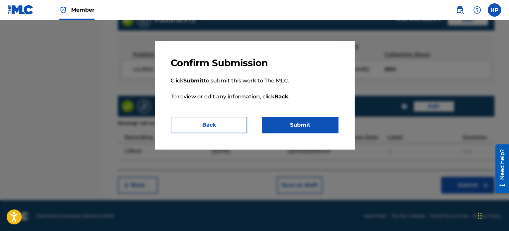
click at [297, 122] on button "Submit" at bounding box center [300, 125] width 76 height 17
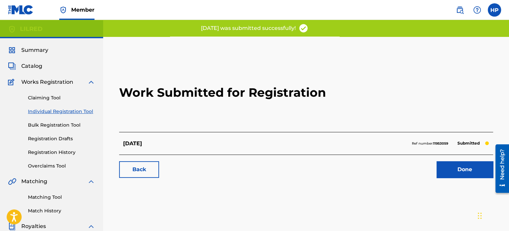
click at [456, 172] on link "Done" at bounding box center [464, 169] width 57 height 17
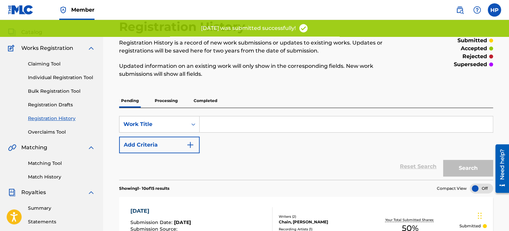
scroll to position [33, 0]
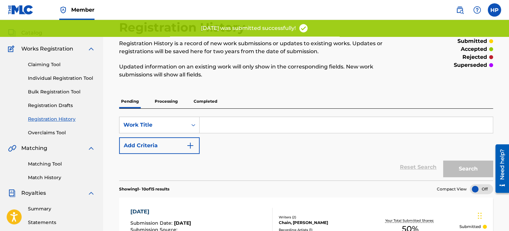
click at [76, 77] on link "Individual Registration Tool" at bounding box center [61, 78] width 67 height 7
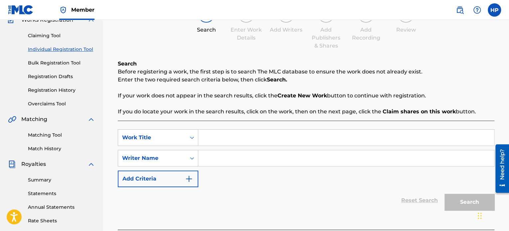
scroll to position [66, 0]
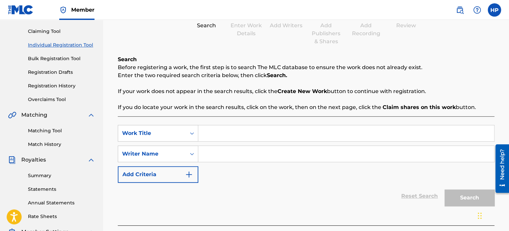
click at [223, 134] on input "Search Form" at bounding box center [346, 133] width 296 height 16
type input "Deja Vu"
click at [222, 163] on div "SearchWithCriteria10e9f7aa-6613-401c-a931-a2ebe5ff6e88 Work Title Deja Vu Searc…" at bounding box center [306, 154] width 376 height 58
click at [223, 159] on input "Search Form" at bounding box center [346, 154] width 296 height 16
type input "[PERSON_NAME]"
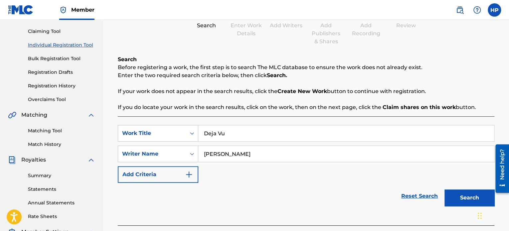
click at [465, 202] on button "Search" at bounding box center [469, 198] width 50 height 17
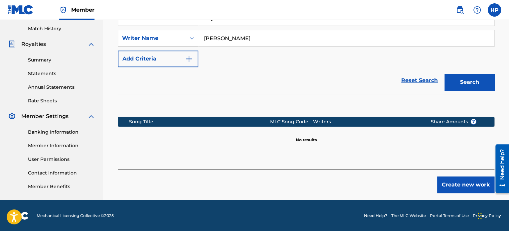
scroll to position [183, 0]
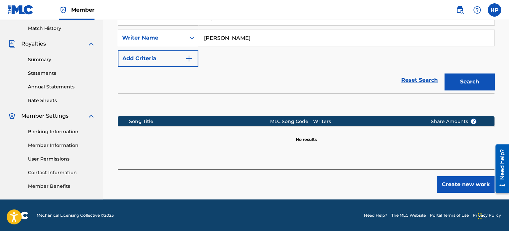
click at [447, 185] on button "Create new work" at bounding box center [465, 184] width 57 height 17
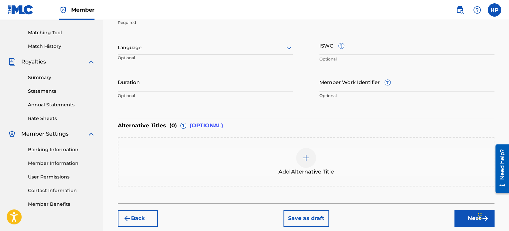
scroll to position [116, 0]
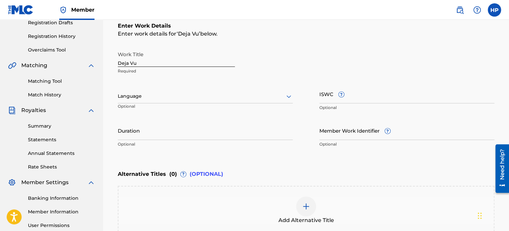
click at [151, 100] on div "Language" at bounding box center [205, 96] width 175 height 14
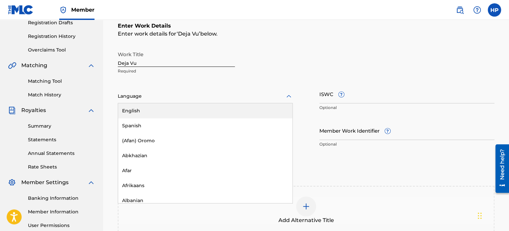
click at [154, 112] on div "English" at bounding box center [205, 110] width 174 height 15
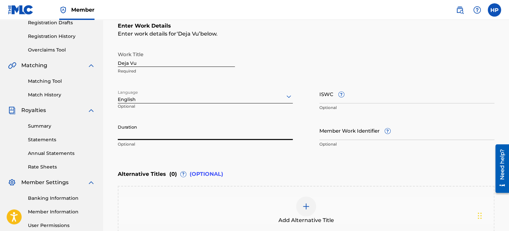
click at [187, 136] on input "Duration" at bounding box center [205, 130] width 175 height 19
paste input "04:03"
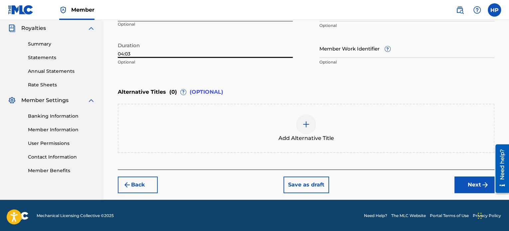
type input "04:03"
click at [471, 184] on button "Next" at bounding box center [474, 185] width 40 height 17
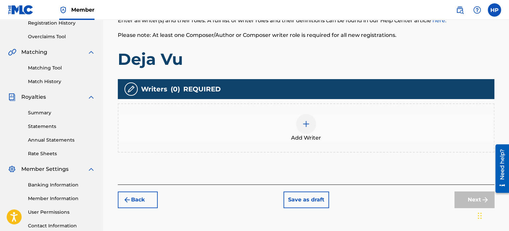
scroll to position [130, 0]
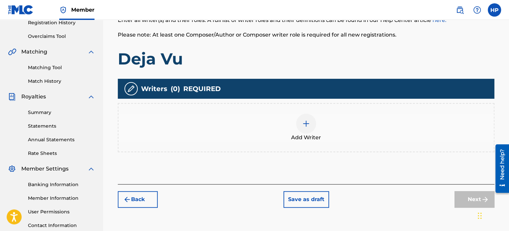
click at [306, 125] on img at bounding box center [306, 124] width 8 height 8
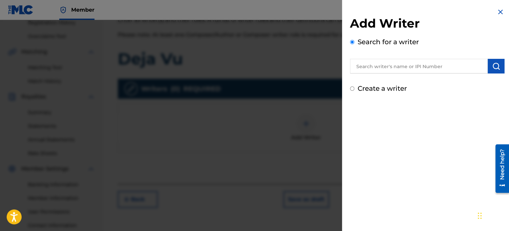
click at [376, 66] on input "text" at bounding box center [419, 66] width 138 height 15
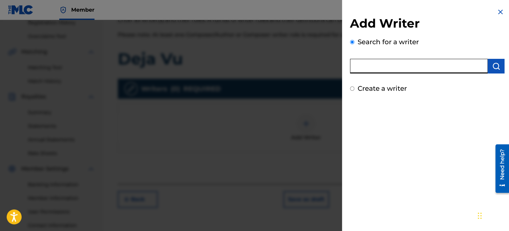
type input "[PERSON_NAME] [PERSON_NAME]"
click at [495, 65] on img "submit" at bounding box center [496, 66] width 8 height 8
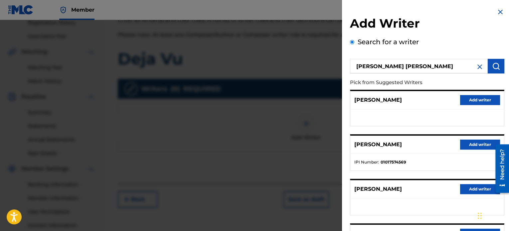
click at [466, 145] on button "Add writer" at bounding box center [480, 145] width 40 height 10
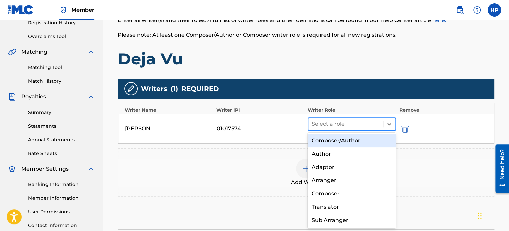
click at [335, 125] on div at bounding box center [346, 123] width 68 height 9
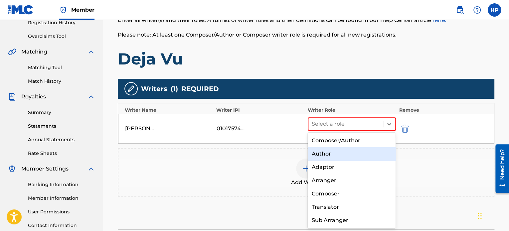
click at [333, 157] on div "Author" at bounding box center [352, 153] width 88 height 13
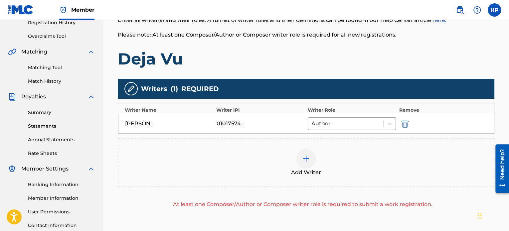
click at [305, 161] on img at bounding box center [306, 159] width 8 height 8
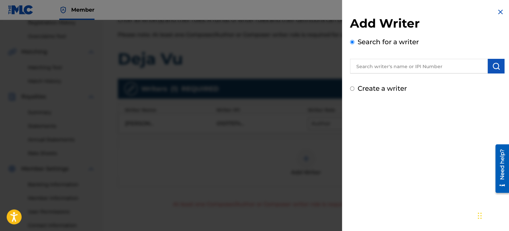
click at [351, 90] on input "Create a writer" at bounding box center [352, 88] width 4 height 4
radio input "false"
radio input "true"
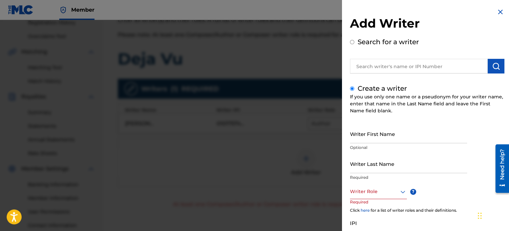
click at [378, 169] on input "Writer Last Name" at bounding box center [408, 163] width 117 height 19
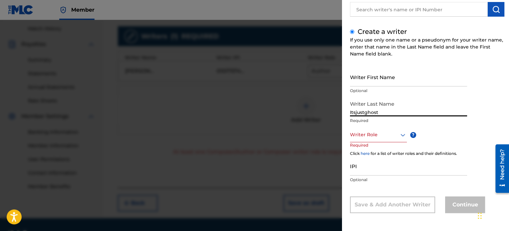
scroll to position [196, 0]
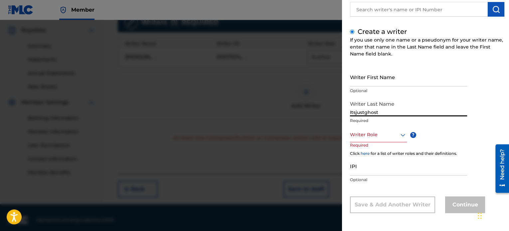
type input "Itsjustghost"
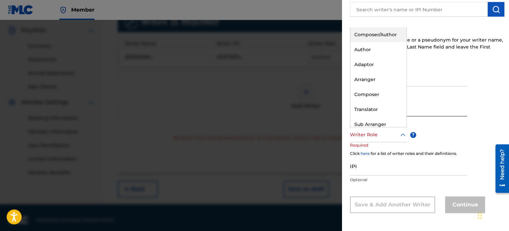
click at [382, 139] on div "Writer Role" at bounding box center [378, 134] width 57 height 15
click at [368, 96] on div "Composer" at bounding box center [378, 94] width 56 height 15
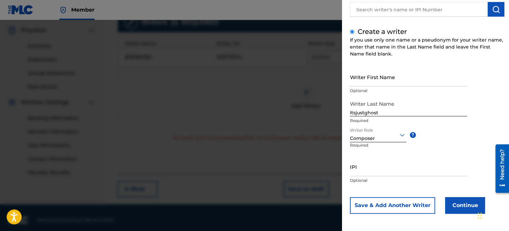
scroll to position [57, 0]
click at [452, 204] on button "Continue" at bounding box center [465, 205] width 40 height 17
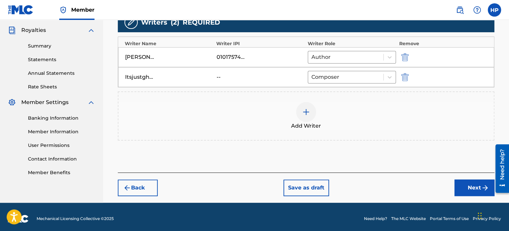
click at [470, 189] on button "Next" at bounding box center [474, 188] width 40 height 17
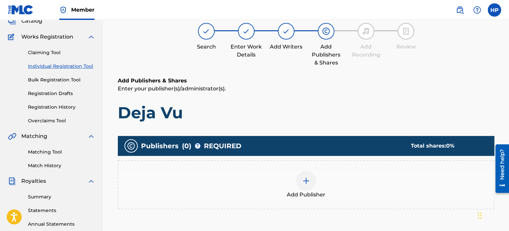
scroll to position [30, 0]
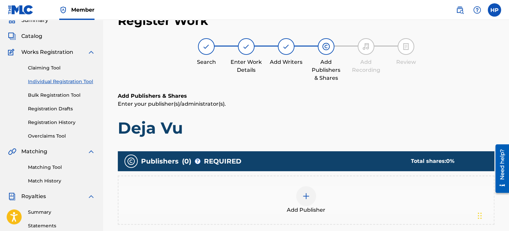
click at [315, 195] on div at bounding box center [306, 196] width 20 height 20
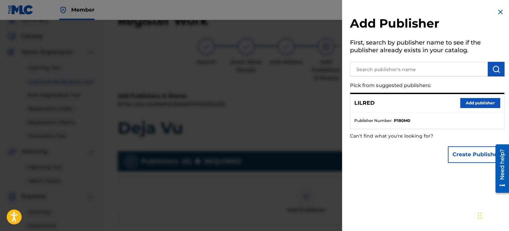
click at [474, 105] on button "Add publisher" at bounding box center [480, 103] width 40 height 10
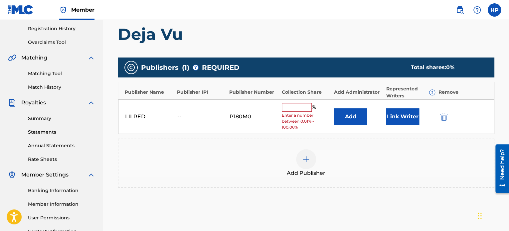
scroll to position [130, 0]
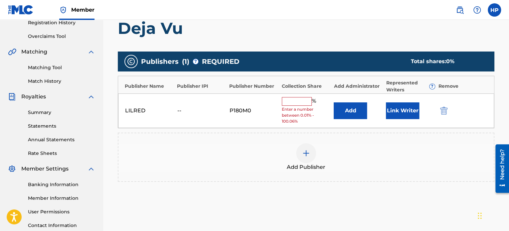
click at [297, 100] on input "text" at bounding box center [297, 101] width 30 height 9
type input "50"
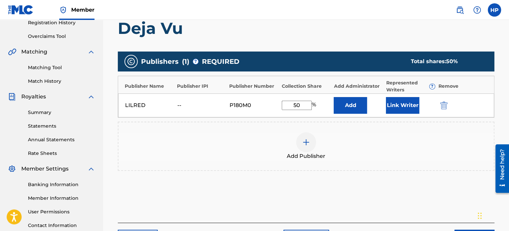
click at [396, 109] on button "Link Writer" at bounding box center [402, 105] width 33 height 17
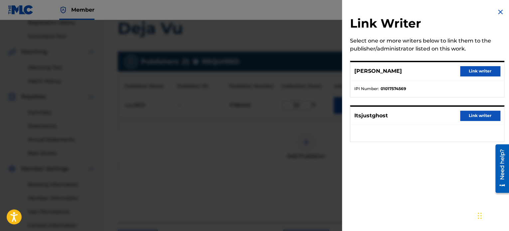
click at [468, 73] on button "Link writer" at bounding box center [480, 71] width 40 height 10
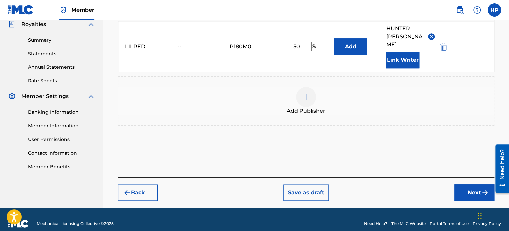
click at [461, 185] on button "Next" at bounding box center [474, 193] width 40 height 17
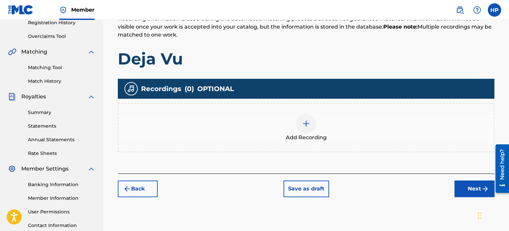
click at [300, 122] on div at bounding box center [306, 124] width 20 height 20
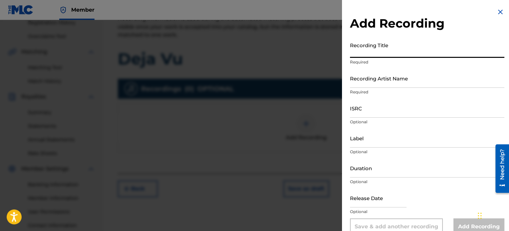
click at [385, 53] on input "Recording Title" at bounding box center [427, 48] width 154 height 19
type input "Deja Vu"
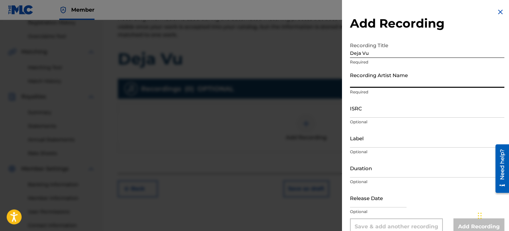
click at [376, 81] on input "Recording Artist Name" at bounding box center [427, 78] width 154 height 19
type input "LilRed"
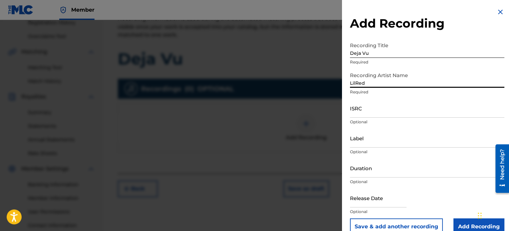
click at [370, 114] on input "ISRC" at bounding box center [427, 108] width 154 height 19
paste input "QZDA82023618"
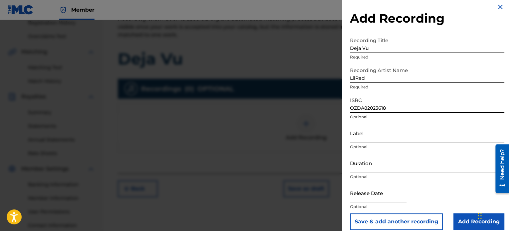
scroll to position [12, 0]
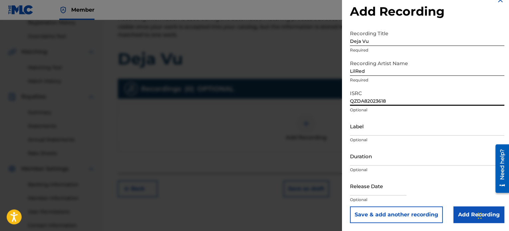
type input "QZDA82023618"
click at [458, 211] on input "Add Recording" at bounding box center [478, 214] width 51 height 17
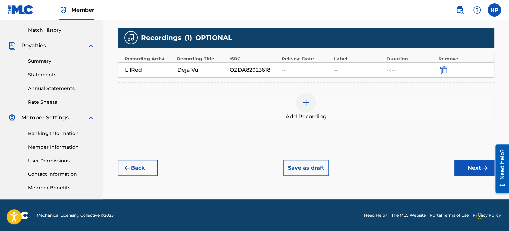
click at [465, 172] on button "Next" at bounding box center [474, 168] width 40 height 17
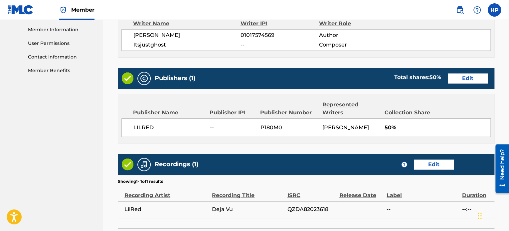
scroll to position [356, 0]
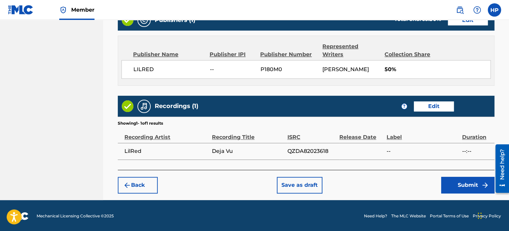
click at [466, 182] on button "Submit" at bounding box center [467, 185] width 53 height 17
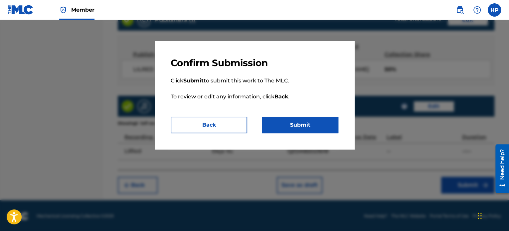
click at [303, 121] on button "Submit" at bounding box center [300, 125] width 76 height 17
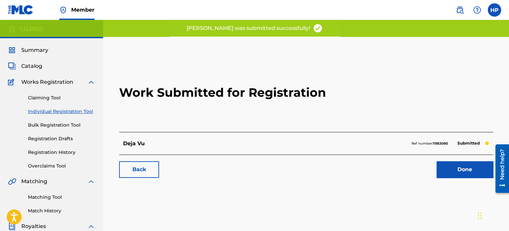
click at [451, 171] on link "Done" at bounding box center [464, 169] width 57 height 17
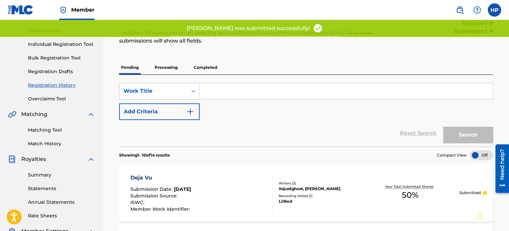
scroll to position [66, 0]
click at [51, 44] on link "Individual Registration Tool" at bounding box center [61, 45] width 67 height 7
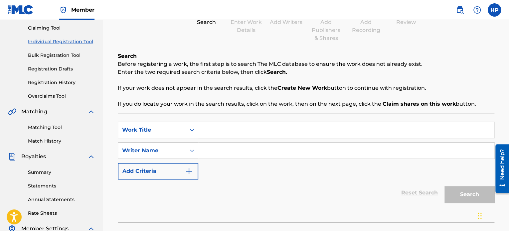
scroll to position [100, 0]
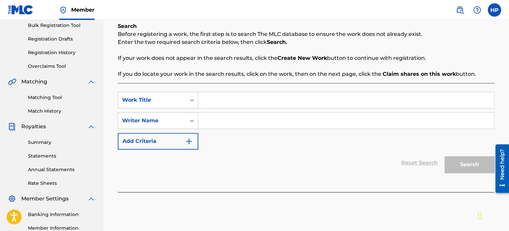
click at [226, 100] on input "Search Form" at bounding box center [346, 100] width 296 height 16
type input "How I Feel"
click at [236, 118] on input "Search Form" at bounding box center [346, 121] width 296 height 16
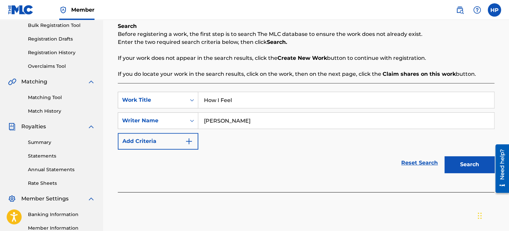
click at [477, 159] on button "Search" at bounding box center [469, 164] width 50 height 17
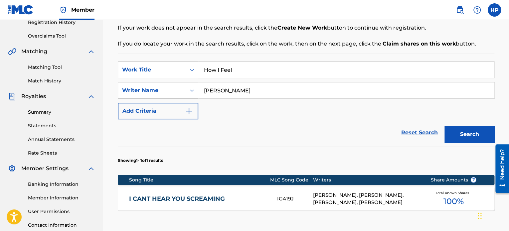
scroll to position [229, 0]
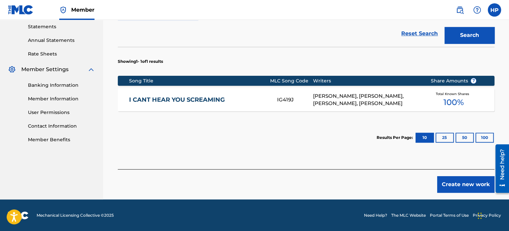
click at [461, 184] on button "Create new work" at bounding box center [465, 184] width 57 height 17
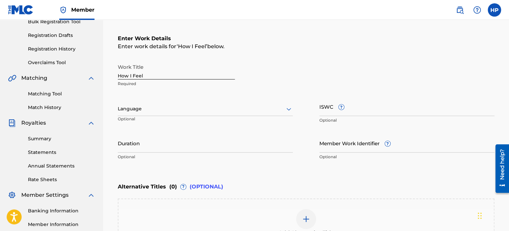
scroll to position [98, 0]
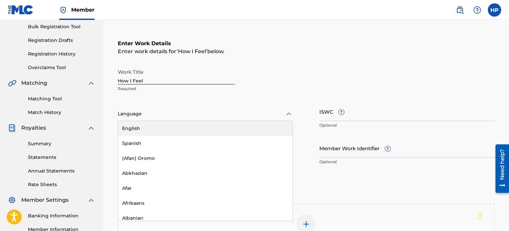
click at [189, 120] on div "Language" at bounding box center [205, 114] width 175 height 14
click at [164, 131] on div "English" at bounding box center [205, 128] width 174 height 15
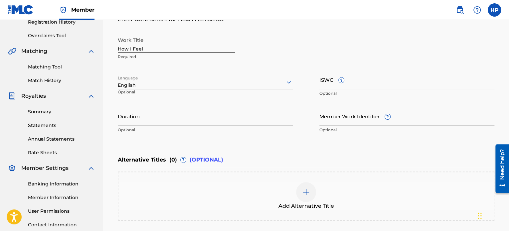
scroll to position [132, 0]
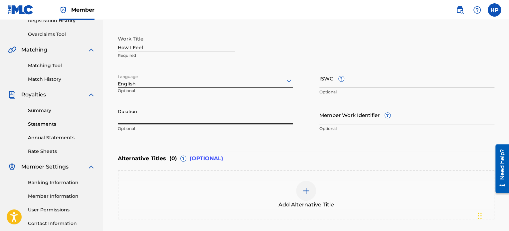
click at [196, 122] on input "Duration" at bounding box center [205, 114] width 175 height 19
paste input "04:11"
click at [270, 146] on div "Enter Work Details Enter work details for ‘ How I Feel ’ below. Work Title How …" at bounding box center [306, 70] width 376 height 161
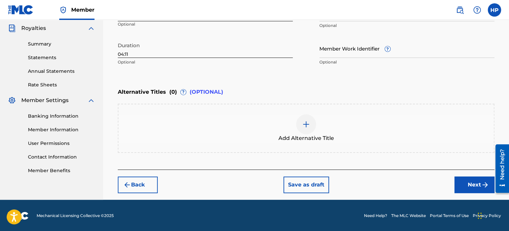
click at [466, 185] on button "Next" at bounding box center [474, 185] width 40 height 17
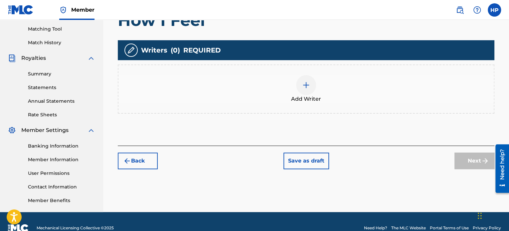
scroll to position [181, 0]
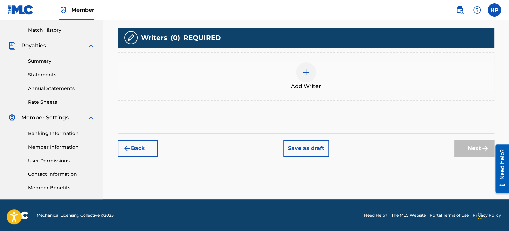
click at [305, 68] on img at bounding box center [306, 72] width 8 height 8
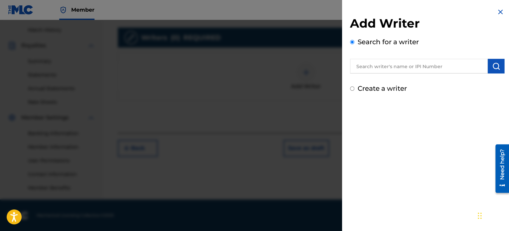
click at [393, 70] on input "text" at bounding box center [419, 66] width 138 height 15
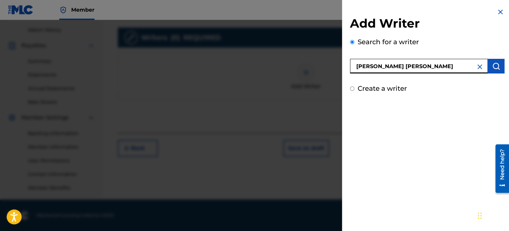
click at [493, 70] on img "submit" at bounding box center [496, 66] width 8 height 8
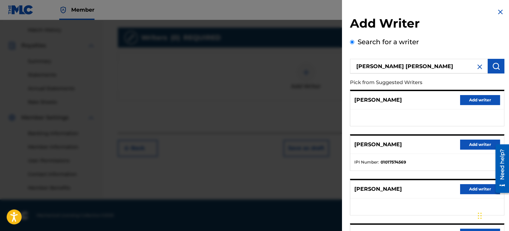
drag, startPoint x: 469, startPoint y: 142, endPoint x: 460, endPoint y: 146, distance: 10.1
click at [469, 142] on button "Add writer" at bounding box center [480, 145] width 40 height 10
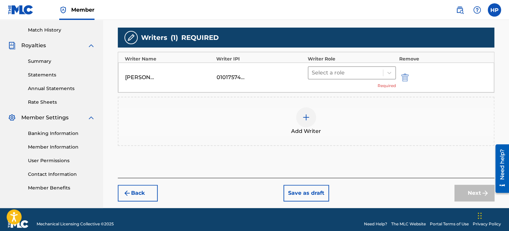
click at [332, 73] on div at bounding box center [346, 72] width 68 height 9
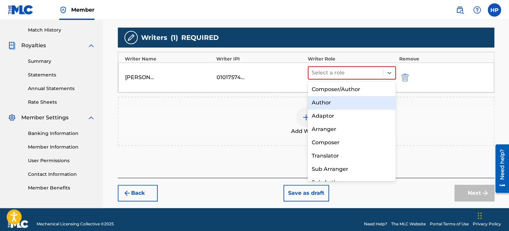
click at [331, 102] on div "Author" at bounding box center [352, 102] width 88 height 13
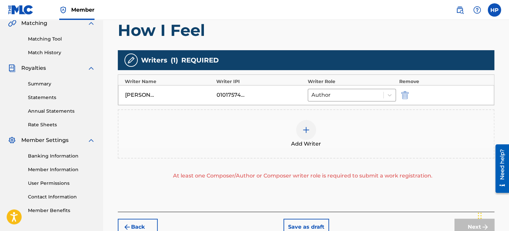
scroll to position [166, 0]
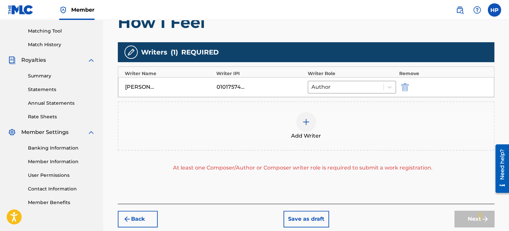
click at [305, 119] on img at bounding box center [306, 122] width 8 height 8
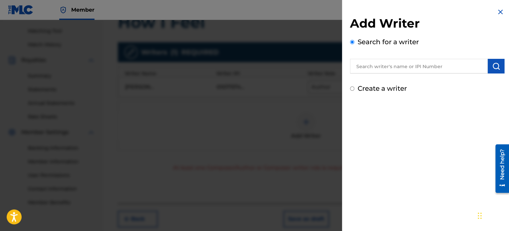
click at [368, 69] on input "text" at bounding box center [419, 66] width 138 height 15
click at [353, 89] on input "Create a writer" at bounding box center [352, 88] width 4 height 4
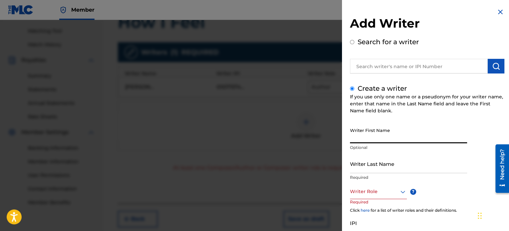
click at [378, 139] on input "Writer First Name" at bounding box center [408, 133] width 117 height 19
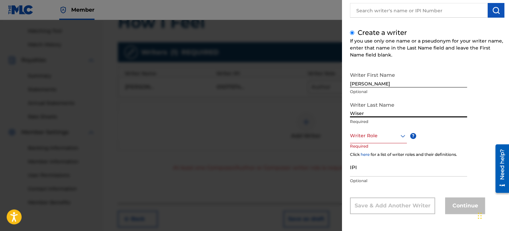
scroll to position [57, 0]
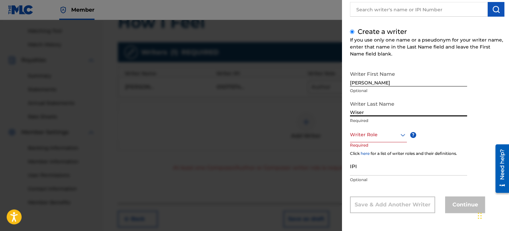
click at [375, 138] on div at bounding box center [378, 135] width 57 height 8
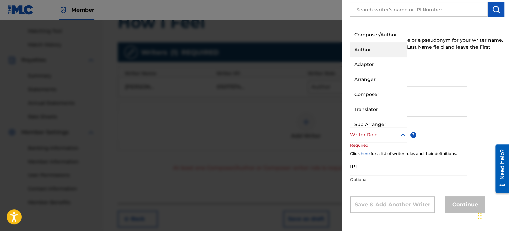
click at [365, 53] on div "Author" at bounding box center [378, 49] width 56 height 15
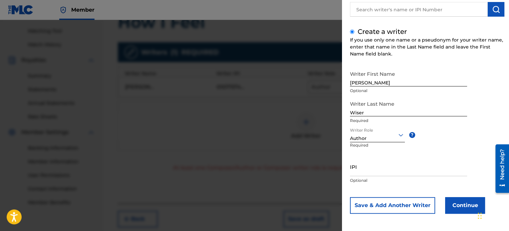
click at [453, 207] on button "Continue" at bounding box center [465, 205] width 40 height 17
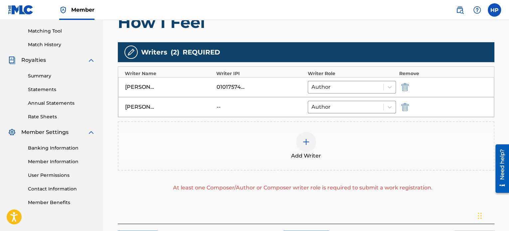
click at [305, 143] on img at bounding box center [306, 142] width 8 height 8
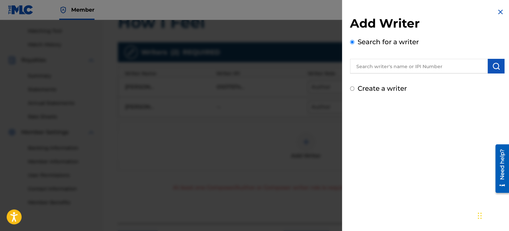
click at [351, 88] on input "Create a writer" at bounding box center [352, 88] width 4 height 4
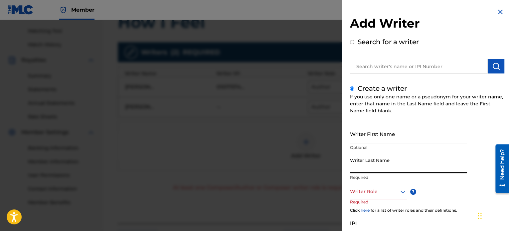
click at [384, 168] on input "Writer Last Name" at bounding box center [408, 163] width 117 height 19
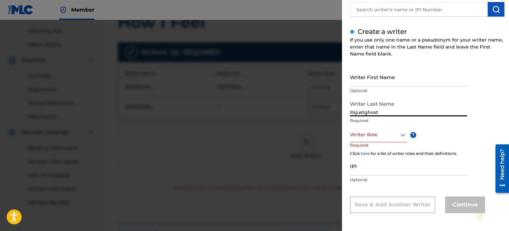
click at [367, 141] on div "Writer Role" at bounding box center [378, 134] width 57 height 15
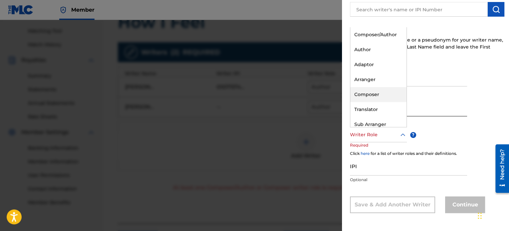
click at [370, 94] on div "Composer" at bounding box center [378, 94] width 56 height 15
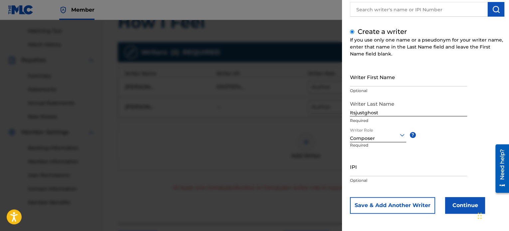
scroll to position [57, 0]
click at [451, 206] on button "Continue" at bounding box center [465, 205] width 40 height 17
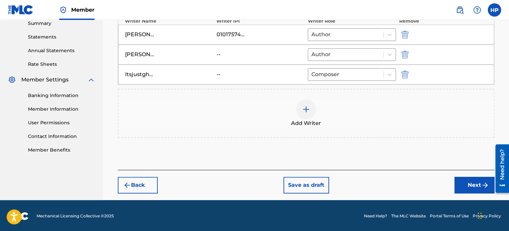
drag, startPoint x: 471, startPoint y: 182, endPoint x: 447, endPoint y: 180, distance: 24.4
click at [471, 182] on button "Next" at bounding box center [474, 185] width 40 height 17
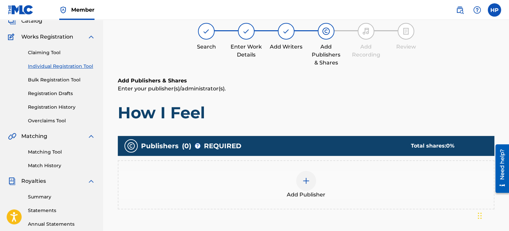
scroll to position [96, 0]
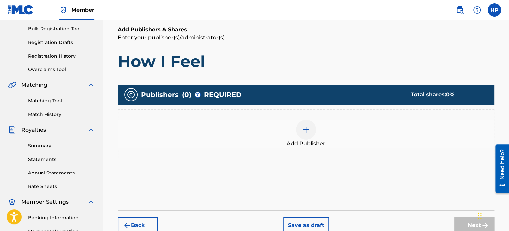
click at [302, 132] on img at bounding box center [306, 130] width 8 height 8
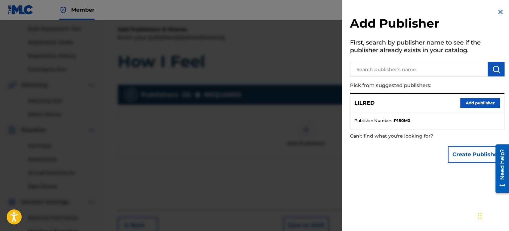
click at [471, 103] on button "Add publisher" at bounding box center [480, 103] width 40 height 10
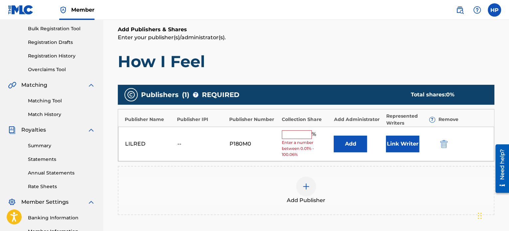
click at [294, 135] on input "text" at bounding box center [297, 134] width 30 height 9
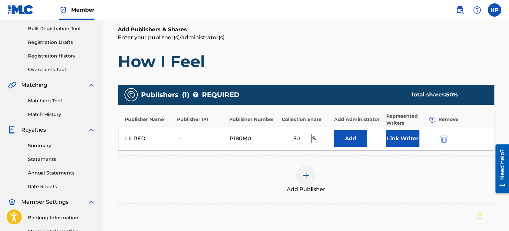
click at [399, 135] on button "Link Writer" at bounding box center [402, 138] width 33 height 17
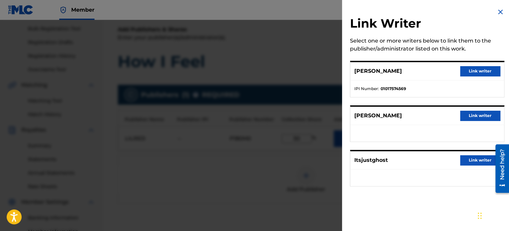
click at [479, 74] on button "Link writer" at bounding box center [480, 71] width 40 height 10
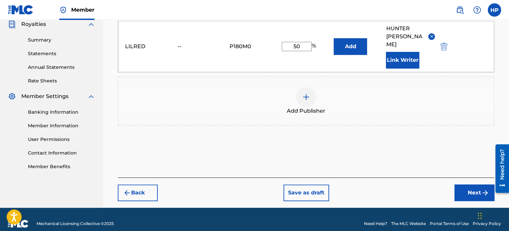
click at [464, 185] on button "Next" at bounding box center [474, 193] width 40 height 17
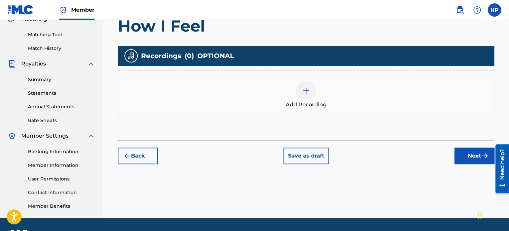
scroll to position [163, 0]
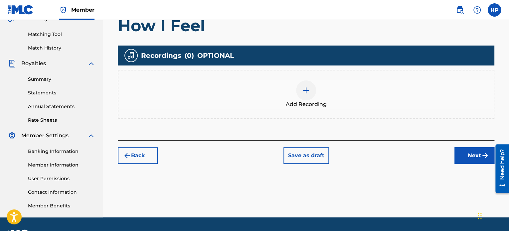
click at [303, 94] on div at bounding box center [306, 90] width 20 height 20
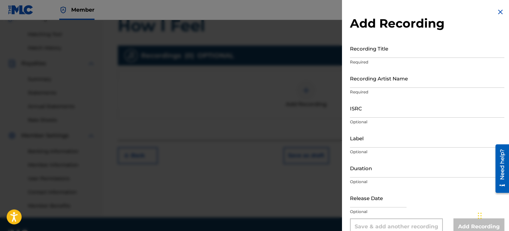
click at [368, 53] on input "Recording Title" at bounding box center [427, 48] width 154 height 19
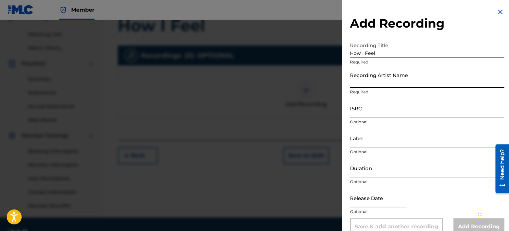
click at [386, 84] on input "Recording Artist Name" at bounding box center [427, 78] width 154 height 19
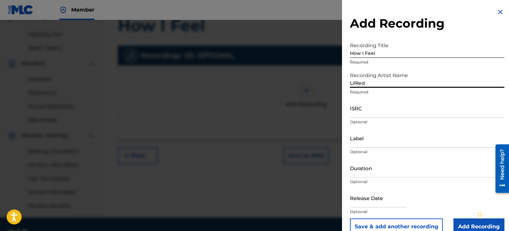
click at [367, 114] on input "ISRC" at bounding box center [427, 108] width 154 height 19
paste input "QZFZ52094862"
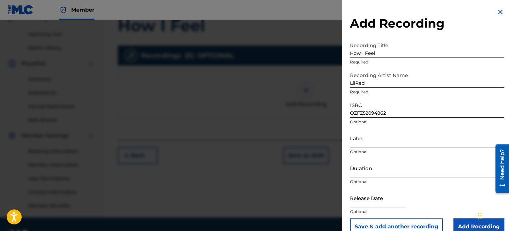
click at [455, 220] on input "Add Recording" at bounding box center [478, 226] width 51 height 17
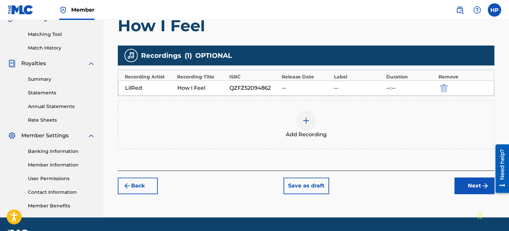
click at [460, 181] on button "Next" at bounding box center [474, 186] width 40 height 17
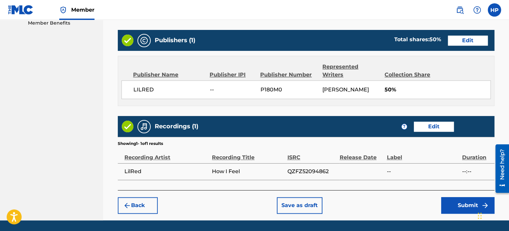
scroll to position [366, 0]
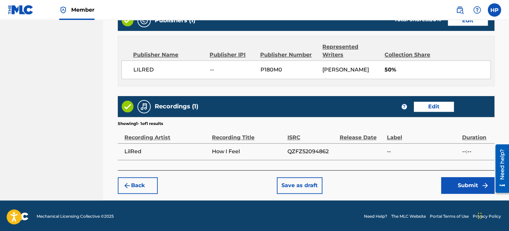
click at [457, 185] on button "Submit" at bounding box center [467, 185] width 53 height 17
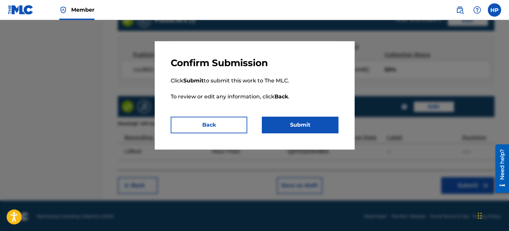
click at [309, 117] on button "Submit" at bounding box center [300, 125] width 76 height 17
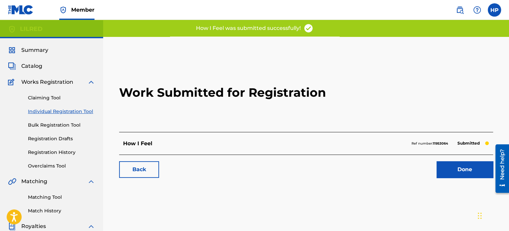
click at [458, 172] on link "Done" at bounding box center [464, 169] width 57 height 17
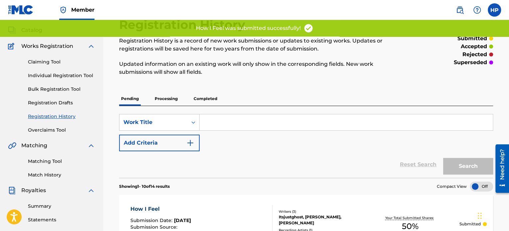
scroll to position [33, 0]
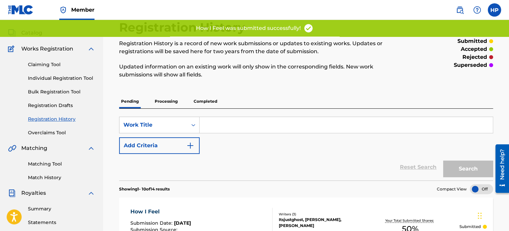
click at [64, 78] on link "Individual Registration Tool" at bounding box center [61, 78] width 67 height 7
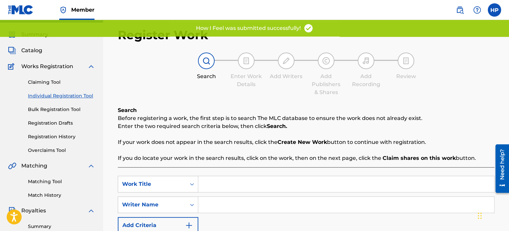
scroll to position [100, 0]
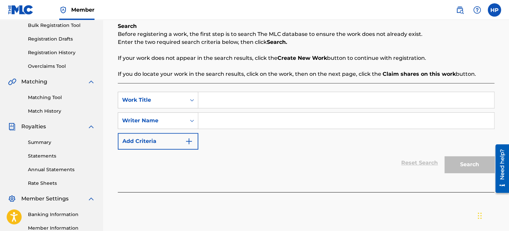
click at [217, 95] on input "Search Form" at bounding box center [346, 100] width 296 height 16
click at [233, 127] on input "Search Form" at bounding box center [346, 121] width 296 height 16
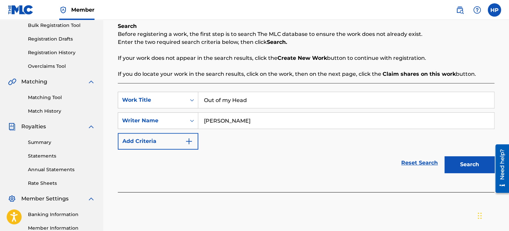
click at [463, 166] on button "Search" at bounding box center [469, 164] width 50 height 17
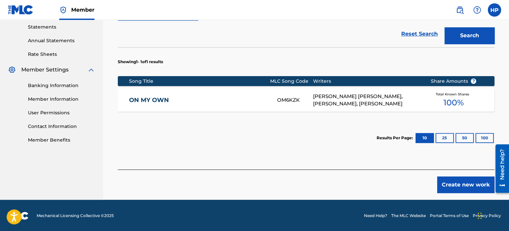
scroll to position [229, 0]
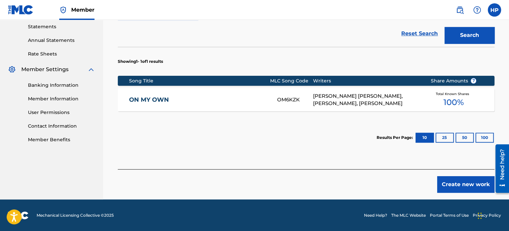
click at [449, 187] on button "Create new work" at bounding box center [465, 184] width 57 height 17
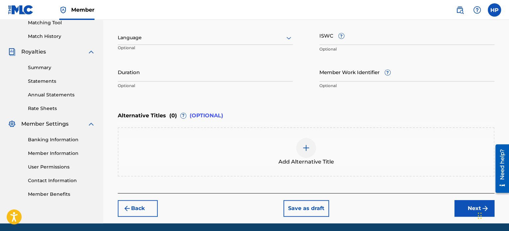
scroll to position [98, 0]
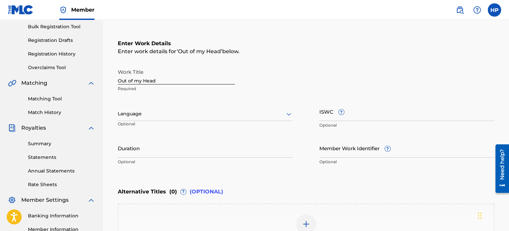
click at [172, 116] on div at bounding box center [205, 114] width 175 height 8
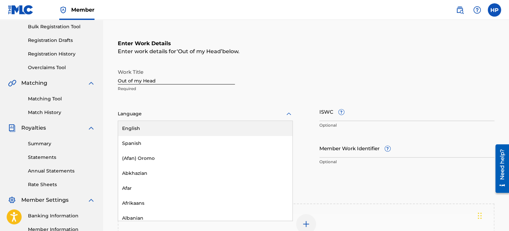
click at [148, 127] on div "English" at bounding box center [205, 128] width 174 height 15
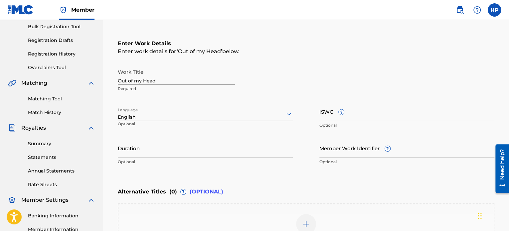
click at [150, 155] on input "Duration" at bounding box center [205, 148] width 175 height 19
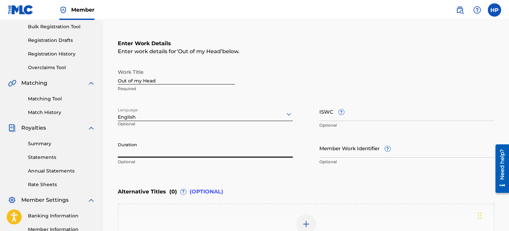
paste input "02:42"
click at [277, 164] on p "Optional" at bounding box center [205, 162] width 175 height 6
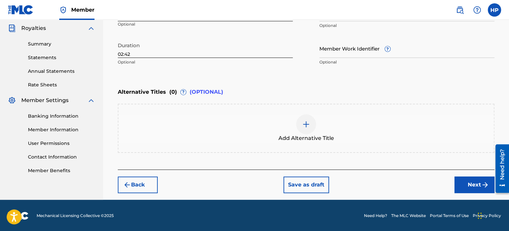
click at [459, 186] on button "Next" at bounding box center [474, 185] width 40 height 17
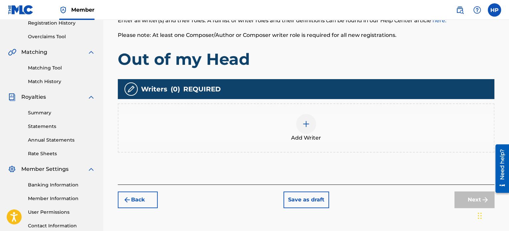
scroll to position [130, 0]
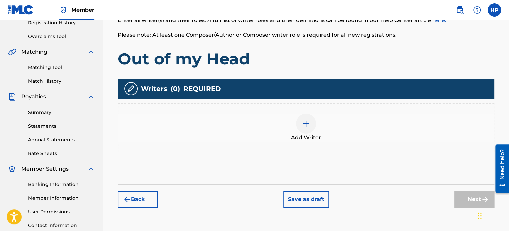
click at [306, 130] on div at bounding box center [306, 124] width 20 height 20
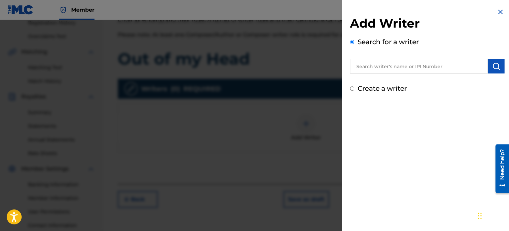
click at [399, 69] on input "text" at bounding box center [419, 66] width 138 height 15
click at [492, 69] on img "submit" at bounding box center [496, 66] width 8 height 8
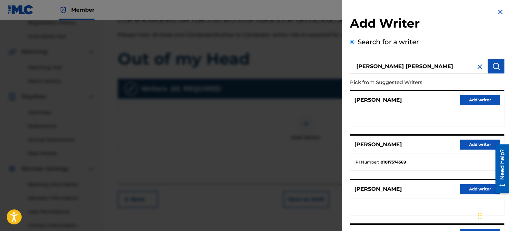
click at [464, 144] on button "Add writer" at bounding box center [480, 145] width 40 height 10
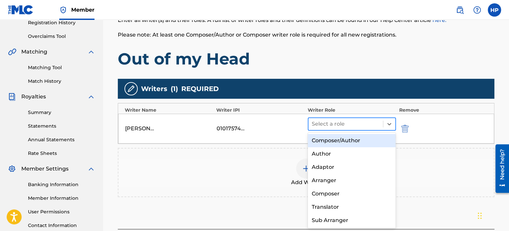
drag, startPoint x: 346, startPoint y: 119, endPoint x: 346, endPoint y: 126, distance: 6.7
click at [346, 120] on div at bounding box center [346, 123] width 68 height 9
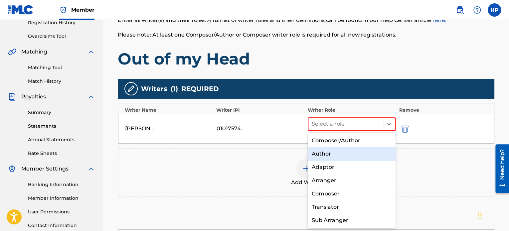
click at [336, 156] on div "Author" at bounding box center [352, 153] width 88 height 13
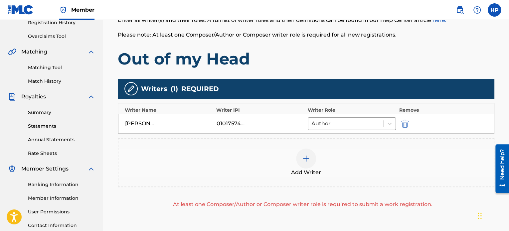
click at [307, 161] on img at bounding box center [306, 159] width 8 height 8
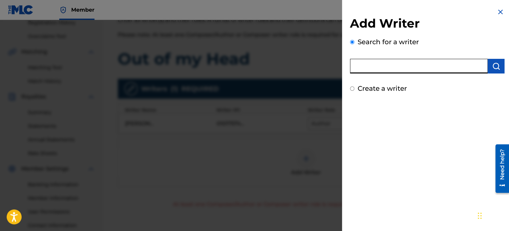
click at [373, 68] on input "text" at bounding box center [419, 66] width 138 height 15
click at [395, 64] on input "[PERSON_NAME]" at bounding box center [419, 66] width 138 height 15
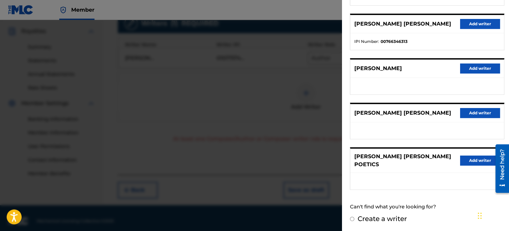
scroll to position [200, 0]
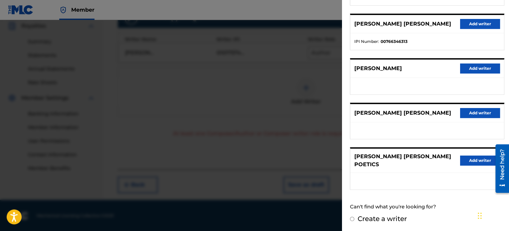
click at [353, 215] on div "Create a writer" at bounding box center [427, 219] width 154 height 10
click at [353, 218] on input "Create a writer" at bounding box center [352, 219] width 4 height 4
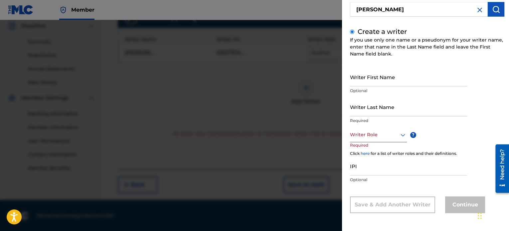
click at [377, 83] on input "Writer First Name" at bounding box center [408, 76] width 117 height 19
click at [379, 112] on input "Writer Last Name" at bounding box center [408, 106] width 117 height 19
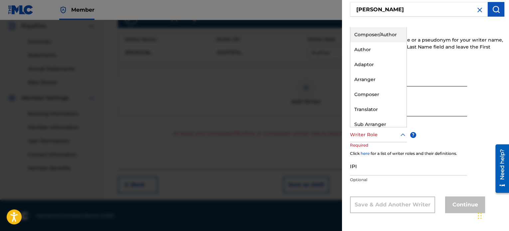
click at [378, 140] on div "Writer Role" at bounding box center [378, 134] width 57 height 15
click at [373, 96] on div "Composer" at bounding box center [378, 94] width 56 height 15
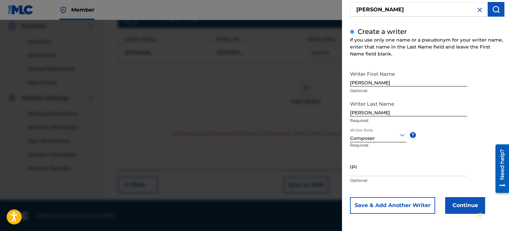
scroll to position [57, 0]
click at [456, 206] on button "Continue" at bounding box center [465, 205] width 40 height 17
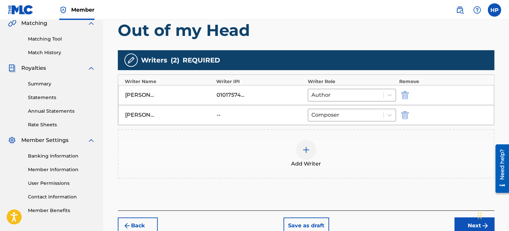
scroll to position [166, 0]
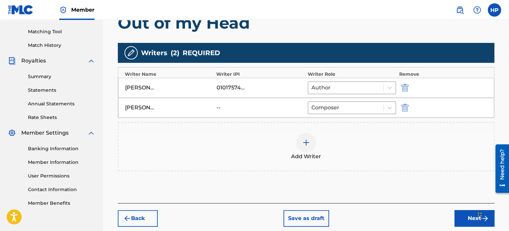
click at [461, 218] on button "Next" at bounding box center [474, 218] width 40 height 17
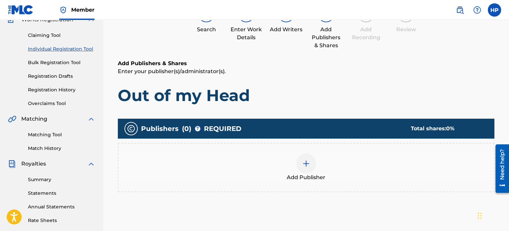
scroll to position [63, 0]
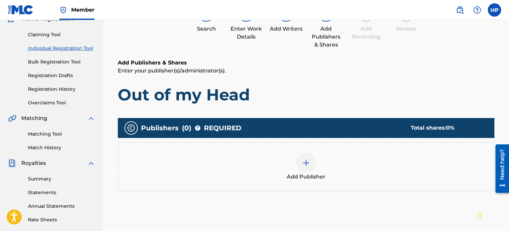
click at [309, 169] on div at bounding box center [306, 163] width 20 height 20
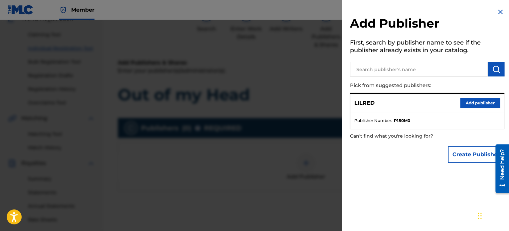
click at [477, 103] on button "Add publisher" at bounding box center [480, 103] width 40 height 10
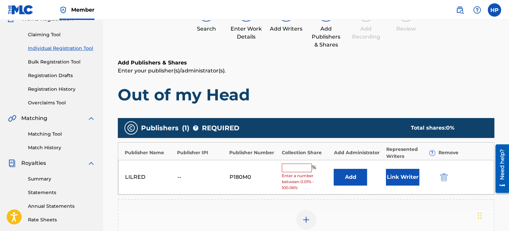
click at [297, 168] on input "text" at bounding box center [297, 168] width 30 height 9
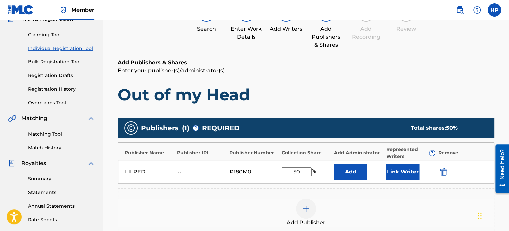
click at [402, 170] on button "Link Writer" at bounding box center [402, 172] width 33 height 17
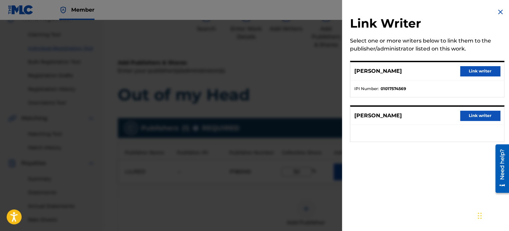
click at [474, 70] on button "Link writer" at bounding box center [480, 71] width 40 height 10
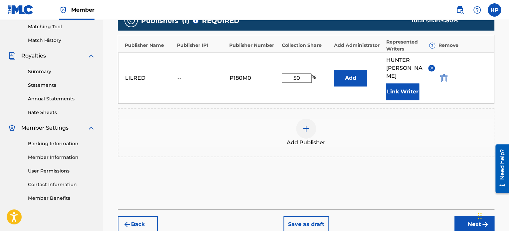
scroll to position [196, 0]
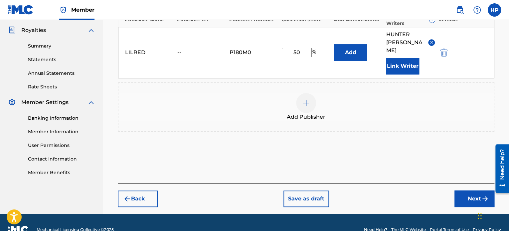
click at [476, 191] on button "Next" at bounding box center [474, 199] width 40 height 17
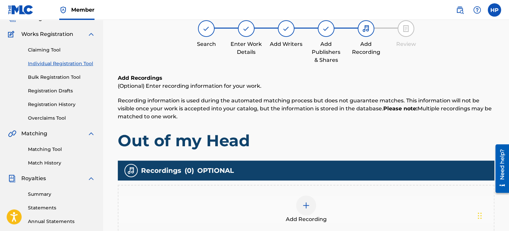
scroll to position [130, 0]
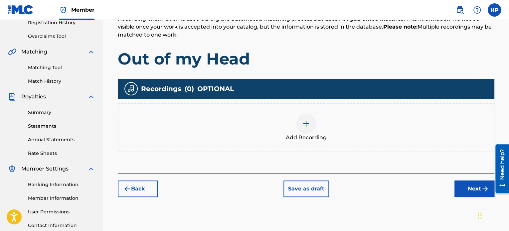
click at [312, 118] on div at bounding box center [306, 124] width 20 height 20
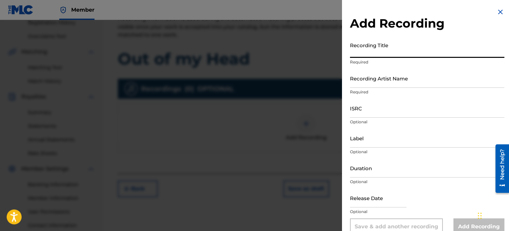
click at [368, 53] on input "Recording Title" at bounding box center [427, 48] width 154 height 19
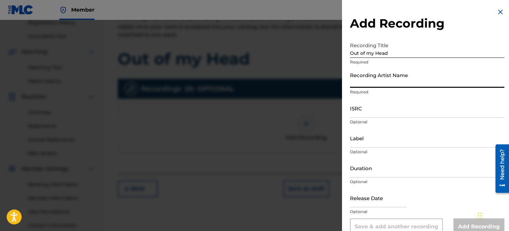
click at [369, 82] on input "Recording Artist Name" at bounding box center [427, 78] width 154 height 19
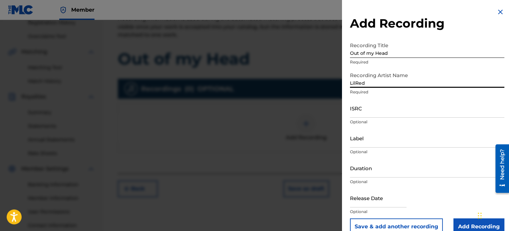
click at [379, 113] on input "ISRC" at bounding box center [427, 108] width 154 height 19
click at [376, 114] on input "ISRC" at bounding box center [427, 108] width 154 height 19
paste input "QZFYZ2062511"
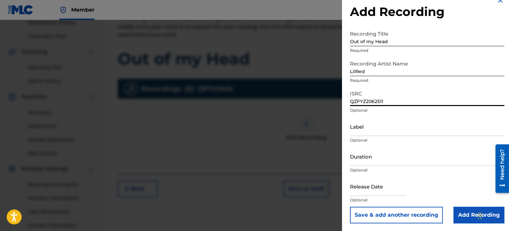
scroll to position [12, 0]
click at [458, 218] on input "Add Recording" at bounding box center [478, 214] width 51 height 17
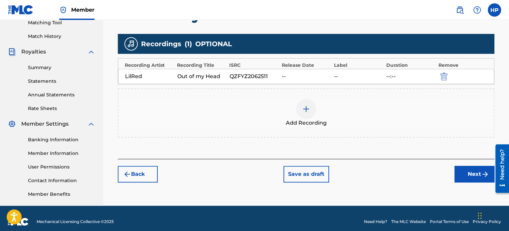
scroll to position [181, 0]
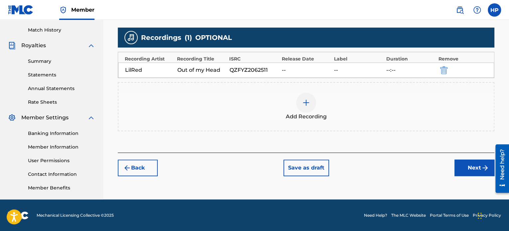
click at [470, 170] on button "Next" at bounding box center [474, 168] width 40 height 17
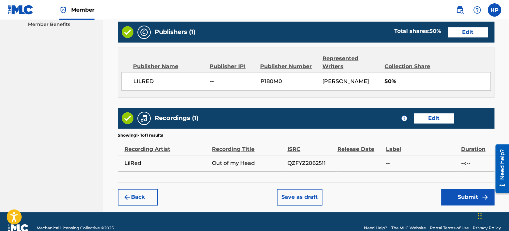
scroll to position [356, 0]
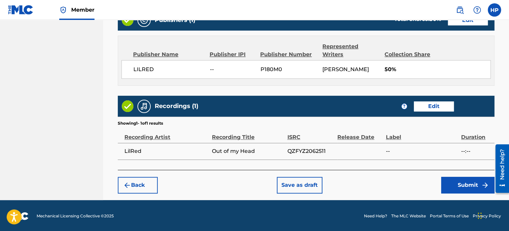
click at [450, 187] on button "Submit" at bounding box center [467, 185] width 53 height 17
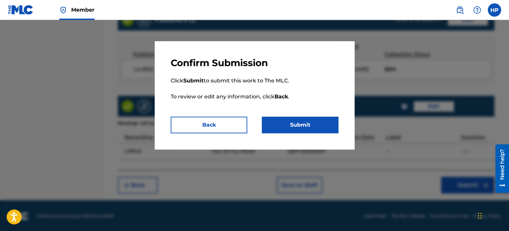
click at [314, 121] on button "Submit" at bounding box center [300, 125] width 76 height 17
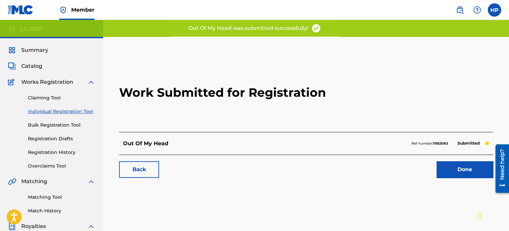
click at [449, 172] on link "Done" at bounding box center [464, 169] width 57 height 17
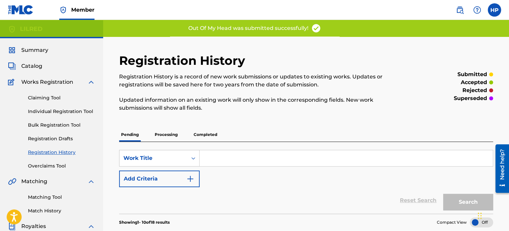
click at [63, 116] on div "Claiming Tool Individual Registration Tool Bulk Registration Tool Registration …" at bounding box center [51, 127] width 87 height 83
click at [63, 109] on link "Individual Registration Tool" at bounding box center [61, 111] width 67 height 7
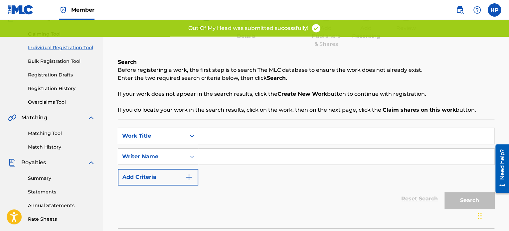
scroll to position [66, 0]
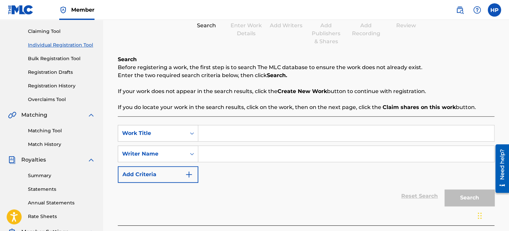
click at [247, 132] on input "Search Form" at bounding box center [346, 133] width 296 height 16
click at [230, 154] on input "Search Form" at bounding box center [346, 154] width 296 height 16
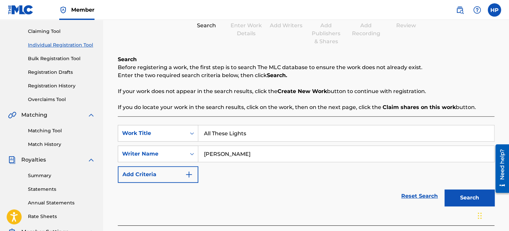
click at [469, 197] on button "Search" at bounding box center [469, 198] width 50 height 17
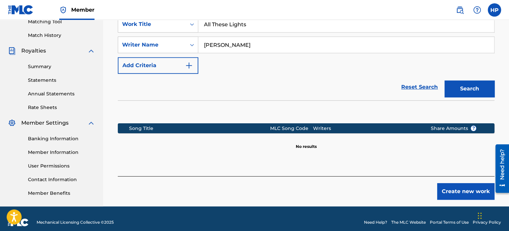
scroll to position [183, 0]
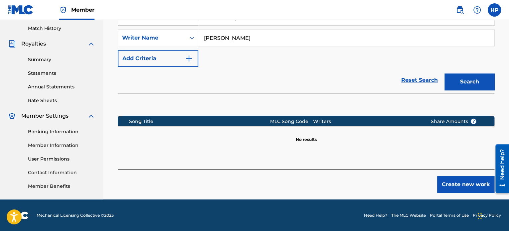
click at [449, 184] on button "Create new work" at bounding box center [465, 184] width 57 height 17
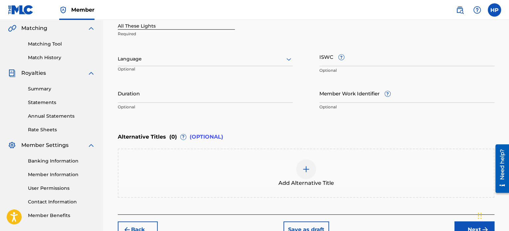
scroll to position [83, 0]
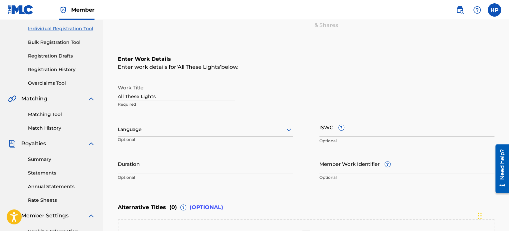
click at [148, 131] on div at bounding box center [205, 129] width 175 height 8
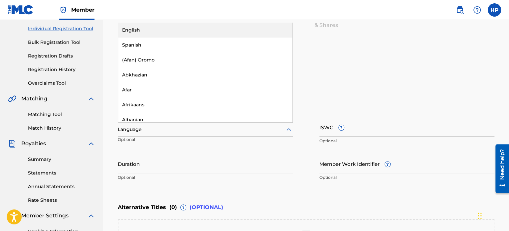
click at [141, 32] on div "English" at bounding box center [205, 30] width 174 height 15
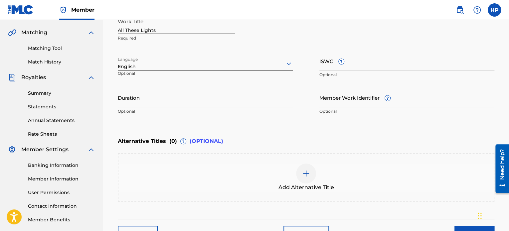
scroll to position [149, 0]
click at [195, 105] on input "Duration" at bounding box center [205, 97] width 175 height 19
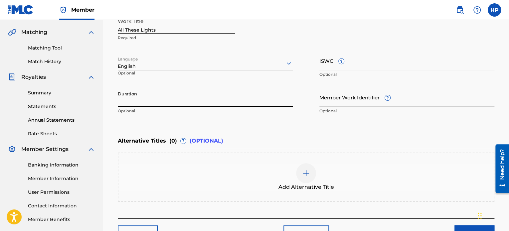
paste input "02:43"
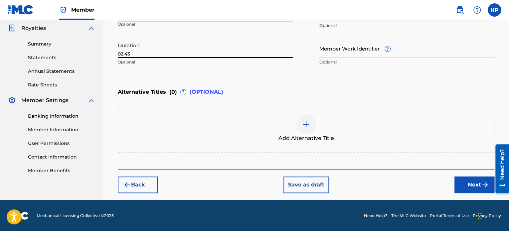
click at [469, 184] on button "Next" at bounding box center [474, 185] width 40 height 17
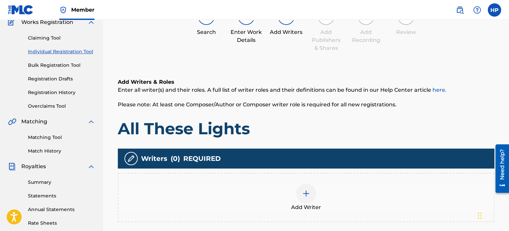
scroll to position [181, 0]
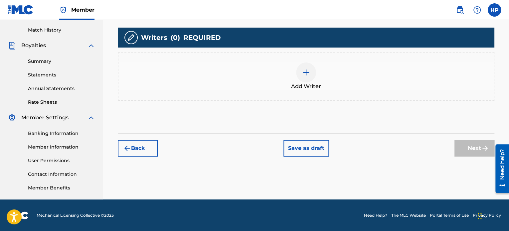
click at [301, 78] on div at bounding box center [306, 73] width 20 height 20
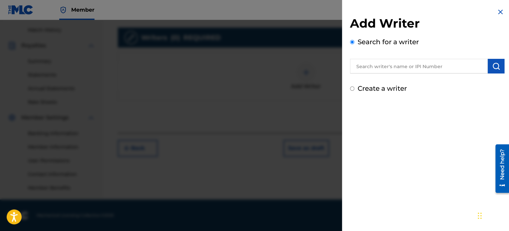
drag, startPoint x: 382, startPoint y: 65, endPoint x: 390, endPoint y: 67, distance: 8.2
click at [382, 65] on input "text" at bounding box center [419, 66] width 138 height 15
click at [494, 62] on button "submit" at bounding box center [495, 66] width 17 height 15
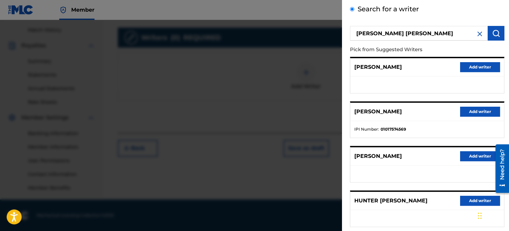
scroll to position [33, 0]
click at [472, 112] on button "Add writer" at bounding box center [480, 111] width 40 height 10
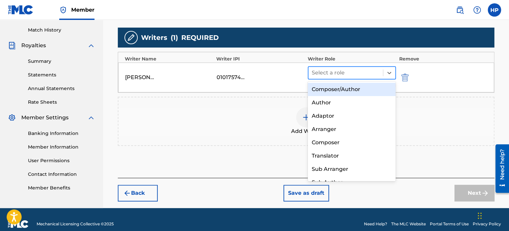
click at [331, 73] on div at bounding box center [346, 72] width 68 height 9
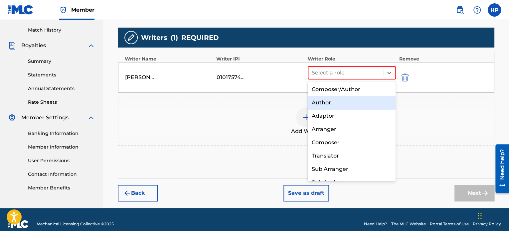
click at [330, 102] on div "Author" at bounding box center [352, 102] width 88 height 13
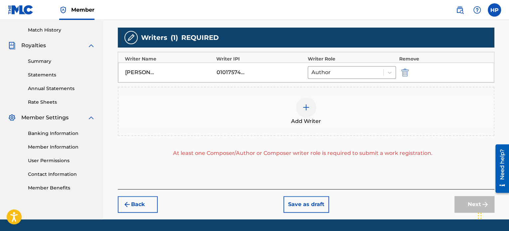
click at [308, 108] on img at bounding box center [306, 107] width 8 height 8
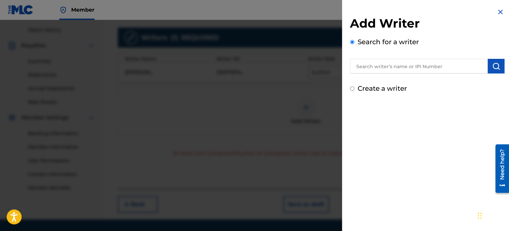
click at [351, 89] on input "Create a writer" at bounding box center [352, 88] width 4 height 4
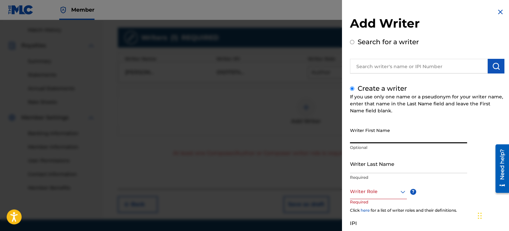
click at [382, 137] on input "Writer First Name" at bounding box center [408, 133] width 117 height 19
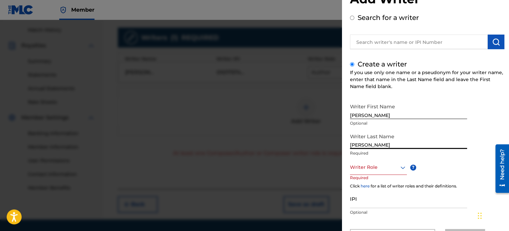
scroll to position [57, 0]
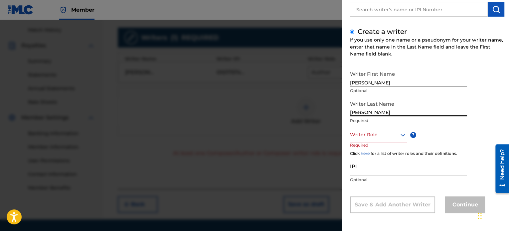
click at [388, 139] on div "Writer Role" at bounding box center [378, 134] width 57 height 15
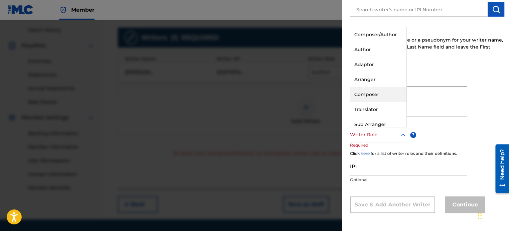
click at [377, 96] on div "Composer" at bounding box center [378, 94] width 56 height 15
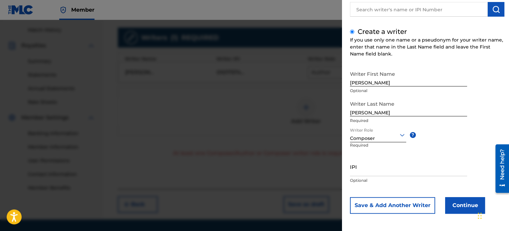
click at [451, 202] on button "Continue" at bounding box center [465, 205] width 40 height 17
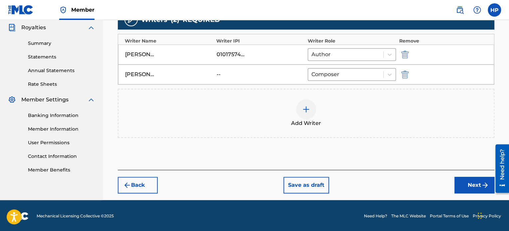
drag, startPoint x: 468, startPoint y: 183, endPoint x: 464, endPoint y: 182, distance: 4.6
click at [468, 183] on button "Next" at bounding box center [474, 185] width 40 height 17
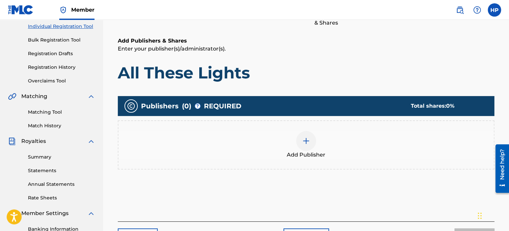
scroll to position [96, 0]
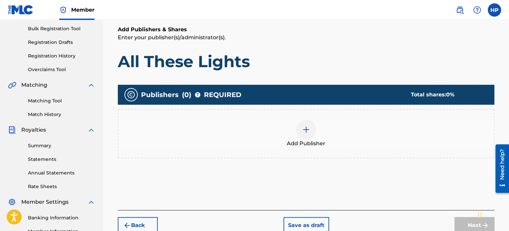
click at [308, 130] on img at bounding box center [306, 130] width 8 height 8
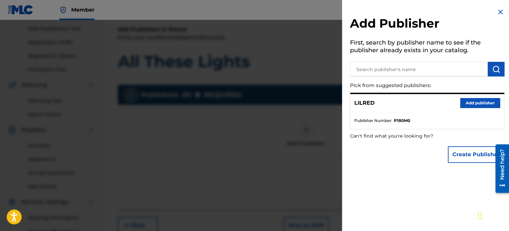
click at [472, 106] on button "Add publisher" at bounding box center [480, 103] width 40 height 10
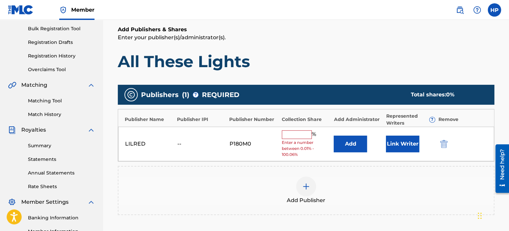
click at [301, 133] on input "text" at bounding box center [297, 134] width 30 height 9
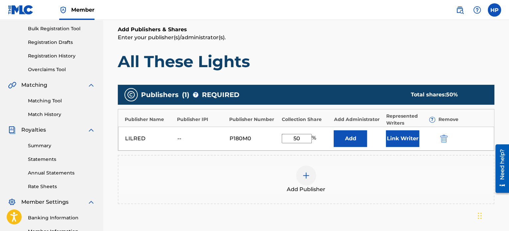
click at [393, 139] on button "Link Writer" at bounding box center [402, 138] width 33 height 17
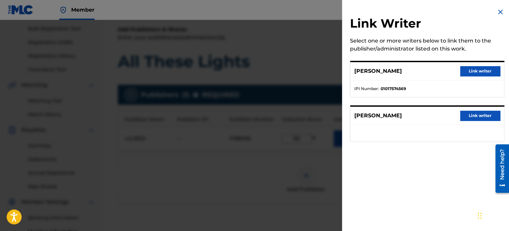
click at [473, 72] on button "Link writer" at bounding box center [480, 71] width 40 height 10
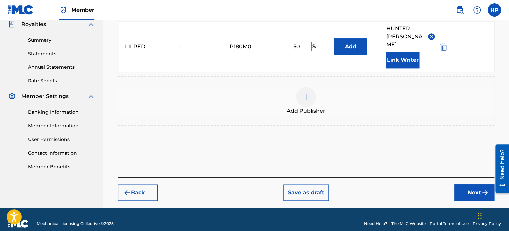
click at [470, 185] on button "Next" at bounding box center [474, 193] width 40 height 17
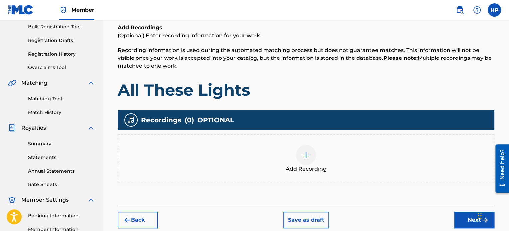
scroll to position [130, 0]
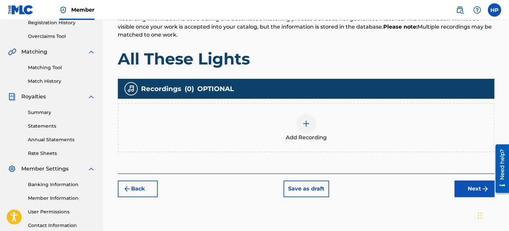
click at [305, 128] on div at bounding box center [306, 124] width 20 height 20
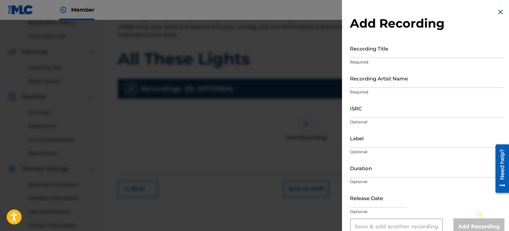
click at [365, 56] on input "Recording Title" at bounding box center [427, 48] width 154 height 19
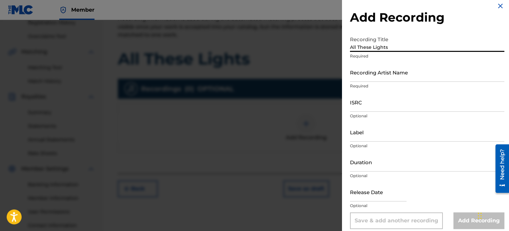
scroll to position [12, 0]
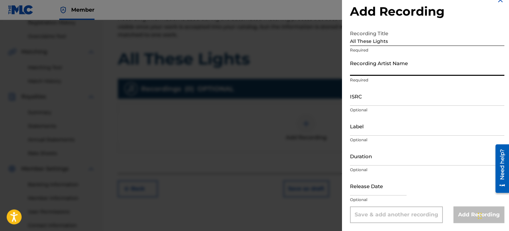
click at [371, 70] on input "Recording Artist Name" at bounding box center [427, 66] width 154 height 19
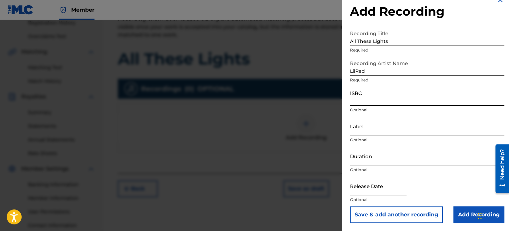
click at [380, 103] on input "ISRC" at bounding box center [427, 96] width 154 height 19
click at [374, 105] on input "ISRC" at bounding box center [427, 96] width 154 height 19
paste input "QZFYW2004405"
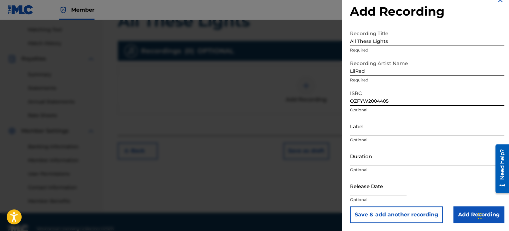
scroll to position [181, 0]
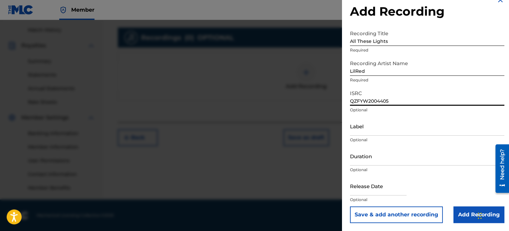
click at [461, 214] on input "Add Recording" at bounding box center [478, 214] width 51 height 17
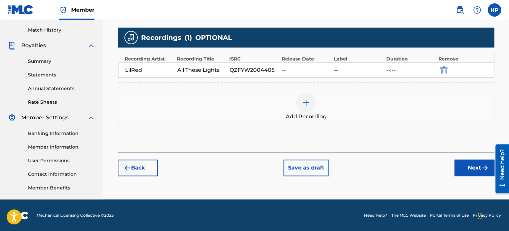
click at [467, 165] on button "Next" at bounding box center [474, 168] width 40 height 17
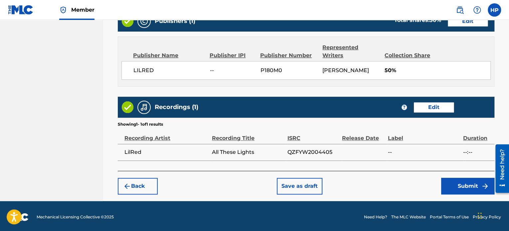
scroll to position [356, 0]
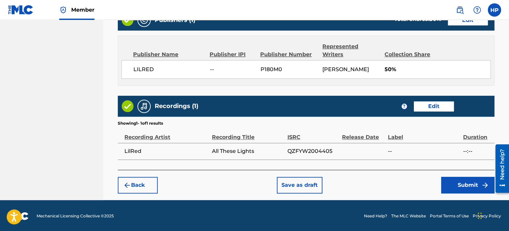
click at [456, 178] on button "Submit" at bounding box center [467, 185] width 53 height 17
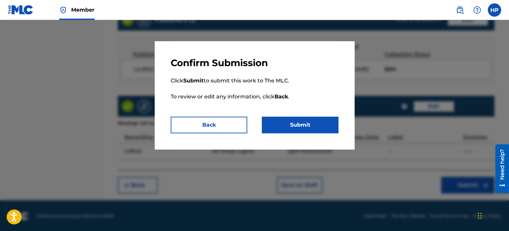
click at [319, 124] on button "Submit" at bounding box center [300, 125] width 76 height 17
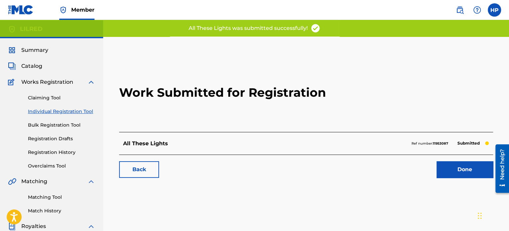
click at [447, 172] on link "Done" at bounding box center [464, 169] width 57 height 17
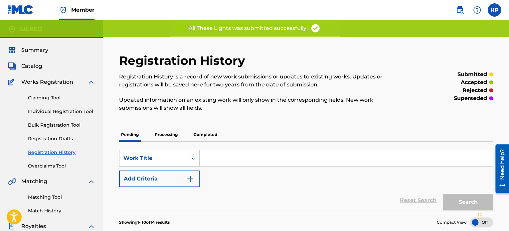
click at [86, 107] on div "Claiming Tool Individual Registration Tool Bulk Registration Tool Registration …" at bounding box center [51, 127] width 87 height 83
click at [83, 112] on link "Individual Registration Tool" at bounding box center [61, 111] width 67 height 7
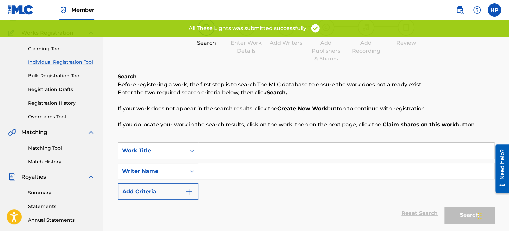
scroll to position [66, 0]
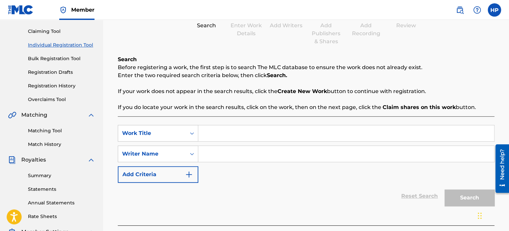
click at [211, 132] on input "Search Form" at bounding box center [346, 133] width 296 height 16
click at [227, 154] on input "Search Form" at bounding box center [346, 154] width 296 height 16
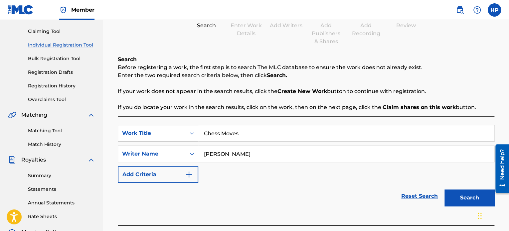
click at [464, 196] on button "Search" at bounding box center [469, 198] width 50 height 17
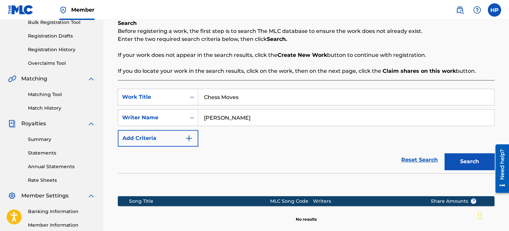
scroll to position [100, 0]
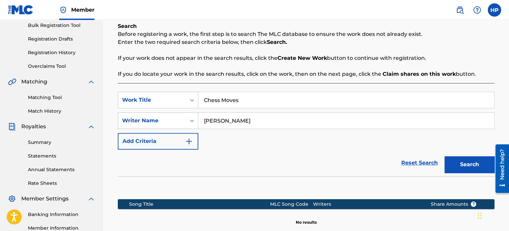
click at [229, 119] on input "[PERSON_NAME]" at bounding box center [346, 121] width 296 height 16
drag, startPoint x: 258, startPoint y: 117, endPoint x: 134, endPoint y: 122, distance: 124.5
click at [134, 122] on div "SearchWithCriteriad64c6a12-cb2f-488f-8315-e29263d20ee6 Writer Name [PERSON_NAME]" at bounding box center [306, 120] width 376 height 17
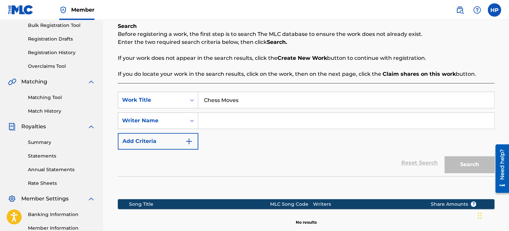
click at [213, 119] on input "Search Form" at bounding box center [346, 121] width 296 height 16
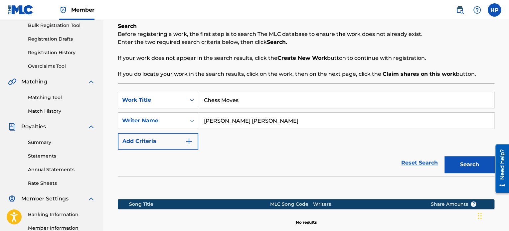
click at [465, 161] on button "Search" at bounding box center [469, 164] width 50 height 17
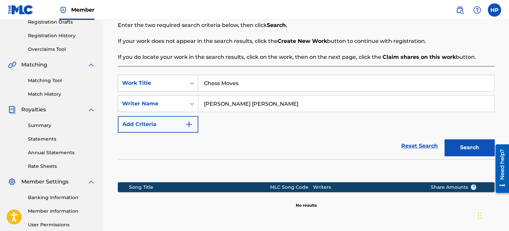
scroll to position [183, 0]
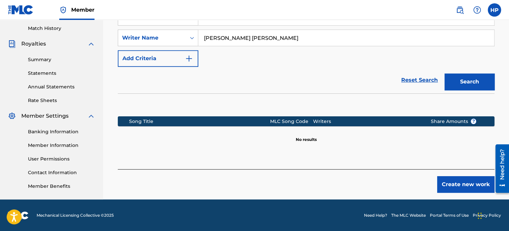
click at [456, 184] on button "Create new work" at bounding box center [465, 184] width 57 height 17
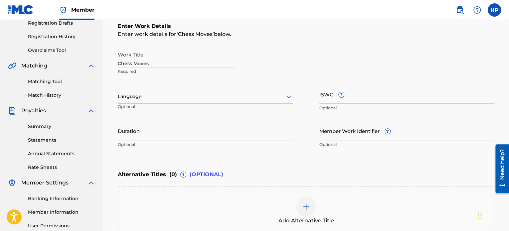
scroll to position [116, 0]
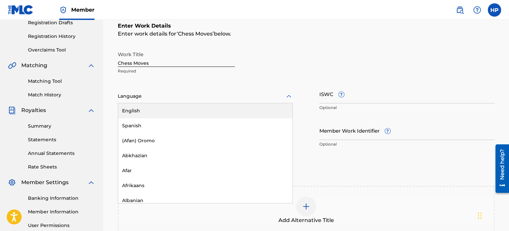
click at [183, 98] on div at bounding box center [205, 96] width 175 height 8
click at [175, 114] on div "English" at bounding box center [205, 110] width 174 height 15
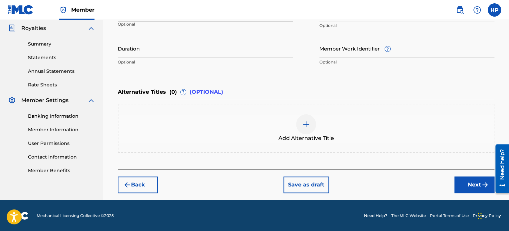
click at [467, 185] on button "Next" at bounding box center [474, 185] width 40 height 17
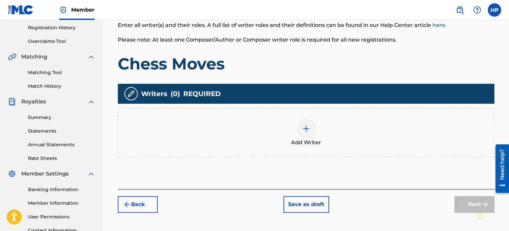
scroll to position [130, 0]
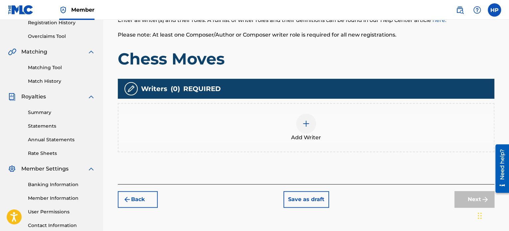
click at [308, 126] on img at bounding box center [306, 124] width 8 height 8
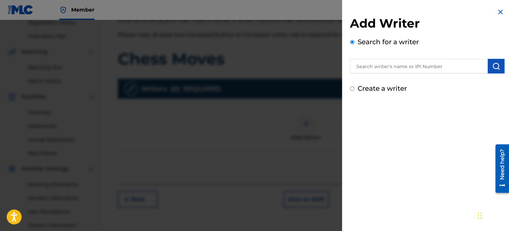
click at [383, 67] on input "text" at bounding box center [419, 66] width 138 height 15
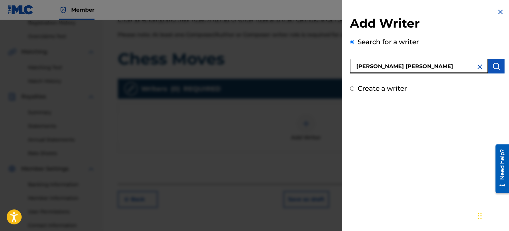
click at [495, 66] on img "submit" at bounding box center [496, 66] width 8 height 8
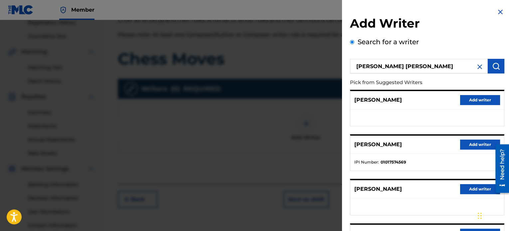
click at [467, 145] on button "Add writer" at bounding box center [480, 145] width 40 height 10
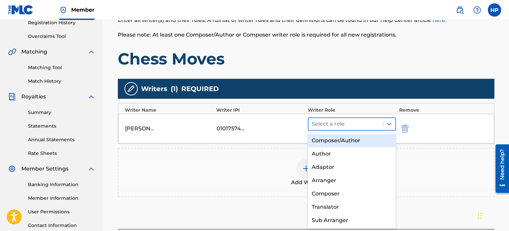
click at [346, 126] on div at bounding box center [346, 123] width 68 height 9
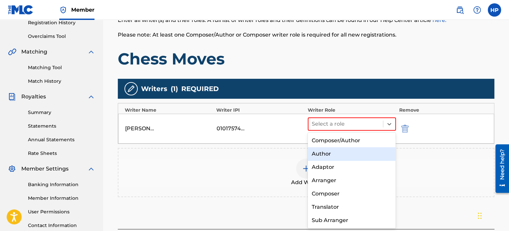
click at [340, 155] on div "Author" at bounding box center [352, 153] width 88 height 13
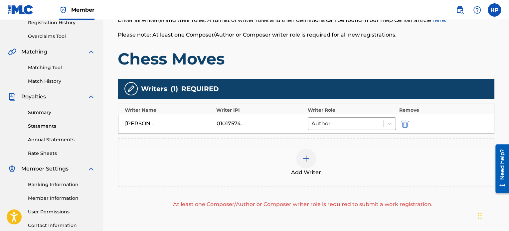
click at [305, 164] on div at bounding box center [306, 159] width 20 height 20
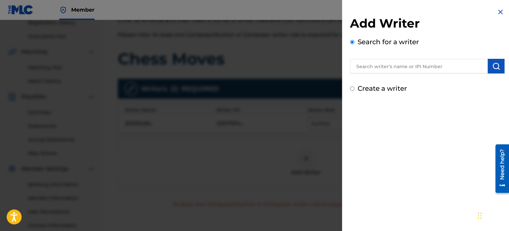
click at [352, 89] on input "Create a writer" at bounding box center [352, 88] width 4 height 4
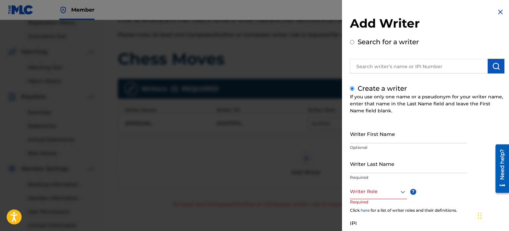
click at [384, 141] on input "Writer First Name" at bounding box center [408, 133] width 117 height 19
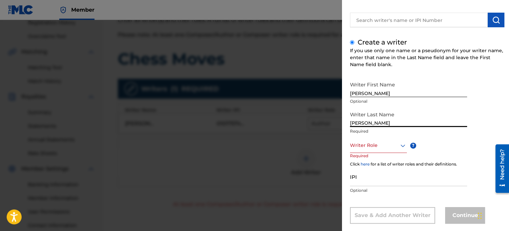
scroll to position [57, 0]
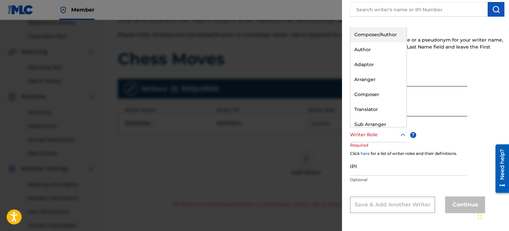
click at [389, 136] on div at bounding box center [378, 135] width 57 height 8
click at [376, 91] on div "Composer" at bounding box center [378, 94] width 56 height 15
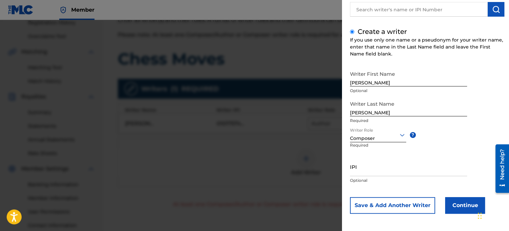
scroll to position [57, 0]
click at [459, 204] on button "Continue" at bounding box center [465, 205] width 40 height 17
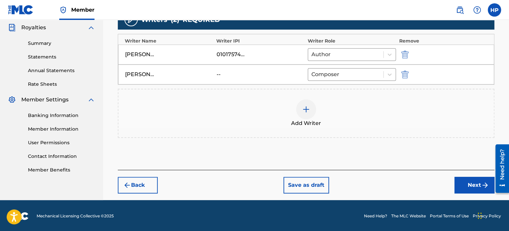
drag, startPoint x: 475, startPoint y: 185, endPoint x: 451, endPoint y: 184, distance: 24.0
click at [474, 185] on button "Next" at bounding box center [474, 185] width 40 height 17
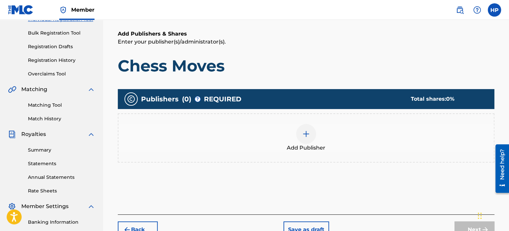
scroll to position [96, 0]
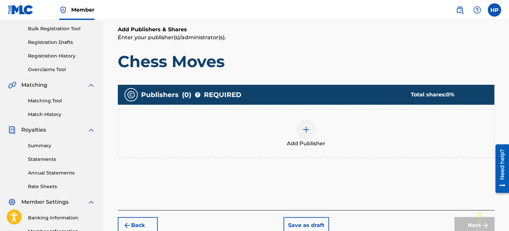
click at [305, 122] on div at bounding box center [306, 130] width 20 height 20
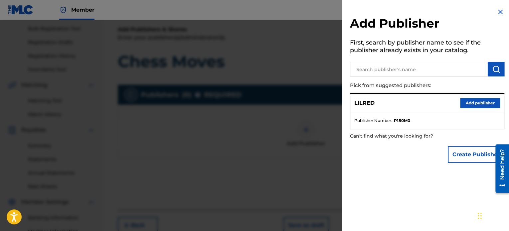
click at [465, 104] on button "Add publisher" at bounding box center [480, 103] width 40 height 10
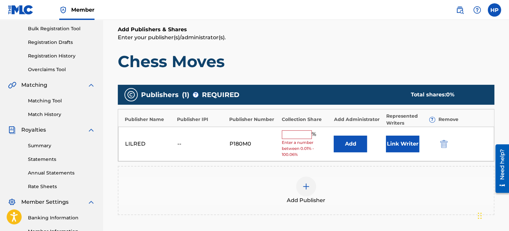
click at [301, 134] on input "text" at bounding box center [297, 134] width 30 height 9
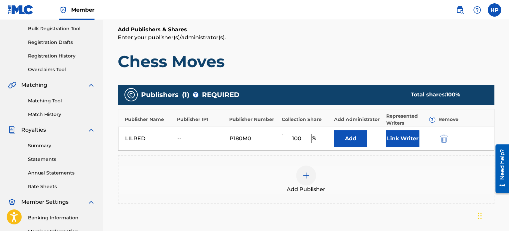
click at [408, 141] on button "Link Writer" at bounding box center [402, 138] width 33 height 17
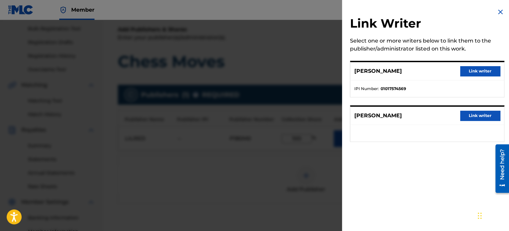
click at [486, 70] on button "Link writer" at bounding box center [480, 71] width 40 height 10
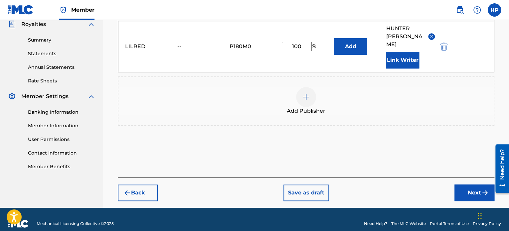
click at [471, 185] on button "Next" at bounding box center [474, 193] width 40 height 17
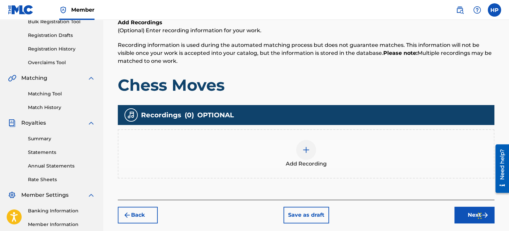
scroll to position [130, 0]
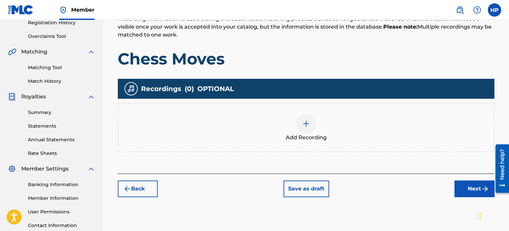
click at [304, 120] on img at bounding box center [306, 124] width 8 height 8
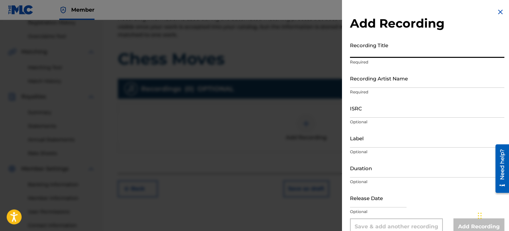
click at [368, 52] on input "Recording Title" at bounding box center [427, 48] width 154 height 19
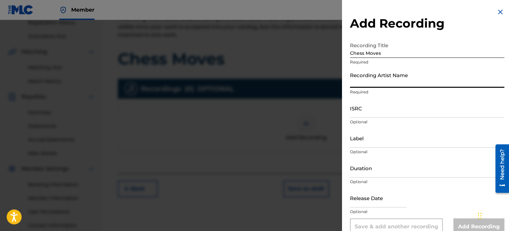
click at [372, 86] on input "Recording Artist Name" at bounding box center [427, 78] width 154 height 19
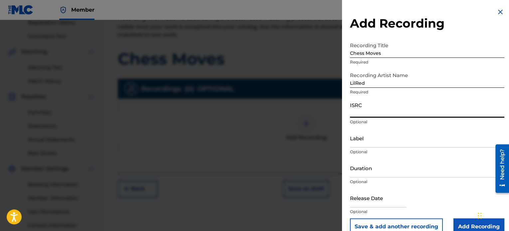
click at [381, 115] on input "ISRC" at bounding box center [427, 108] width 154 height 19
click at [379, 113] on input "ISRC" at bounding box center [427, 108] width 154 height 19
paste input "QZDA81907292"
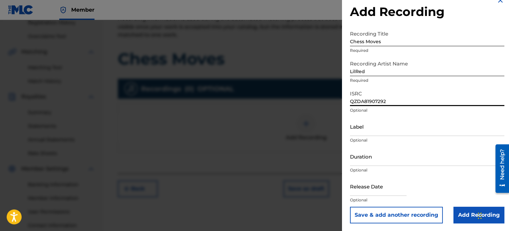
scroll to position [12, 0]
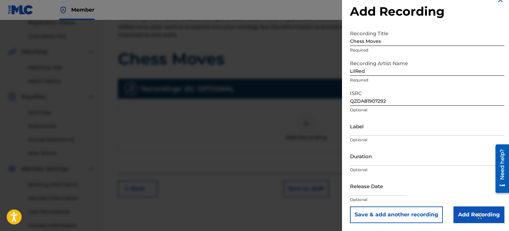
click at [459, 218] on input "Add Recording" at bounding box center [478, 214] width 51 height 17
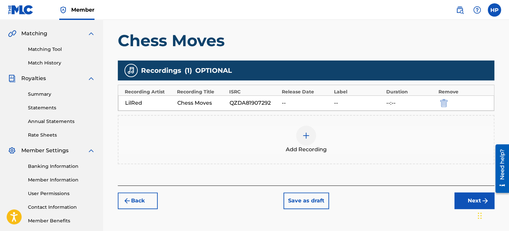
scroll to position [181, 0]
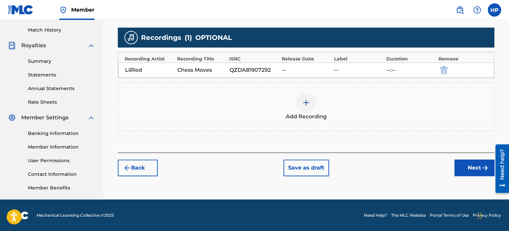
click at [458, 166] on button "Next" at bounding box center [474, 168] width 40 height 17
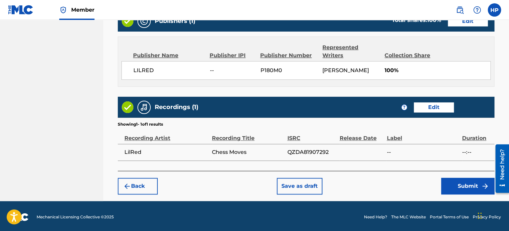
scroll to position [356, 0]
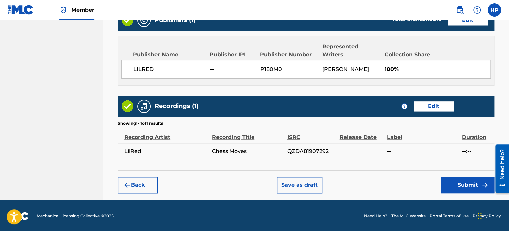
click at [457, 182] on button "Submit" at bounding box center [467, 185] width 53 height 17
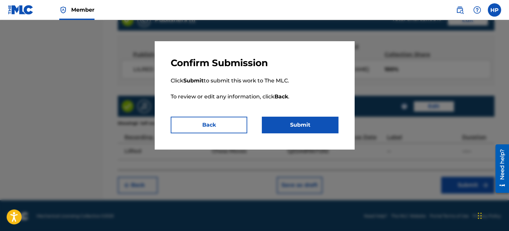
click at [301, 123] on button "Submit" at bounding box center [300, 125] width 76 height 17
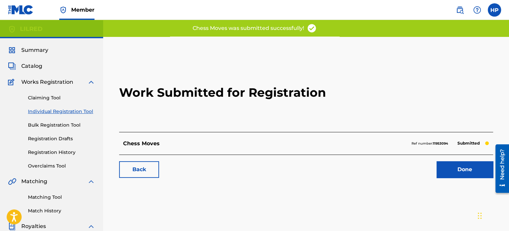
click at [442, 166] on link "Done" at bounding box center [464, 169] width 57 height 17
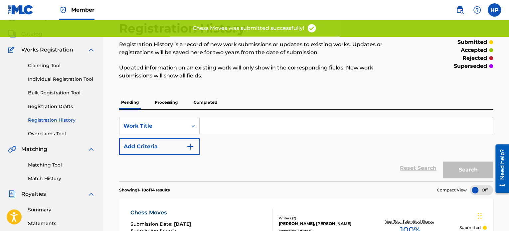
scroll to position [33, 0]
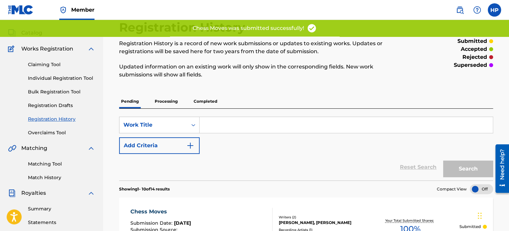
click at [62, 79] on link "Individual Registration Tool" at bounding box center [61, 78] width 67 height 7
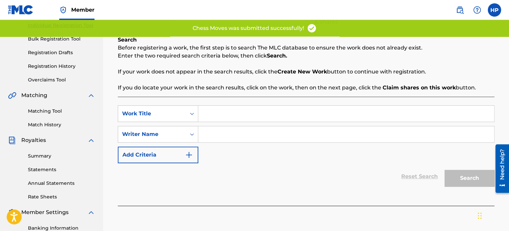
scroll to position [100, 0]
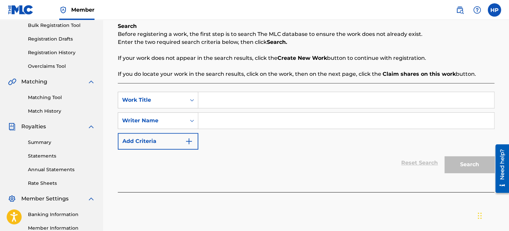
click at [234, 101] on input "Search Form" at bounding box center [346, 100] width 296 height 16
click at [216, 119] on input "Search Form" at bounding box center [346, 121] width 296 height 16
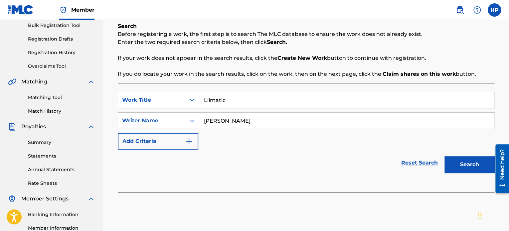
click at [475, 161] on button "Search" at bounding box center [469, 164] width 50 height 17
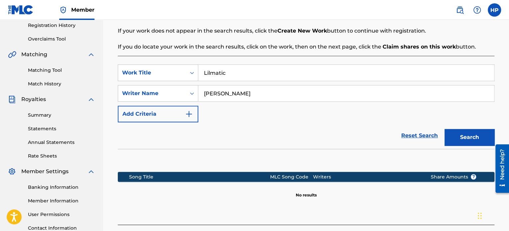
scroll to position [183, 0]
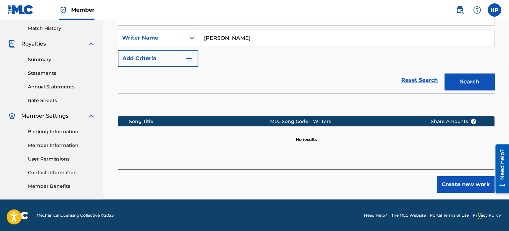
click at [467, 183] on button "Create new work" at bounding box center [465, 184] width 57 height 17
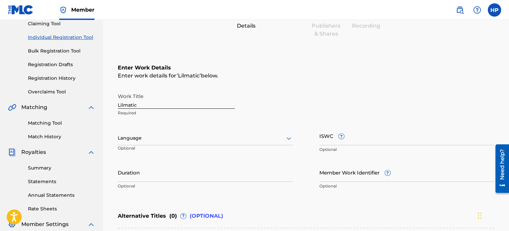
scroll to position [116, 0]
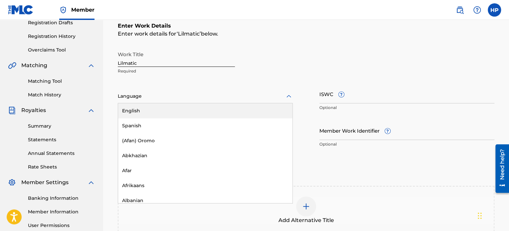
click at [180, 98] on div at bounding box center [205, 96] width 175 height 8
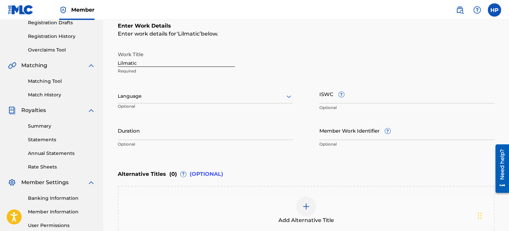
click at [178, 103] on div "Language" at bounding box center [205, 96] width 175 height 14
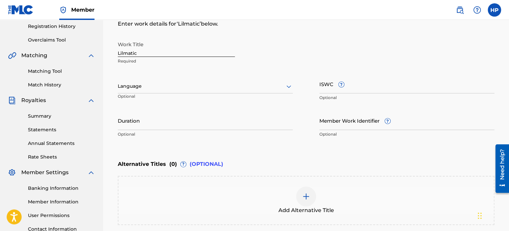
scroll to position [98, 0]
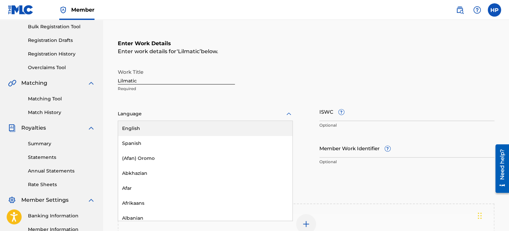
click at [182, 114] on div at bounding box center [205, 114] width 175 height 8
click at [172, 127] on div "English" at bounding box center [205, 128] width 174 height 15
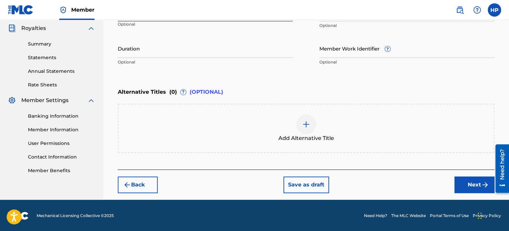
click at [469, 187] on button "Next" at bounding box center [474, 185] width 40 height 17
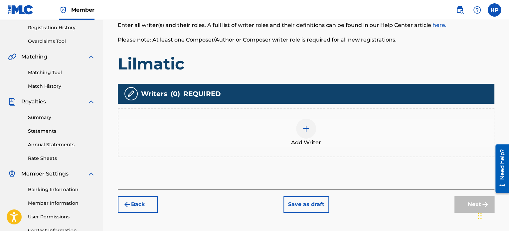
scroll to position [130, 0]
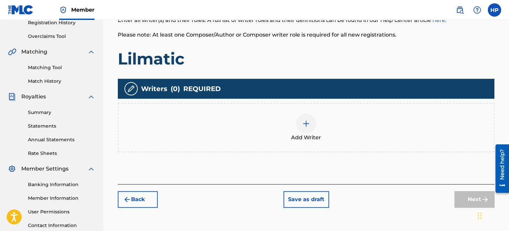
click at [303, 132] on div at bounding box center [306, 124] width 20 height 20
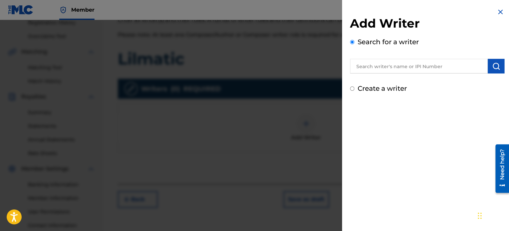
click at [393, 64] on input "text" at bounding box center [419, 66] width 138 height 15
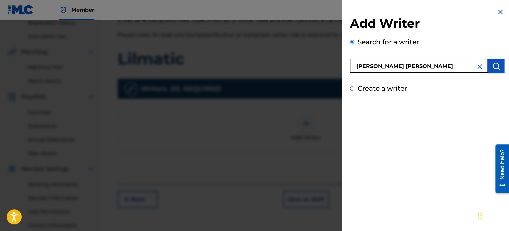
click at [496, 70] on button "submit" at bounding box center [495, 66] width 17 height 15
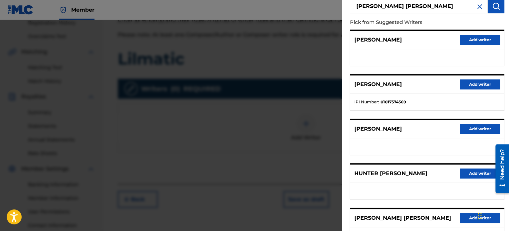
scroll to position [66, 0]
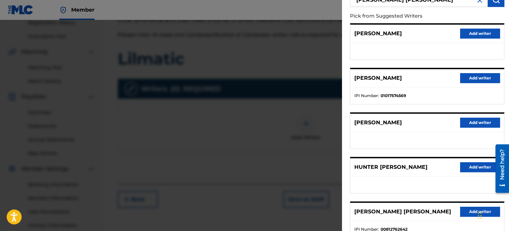
click at [479, 79] on button "Add writer" at bounding box center [480, 78] width 40 height 10
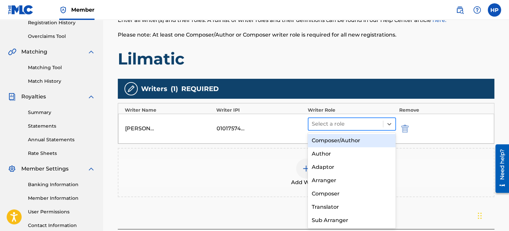
click at [350, 123] on div at bounding box center [346, 123] width 68 height 9
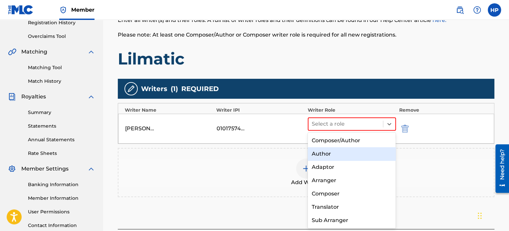
click at [332, 155] on div "Author" at bounding box center [352, 153] width 88 height 13
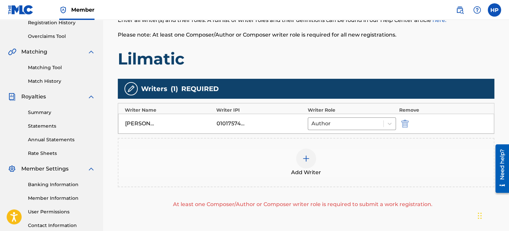
click at [305, 161] on img at bounding box center [306, 159] width 8 height 8
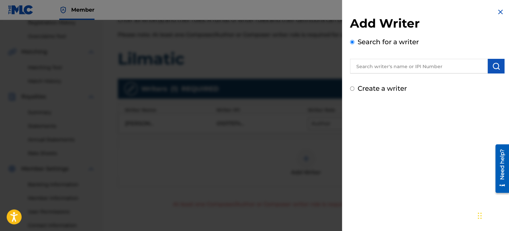
click at [351, 87] on input "Create a writer" at bounding box center [352, 88] width 4 height 4
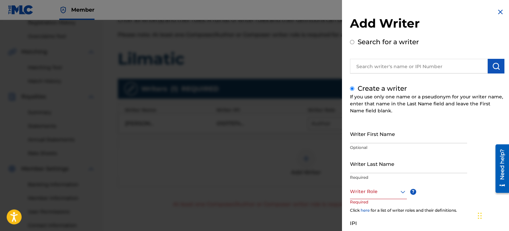
click at [374, 140] on input "Writer First Name" at bounding box center [408, 133] width 117 height 19
click at [377, 167] on input "Writer Last Name" at bounding box center [408, 163] width 117 height 19
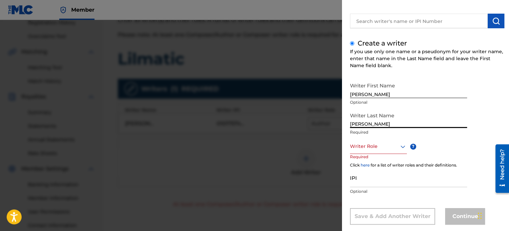
scroll to position [57, 0]
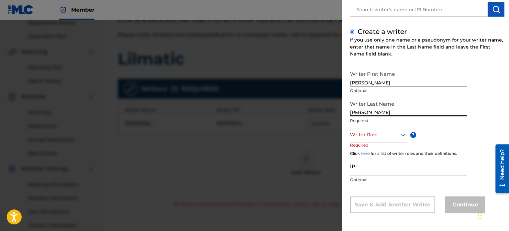
click at [375, 137] on div at bounding box center [378, 135] width 57 height 8
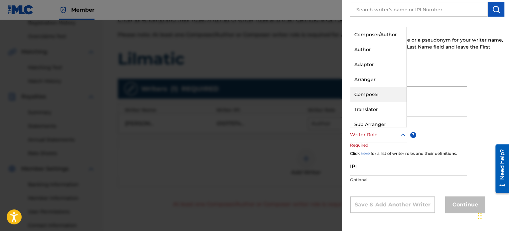
click at [370, 98] on div "Composer" at bounding box center [378, 94] width 56 height 15
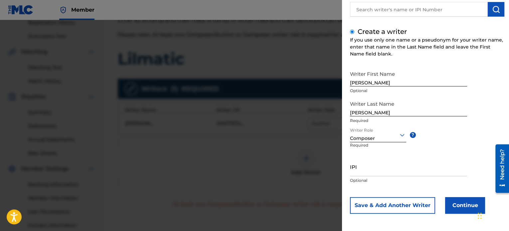
scroll to position [57, 0]
click at [453, 204] on button "Continue" at bounding box center [465, 205] width 40 height 17
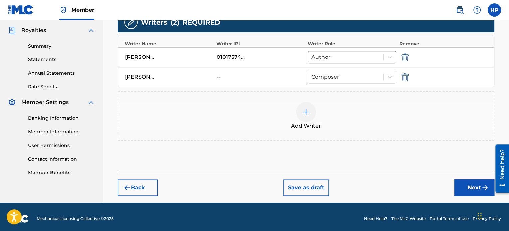
click at [458, 187] on button "Next" at bounding box center [474, 188] width 40 height 17
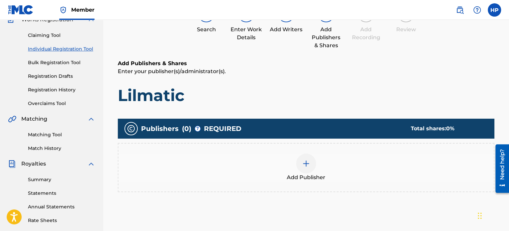
scroll to position [63, 0]
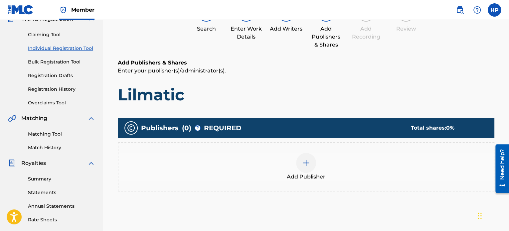
click at [306, 163] on img at bounding box center [306, 163] width 8 height 8
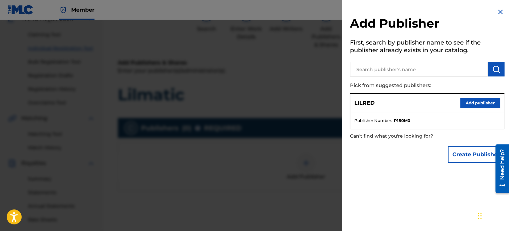
click at [480, 106] on button "Add publisher" at bounding box center [480, 103] width 40 height 10
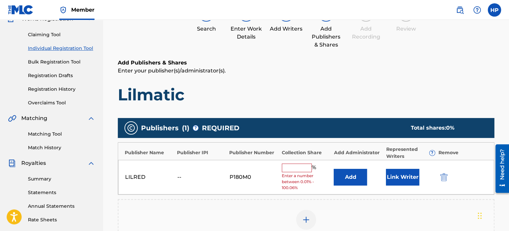
click at [299, 170] on input "text" at bounding box center [297, 168] width 30 height 9
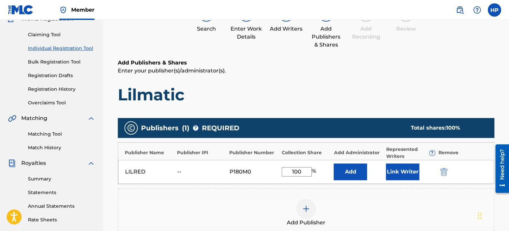
click at [396, 167] on button "Link Writer" at bounding box center [402, 172] width 33 height 17
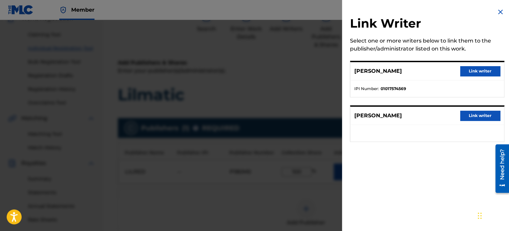
click at [468, 71] on button "Link writer" at bounding box center [480, 71] width 40 height 10
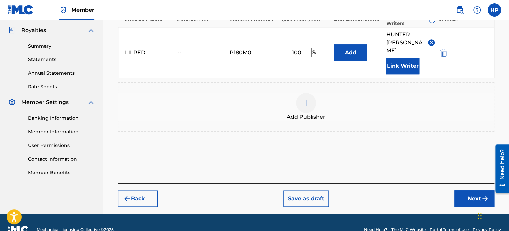
click at [458, 191] on button "Next" at bounding box center [474, 199] width 40 height 17
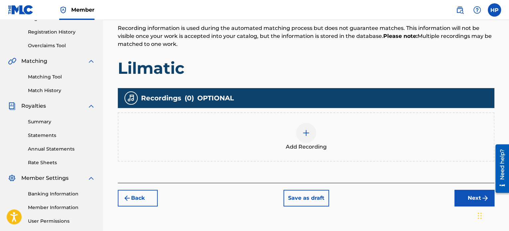
scroll to position [130, 0]
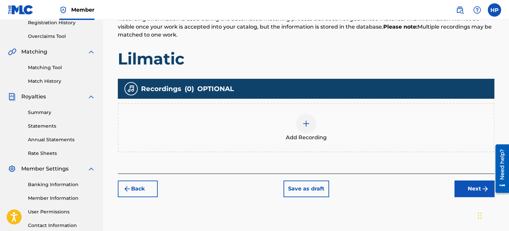
click at [307, 122] on img at bounding box center [306, 124] width 8 height 8
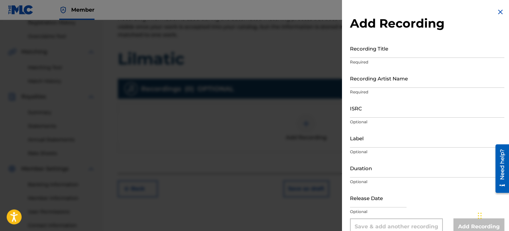
click at [378, 54] on input "Recording Title" at bounding box center [427, 48] width 154 height 19
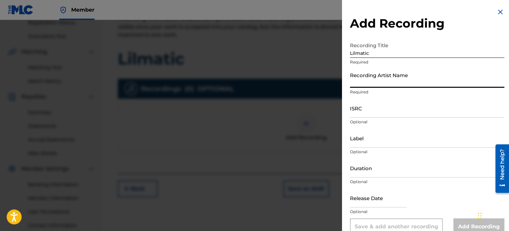
click at [362, 84] on input "Recording Artist Name" at bounding box center [427, 78] width 154 height 19
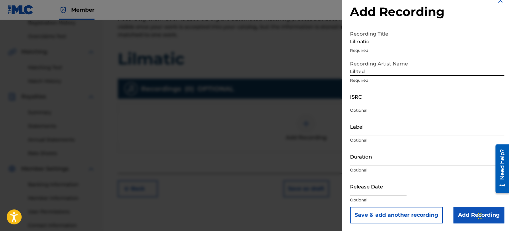
scroll to position [12, 0]
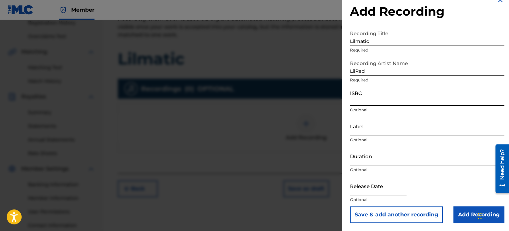
click at [409, 103] on input "ISRC" at bounding box center [427, 96] width 154 height 19
paste input "QZDA81907293"
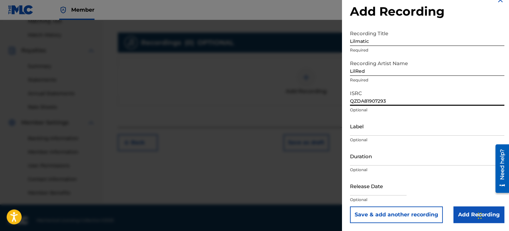
scroll to position [181, 0]
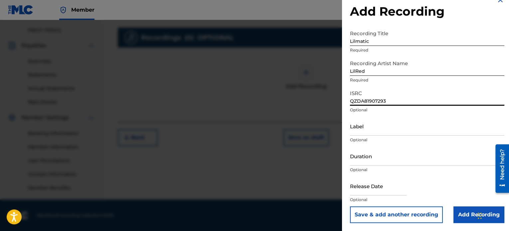
click at [459, 213] on input "Add Recording" at bounding box center [478, 214] width 51 height 17
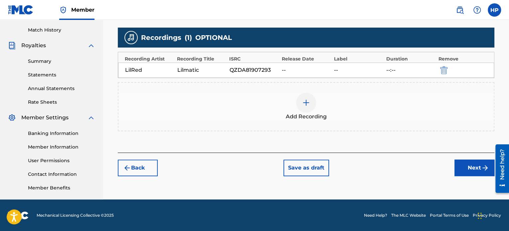
click at [465, 166] on button "Next" at bounding box center [474, 168] width 40 height 17
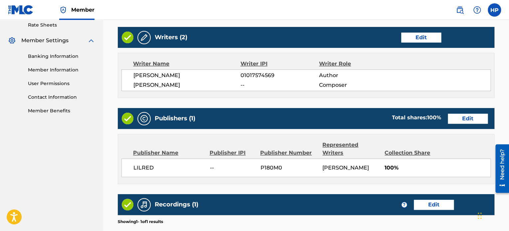
scroll to position [356, 0]
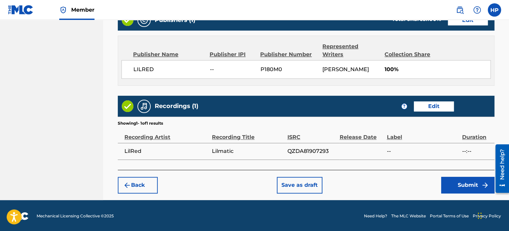
click at [454, 185] on button "Submit" at bounding box center [467, 185] width 53 height 17
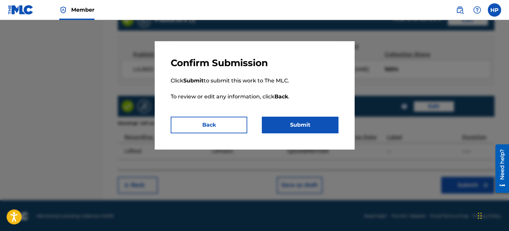
click at [319, 126] on button "Submit" at bounding box center [300, 125] width 76 height 17
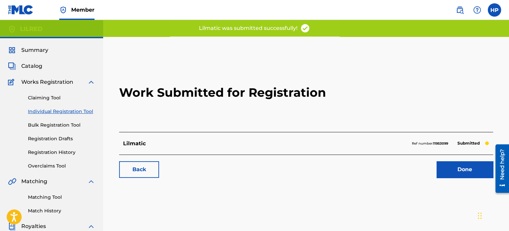
click at [448, 164] on link "Done" at bounding box center [464, 169] width 57 height 17
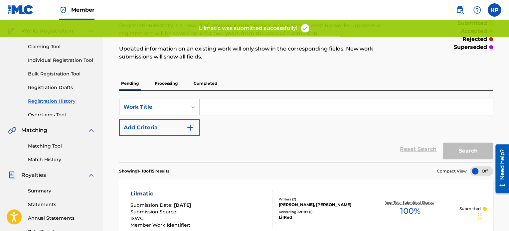
scroll to position [33, 0]
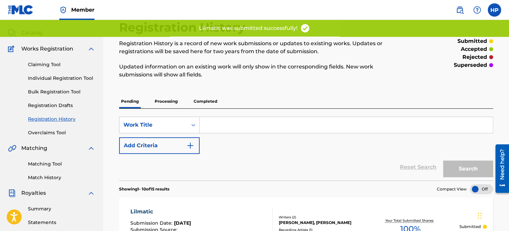
click at [72, 75] on link "Individual Registration Tool" at bounding box center [61, 78] width 67 height 7
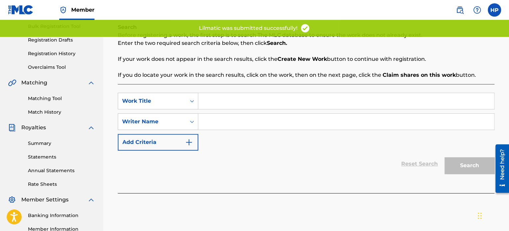
scroll to position [100, 0]
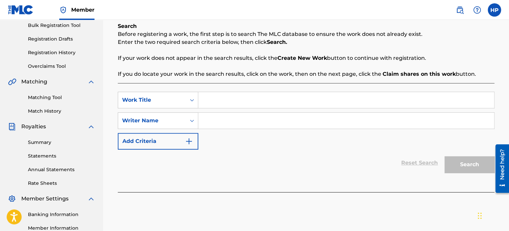
click at [223, 100] on input "Search Form" at bounding box center [346, 100] width 296 height 16
click at [227, 126] on input "Search Form" at bounding box center [346, 121] width 296 height 16
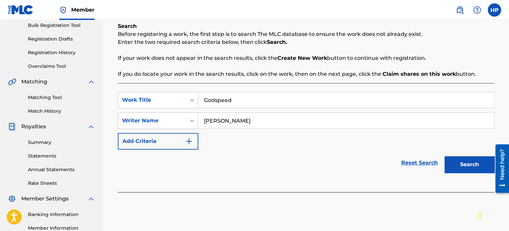
click at [465, 162] on button "Search" at bounding box center [469, 164] width 50 height 17
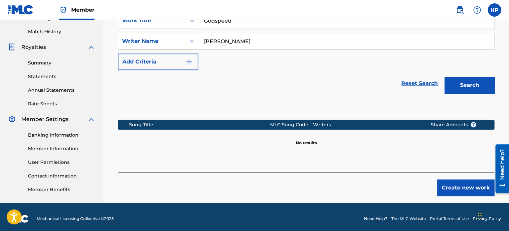
scroll to position [183, 0]
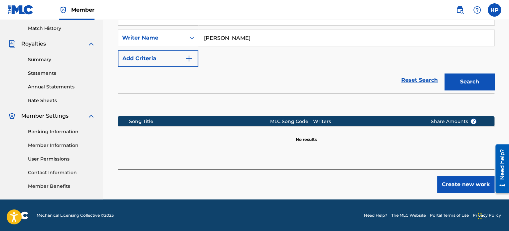
click at [473, 185] on button "Create new work" at bounding box center [465, 184] width 57 height 17
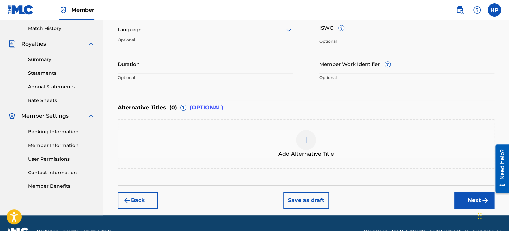
click at [305, 142] on img at bounding box center [306, 140] width 8 height 8
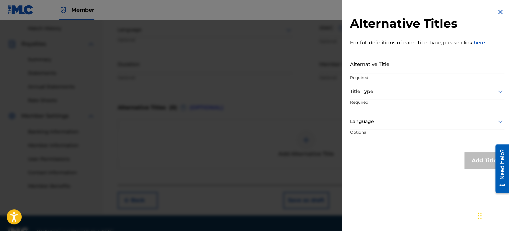
click at [499, 12] on img at bounding box center [500, 12] width 8 height 8
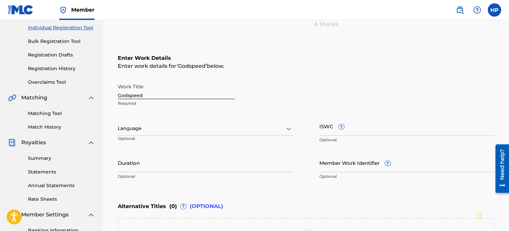
scroll to position [83, 0]
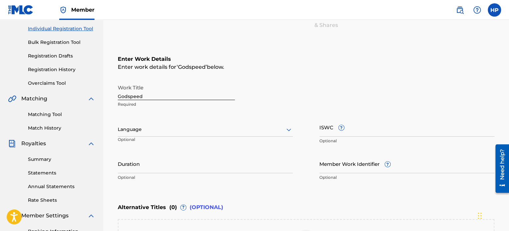
click at [162, 131] on div at bounding box center [205, 129] width 175 height 8
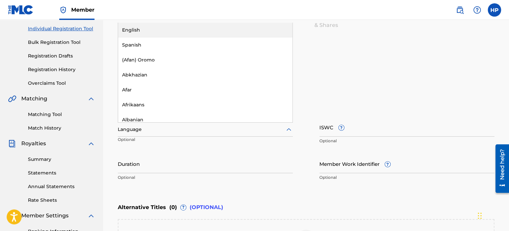
click at [156, 29] on div "English" at bounding box center [205, 30] width 174 height 15
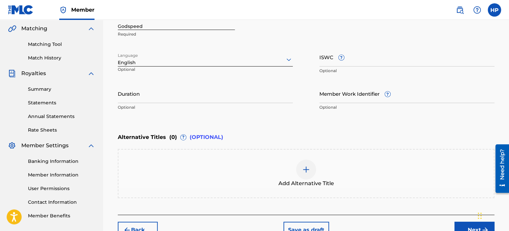
scroll to position [183, 0]
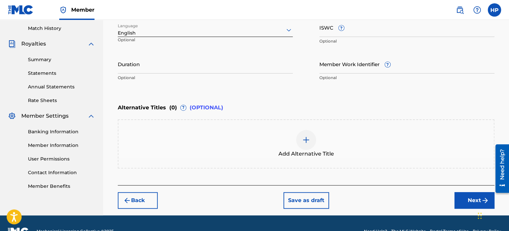
click at [461, 201] on button "Next" at bounding box center [474, 200] width 40 height 17
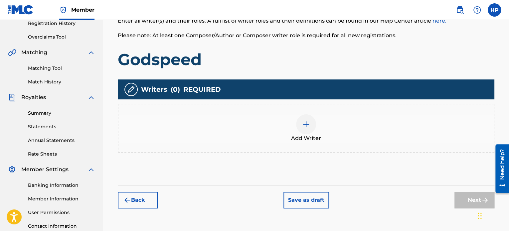
scroll to position [130, 0]
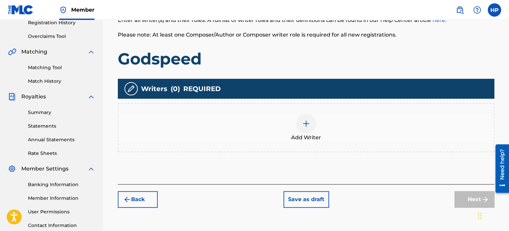
click at [295, 125] on div "Add Writer" at bounding box center [305, 128] width 375 height 28
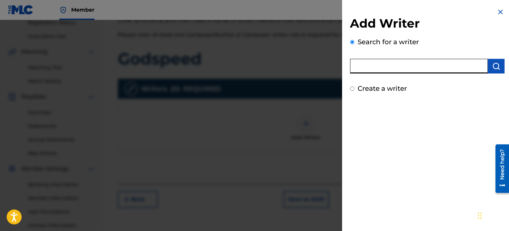
click at [383, 63] on input "text" at bounding box center [419, 66] width 138 height 15
click at [495, 67] on img "submit" at bounding box center [496, 66] width 8 height 8
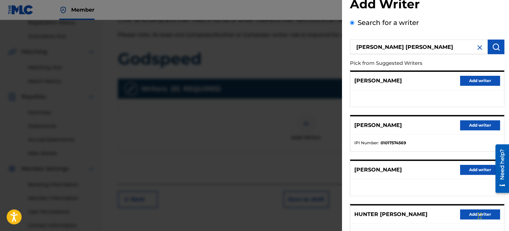
scroll to position [66, 0]
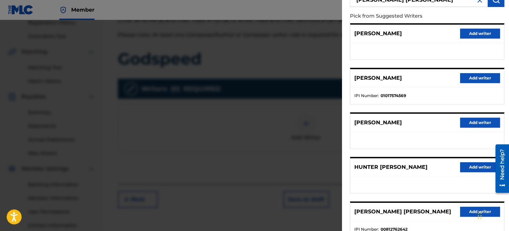
click at [476, 77] on button "Add writer" at bounding box center [480, 78] width 40 height 10
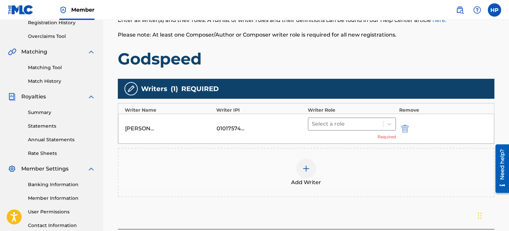
click at [356, 123] on div at bounding box center [346, 123] width 68 height 9
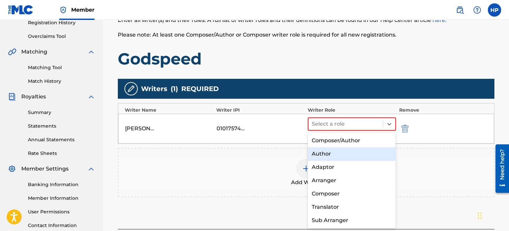
click at [343, 155] on div "Author" at bounding box center [352, 153] width 88 height 13
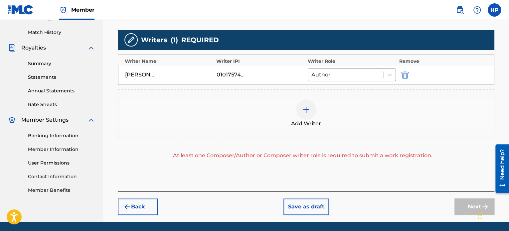
scroll to position [196, 0]
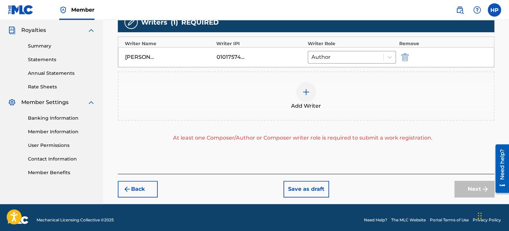
click at [310, 95] on div at bounding box center [306, 92] width 20 height 20
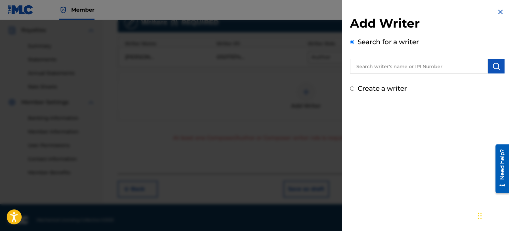
click at [353, 88] on input "Create a writer" at bounding box center [352, 88] width 4 height 4
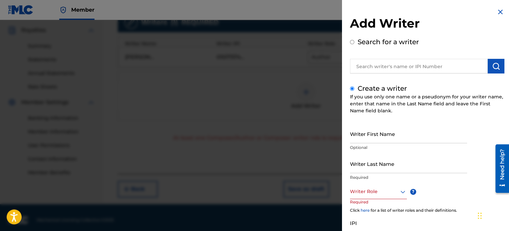
click at [372, 170] on input "Writer Last Name" at bounding box center [408, 163] width 117 height 19
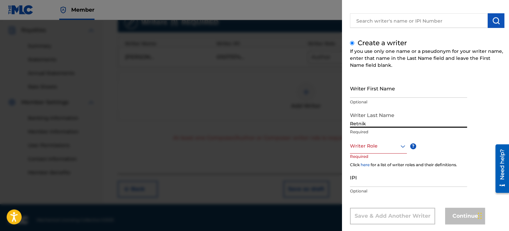
scroll to position [57, 0]
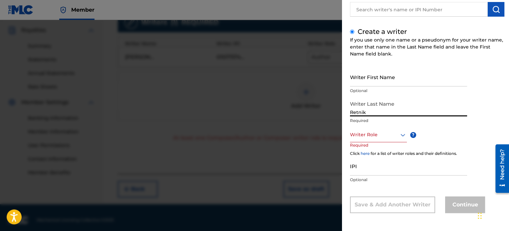
click at [388, 137] on div at bounding box center [378, 135] width 57 height 8
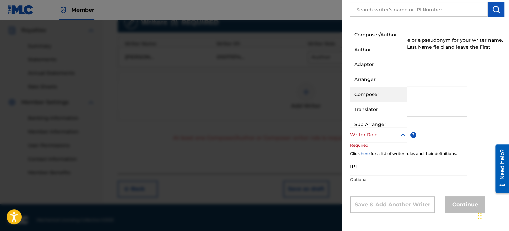
click at [371, 96] on div "Composer" at bounding box center [378, 94] width 56 height 15
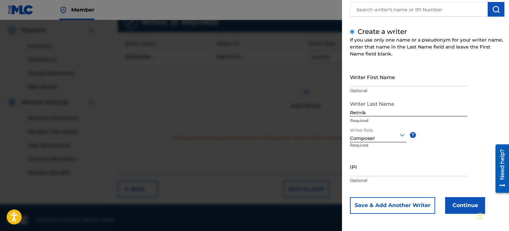
click at [455, 204] on button "Continue" at bounding box center [465, 205] width 40 height 17
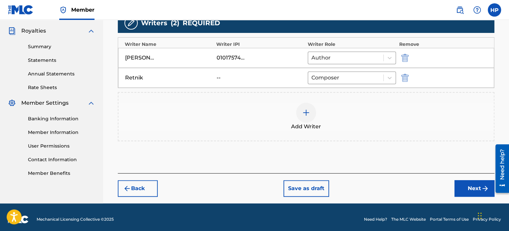
scroll to position [196, 0]
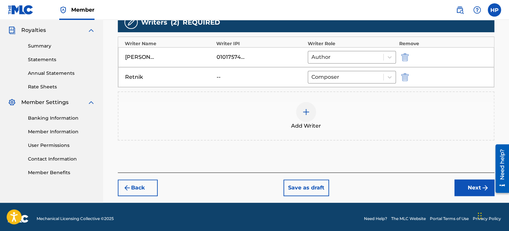
click at [464, 183] on button "Next" at bounding box center [474, 188] width 40 height 17
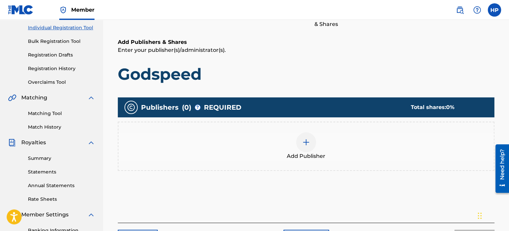
scroll to position [96, 0]
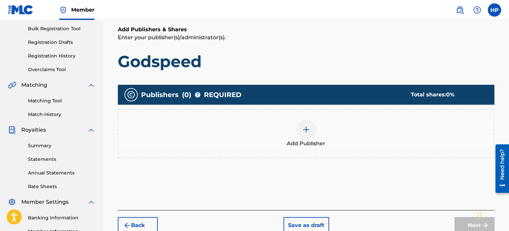
click at [303, 128] on img at bounding box center [306, 130] width 8 height 8
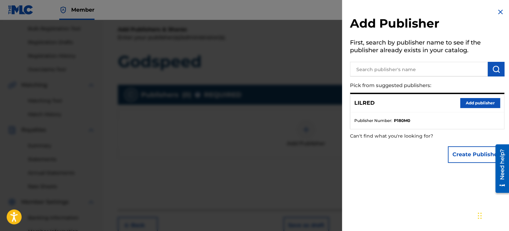
click at [470, 105] on button "Add publisher" at bounding box center [480, 103] width 40 height 10
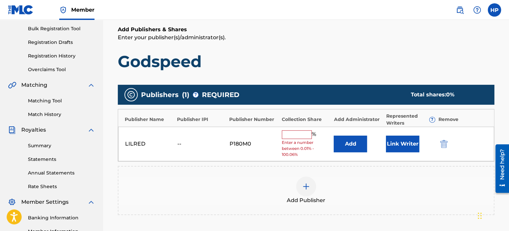
click at [295, 131] on input "text" at bounding box center [297, 134] width 30 height 9
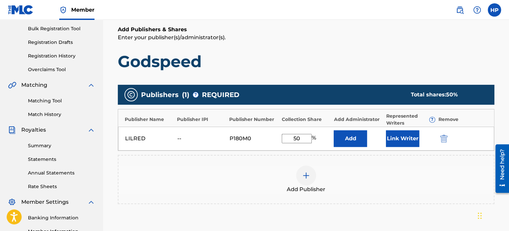
click at [399, 137] on button "Link Writer" at bounding box center [402, 138] width 33 height 17
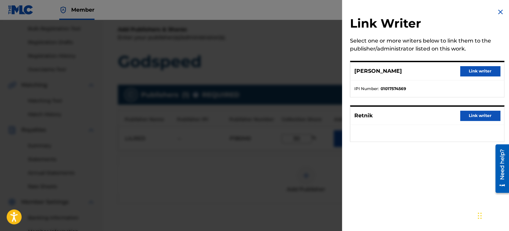
click at [473, 73] on button "Link writer" at bounding box center [480, 71] width 40 height 10
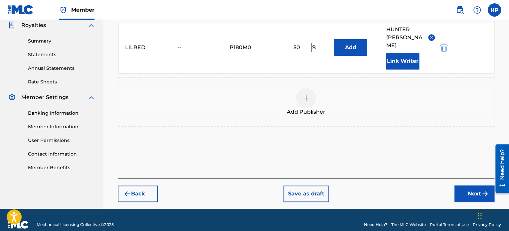
scroll to position [202, 0]
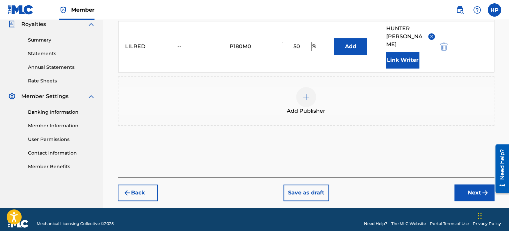
click at [466, 185] on button "Next" at bounding box center [474, 193] width 40 height 17
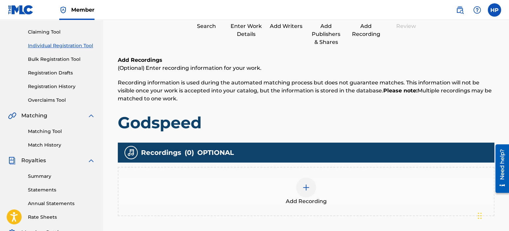
scroll to position [96, 0]
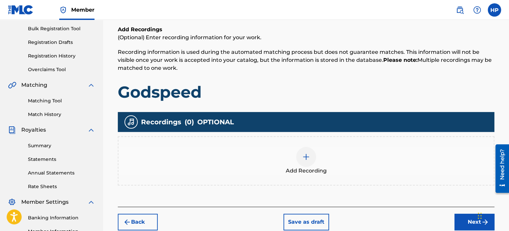
click at [299, 151] on div at bounding box center [306, 157] width 20 height 20
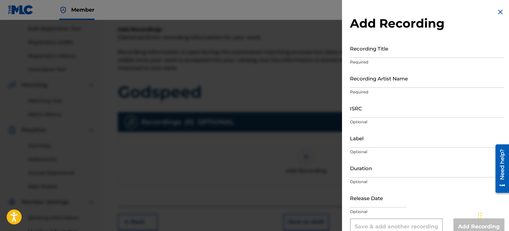
click at [388, 53] on input "Recording Title" at bounding box center [427, 48] width 154 height 19
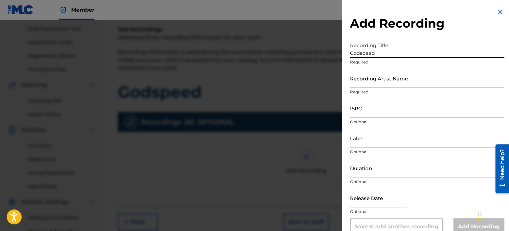
click at [389, 84] on input "Recording Artist Name" at bounding box center [427, 78] width 154 height 19
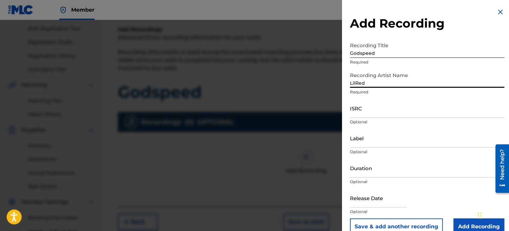
drag, startPoint x: 380, startPoint y: 115, endPoint x: 301, endPoint y: 71, distance: 90.8
click at [379, 114] on input "ISRC" at bounding box center [427, 108] width 154 height 19
paste input "QZDA81907294"
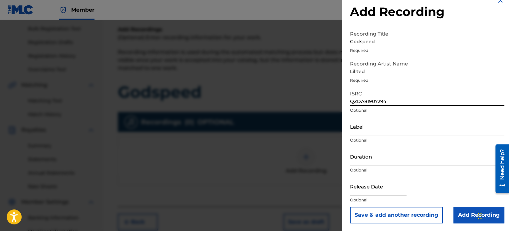
scroll to position [12, 0]
click at [461, 214] on input "Add Recording" at bounding box center [478, 214] width 51 height 17
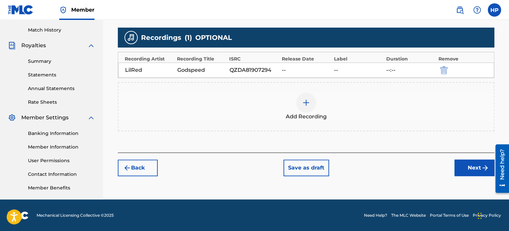
click at [462, 170] on button "Next" at bounding box center [474, 168] width 40 height 17
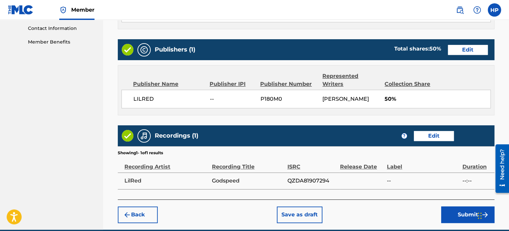
scroll to position [356, 0]
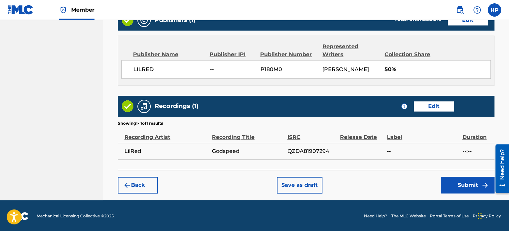
click at [459, 188] on button "Submit" at bounding box center [467, 185] width 53 height 17
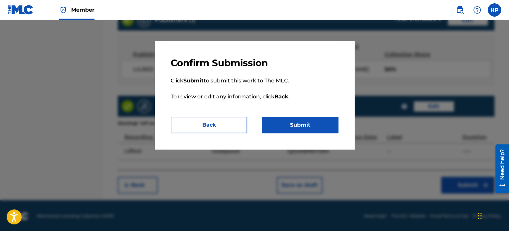
click at [309, 125] on button "Submit" at bounding box center [300, 125] width 76 height 17
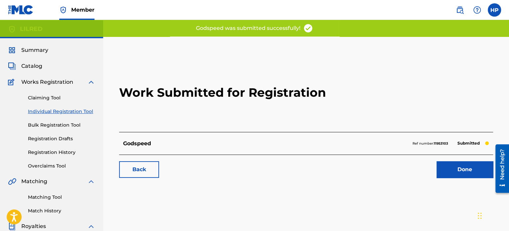
click at [454, 170] on link "Done" at bounding box center [464, 169] width 57 height 17
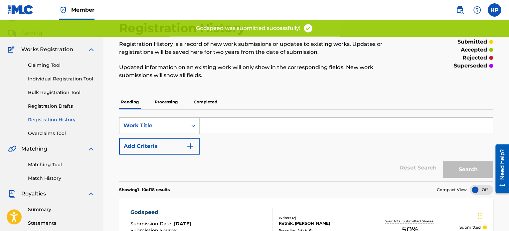
scroll to position [33, 0]
click at [77, 77] on link "Individual Registration Tool" at bounding box center [61, 78] width 67 height 7
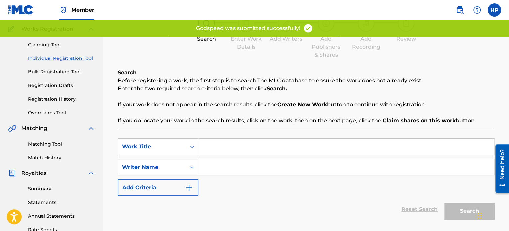
scroll to position [66, 0]
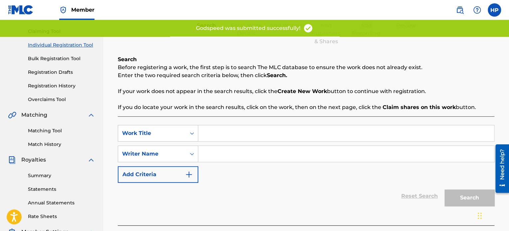
click at [229, 134] on input "Search Form" at bounding box center [346, 133] width 296 height 16
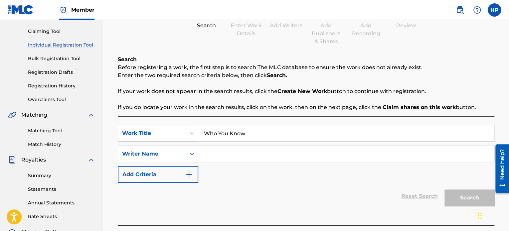
click at [234, 155] on input "Search Form" at bounding box center [346, 154] width 296 height 16
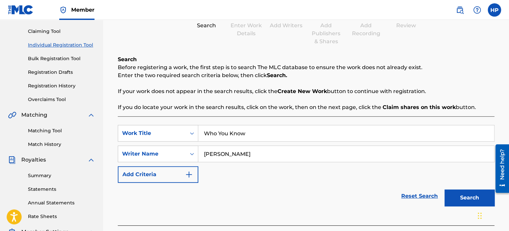
click at [462, 194] on button "Search" at bounding box center [469, 198] width 50 height 17
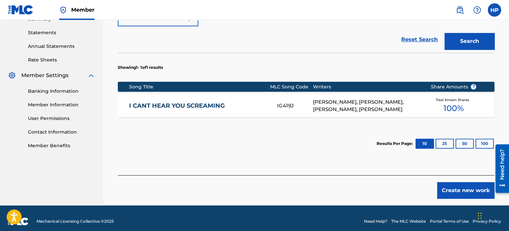
scroll to position [229, 0]
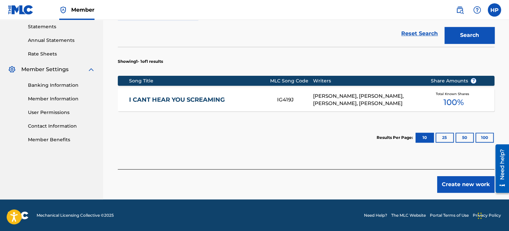
click at [469, 187] on button "Create new work" at bounding box center [465, 184] width 57 height 17
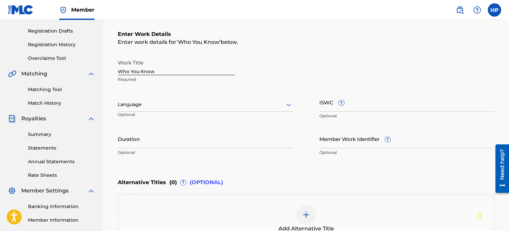
scroll to position [98, 0]
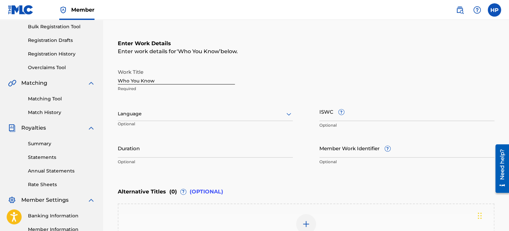
click at [164, 117] on div at bounding box center [205, 114] width 175 height 8
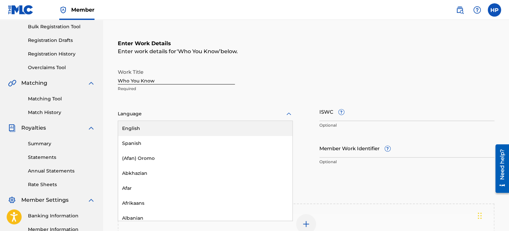
click at [158, 125] on div "English" at bounding box center [205, 128] width 174 height 15
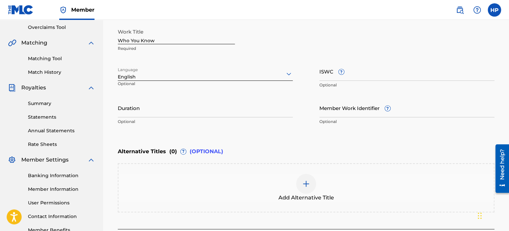
scroll to position [198, 0]
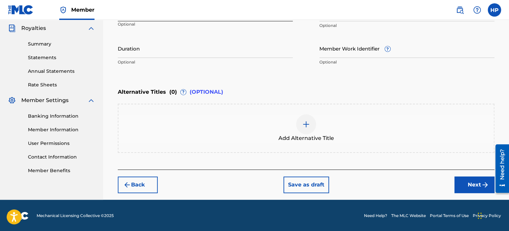
click at [460, 185] on button "Next" at bounding box center [474, 185] width 40 height 17
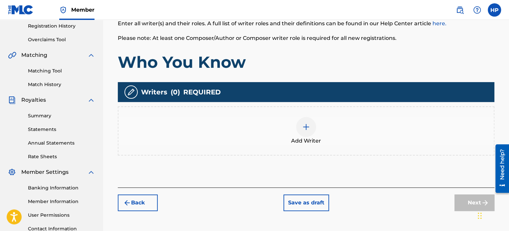
scroll to position [130, 0]
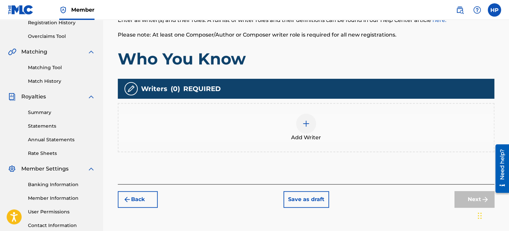
click at [307, 124] on img at bounding box center [306, 124] width 8 height 8
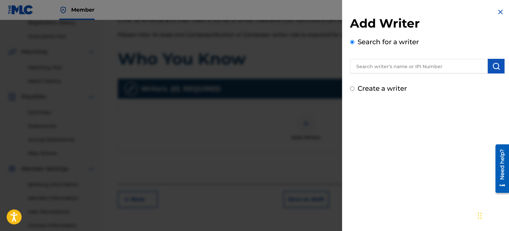
click at [375, 65] on input "text" at bounding box center [419, 66] width 138 height 15
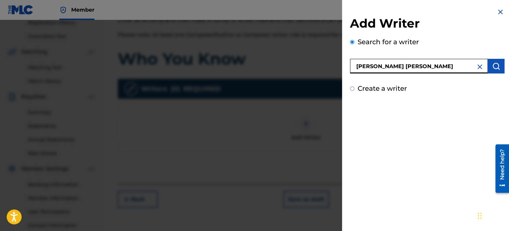
click at [489, 65] on button "submit" at bounding box center [495, 66] width 17 height 15
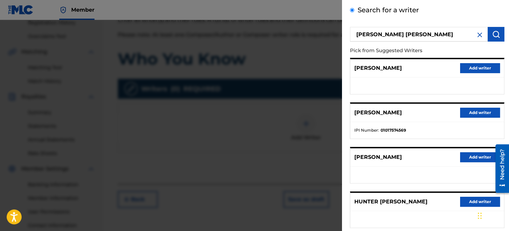
scroll to position [33, 0]
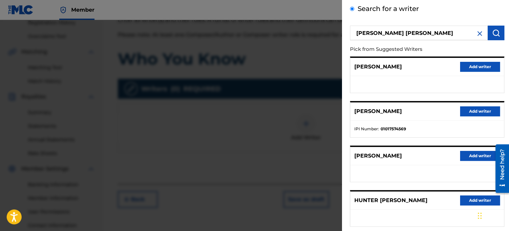
click at [464, 114] on button "Add writer" at bounding box center [480, 111] width 40 height 10
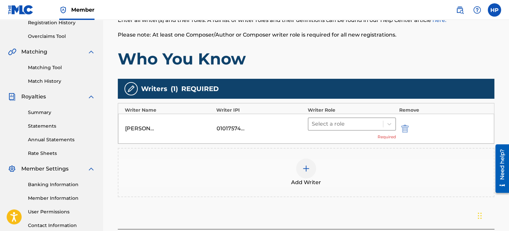
click at [354, 125] on div at bounding box center [346, 123] width 68 height 9
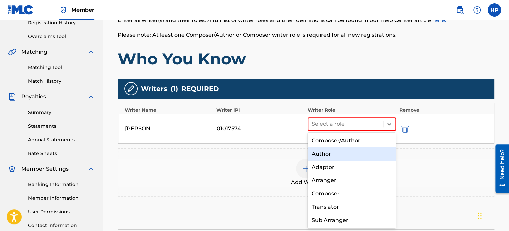
click at [346, 153] on div "Author" at bounding box center [352, 153] width 88 height 13
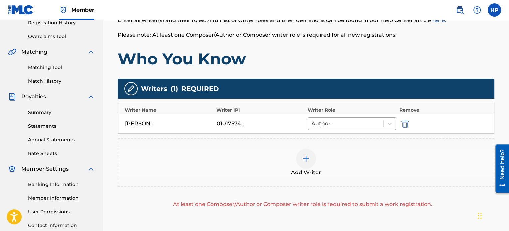
click at [307, 157] on img at bounding box center [306, 159] width 8 height 8
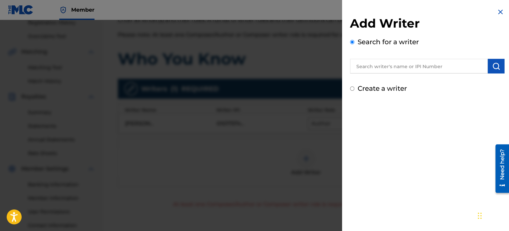
click at [380, 67] on input "text" at bounding box center [419, 66] width 138 height 15
click at [351, 87] on input "Create a writer" at bounding box center [352, 88] width 4 height 4
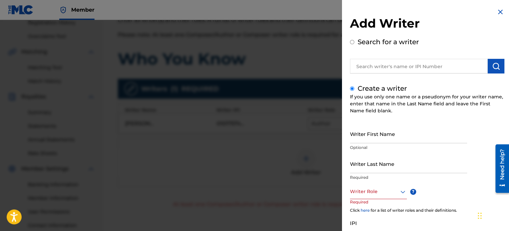
click at [386, 139] on input "Writer First Name" at bounding box center [408, 133] width 117 height 19
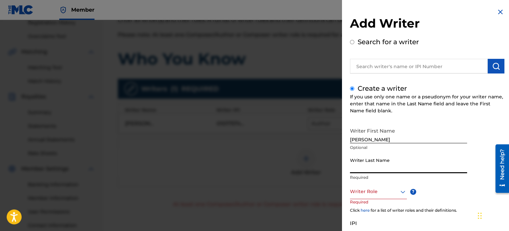
click at [370, 170] on input "Writer Last Name" at bounding box center [408, 163] width 117 height 19
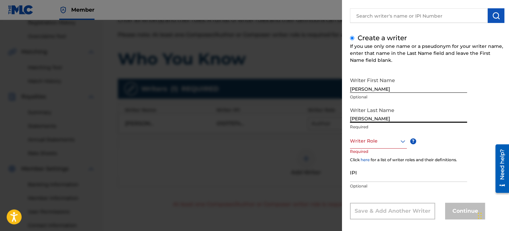
scroll to position [57, 0]
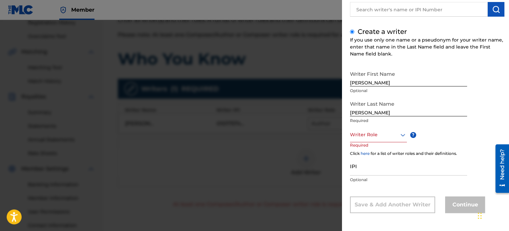
click at [376, 142] on div "Writer Role ? Required" at bounding box center [385, 142] width 70 height 30
click at [377, 141] on div "Writer Role" at bounding box center [378, 134] width 57 height 15
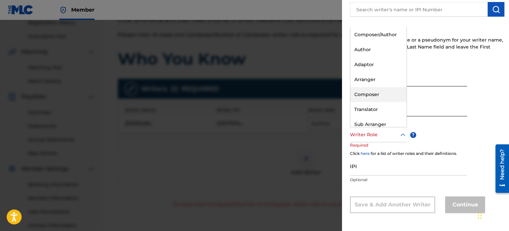
click at [374, 96] on div "Composer" at bounding box center [378, 94] width 56 height 15
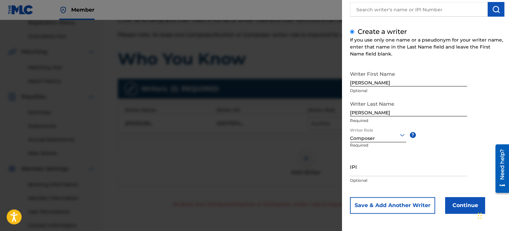
scroll to position [57, 0]
click at [449, 209] on button "Continue" at bounding box center [465, 205] width 40 height 17
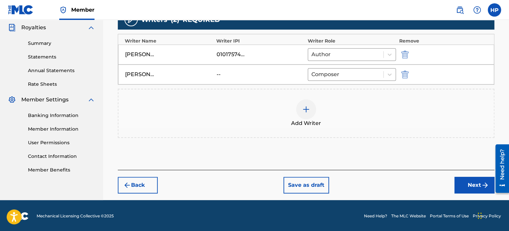
click at [468, 181] on button "Next" at bounding box center [474, 185] width 40 height 17
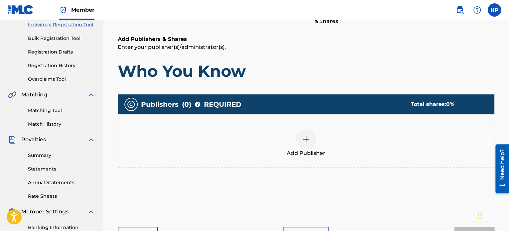
scroll to position [96, 0]
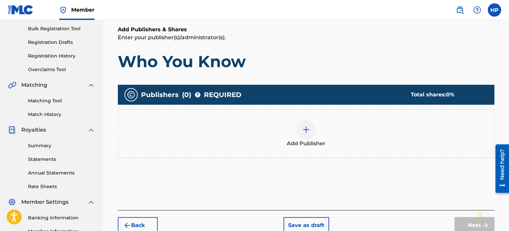
click at [302, 132] on img at bounding box center [306, 130] width 8 height 8
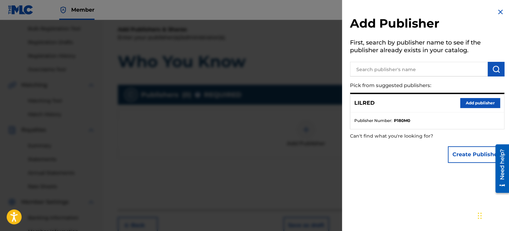
click at [468, 101] on button "Add publisher" at bounding box center [480, 103] width 40 height 10
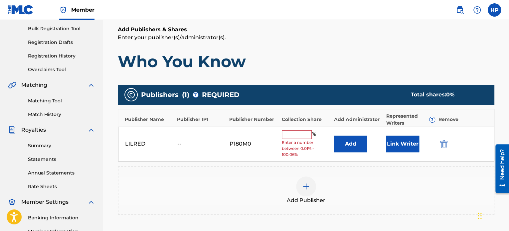
click at [290, 137] on input "text" at bounding box center [297, 134] width 30 height 9
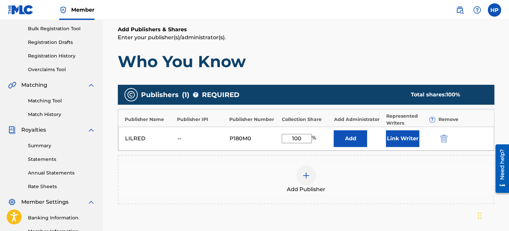
click at [395, 136] on button "Link Writer" at bounding box center [402, 138] width 33 height 17
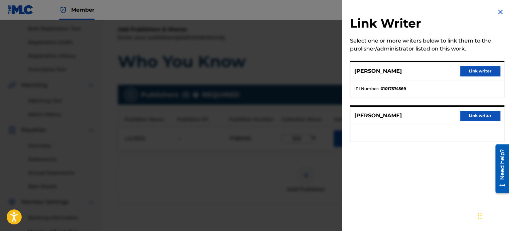
click at [474, 67] on button "Link writer" at bounding box center [480, 71] width 40 height 10
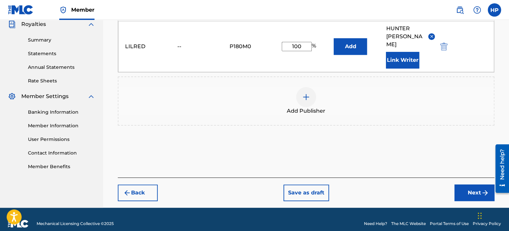
click at [471, 185] on button "Next" at bounding box center [474, 193] width 40 height 17
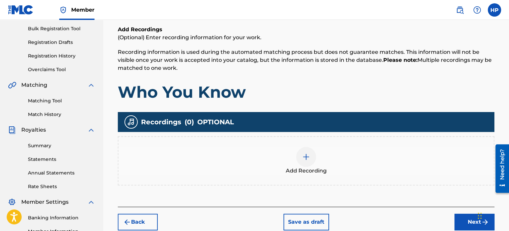
click at [306, 151] on div at bounding box center [306, 157] width 20 height 20
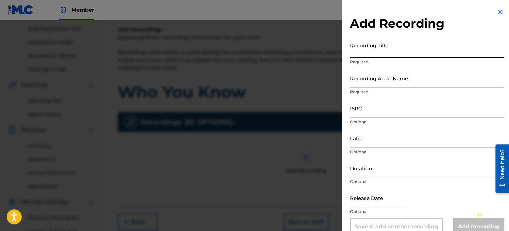
click at [367, 57] on input "Recording Title" at bounding box center [427, 48] width 154 height 19
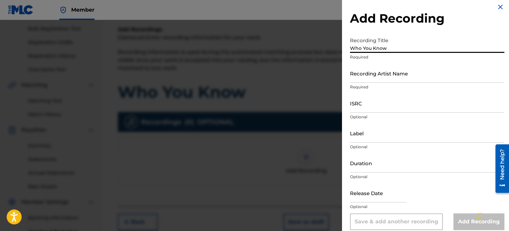
scroll to position [12, 0]
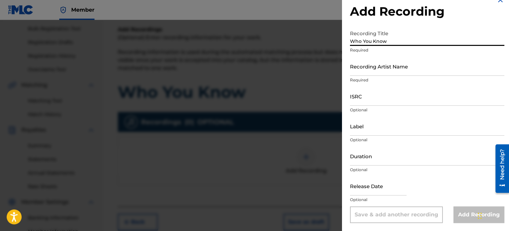
click at [373, 71] on input "Recording Artist Name" at bounding box center [427, 66] width 154 height 19
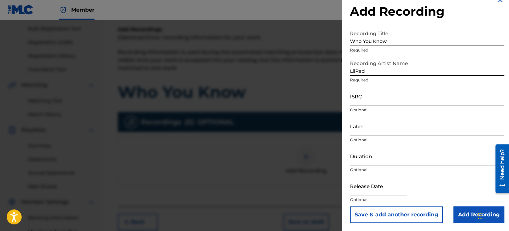
click at [384, 102] on input "ISRC" at bounding box center [427, 96] width 154 height 19
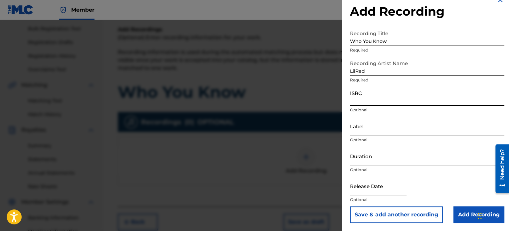
click at [371, 101] on input "ISRC" at bounding box center [427, 96] width 154 height 19
paste input "QZDA81907295"
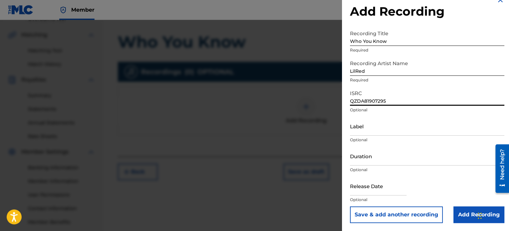
scroll to position [148, 0]
click at [461, 216] on input "Add Recording" at bounding box center [478, 214] width 51 height 17
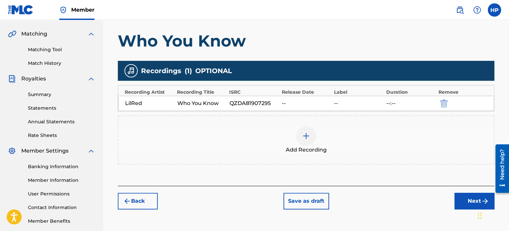
click at [457, 195] on button "Next" at bounding box center [474, 201] width 40 height 17
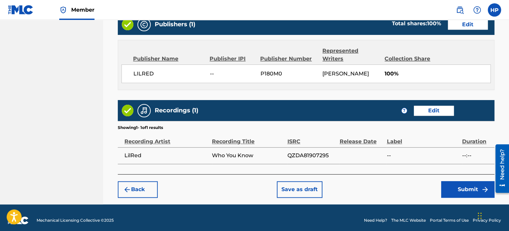
scroll to position [356, 0]
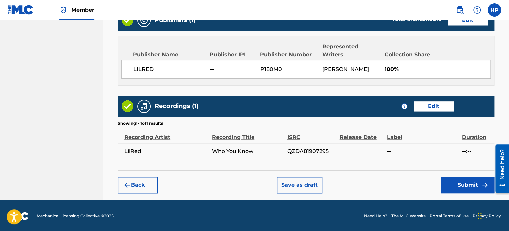
click at [466, 184] on button "Submit" at bounding box center [467, 185] width 53 height 17
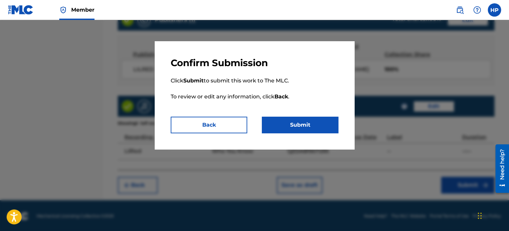
click at [199, 124] on button "Back" at bounding box center [209, 125] width 76 height 17
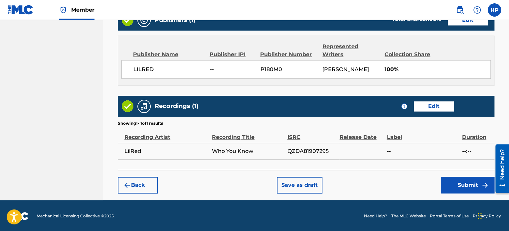
click at [471, 188] on button "Submit" at bounding box center [467, 185] width 53 height 17
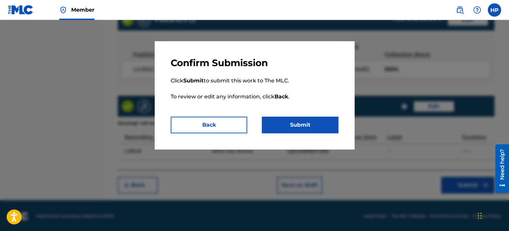
click at [321, 123] on button "Submit" at bounding box center [300, 125] width 76 height 17
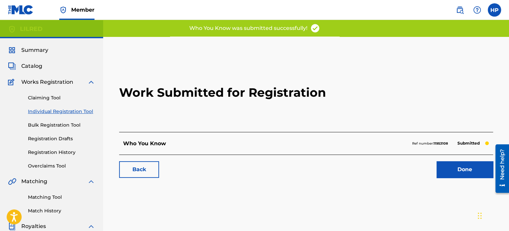
click at [459, 170] on link "Done" at bounding box center [464, 169] width 57 height 17
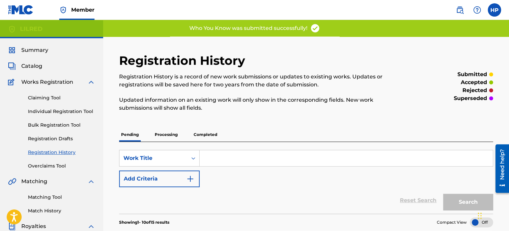
click at [61, 111] on link "Individual Registration Tool" at bounding box center [61, 111] width 67 height 7
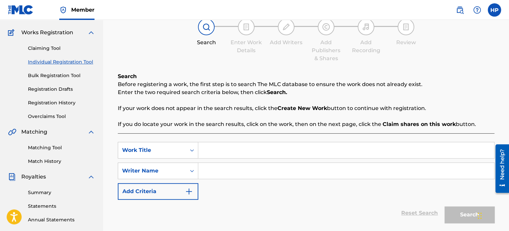
scroll to position [66, 0]
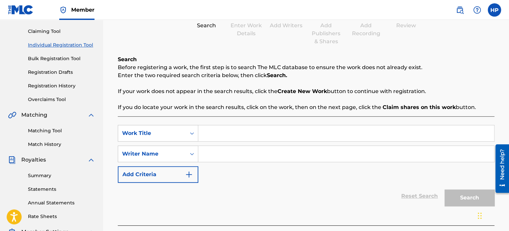
click at [231, 135] on input "Search Form" at bounding box center [346, 133] width 296 height 16
drag, startPoint x: 225, startPoint y: 158, endPoint x: 242, endPoint y: 158, distance: 17.3
click at [225, 158] on input "Search Form" at bounding box center [346, 154] width 296 height 16
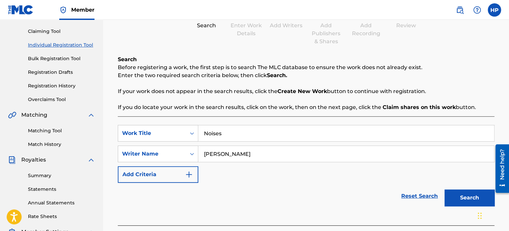
click at [460, 196] on button "Search" at bounding box center [469, 198] width 50 height 17
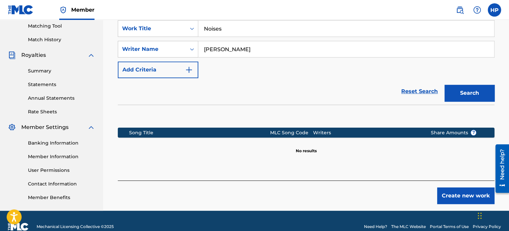
scroll to position [183, 0]
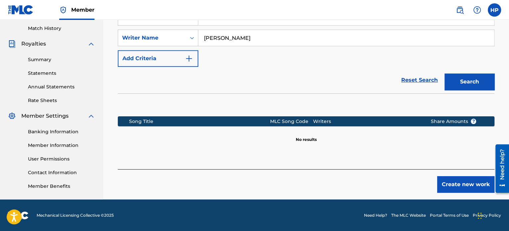
click at [467, 186] on button "Create new work" at bounding box center [465, 184] width 57 height 17
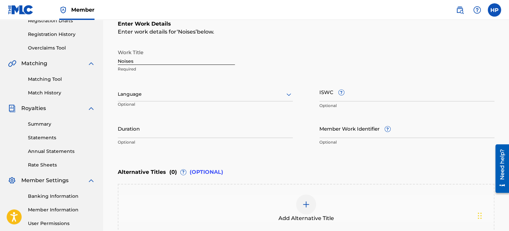
scroll to position [116, 0]
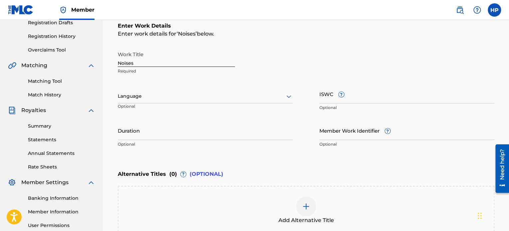
click at [164, 94] on div at bounding box center [205, 96] width 175 height 8
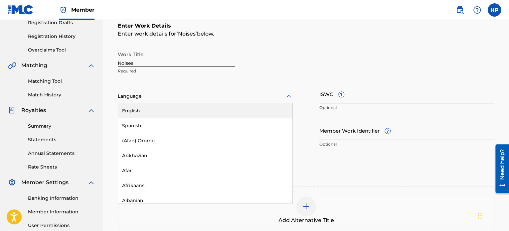
click at [158, 111] on div "English" at bounding box center [205, 110] width 174 height 15
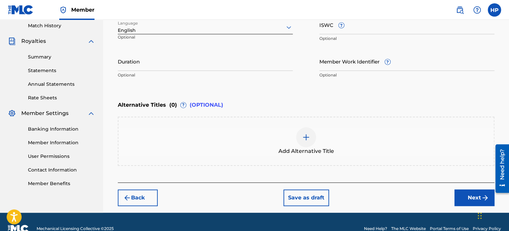
scroll to position [198, 0]
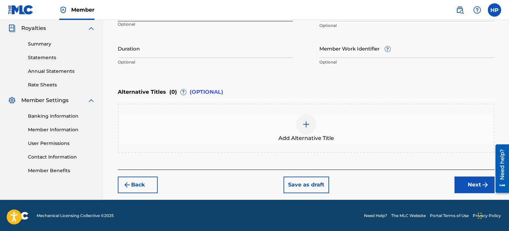
click at [474, 183] on button "Next" at bounding box center [474, 185] width 40 height 17
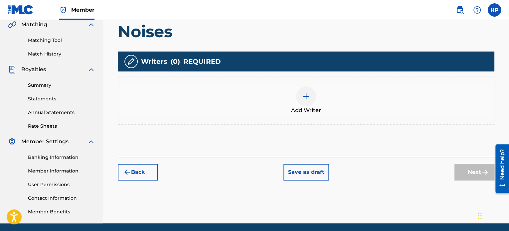
scroll to position [163, 0]
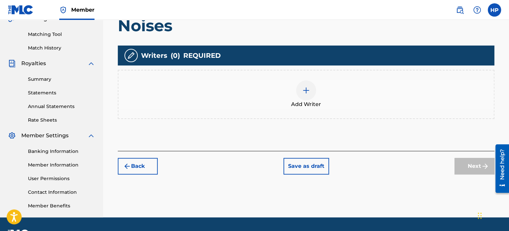
click at [295, 90] on div "Add Writer" at bounding box center [305, 94] width 375 height 28
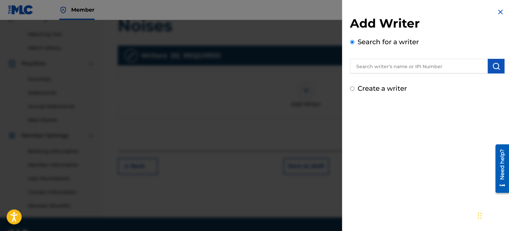
drag, startPoint x: 371, startPoint y: 67, endPoint x: 384, endPoint y: 70, distance: 13.5
click at [371, 67] on input "text" at bounding box center [419, 66] width 138 height 15
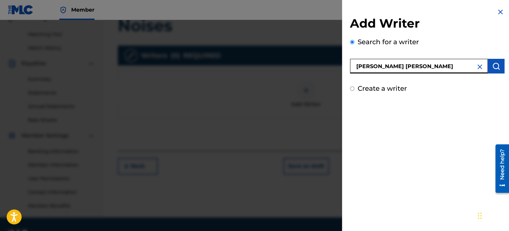
click at [500, 66] on button "submit" at bounding box center [495, 66] width 17 height 15
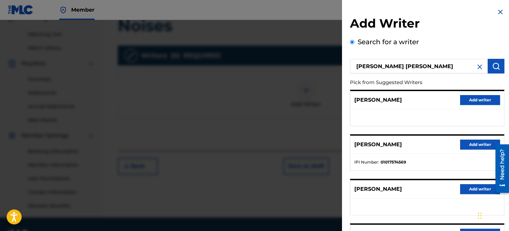
click at [473, 143] on button "Add writer" at bounding box center [480, 145] width 40 height 10
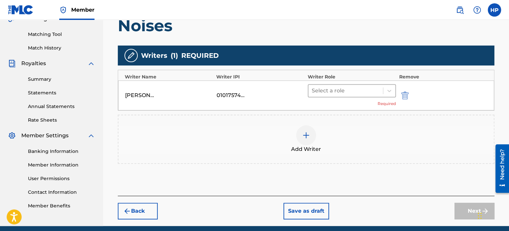
click at [334, 90] on div at bounding box center [346, 90] width 68 height 9
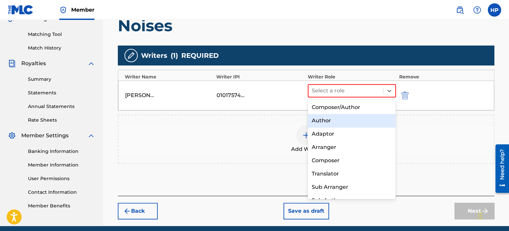
click at [335, 124] on div "Author" at bounding box center [352, 120] width 88 height 13
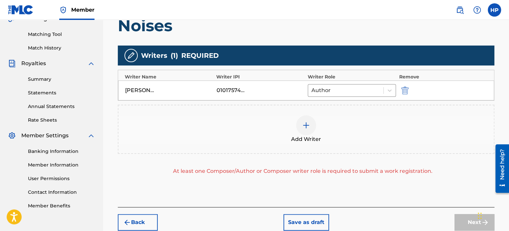
click at [302, 125] on img at bounding box center [306, 125] width 8 height 8
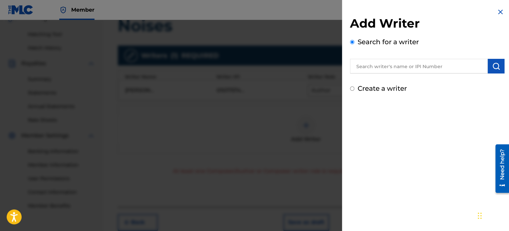
click at [374, 66] on input "text" at bounding box center [419, 66] width 138 height 15
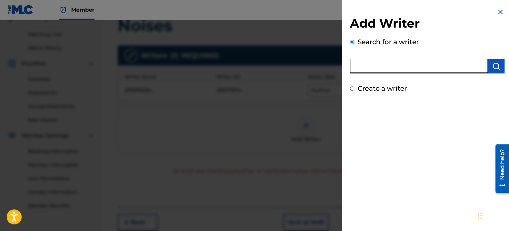
click at [351, 89] on input "Create a writer" at bounding box center [352, 88] width 4 height 4
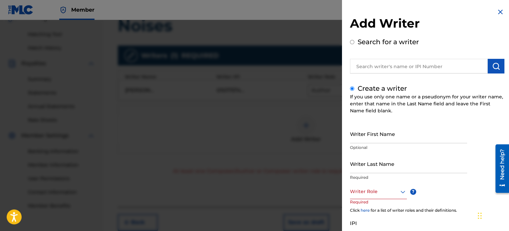
click at [375, 140] on input "Writer First Name" at bounding box center [408, 133] width 117 height 19
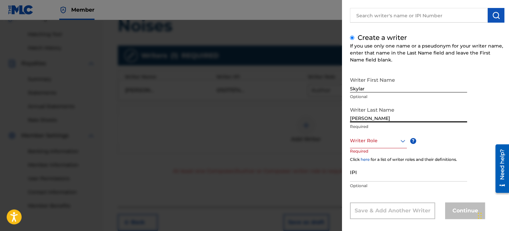
scroll to position [57, 0]
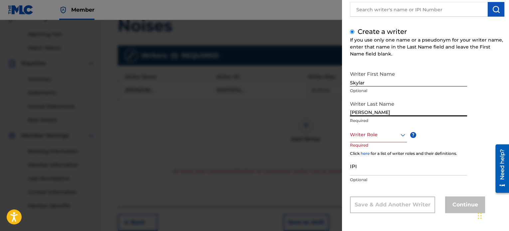
click at [372, 141] on div "Writer Role" at bounding box center [378, 134] width 57 height 15
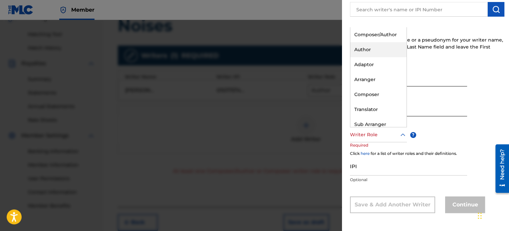
click at [371, 49] on div "Author" at bounding box center [378, 49] width 56 height 15
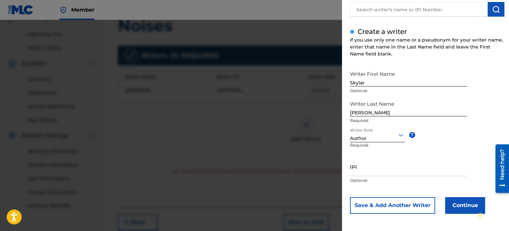
scroll to position [57, 0]
click at [455, 203] on button "Continue" at bounding box center [465, 205] width 40 height 17
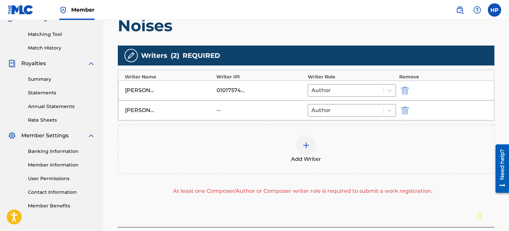
click at [308, 145] on img at bounding box center [306, 145] width 8 height 8
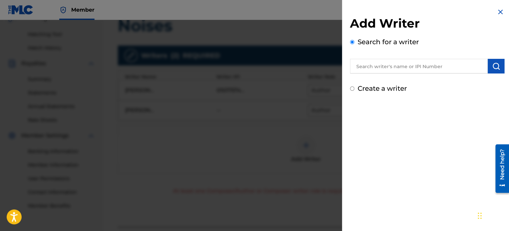
click at [352, 89] on input "Create a writer" at bounding box center [352, 88] width 4 height 4
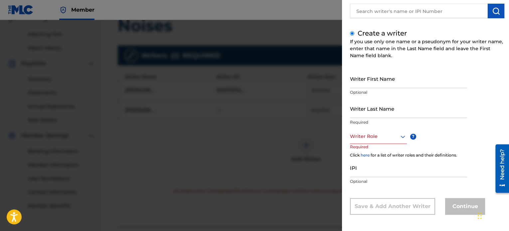
scroll to position [57, 0]
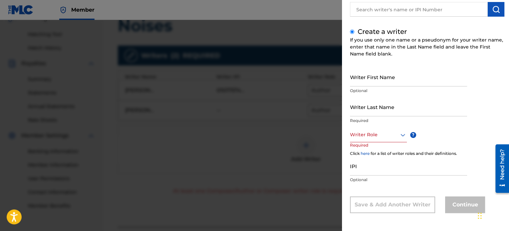
click at [371, 85] on input "Writer First Name" at bounding box center [408, 76] width 117 height 19
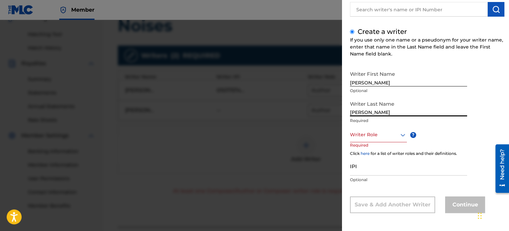
click at [371, 137] on div at bounding box center [378, 135] width 57 height 8
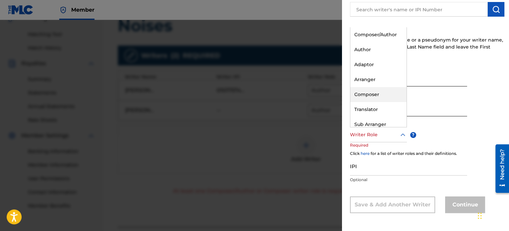
click at [371, 95] on div "Composer" at bounding box center [378, 94] width 56 height 15
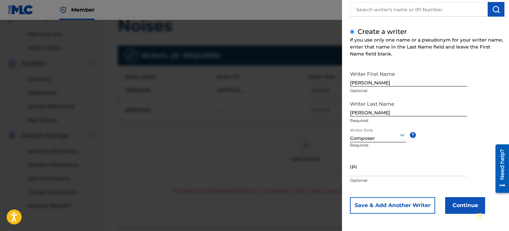
scroll to position [57, 0]
click at [461, 207] on button "Continue" at bounding box center [465, 205] width 40 height 17
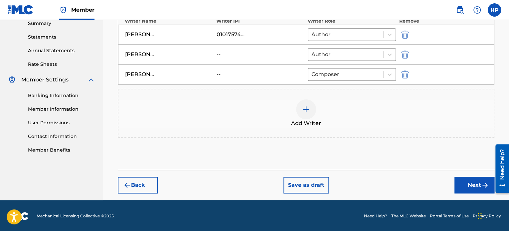
drag, startPoint x: 467, startPoint y: 183, endPoint x: 449, endPoint y: 181, distance: 18.1
click at [467, 184] on button "Next" at bounding box center [474, 185] width 40 height 17
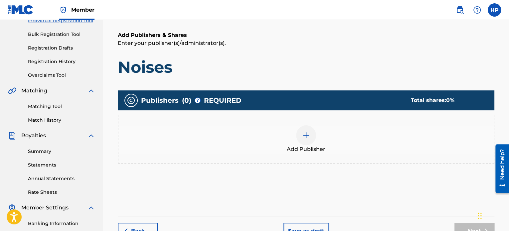
scroll to position [96, 0]
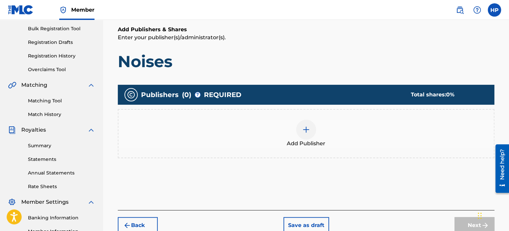
click at [302, 127] on img at bounding box center [306, 130] width 8 height 8
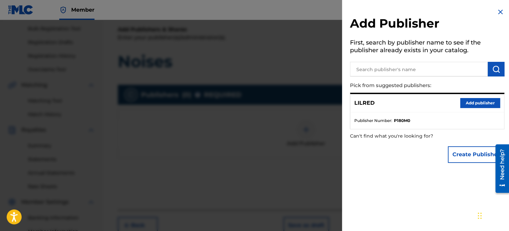
click at [463, 106] on button "Add publisher" at bounding box center [480, 103] width 40 height 10
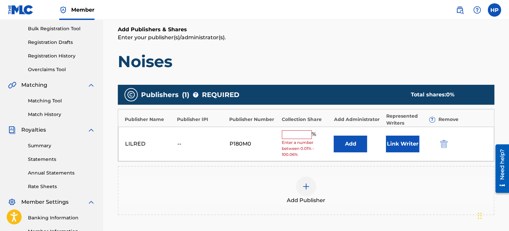
click at [299, 134] on input "text" at bounding box center [297, 134] width 30 height 9
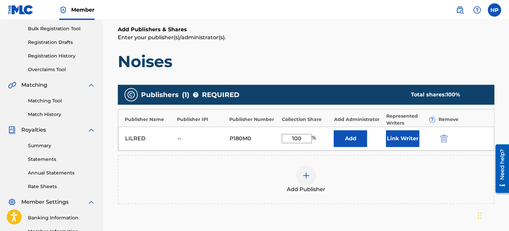
click at [401, 135] on button "Link Writer" at bounding box center [402, 138] width 33 height 17
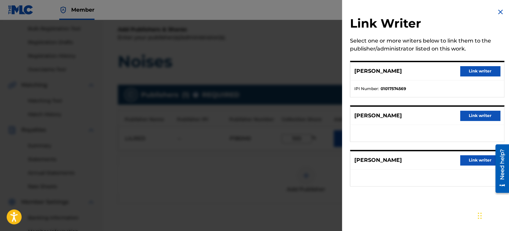
click at [469, 73] on button "Link writer" at bounding box center [480, 71] width 40 height 10
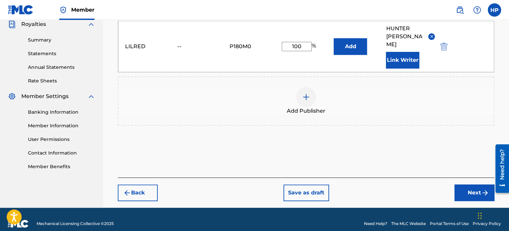
click at [464, 185] on button "Next" at bounding box center [474, 193] width 40 height 17
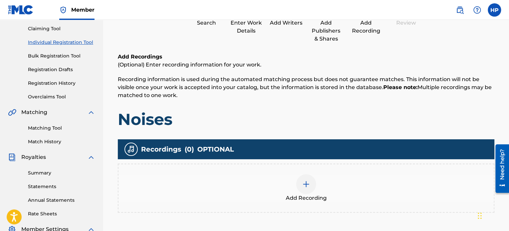
scroll to position [130, 0]
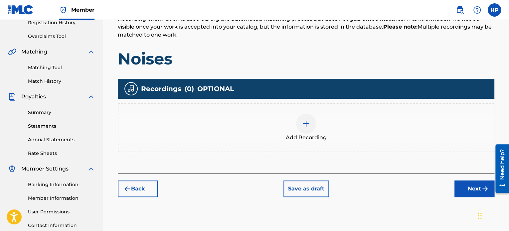
click at [305, 119] on div at bounding box center [306, 124] width 20 height 20
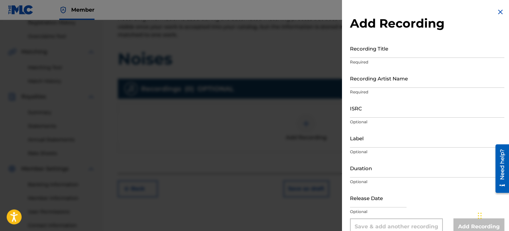
click at [385, 52] on input "Recording Title" at bounding box center [427, 48] width 154 height 19
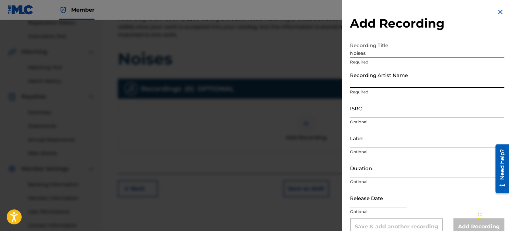
click at [384, 79] on input "Recording Artist Name" at bounding box center [427, 78] width 154 height 19
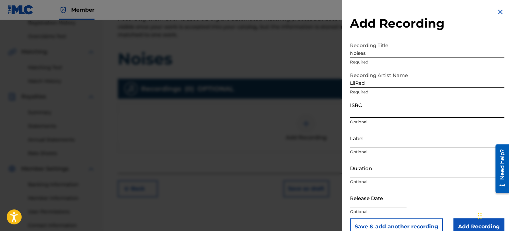
click at [360, 114] on input "ISRC" at bounding box center [427, 108] width 154 height 19
paste input "QZDA81907296"
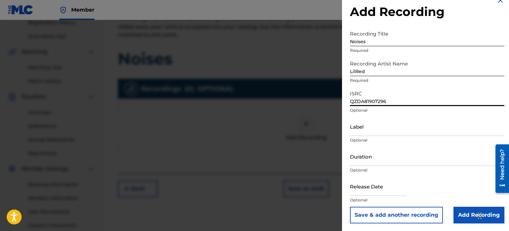
scroll to position [12, 0]
click at [459, 216] on input "Add Recording" at bounding box center [478, 214] width 51 height 17
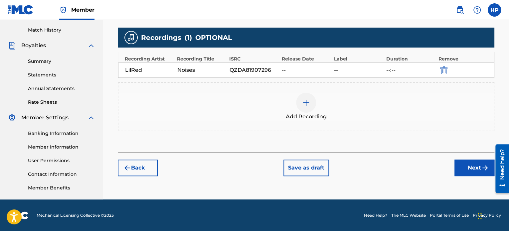
click at [473, 171] on button "Next" at bounding box center [474, 168] width 40 height 17
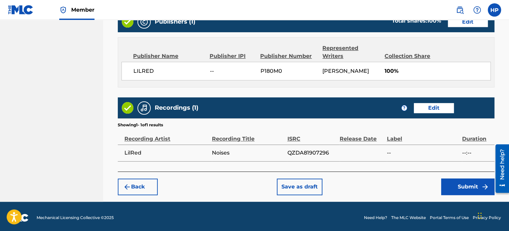
scroll to position [366, 0]
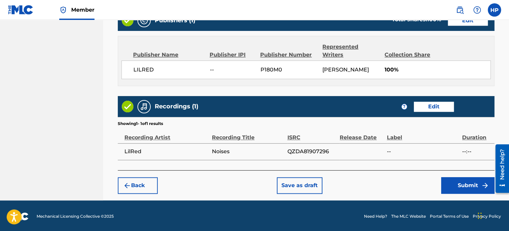
click at [459, 186] on button "Submit" at bounding box center [467, 185] width 53 height 17
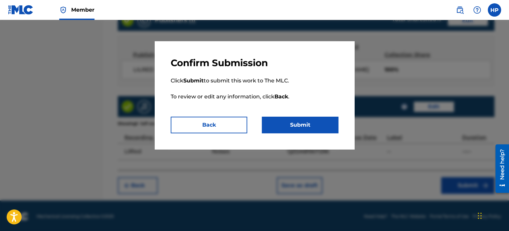
click at [309, 120] on button "Submit" at bounding box center [300, 125] width 76 height 17
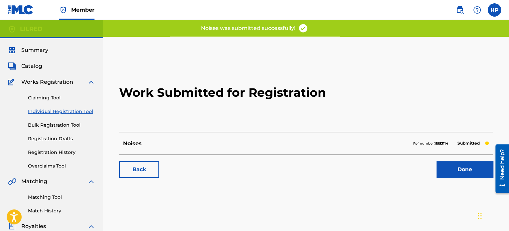
click at [441, 166] on link "Done" at bounding box center [464, 169] width 57 height 17
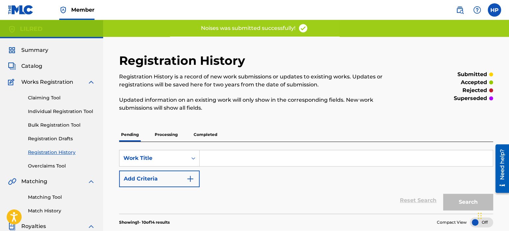
click at [90, 112] on link "Individual Registration Tool" at bounding box center [61, 111] width 67 height 7
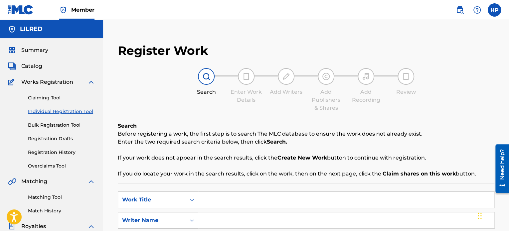
click at [251, 200] on input "Search Form" at bounding box center [346, 200] width 296 height 16
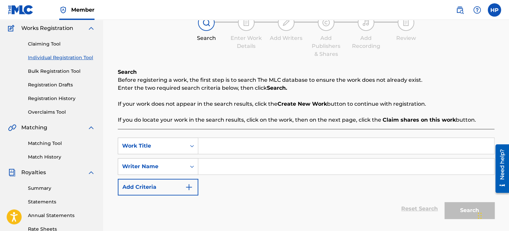
scroll to position [66, 0]
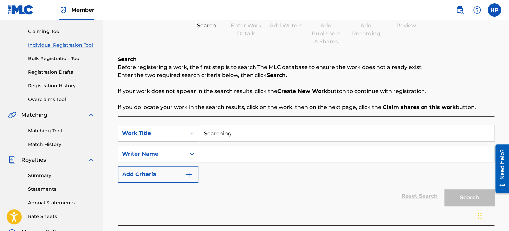
click at [229, 149] on input "Search Form" at bounding box center [346, 154] width 296 height 16
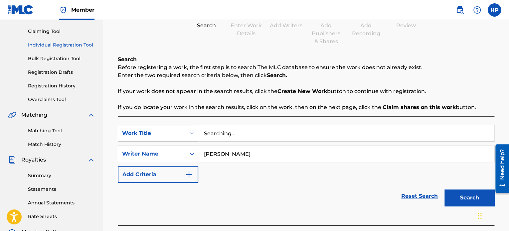
click at [467, 192] on button "Search" at bounding box center [469, 198] width 50 height 17
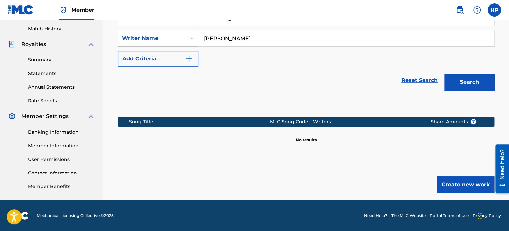
scroll to position [183, 0]
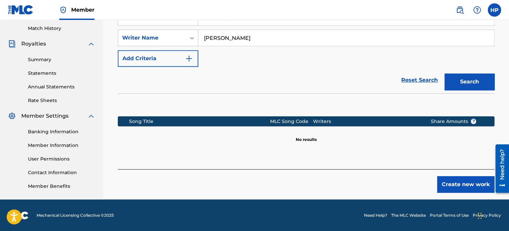
click at [465, 188] on button "Create new work" at bounding box center [465, 184] width 57 height 17
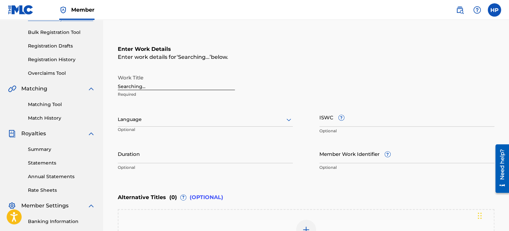
scroll to position [83, 0]
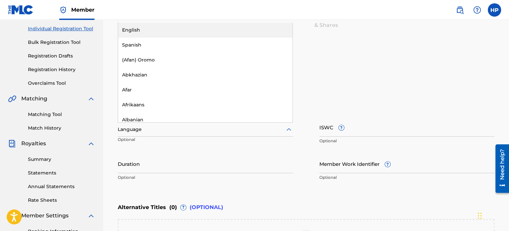
click at [158, 129] on div at bounding box center [205, 129] width 175 height 8
click at [143, 34] on div "English" at bounding box center [205, 30] width 174 height 15
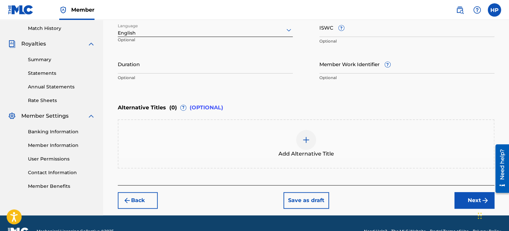
click at [463, 202] on button "Next" at bounding box center [474, 200] width 40 height 17
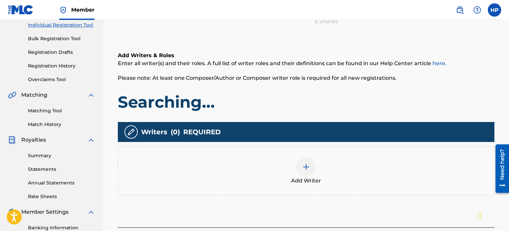
scroll to position [130, 0]
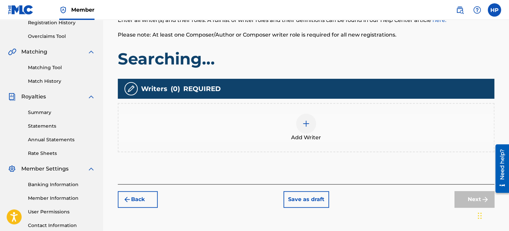
click at [312, 129] on div at bounding box center [306, 124] width 20 height 20
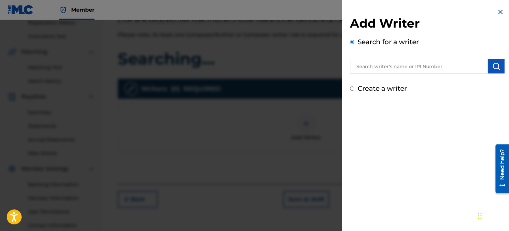
click at [383, 65] on input "text" at bounding box center [419, 66] width 138 height 15
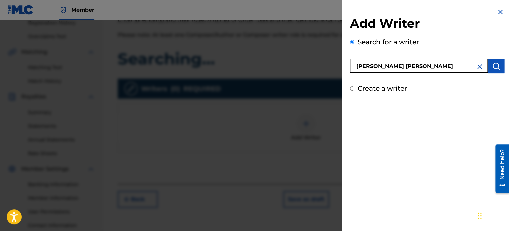
click at [496, 70] on button "submit" at bounding box center [495, 66] width 17 height 15
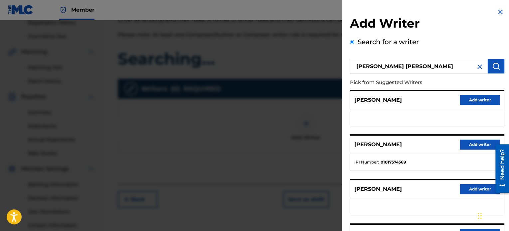
click at [465, 145] on button "Add writer" at bounding box center [480, 145] width 40 height 10
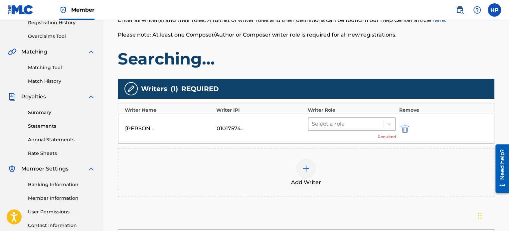
click at [340, 123] on div at bounding box center [346, 123] width 68 height 9
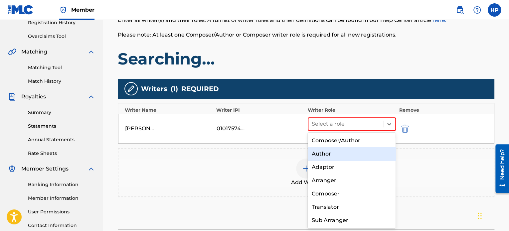
click at [328, 158] on div "Author" at bounding box center [352, 153] width 88 height 13
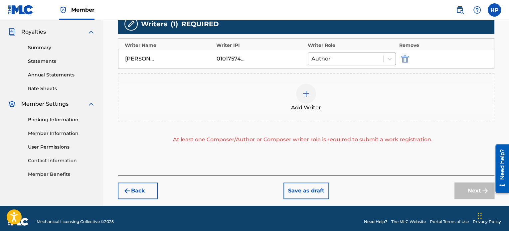
scroll to position [196, 0]
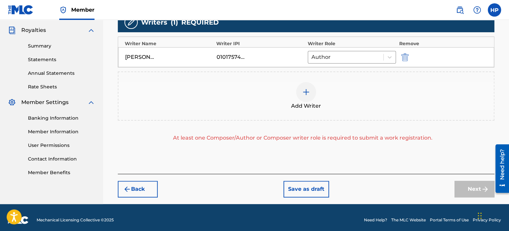
click at [302, 92] on img at bounding box center [306, 92] width 8 height 8
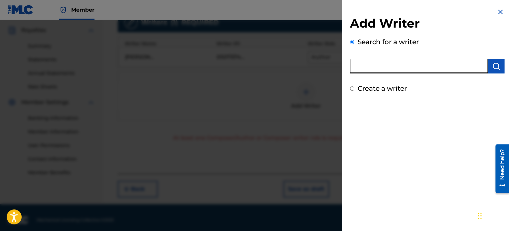
click at [378, 68] on input "text" at bounding box center [419, 66] width 138 height 15
click at [354, 89] on div "Create a writer" at bounding box center [427, 88] width 154 height 10
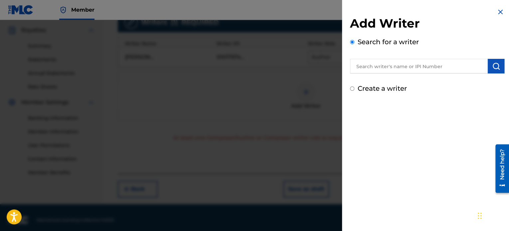
click at [351, 90] on div "Create a writer" at bounding box center [427, 88] width 154 height 10
click at [351, 87] on input "Create a writer" at bounding box center [352, 88] width 4 height 4
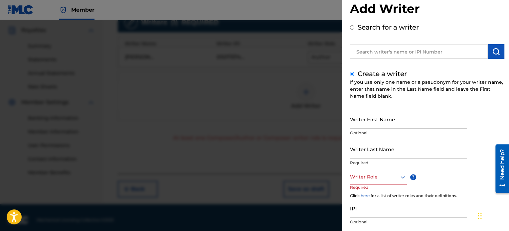
scroll to position [57, 0]
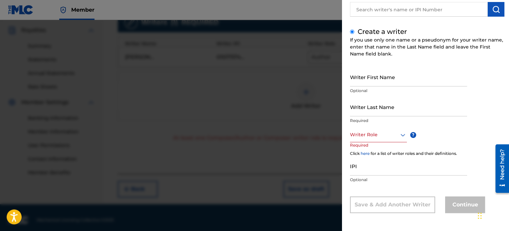
click at [386, 83] on input "Writer First Name" at bounding box center [408, 76] width 117 height 19
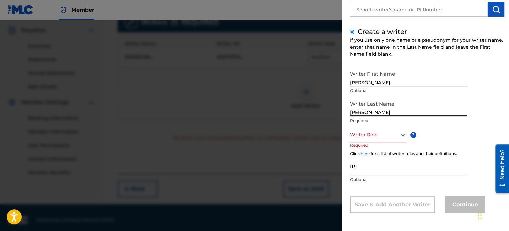
click at [380, 136] on div at bounding box center [378, 135] width 57 height 8
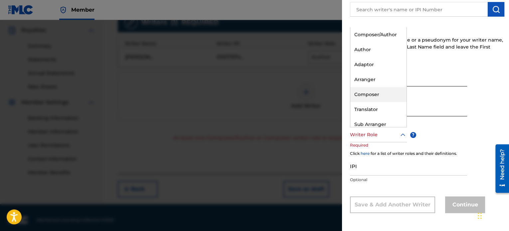
click at [373, 91] on div "Composer" at bounding box center [378, 94] width 56 height 15
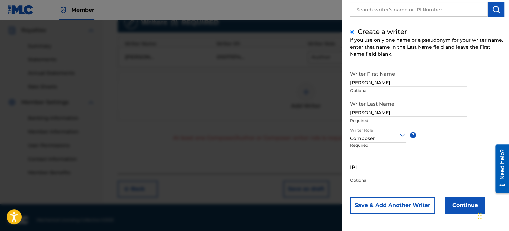
scroll to position [57, 0]
click at [457, 209] on button "Continue" at bounding box center [465, 205] width 40 height 17
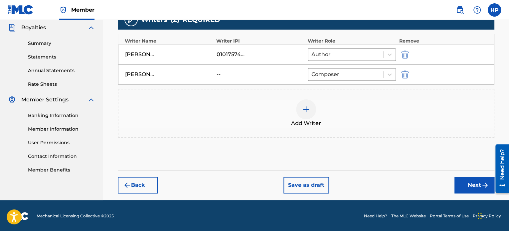
click at [477, 185] on button "Next" at bounding box center [474, 185] width 40 height 17
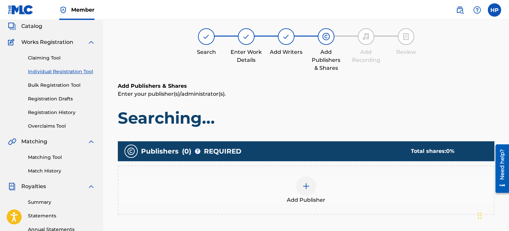
scroll to position [30, 0]
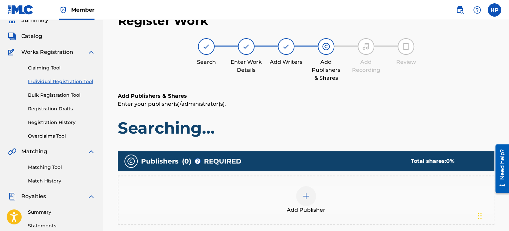
click at [318, 192] on div "Add Publisher" at bounding box center [305, 200] width 375 height 28
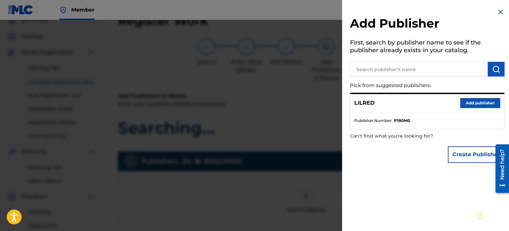
click at [464, 104] on button "Add publisher" at bounding box center [480, 103] width 40 height 10
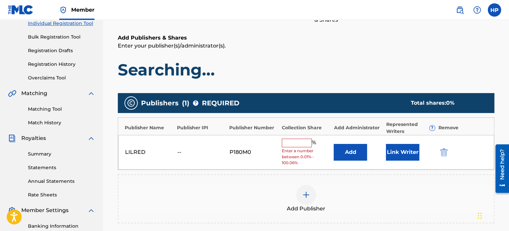
scroll to position [96, 0]
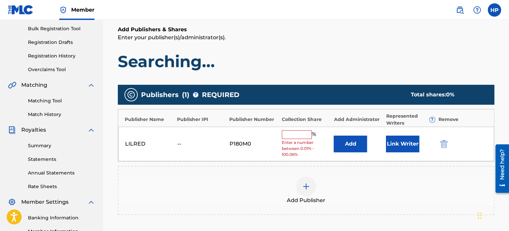
click at [299, 135] on input "text" at bounding box center [297, 134] width 30 height 9
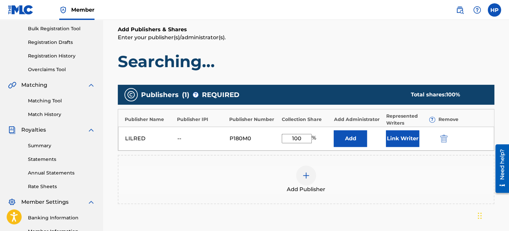
click at [393, 137] on button "Link Writer" at bounding box center [402, 138] width 33 height 17
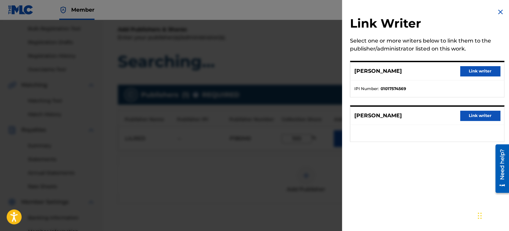
click at [472, 73] on button "Link writer" at bounding box center [480, 71] width 40 height 10
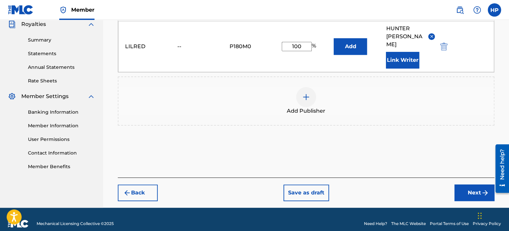
drag, startPoint x: 466, startPoint y: 184, endPoint x: 455, endPoint y: 176, distance: 13.4
click at [466, 185] on button "Next" at bounding box center [474, 193] width 40 height 17
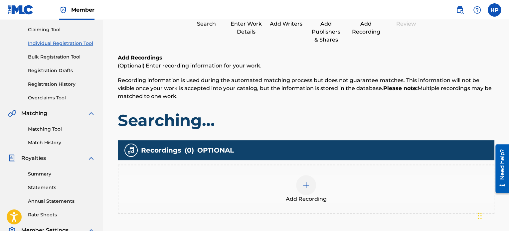
scroll to position [30, 0]
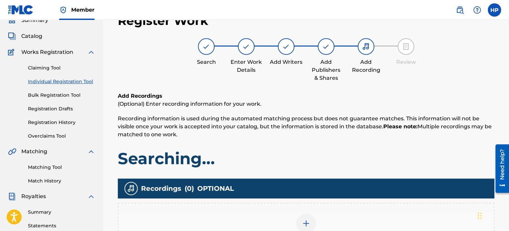
click at [307, 215] on div at bounding box center [306, 223] width 20 height 20
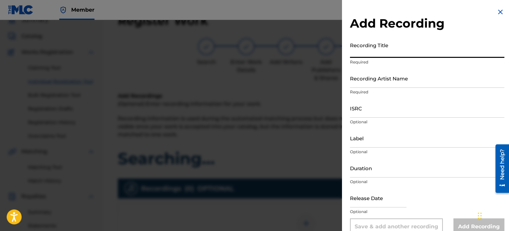
click at [377, 56] on input "Recording Title" at bounding box center [427, 48] width 154 height 19
click at [374, 79] on input "Recording Artist Name" at bounding box center [427, 78] width 154 height 19
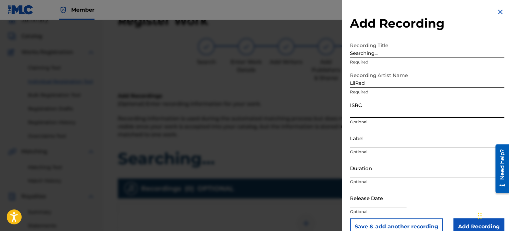
drag, startPoint x: 390, startPoint y: 112, endPoint x: 386, endPoint y: 111, distance: 4.1
click at [388, 112] on input "ISRC" at bounding box center [427, 108] width 154 height 19
click at [374, 113] on input "ISRC" at bounding box center [427, 108] width 154 height 19
paste input "QZDA81907297"
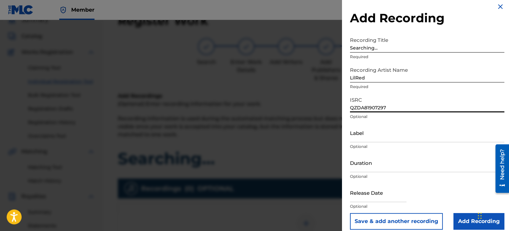
scroll to position [12, 0]
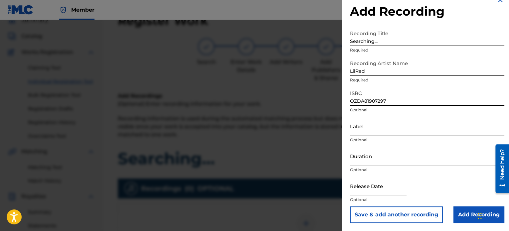
click at [455, 213] on input "Add Recording" at bounding box center [478, 214] width 51 height 17
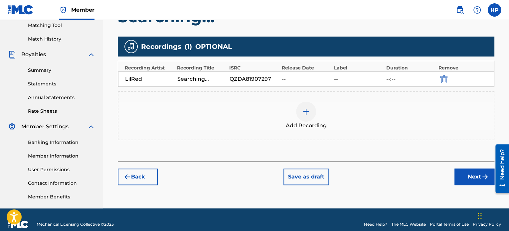
scroll to position [181, 0]
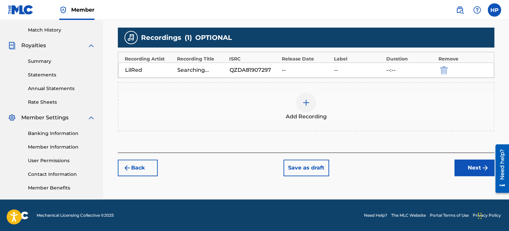
click at [460, 165] on button "Next" at bounding box center [474, 168] width 40 height 17
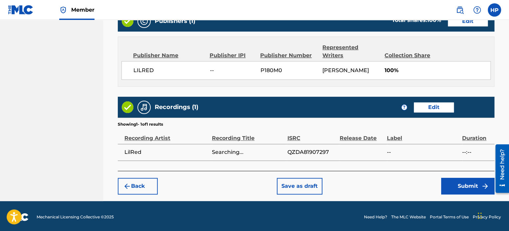
scroll to position [356, 0]
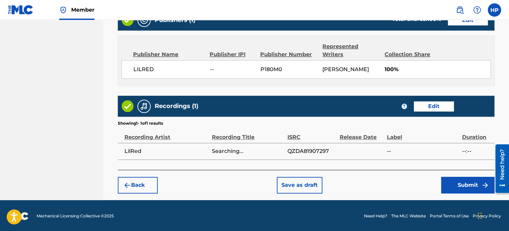
click at [455, 183] on button "Submit" at bounding box center [467, 185] width 53 height 17
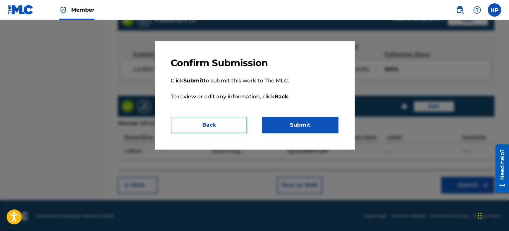
click at [299, 123] on button "Submit" at bounding box center [300, 125] width 76 height 17
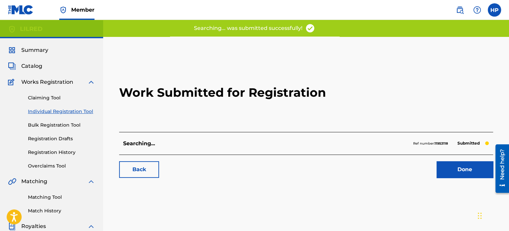
click at [442, 169] on link "Done" at bounding box center [464, 169] width 57 height 17
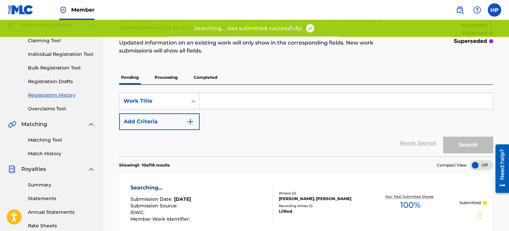
scroll to position [66, 0]
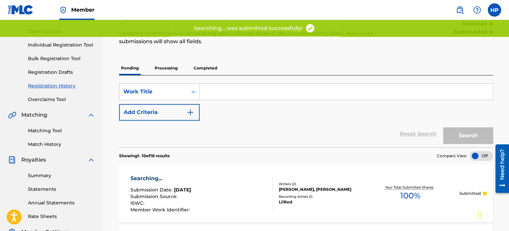
click at [67, 45] on link "Individual Registration Tool" at bounding box center [61, 45] width 67 height 7
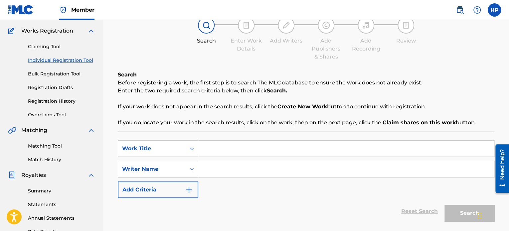
scroll to position [66, 0]
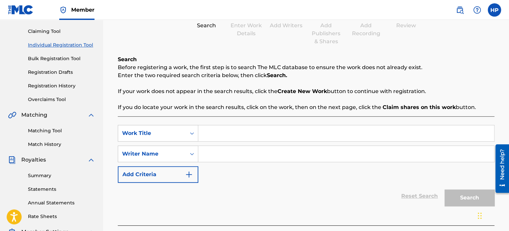
click at [231, 136] on input "Search Form" at bounding box center [346, 133] width 296 height 16
click at [225, 153] on input "Search Form" at bounding box center [346, 154] width 296 height 16
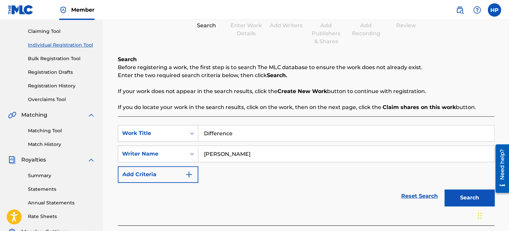
click at [464, 196] on button "Search" at bounding box center [469, 198] width 50 height 17
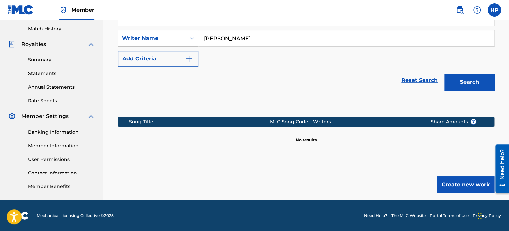
scroll to position [183, 0]
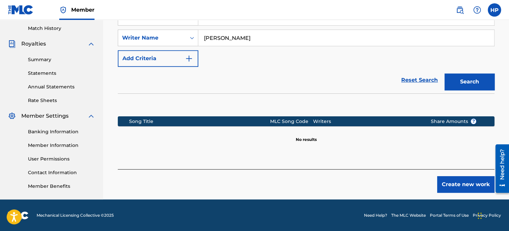
click at [463, 187] on button "Create new work" at bounding box center [465, 184] width 57 height 17
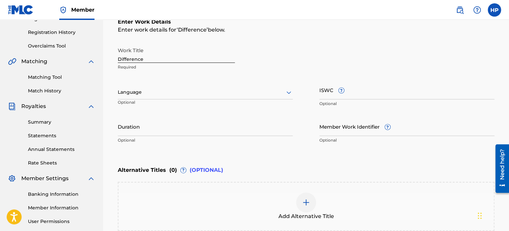
scroll to position [116, 0]
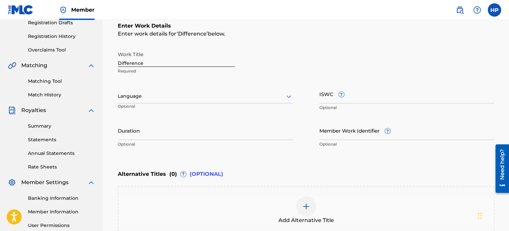
click at [231, 97] on div at bounding box center [205, 96] width 175 height 8
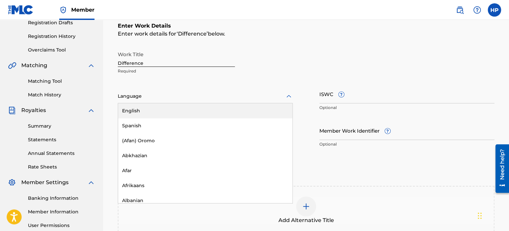
click at [189, 111] on div "English" at bounding box center [205, 110] width 174 height 15
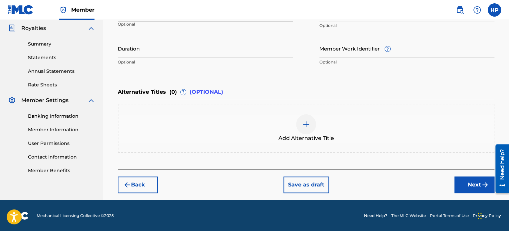
click at [466, 185] on button "Next" at bounding box center [474, 185] width 40 height 17
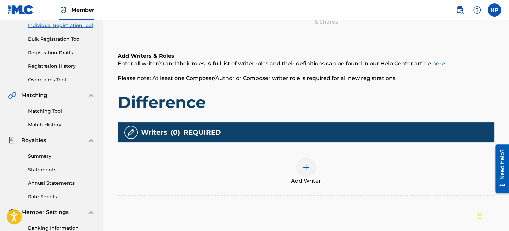
scroll to position [130, 0]
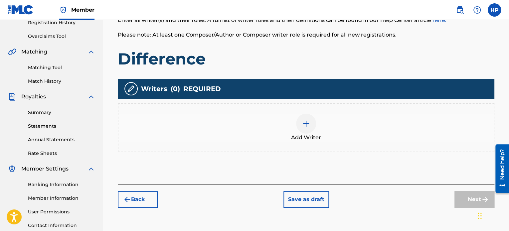
click at [312, 129] on div at bounding box center [306, 124] width 20 height 20
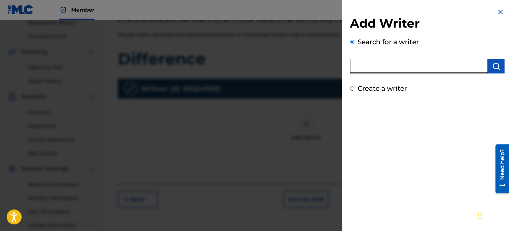
click at [398, 67] on input "text" at bounding box center [419, 66] width 138 height 15
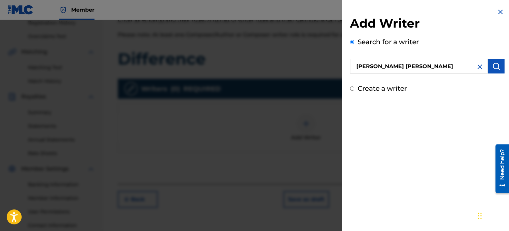
click at [494, 68] on img "submit" at bounding box center [496, 66] width 8 height 8
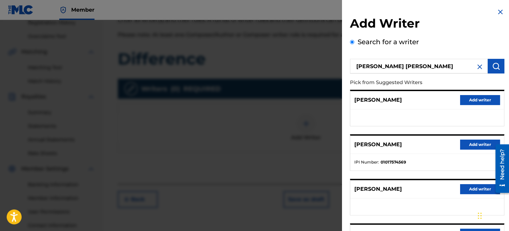
click at [469, 142] on button "Add writer" at bounding box center [480, 145] width 40 height 10
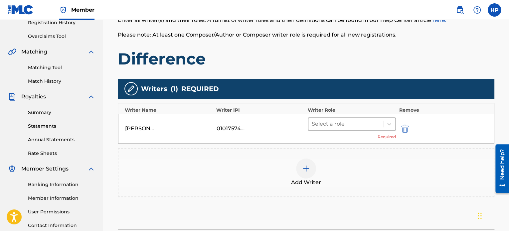
click at [361, 126] on div at bounding box center [346, 123] width 68 height 9
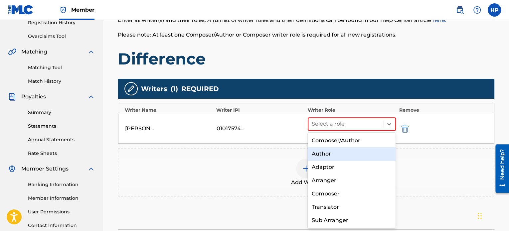
click at [350, 153] on div "Author" at bounding box center [352, 153] width 88 height 13
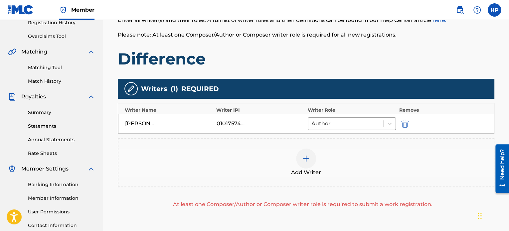
click at [316, 169] on span "Add Writer" at bounding box center [306, 173] width 30 height 8
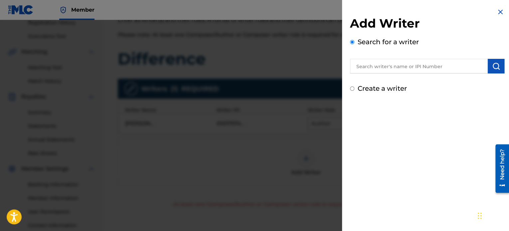
click at [352, 88] on input "Create a writer" at bounding box center [352, 88] width 4 height 4
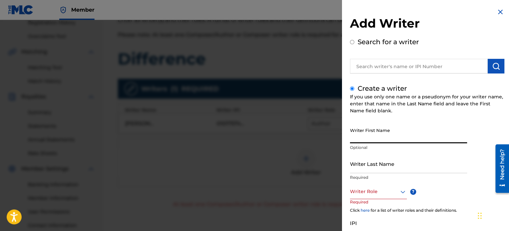
click at [378, 134] on input "Writer First Name" at bounding box center [408, 133] width 117 height 19
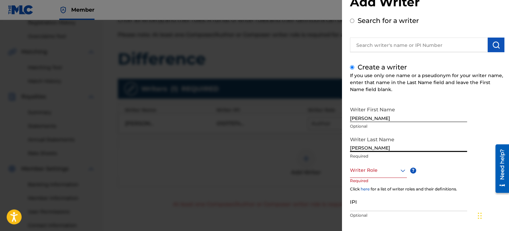
scroll to position [57, 0]
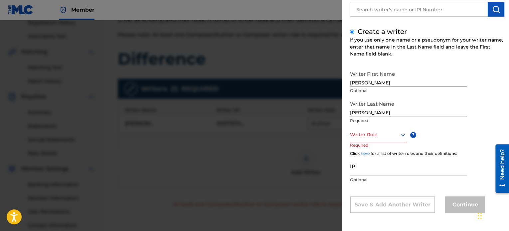
click at [381, 146] on div "Writer Role ? Required" at bounding box center [385, 142] width 70 height 30
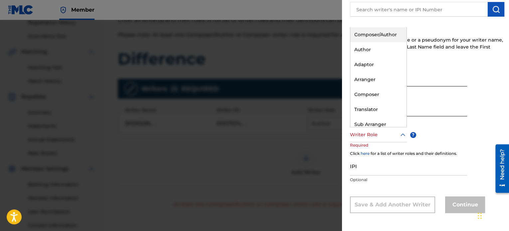
click at [381, 140] on div "Writer Role" at bounding box center [378, 134] width 57 height 15
click at [372, 92] on div "Composer" at bounding box center [378, 94] width 56 height 15
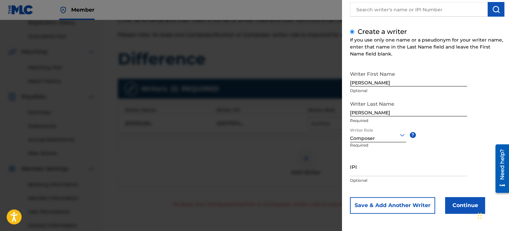
scroll to position [57, 0]
click at [455, 208] on button "Continue" at bounding box center [465, 205] width 40 height 17
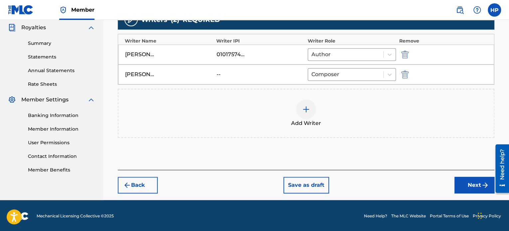
click at [466, 186] on button "Next" at bounding box center [474, 185] width 40 height 17
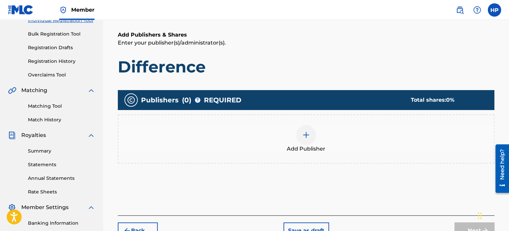
scroll to position [130, 0]
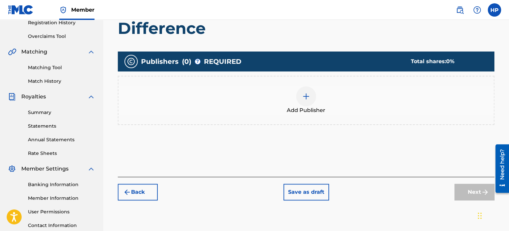
click at [301, 95] on div at bounding box center [306, 96] width 20 height 20
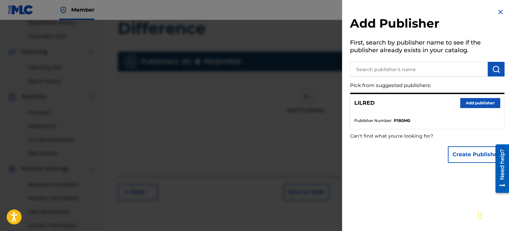
click at [465, 103] on button "Add publisher" at bounding box center [480, 103] width 40 height 10
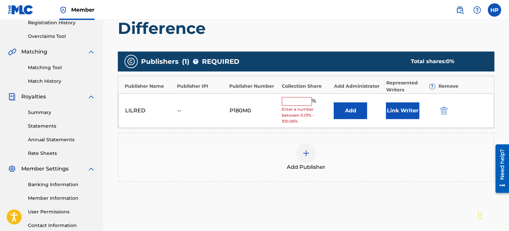
click at [287, 101] on input "text" at bounding box center [297, 101] width 30 height 9
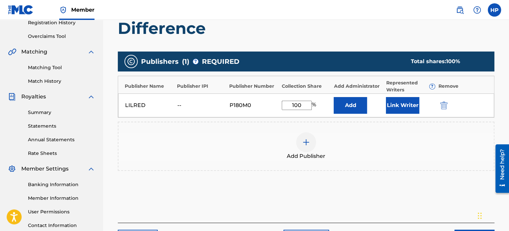
click at [396, 107] on button "Link Writer" at bounding box center [402, 105] width 33 height 17
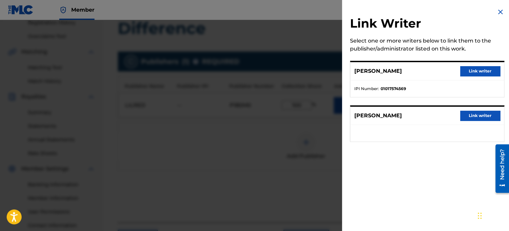
click at [465, 70] on button "Link writer" at bounding box center [480, 71] width 40 height 10
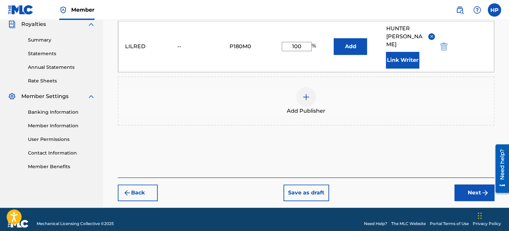
click at [465, 185] on button "Next" at bounding box center [474, 193] width 40 height 17
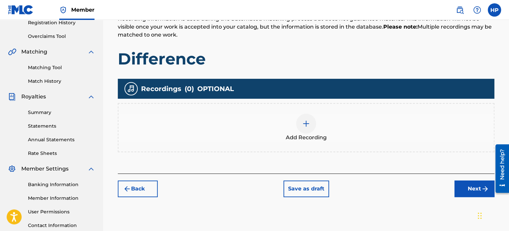
click at [306, 121] on img at bounding box center [306, 124] width 8 height 8
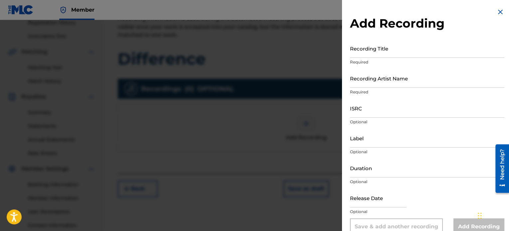
click at [365, 51] on input "Recording Title" at bounding box center [427, 48] width 154 height 19
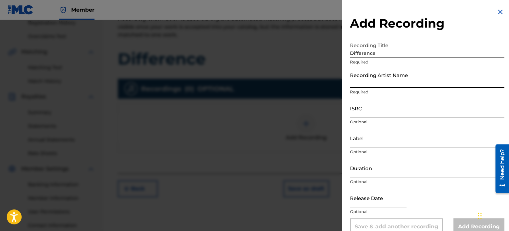
click at [367, 83] on input "Recording Artist Name" at bounding box center [427, 78] width 154 height 19
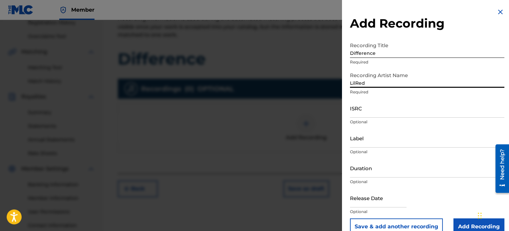
scroll to position [12, 0]
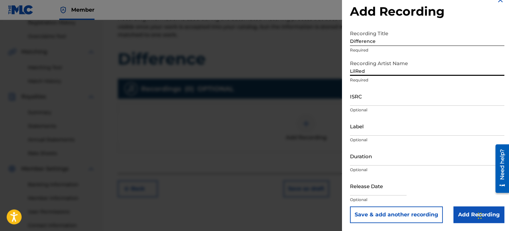
click at [369, 101] on input "ISRC" at bounding box center [427, 96] width 154 height 19
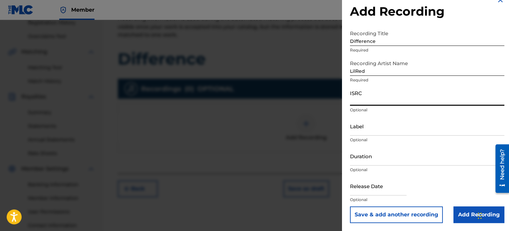
paste input "QZDA81907298"
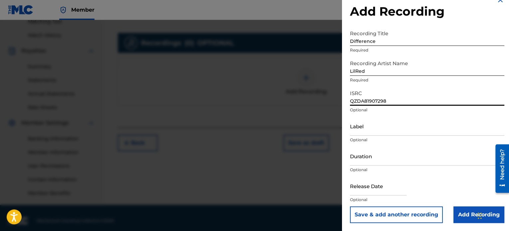
scroll to position [181, 0]
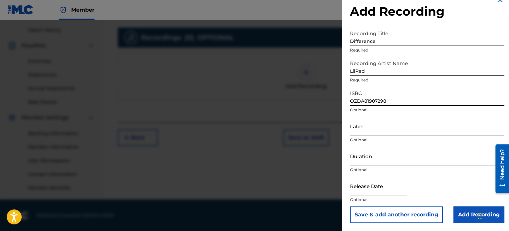
click at [458, 217] on input "Add Recording" at bounding box center [478, 214] width 51 height 17
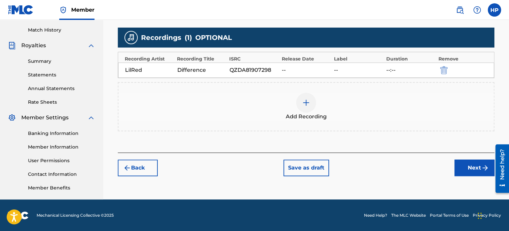
click at [463, 166] on button "Next" at bounding box center [474, 168] width 40 height 17
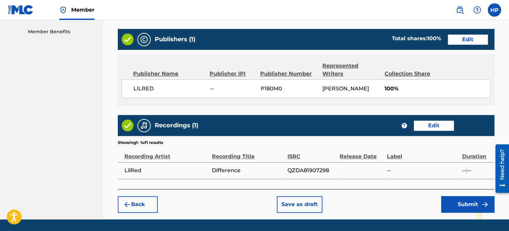
scroll to position [356, 0]
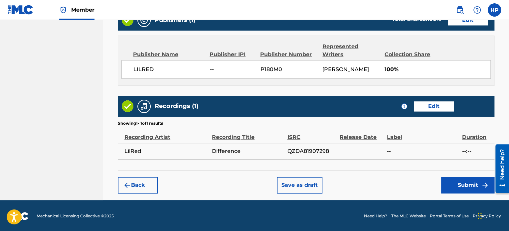
click at [443, 178] on button "Submit" at bounding box center [467, 185] width 53 height 17
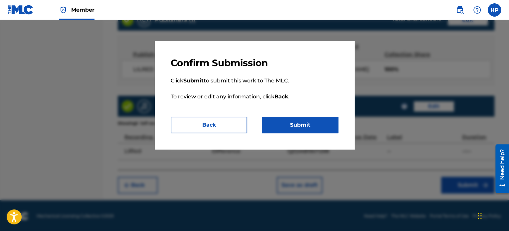
click at [281, 125] on button "Submit" at bounding box center [300, 125] width 76 height 17
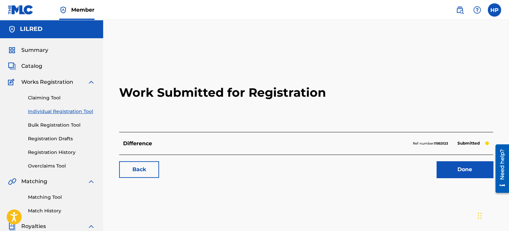
click at [449, 171] on link "Done" at bounding box center [464, 169] width 57 height 17
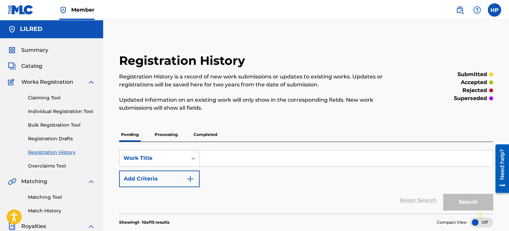
click at [58, 111] on link "Individual Registration Tool" at bounding box center [61, 111] width 67 height 7
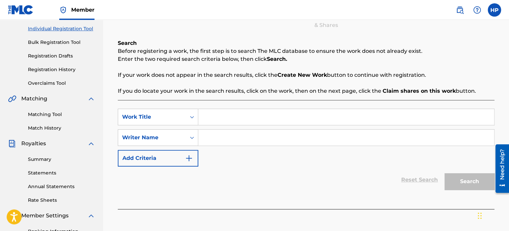
scroll to position [66, 0]
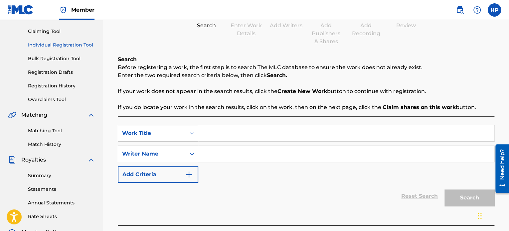
click at [238, 130] on input "Search Form" at bounding box center [346, 133] width 296 height 16
click at [232, 154] on input "Search Form" at bounding box center [346, 154] width 296 height 16
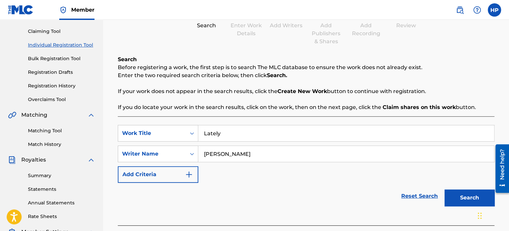
click at [456, 193] on button "Search" at bounding box center [469, 198] width 50 height 17
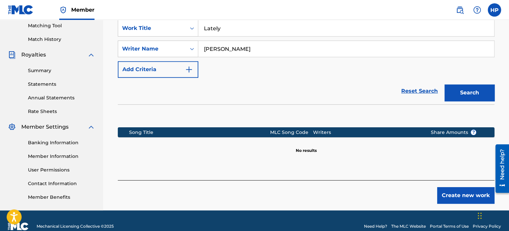
scroll to position [183, 0]
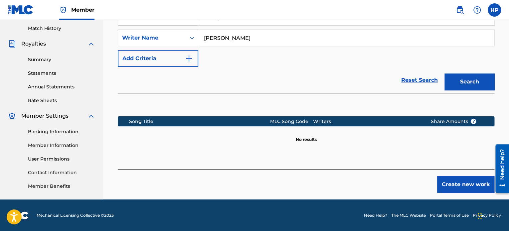
click at [451, 185] on button "Create new work" at bounding box center [465, 184] width 57 height 17
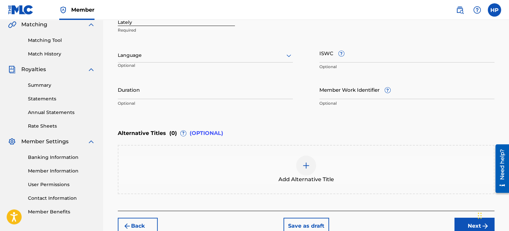
scroll to position [149, 0]
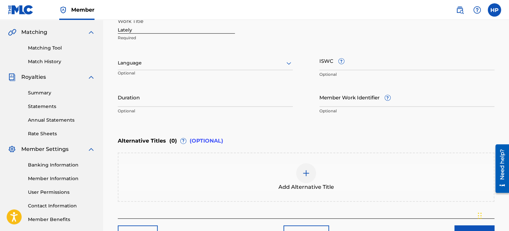
click at [181, 63] on div at bounding box center [205, 63] width 175 height 8
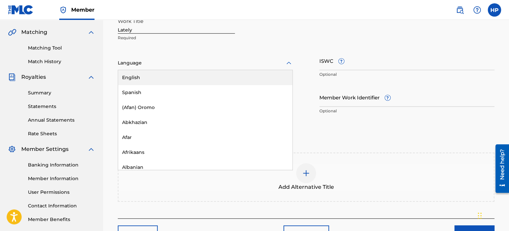
click at [170, 78] on div "English" at bounding box center [205, 77] width 174 height 15
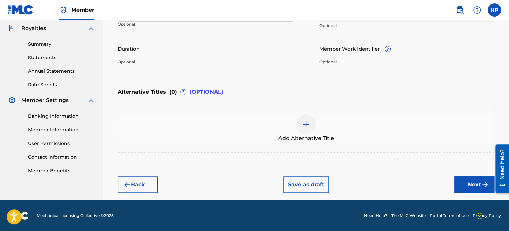
click at [476, 181] on button "Next" at bounding box center [474, 185] width 40 height 17
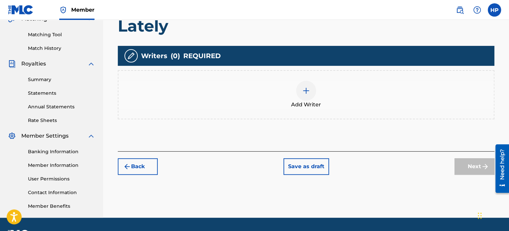
scroll to position [163, 0]
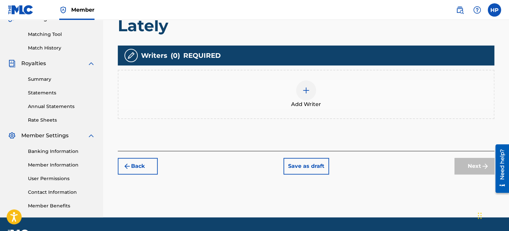
click at [309, 92] on div at bounding box center [306, 90] width 20 height 20
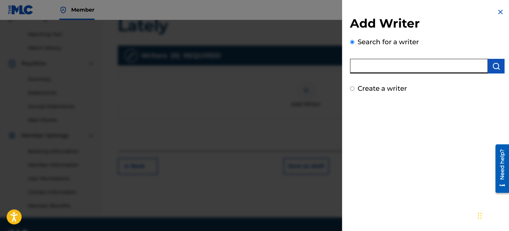
click at [372, 66] on input "text" at bounding box center [419, 66] width 138 height 15
click at [494, 65] on img "submit" at bounding box center [496, 66] width 8 height 8
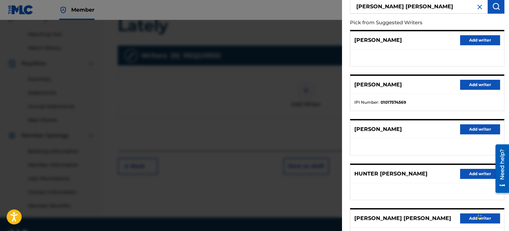
scroll to position [66, 0]
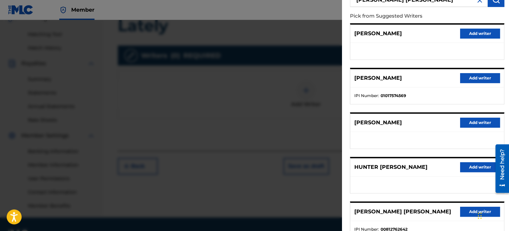
click at [477, 75] on button "Add writer" at bounding box center [480, 78] width 40 height 10
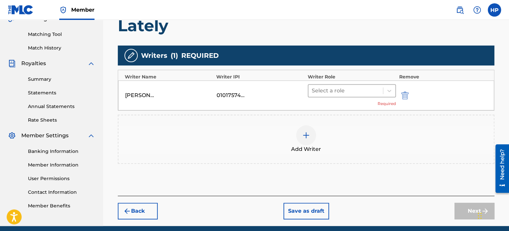
click at [364, 91] on div at bounding box center [346, 90] width 68 height 9
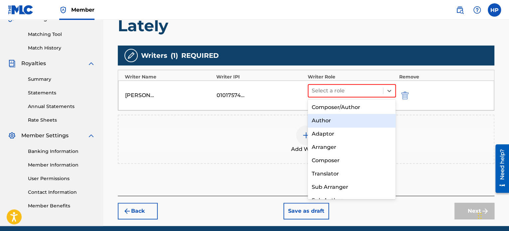
click at [340, 119] on div "Author" at bounding box center [352, 120] width 88 height 13
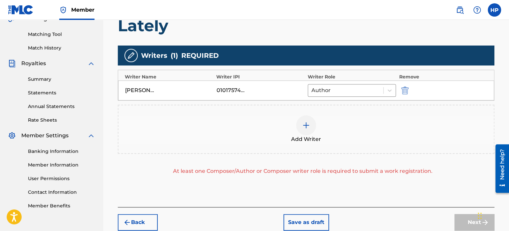
click at [305, 126] on img at bounding box center [306, 125] width 8 height 8
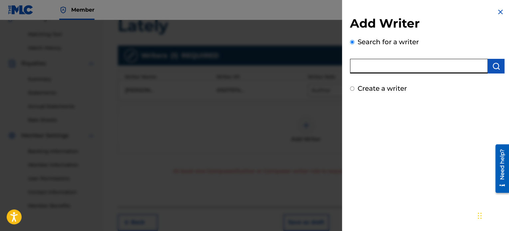
click at [379, 68] on input "text" at bounding box center [419, 66] width 138 height 15
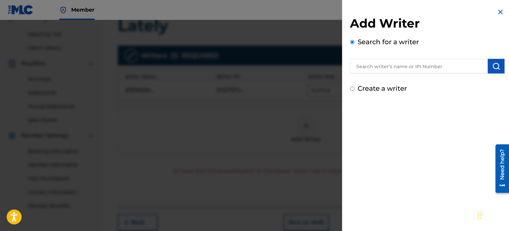
click at [352, 89] on input "Create a writer" at bounding box center [352, 88] width 4 height 4
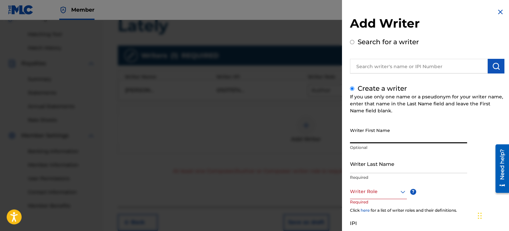
click at [382, 134] on input "Writer First Name" at bounding box center [408, 133] width 117 height 19
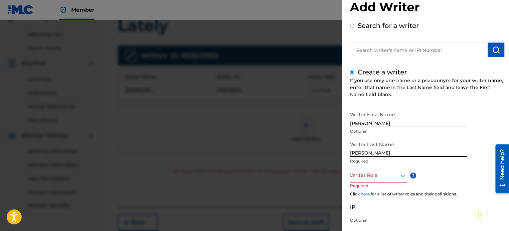
scroll to position [57, 0]
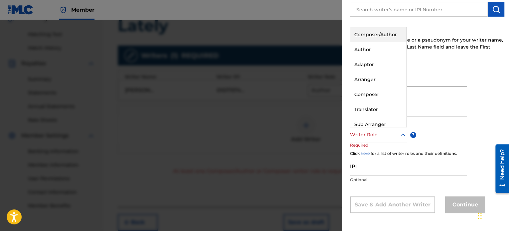
click at [363, 140] on div "Writer Role" at bounding box center [378, 134] width 57 height 15
click at [375, 98] on div "Composer" at bounding box center [378, 94] width 56 height 15
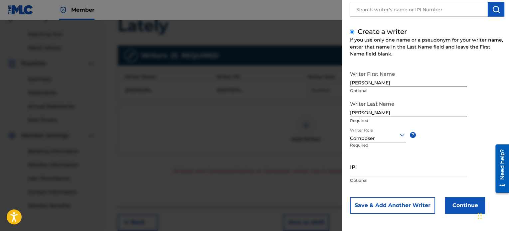
scroll to position [57, 0]
click at [460, 204] on button "Continue" at bounding box center [465, 205] width 40 height 17
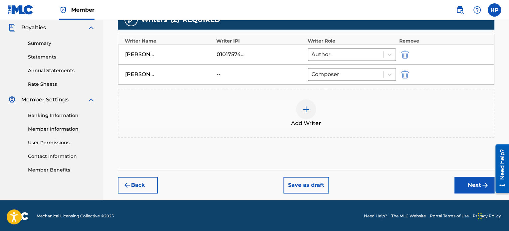
click at [479, 184] on button "Next" at bounding box center [474, 185] width 40 height 17
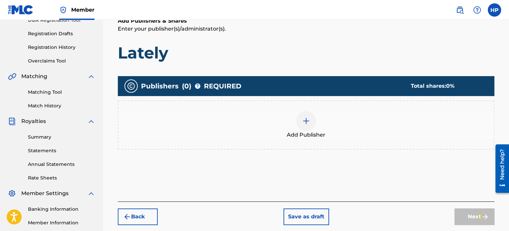
scroll to position [130, 0]
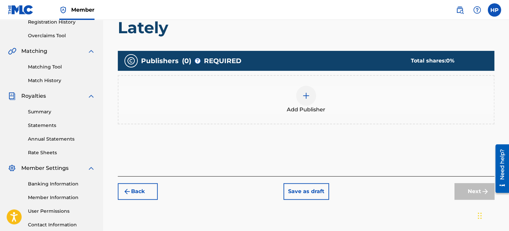
click at [301, 92] on div at bounding box center [306, 96] width 20 height 20
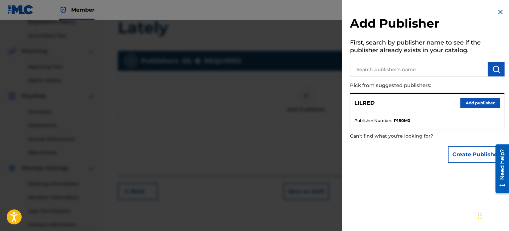
click at [460, 103] on button "Add publisher" at bounding box center [480, 103] width 40 height 10
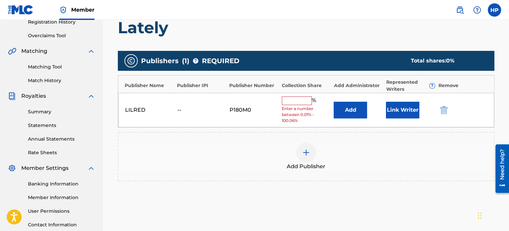
click at [293, 99] on input "text" at bounding box center [297, 100] width 30 height 9
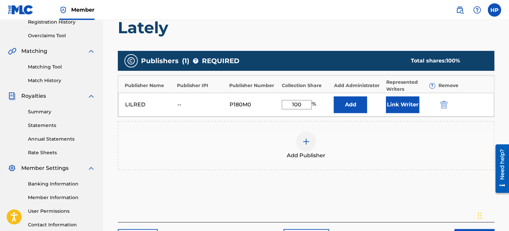
click at [395, 102] on button "Link Writer" at bounding box center [402, 104] width 33 height 17
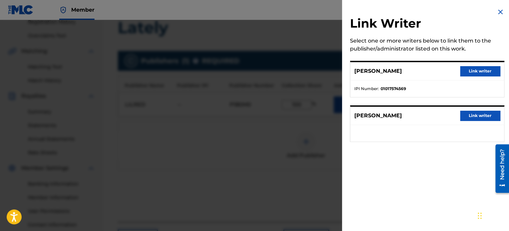
click at [463, 70] on button "Link writer" at bounding box center [480, 71] width 40 height 10
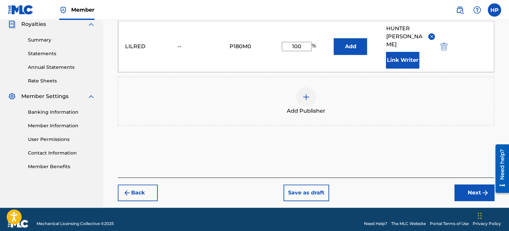
click at [467, 185] on button "Next" at bounding box center [474, 193] width 40 height 17
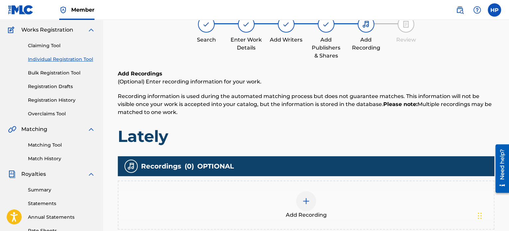
scroll to position [96, 0]
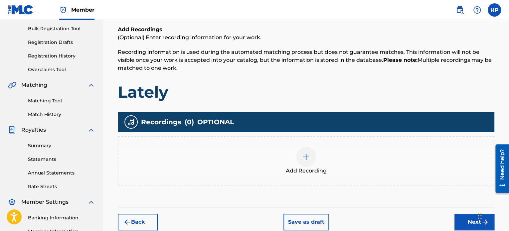
click at [313, 154] on div at bounding box center [306, 157] width 20 height 20
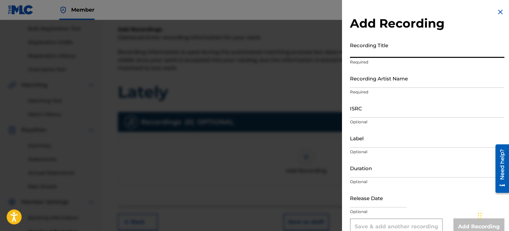
click at [366, 53] on input "Recording Title" at bounding box center [427, 48] width 154 height 19
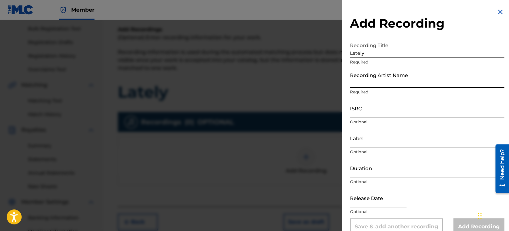
click at [364, 80] on input "Recording Artist Name" at bounding box center [427, 78] width 154 height 19
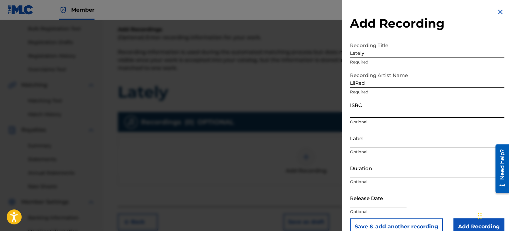
drag, startPoint x: 362, startPoint y: 111, endPoint x: 299, endPoint y: 71, distance: 74.1
click at [361, 111] on input "ISRC" at bounding box center [427, 108] width 154 height 19
click at [355, 111] on input "ISRC" at bounding box center [427, 108] width 154 height 19
paste input "QZDA81907299"
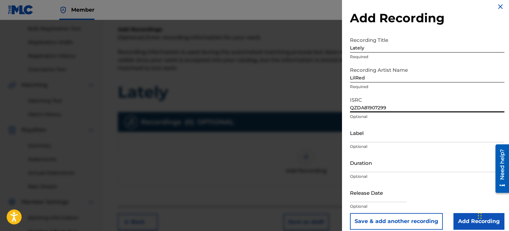
scroll to position [12, 0]
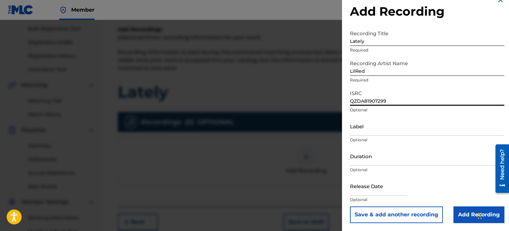
click at [460, 215] on input "Add Recording" at bounding box center [478, 214] width 51 height 17
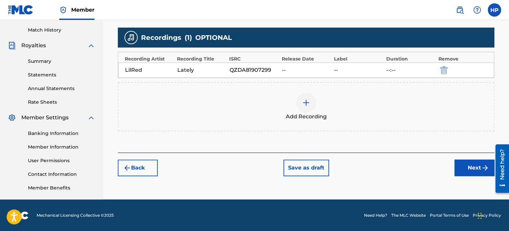
click at [470, 167] on button "Next" at bounding box center [474, 168] width 40 height 17
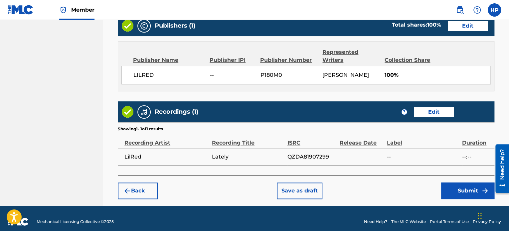
scroll to position [356, 0]
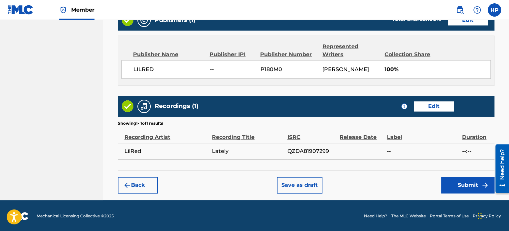
click at [476, 186] on button "Submit" at bounding box center [467, 185] width 53 height 17
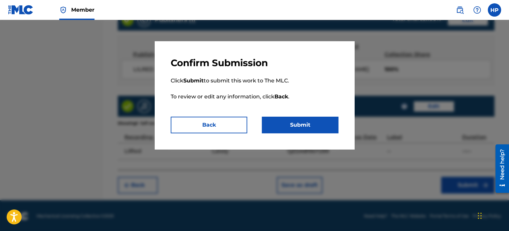
click at [306, 127] on button "Submit" at bounding box center [300, 125] width 76 height 17
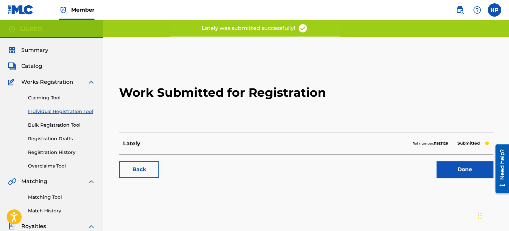
click at [436, 169] on link "Done" at bounding box center [464, 169] width 57 height 17
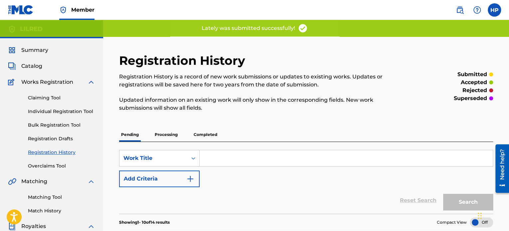
click at [55, 111] on link "Individual Registration Tool" at bounding box center [61, 111] width 67 height 7
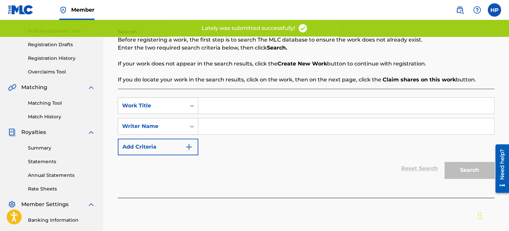
scroll to position [100, 0]
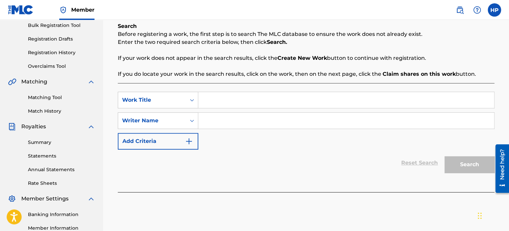
click at [230, 100] on input "Search Form" at bounding box center [346, 100] width 296 height 16
click at [220, 119] on input "Search Form" at bounding box center [346, 121] width 296 height 16
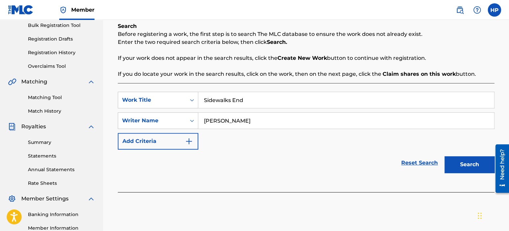
click at [465, 163] on button "Search" at bounding box center [469, 164] width 50 height 17
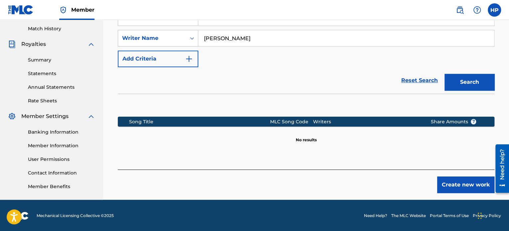
scroll to position [183, 0]
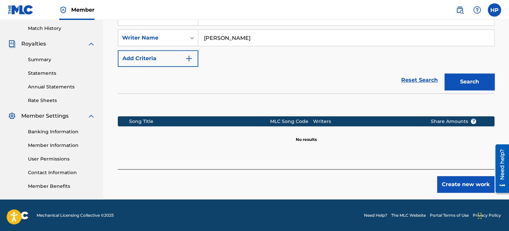
click at [456, 182] on button "Create new work" at bounding box center [465, 184] width 57 height 17
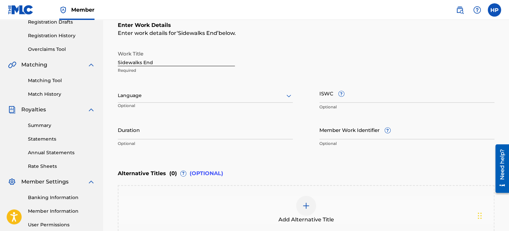
scroll to position [116, 0]
click at [203, 96] on div at bounding box center [205, 96] width 175 height 8
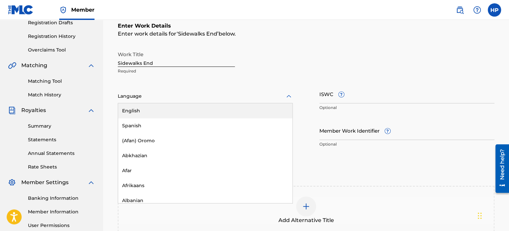
click at [195, 109] on div "English" at bounding box center [205, 110] width 174 height 15
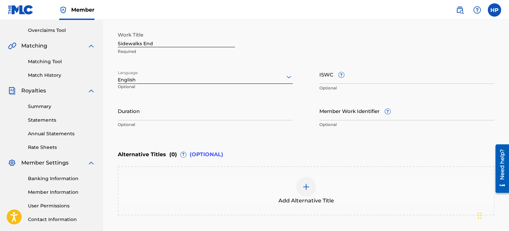
scroll to position [183, 0]
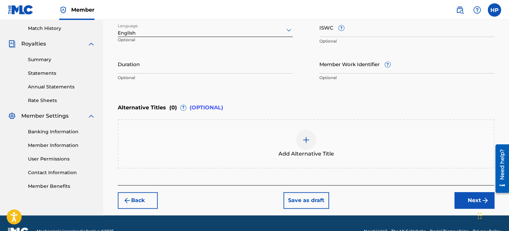
click at [461, 200] on button "Next" at bounding box center [474, 200] width 40 height 17
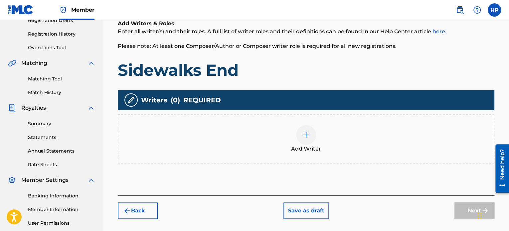
scroll to position [130, 0]
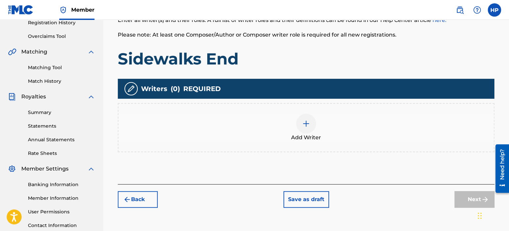
click at [306, 129] on div at bounding box center [306, 124] width 20 height 20
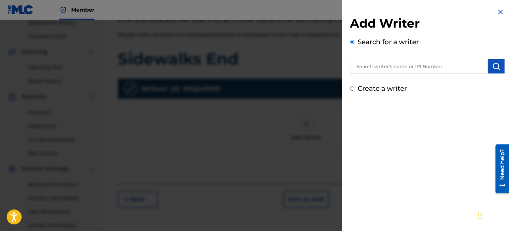
click at [384, 69] on input "text" at bounding box center [419, 66] width 138 height 15
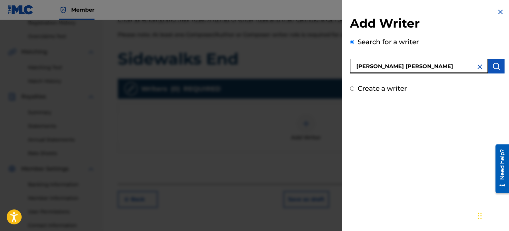
click at [497, 65] on img "submit" at bounding box center [496, 66] width 8 height 8
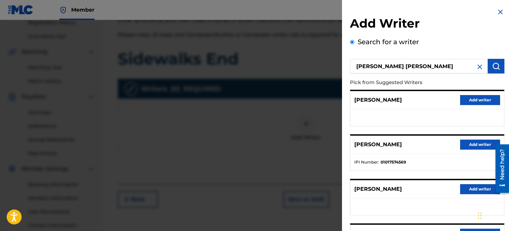
click at [469, 143] on button "Add writer" at bounding box center [480, 145] width 40 height 10
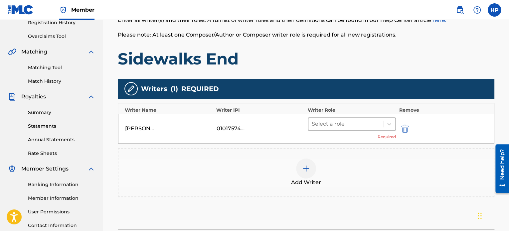
click at [330, 124] on div at bounding box center [346, 123] width 68 height 9
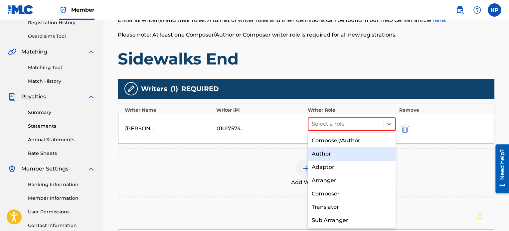
click at [329, 153] on div "Author" at bounding box center [352, 153] width 88 height 13
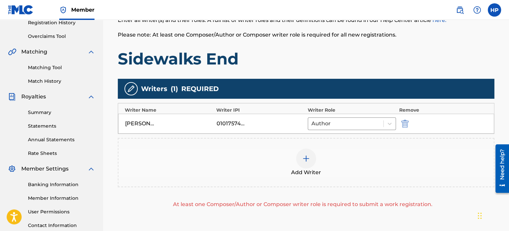
click at [305, 160] on img at bounding box center [306, 159] width 8 height 8
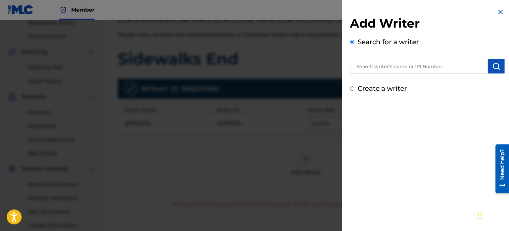
click at [349, 88] on div "Add Writer Search for a writer Create a writer" at bounding box center [427, 50] width 170 height 101
click at [350, 89] on input "Create a writer" at bounding box center [352, 88] width 4 height 4
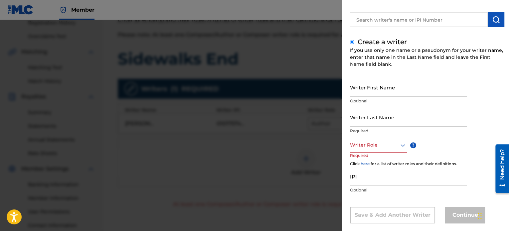
scroll to position [57, 0]
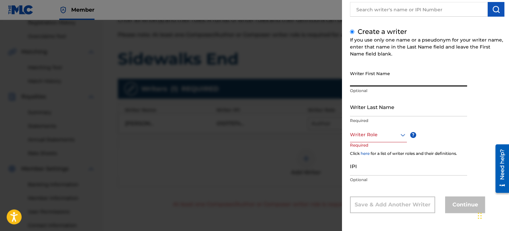
click at [385, 83] on input "Writer First Name" at bounding box center [408, 76] width 117 height 19
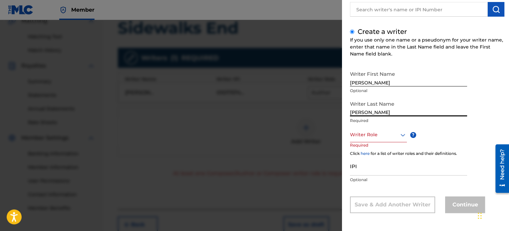
scroll to position [163, 0]
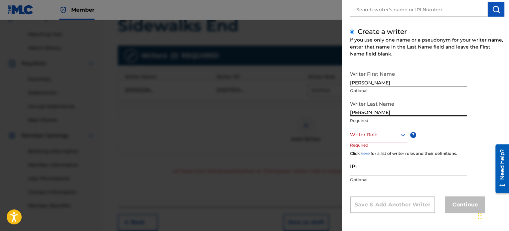
click at [396, 143] on div "Writer Role ? Required" at bounding box center [385, 142] width 70 height 30
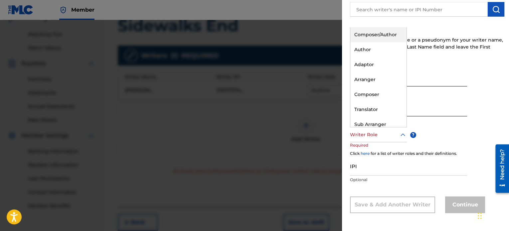
click at [394, 140] on div "Writer Role" at bounding box center [378, 134] width 57 height 15
click at [373, 96] on div "Composer" at bounding box center [378, 94] width 56 height 15
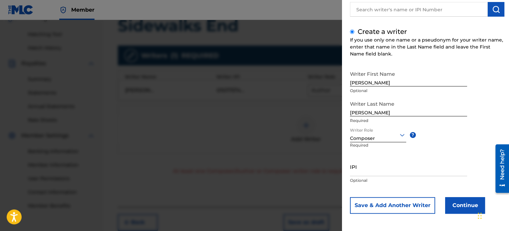
scroll to position [57, 0]
click at [466, 208] on button "Continue" at bounding box center [465, 205] width 40 height 17
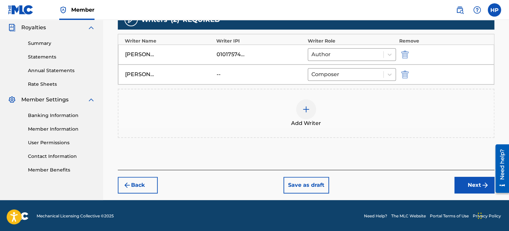
click at [461, 186] on button "Next" at bounding box center [474, 185] width 40 height 17
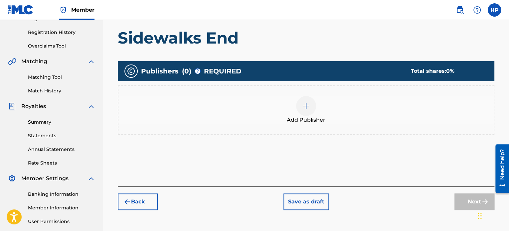
scroll to position [130, 0]
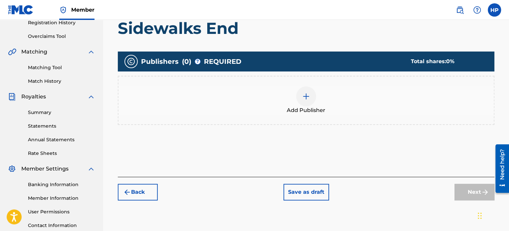
click at [307, 97] on img at bounding box center [306, 96] width 8 height 8
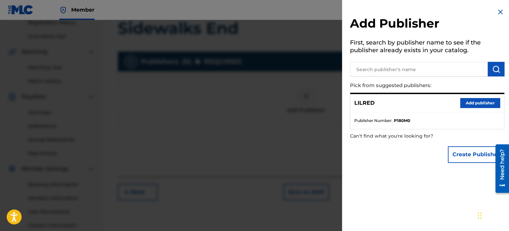
click at [464, 102] on button "Add publisher" at bounding box center [480, 103] width 40 height 10
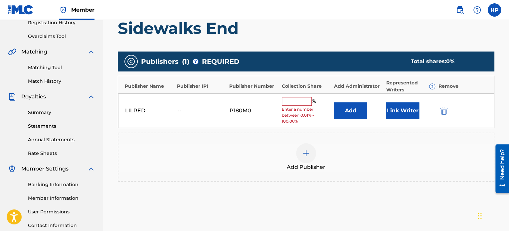
click at [295, 103] on input "text" at bounding box center [297, 101] width 30 height 9
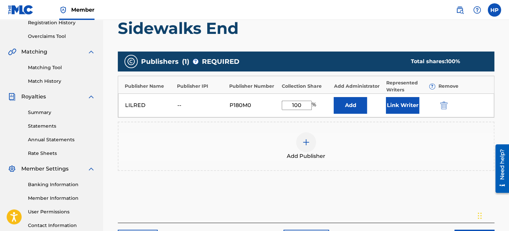
click at [400, 104] on button "Link Writer" at bounding box center [402, 105] width 33 height 17
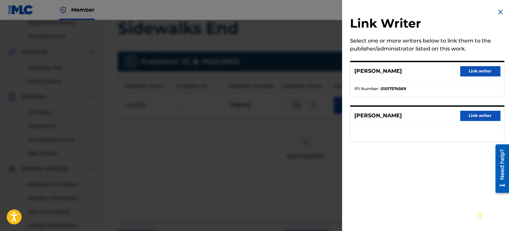
click at [475, 73] on button "Link writer" at bounding box center [480, 71] width 40 height 10
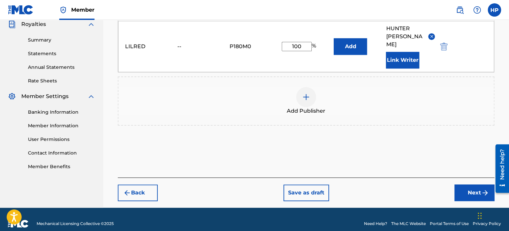
click at [475, 185] on button "Next" at bounding box center [474, 193] width 40 height 17
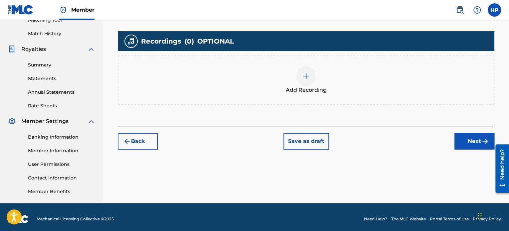
scroll to position [181, 0]
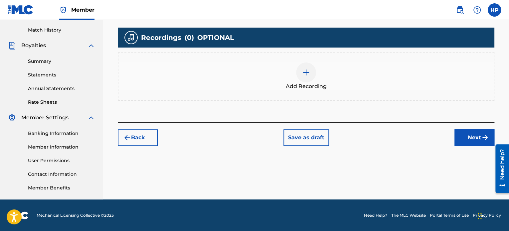
click at [303, 75] on img at bounding box center [306, 72] width 8 height 8
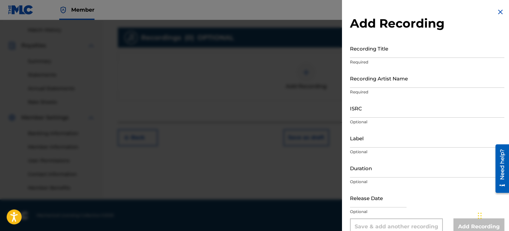
click at [362, 56] on input "Recording Title" at bounding box center [427, 48] width 154 height 19
click at [497, 11] on img at bounding box center [500, 12] width 8 height 8
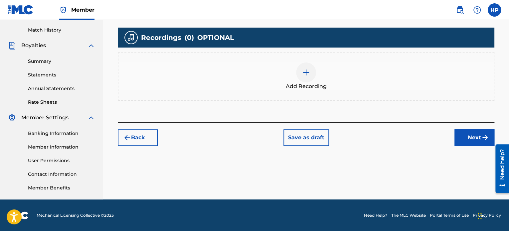
click at [131, 139] on button "Back" at bounding box center [138, 137] width 40 height 17
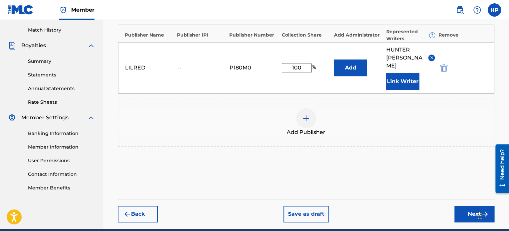
click at [142, 210] on button "Back" at bounding box center [138, 214] width 40 height 17
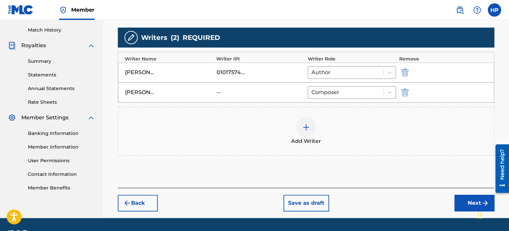
click at [406, 89] on img "submit" at bounding box center [404, 92] width 7 height 8
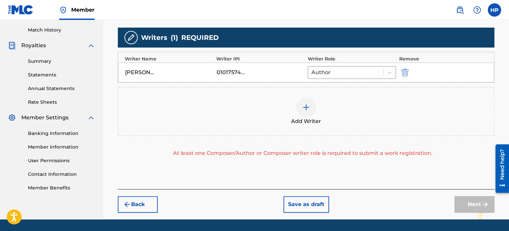
click at [300, 114] on div at bounding box center [306, 107] width 20 height 20
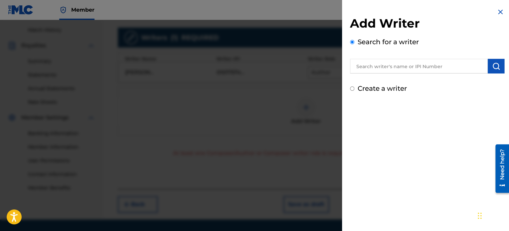
click at [352, 88] on input "Create a writer" at bounding box center [352, 88] width 4 height 4
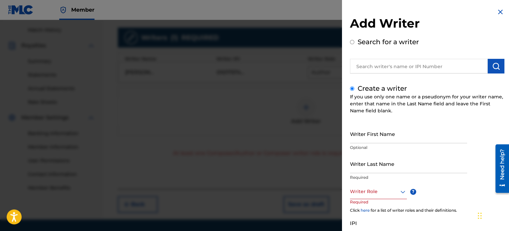
click at [370, 143] on div "Writer First Name Optional" at bounding box center [408, 139] width 117 height 30
click at [370, 138] on input "Writer First Name" at bounding box center [408, 133] width 117 height 19
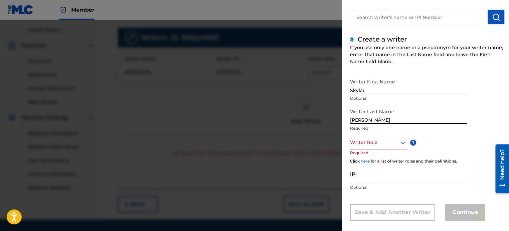
scroll to position [57, 0]
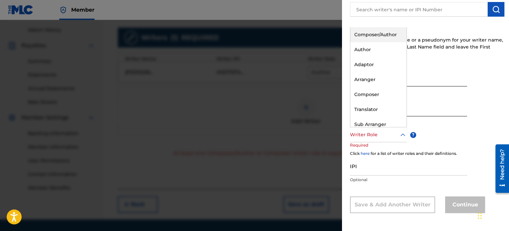
click at [367, 142] on div "Writer Role" at bounding box center [378, 134] width 57 height 15
click at [370, 50] on div "Author" at bounding box center [378, 49] width 56 height 15
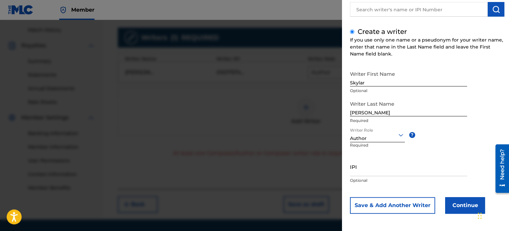
click at [452, 205] on button "Continue" at bounding box center [465, 205] width 40 height 17
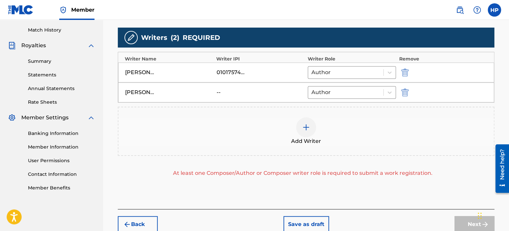
click at [308, 126] on img at bounding box center [306, 127] width 8 height 8
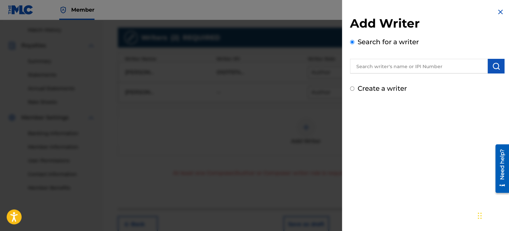
click at [350, 90] on input "Create a writer" at bounding box center [352, 88] width 4 height 4
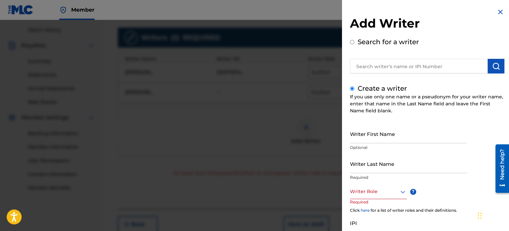
click at [365, 139] on input "Writer First Name" at bounding box center [408, 133] width 117 height 19
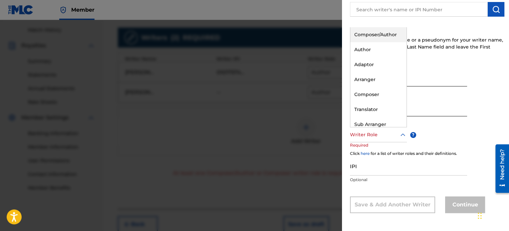
click at [374, 138] on div at bounding box center [378, 135] width 57 height 8
click at [369, 95] on div "Composer" at bounding box center [378, 94] width 56 height 15
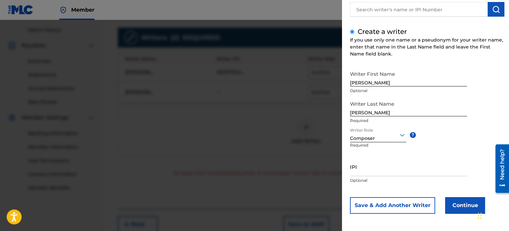
click at [451, 201] on button "Continue" at bounding box center [465, 205] width 40 height 17
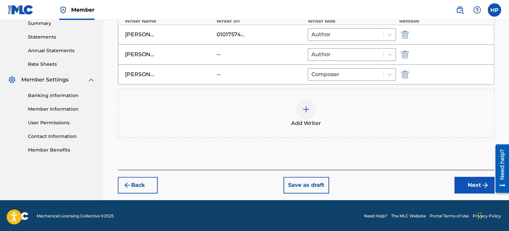
click at [458, 184] on button "Next" at bounding box center [474, 185] width 40 height 17
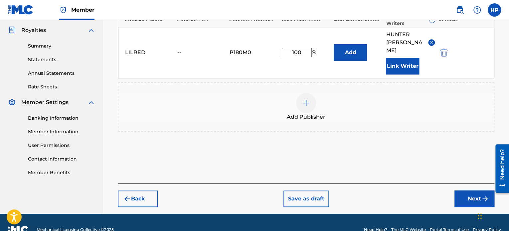
click at [464, 191] on button "Next" at bounding box center [474, 199] width 40 height 17
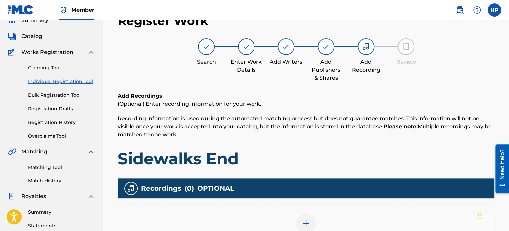
scroll to position [173, 0]
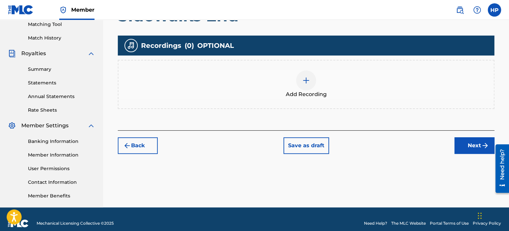
click at [305, 82] on img at bounding box center [306, 80] width 8 height 8
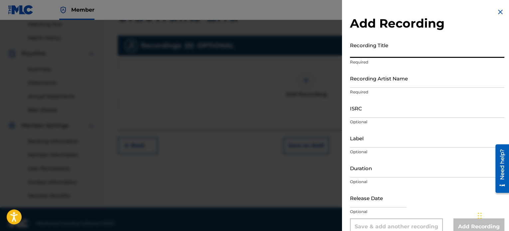
click at [371, 56] on input "Recording Title" at bounding box center [427, 48] width 154 height 19
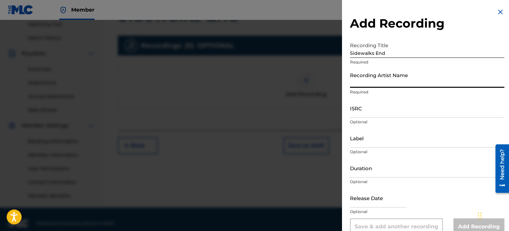
click at [379, 86] on input "Recording Artist Name" at bounding box center [427, 78] width 154 height 19
drag, startPoint x: 380, startPoint y: 112, endPoint x: 251, endPoint y: 62, distance: 138.9
click at [379, 112] on input "ISRC" at bounding box center [427, 108] width 154 height 19
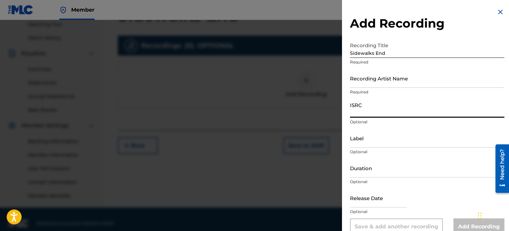
click at [366, 113] on input "ISRC" at bounding box center [427, 108] width 154 height 19
paste input "QZDA81907300"
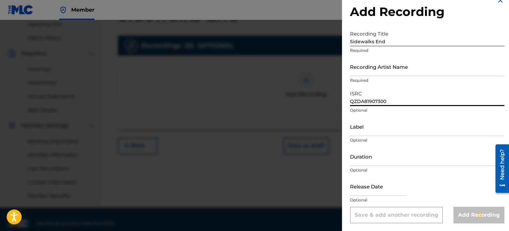
scroll to position [12, 0]
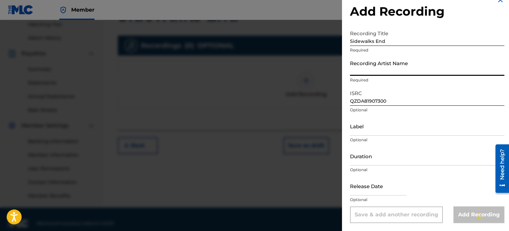
click at [383, 70] on input "Recording Artist Name" at bounding box center [427, 66] width 154 height 19
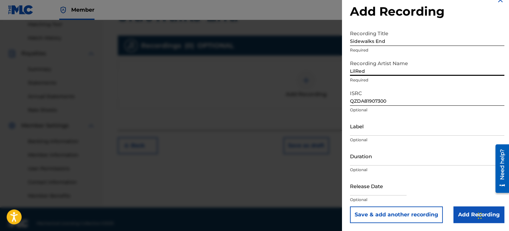
click at [460, 216] on input "Add Recording" at bounding box center [478, 214] width 51 height 17
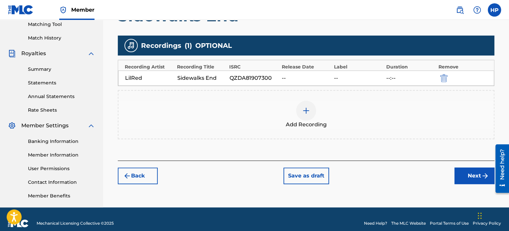
click at [465, 174] on button "Next" at bounding box center [474, 176] width 40 height 17
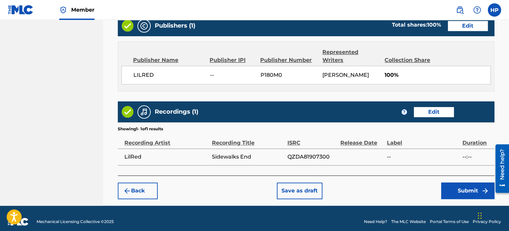
scroll to position [366, 0]
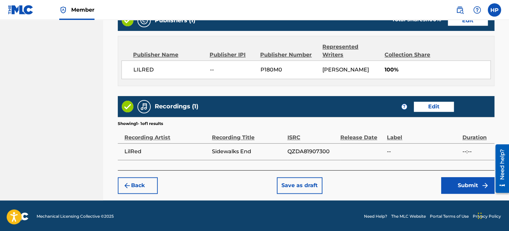
click at [454, 185] on button "Submit" at bounding box center [467, 185] width 53 height 17
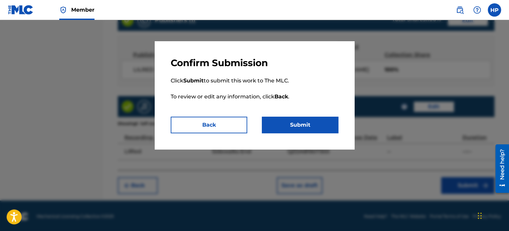
click at [314, 126] on button "Submit" at bounding box center [300, 125] width 76 height 17
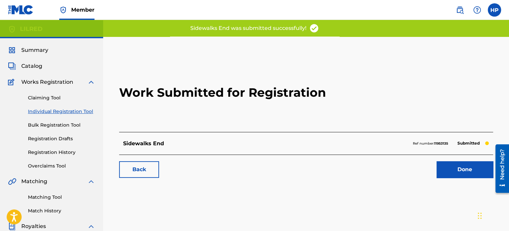
click at [450, 172] on link "Done" at bounding box center [464, 169] width 57 height 17
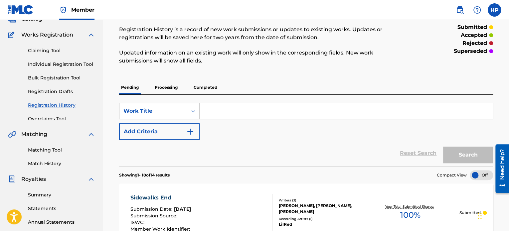
scroll to position [33, 0]
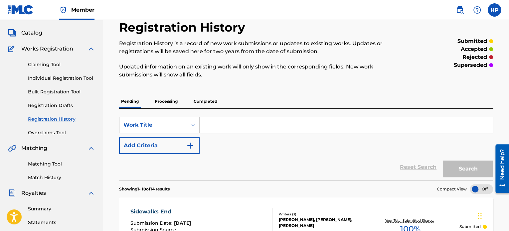
click at [56, 79] on link "Individual Registration Tool" at bounding box center [61, 78] width 67 height 7
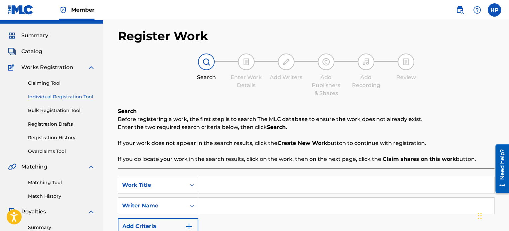
scroll to position [66, 0]
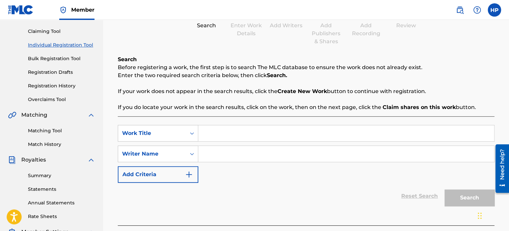
drag, startPoint x: 222, startPoint y: 124, endPoint x: 226, endPoint y: 129, distance: 6.0
click at [224, 121] on div "SearchWithCriteria10e9f7aa-6613-401c-a931-a2ebe5ff6e88 Work Title SearchWithCri…" at bounding box center [306, 170] width 376 height 109
click at [226, 133] on input "Search Form" at bounding box center [346, 133] width 296 height 16
click at [227, 132] on input "Search Form" at bounding box center [346, 133] width 296 height 16
click at [246, 154] on input "Search Form" at bounding box center [346, 154] width 296 height 16
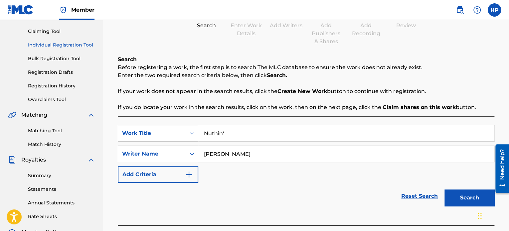
click at [471, 193] on button "Search" at bounding box center [469, 198] width 50 height 17
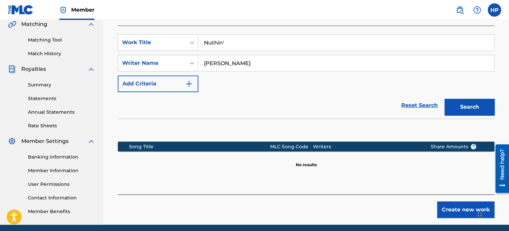
scroll to position [183, 0]
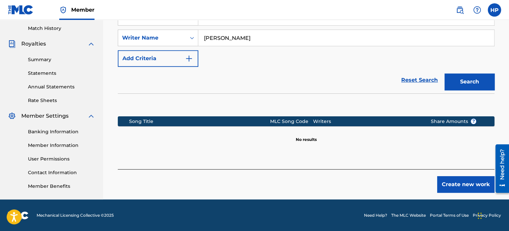
click at [461, 189] on button "Create new work" at bounding box center [465, 184] width 57 height 17
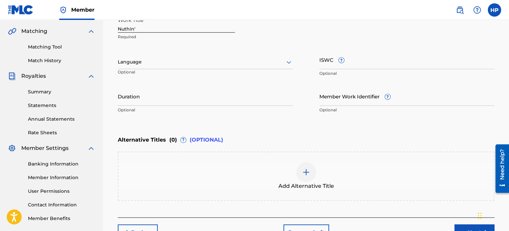
scroll to position [149, 0]
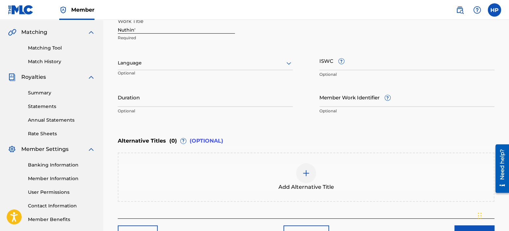
click at [210, 65] on div at bounding box center [205, 63] width 175 height 8
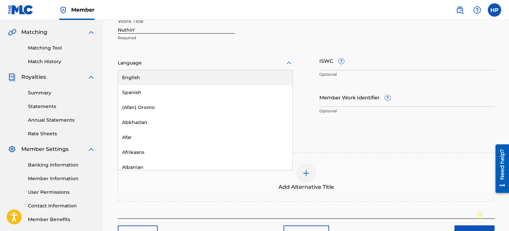
click at [200, 78] on div "English" at bounding box center [205, 77] width 174 height 15
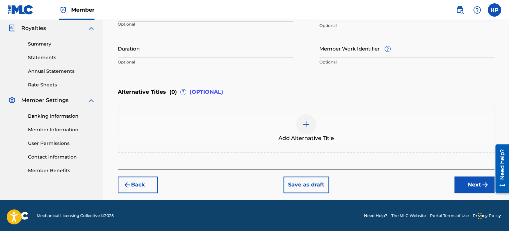
click at [466, 181] on button "Next" at bounding box center [474, 185] width 40 height 17
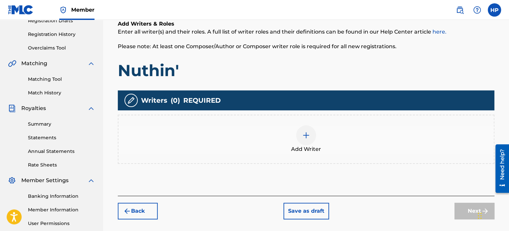
scroll to position [130, 0]
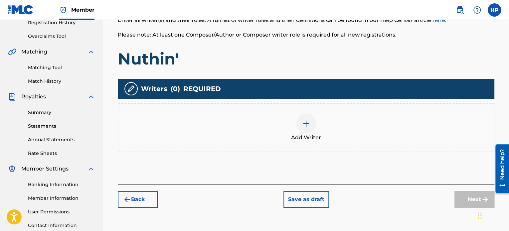
click at [296, 120] on div "Add Writer" at bounding box center [305, 128] width 375 height 28
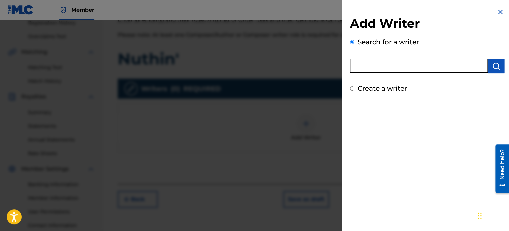
click at [370, 67] on input "text" at bounding box center [419, 66] width 138 height 15
click at [494, 70] on button "submit" at bounding box center [495, 66] width 17 height 15
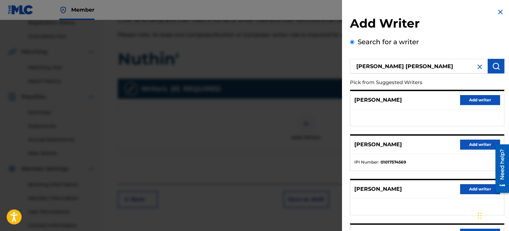
click at [469, 146] on button "Add writer" at bounding box center [480, 145] width 40 height 10
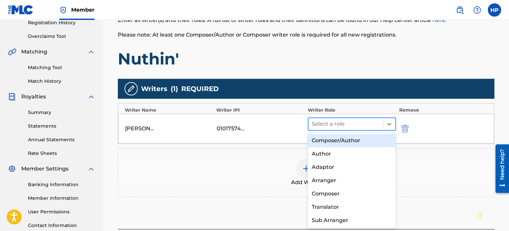
click at [332, 122] on div at bounding box center [346, 123] width 68 height 9
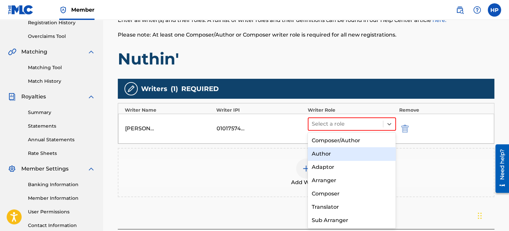
click at [330, 153] on div "Author" at bounding box center [352, 153] width 88 height 13
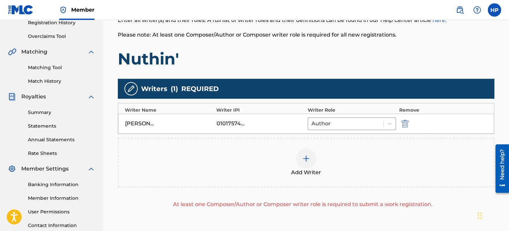
click at [312, 158] on div at bounding box center [306, 159] width 20 height 20
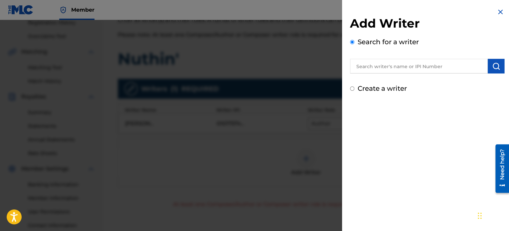
drag, startPoint x: 349, startPoint y: 87, endPoint x: 349, endPoint y: 92, distance: 5.0
click at [350, 89] on input "Create a writer" at bounding box center [352, 88] width 4 height 4
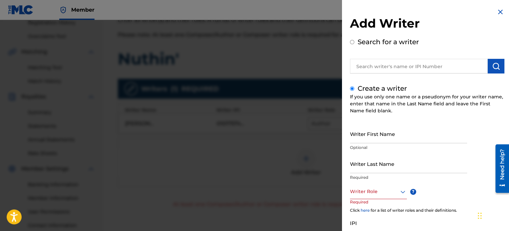
click at [369, 135] on input "Writer First Name" at bounding box center [408, 133] width 117 height 19
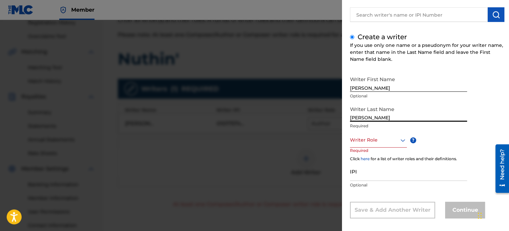
scroll to position [57, 0]
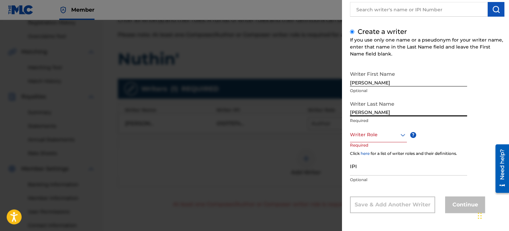
click at [373, 138] on div at bounding box center [378, 135] width 57 height 8
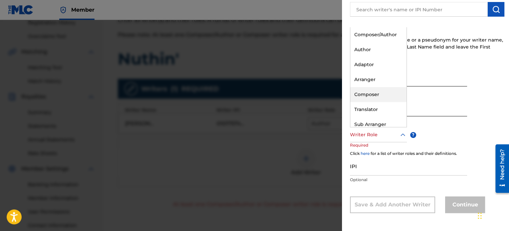
click at [378, 94] on div "Composer" at bounding box center [378, 94] width 56 height 15
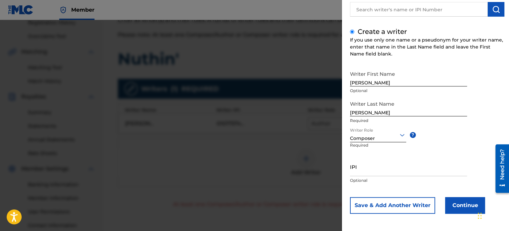
scroll to position [57, 0]
click at [460, 206] on button "Continue" at bounding box center [465, 205] width 40 height 17
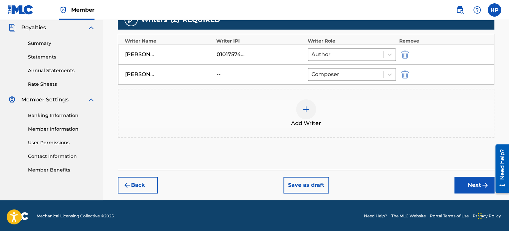
click at [457, 184] on button "Next" at bounding box center [474, 185] width 40 height 17
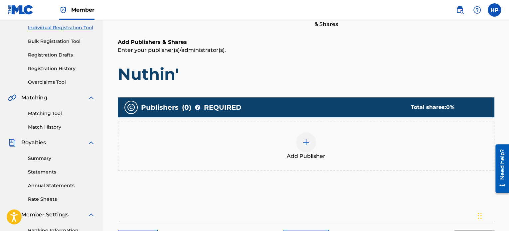
scroll to position [96, 0]
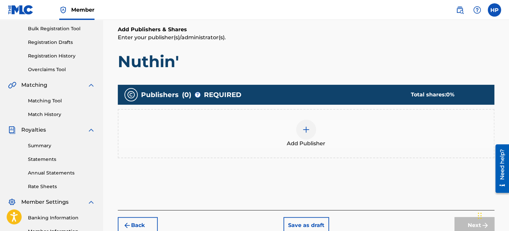
click at [310, 130] on div at bounding box center [306, 130] width 20 height 20
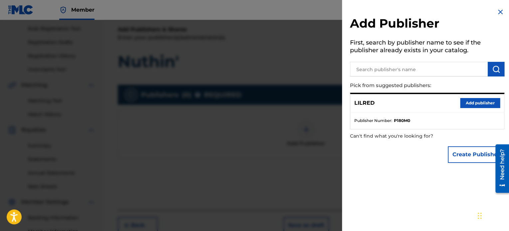
click at [475, 105] on button "Add publisher" at bounding box center [480, 103] width 40 height 10
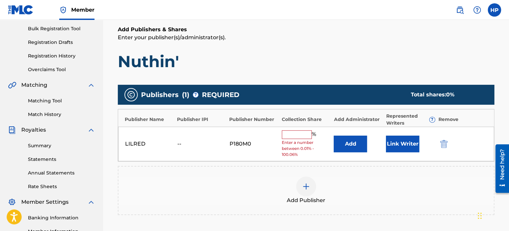
click at [302, 133] on input "text" at bounding box center [297, 134] width 30 height 9
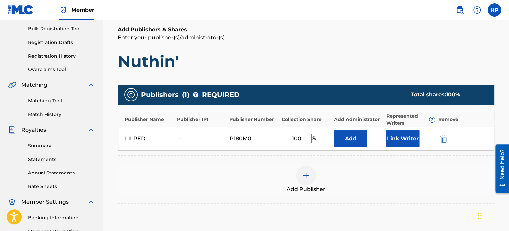
click at [395, 140] on button "Link Writer" at bounding box center [402, 138] width 33 height 17
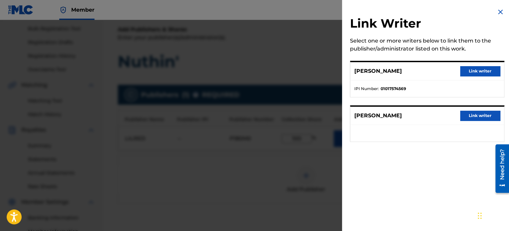
click at [480, 68] on button "Link writer" at bounding box center [480, 71] width 40 height 10
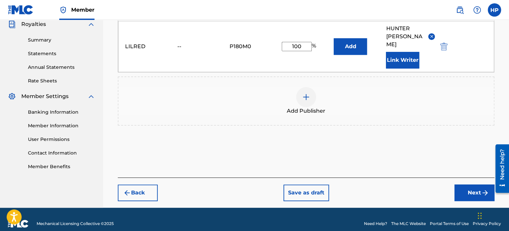
click at [468, 185] on button "Next" at bounding box center [474, 193] width 40 height 17
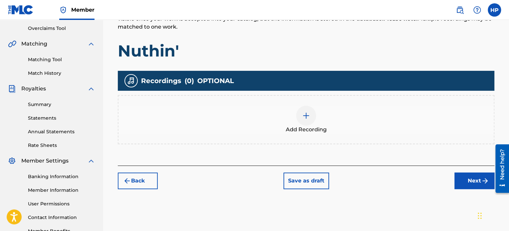
scroll to position [181, 0]
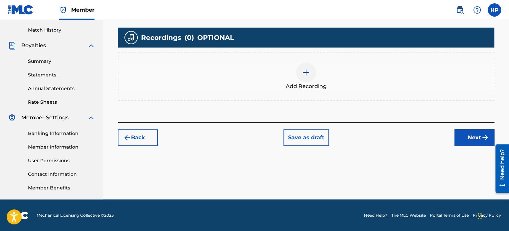
click at [305, 74] on img at bounding box center [306, 72] width 8 height 8
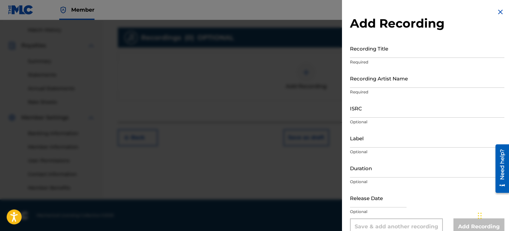
click at [376, 55] on input "Recording Title" at bounding box center [427, 48] width 154 height 19
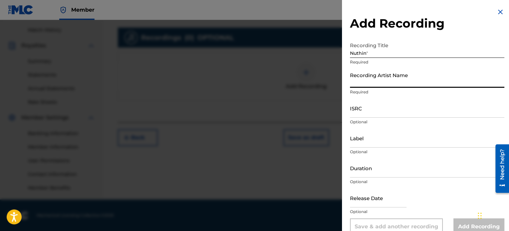
click at [377, 87] on input "Recording Artist Name" at bounding box center [427, 78] width 154 height 19
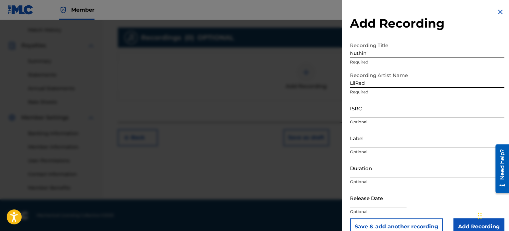
click at [380, 112] on input "ISRC" at bounding box center [427, 108] width 154 height 19
click at [361, 113] on input "ISRC" at bounding box center [427, 108] width 154 height 19
paste input "QZDA81907301"
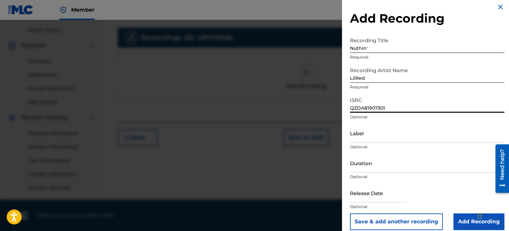
scroll to position [12, 0]
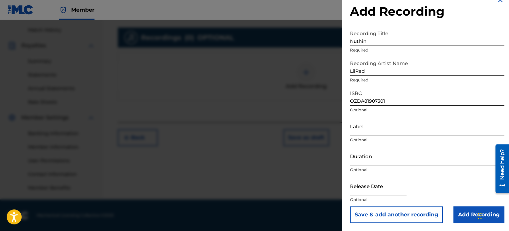
click at [459, 212] on input "Add Recording" at bounding box center [478, 214] width 51 height 17
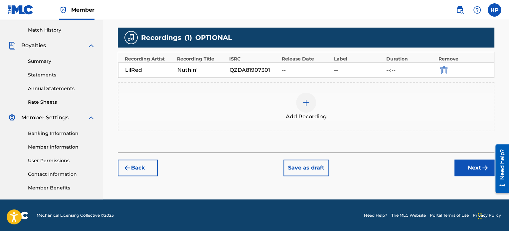
click at [464, 174] on button "Next" at bounding box center [474, 168] width 40 height 17
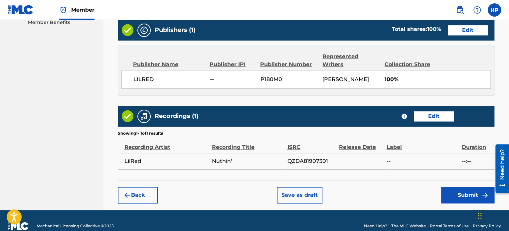
scroll to position [356, 0]
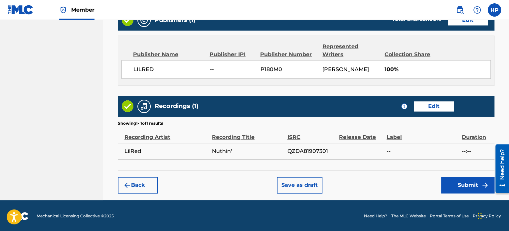
click at [448, 181] on button "Submit" at bounding box center [467, 185] width 53 height 17
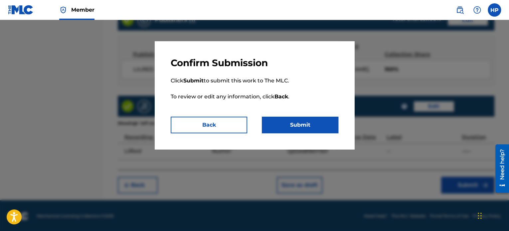
click at [297, 130] on button "Submit" at bounding box center [300, 125] width 76 height 17
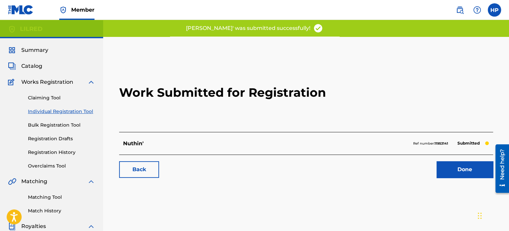
click at [451, 169] on link "Done" at bounding box center [464, 169] width 57 height 17
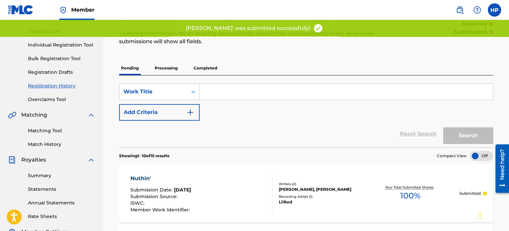
scroll to position [66, 0]
click at [54, 45] on link "Individual Registration Tool" at bounding box center [61, 45] width 67 height 7
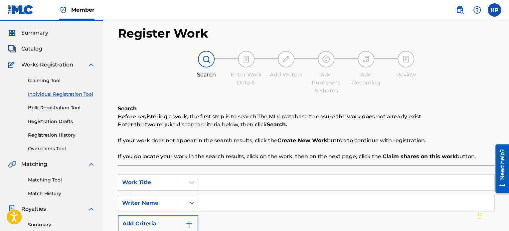
scroll to position [66, 0]
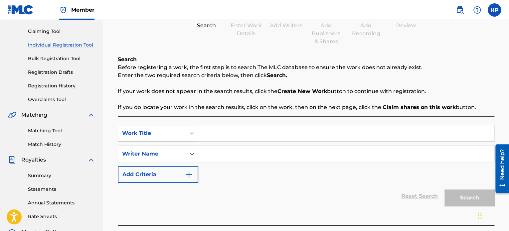
click at [266, 135] on input "Search Form" at bounding box center [346, 133] width 296 height 16
click at [224, 151] on input "Search Form" at bounding box center [346, 154] width 296 height 16
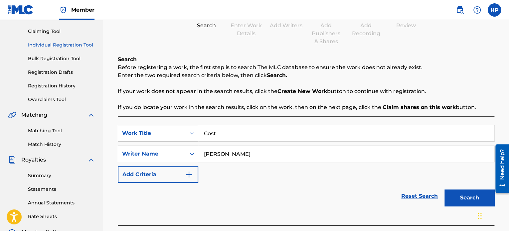
drag, startPoint x: 466, startPoint y: 192, endPoint x: 452, endPoint y: 192, distance: 14.0
click at [466, 192] on button "Search" at bounding box center [469, 198] width 50 height 17
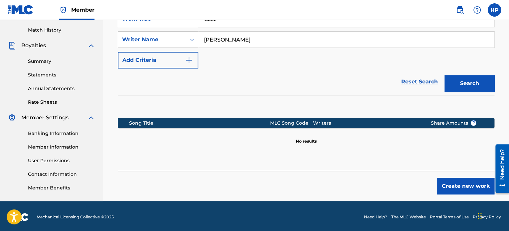
scroll to position [183, 0]
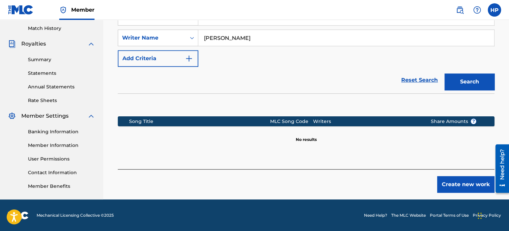
click at [477, 183] on button "Create new work" at bounding box center [465, 184] width 57 height 17
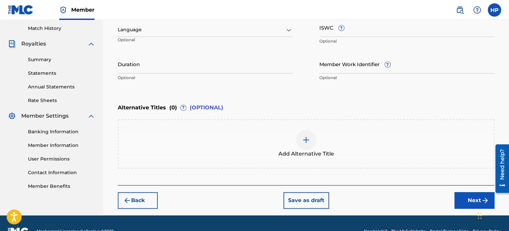
click at [220, 33] on div at bounding box center [205, 30] width 175 height 8
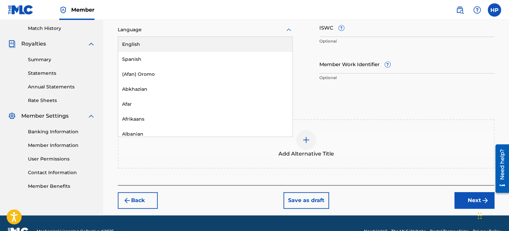
click at [210, 44] on div "English" at bounding box center [205, 44] width 174 height 15
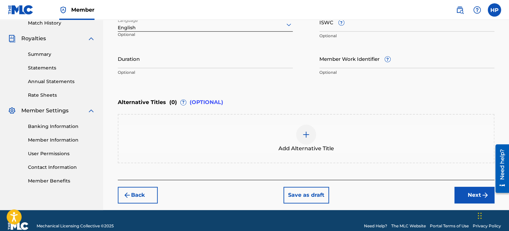
scroll to position [198, 0]
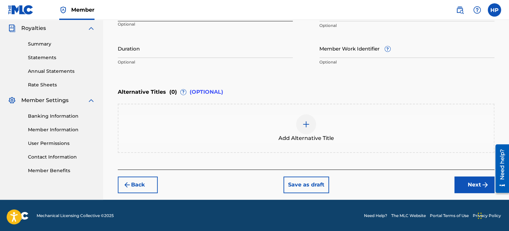
click at [463, 185] on button "Next" at bounding box center [474, 185] width 40 height 17
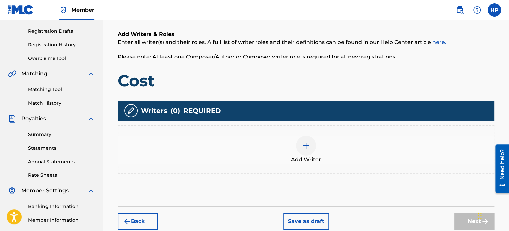
scroll to position [130, 0]
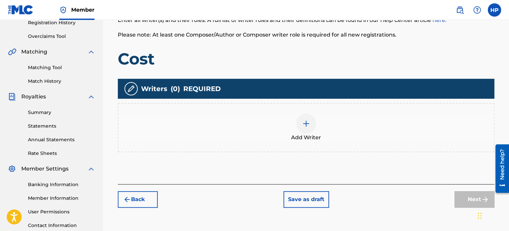
click at [310, 127] on div at bounding box center [306, 124] width 20 height 20
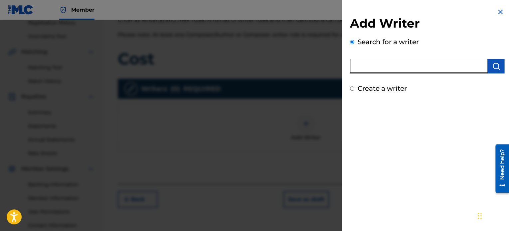
click at [373, 67] on input "text" at bounding box center [419, 66] width 138 height 15
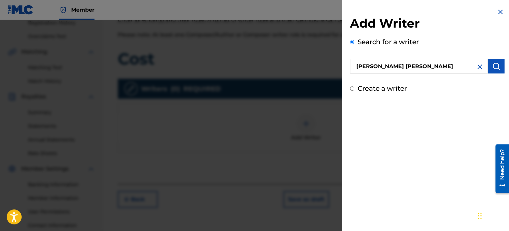
click at [498, 67] on button "submit" at bounding box center [495, 66] width 17 height 15
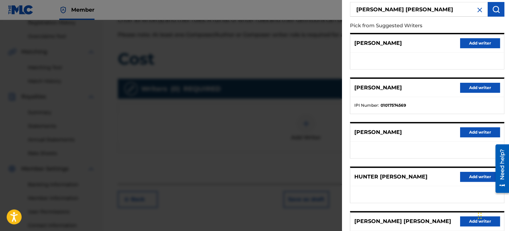
scroll to position [66, 0]
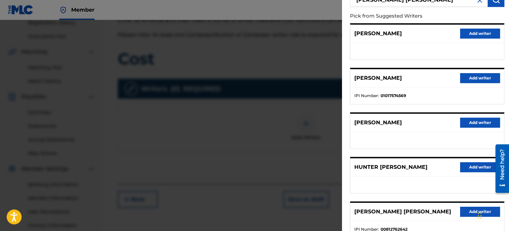
click at [479, 79] on button "Add writer" at bounding box center [480, 78] width 40 height 10
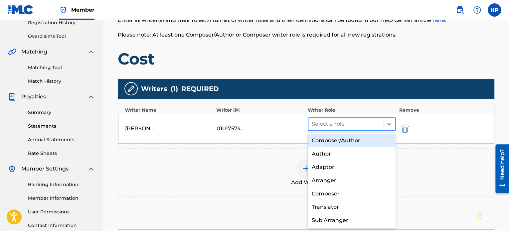
click at [346, 124] on div at bounding box center [346, 123] width 68 height 9
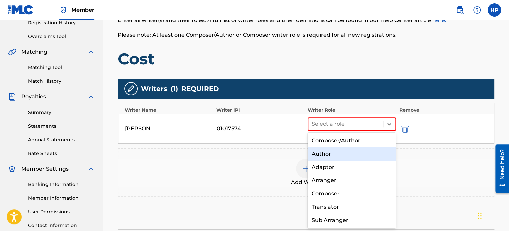
click at [340, 155] on div "Author" at bounding box center [352, 153] width 88 height 13
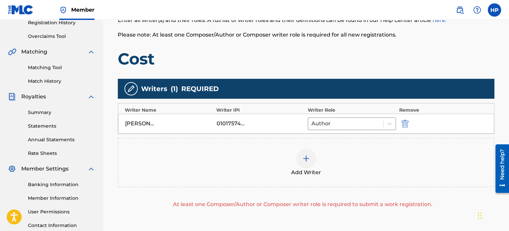
click at [303, 159] on img at bounding box center [306, 159] width 8 height 8
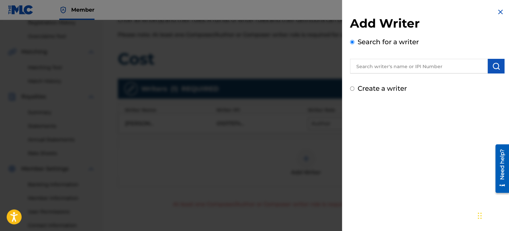
click at [349, 88] on div "Add Writer Search for a writer Create a writer" at bounding box center [427, 50] width 170 height 101
click at [350, 89] on input "Create a writer" at bounding box center [352, 88] width 4 height 4
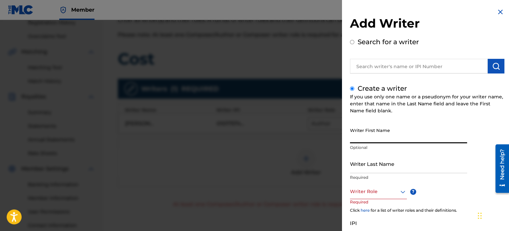
click at [367, 137] on input "Writer First Name" at bounding box center [408, 133] width 117 height 19
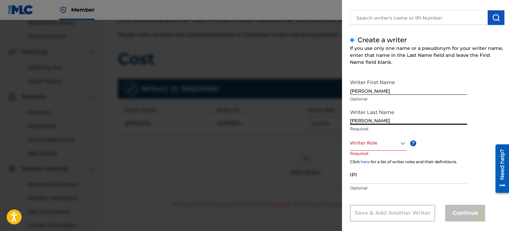
scroll to position [57, 0]
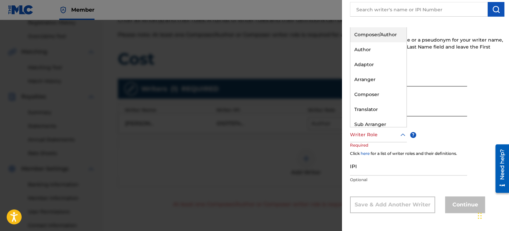
click at [376, 136] on div at bounding box center [378, 135] width 57 height 8
click at [372, 94] on div "Composer" at bounding box center [378, 94] width 56 height 15
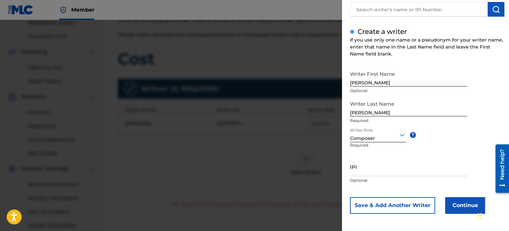
scroll to position [57, 0]
click at [459, 208] on button "Continue" at bounding box center [465, 205] width 40 height 17
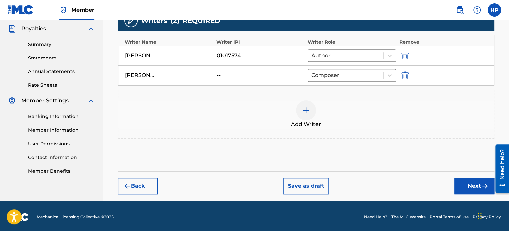
scroll to position [199, 0]
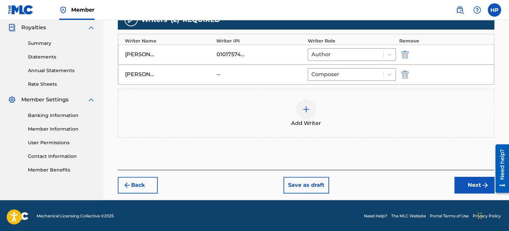
click at [310, 107] on img at bounding box center [306, 109] width 8 height 8
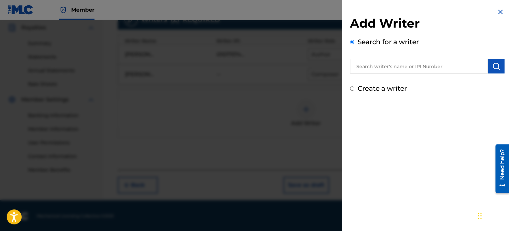
click at [498, 12] on img at bounding box center [500, 12] width 8 height 8
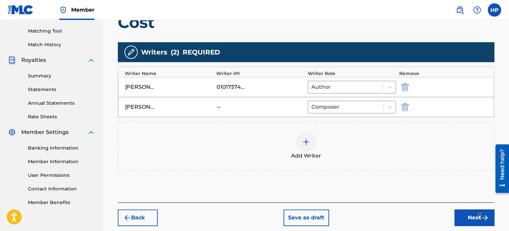
scroll to position [166, 0]
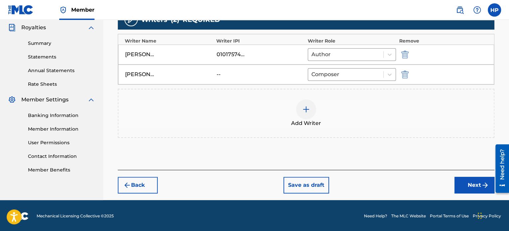
click at [465, 186] on button "Next" at bounding box center [474, 185] width 40 height 17
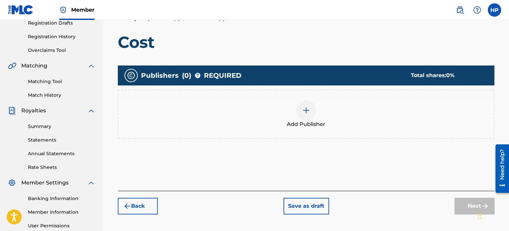
scroll to position [130, 0]
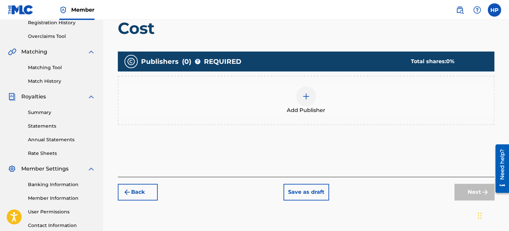
click at [303, 97] on img at bounding box center [306, 96] width 8 height 8
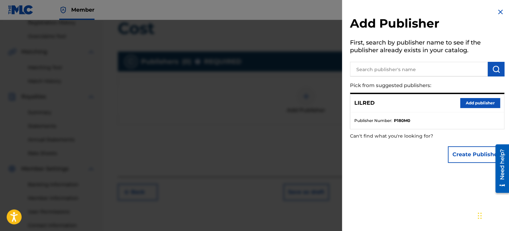
click at [467, 102] on button "Add publisher" at bounding box center [480, 103] width 40 height 10
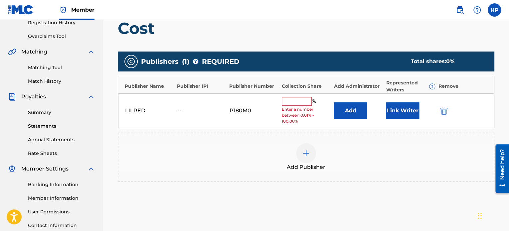
drag, startPoint x: 293, startPoint y: 99, endPoint x: 295, endPoint y: 102, distance: 4.3
click at [293, 99] on input "text" at bounding box center [297, 101] width 30 height 9
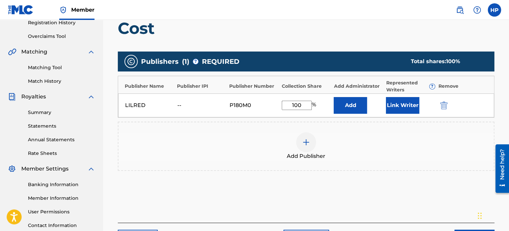
click at [396, 102] on button "Link Writer" at bounding box center [402, 105] width 33 height 17
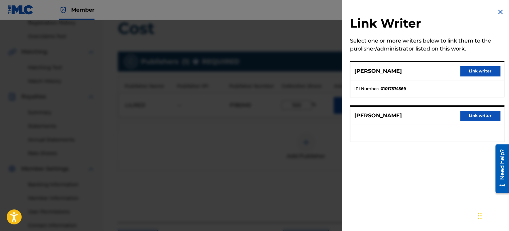
click at [476, 70] on button "Link writer" at bounding box center [480, 71] width 40 height 10
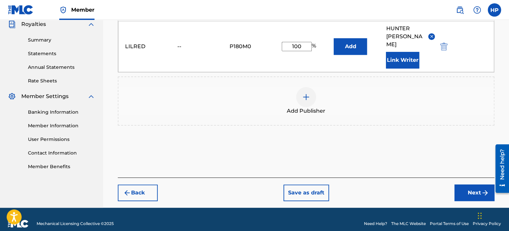
click at [471, 185] on button "Next" at bounding box center [474, 193] width 40 height 17
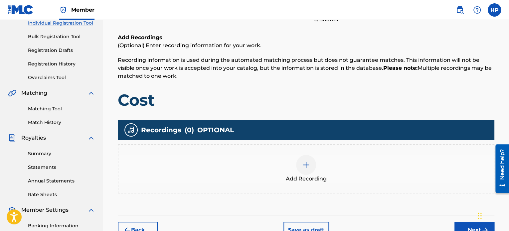
scroll to position [96, 0]
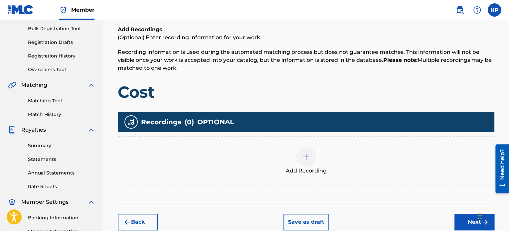
click at [301, 163] on div at bounding box center [306, 157] width 20 height 20
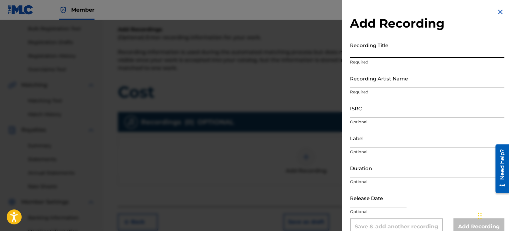
click at [370, 57] on input "Recording Title" at bounding box center [427, 48] width 154 height 19
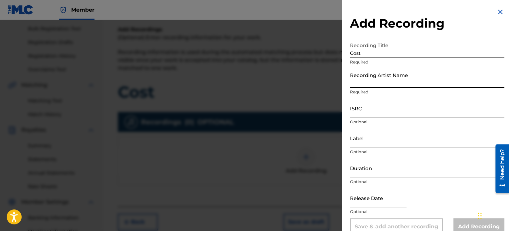
click at [376, 82] on input "Recording Artist Name" at bounding box center [427, 78] width 154 height 19
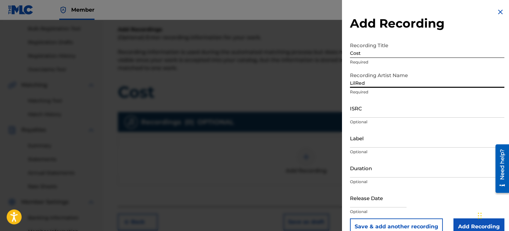
click at [373, 111] on input "ISRC" at bounding box center [427, 108] width 154 height 19
click at [369, 114] on input "ISRC" at bounding box center [427, 108] width 154 height 19
paste input "QZDA81907302"
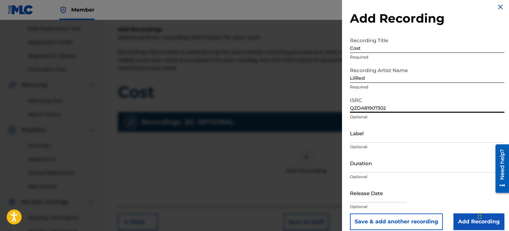
scroll to position [12, 0]
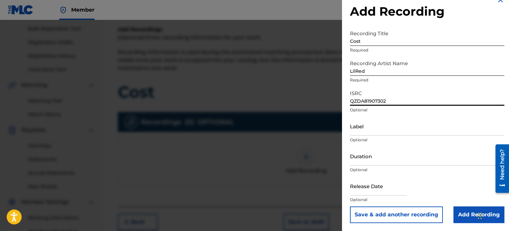
click at [461, 213] on input "Add Recording" at bounding box center [478, 214] width 51 height 17
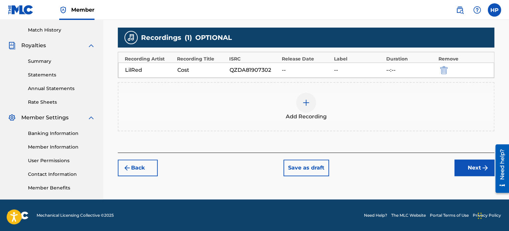
click at [460, 172] on button "Next" at bounding box center [474, 168] width 40 height 17
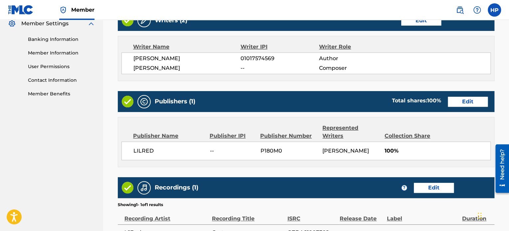
scroll to position [356, 0]
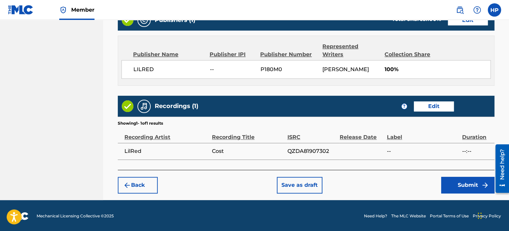
click at [450, 183] on button "Submit" at bounding box center [467, 185] width 53 height 17
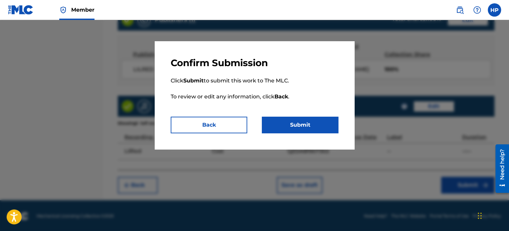
click at [313, 123] on button "Submit" at bounding box center [300, 125] width 76 height 17
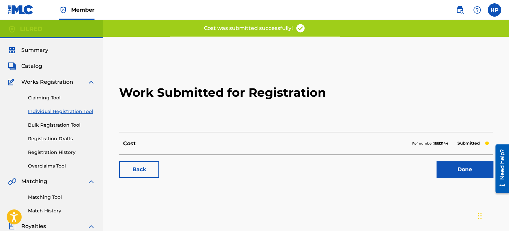
click at [449, 170] on link "Done" at bounding box center [464, 169] width 57 height 17
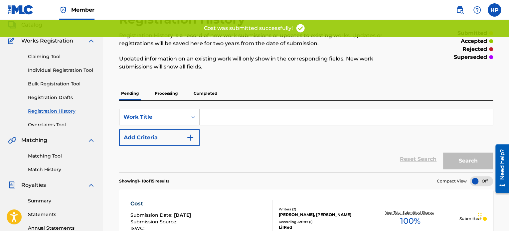
scroll to position [66, 0]
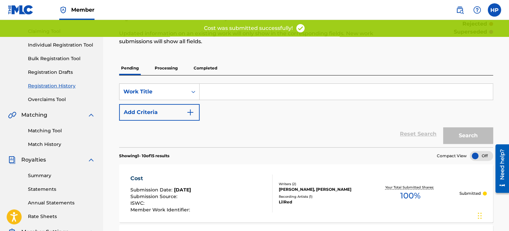
click at [59, 45] on link "Individual Registration Tool" at bounding box center [61, 45] width 67 height 7
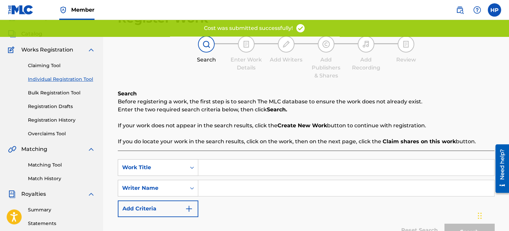
scroll to position [33, 0]
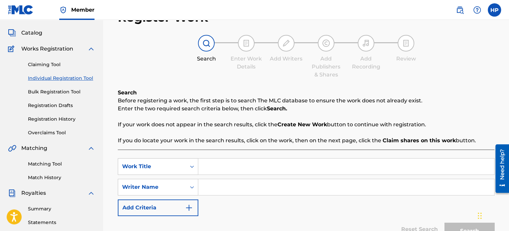
click at [248, 166] on input "Search Form" at bounding box center [346, 167] width 296 height 16
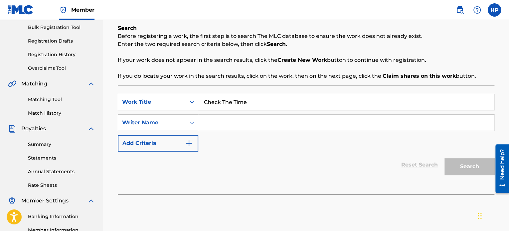
scroll to position [100, 0]
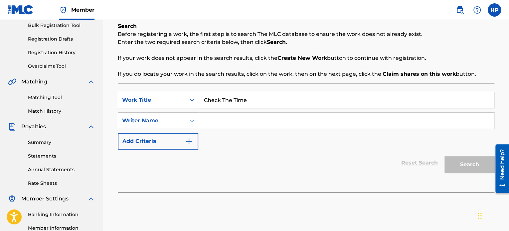
click at [234, 122] on input "Search Form" at bounding box center [346, 121] width 296 height 16
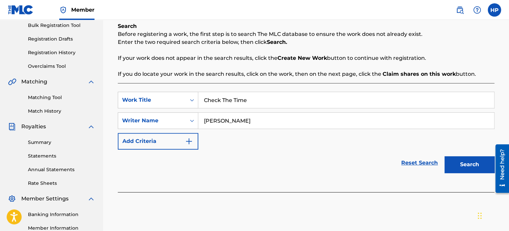
click at [467, 165] on button "Search" at bounding box center [469, 164] width 50 height 17
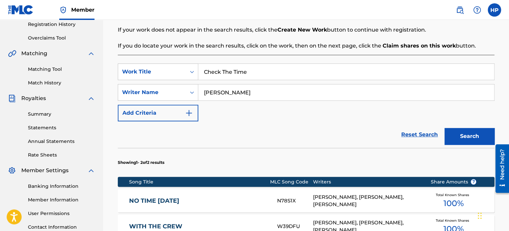
scroll to position [255, 0]
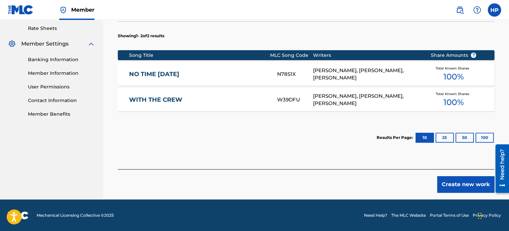
click at [464, 189] on button "Create new work" at bounding box center [465, 184] width 57 height 17
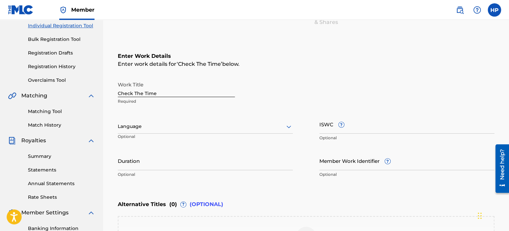
scroll to position [65, 0]
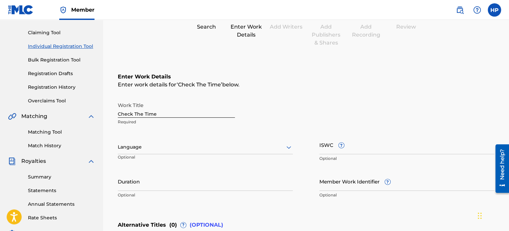
click at [162, 153] on div "Language" at bounding box center [205, 147] width 175 height 14
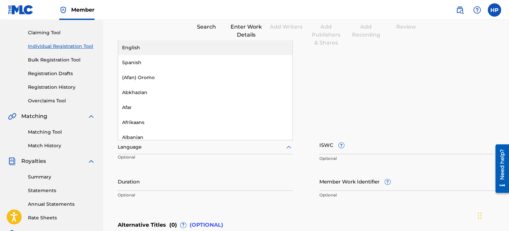
click at [148, 48] on div "English" at bounding box center [205, 47] width 174 height 15
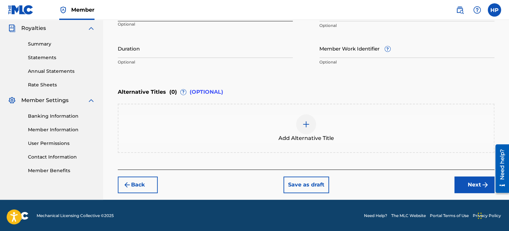
click at [464, 184] on button "Next" at bounding box center [474, 185] width 40 height 17
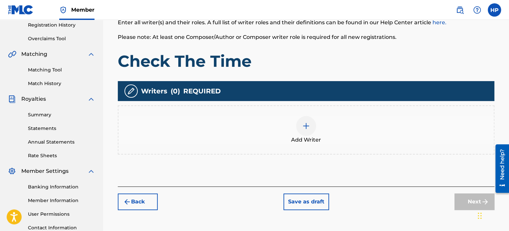
scroll to position [130, 0]
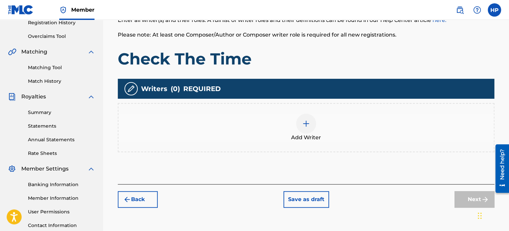
click at [306, 121] on img at bounding box center [306, 124] width 8 height 8
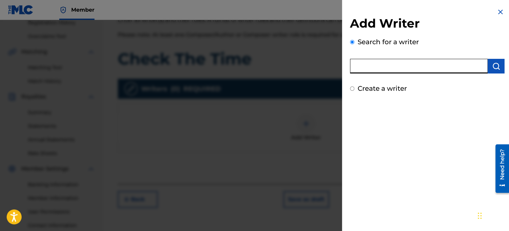
click at [407, 67] on input "text" at bounding box center [419, 66] width 138 height 15
click at [487, 69] on button "submit" at bounding box center [495, 66] width 17 height 15
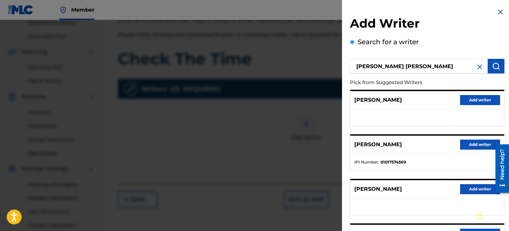
click at [478, 145] on button "Add writer" at bounding box center [480, 145] width 40 height 10
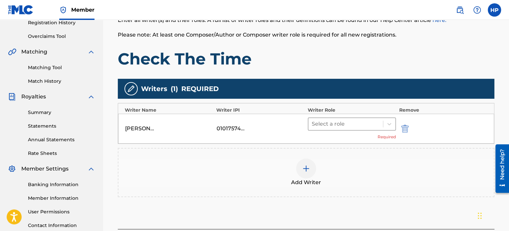
click at [355, 125] on div at bounding box center [346, 123] width 68 height 9
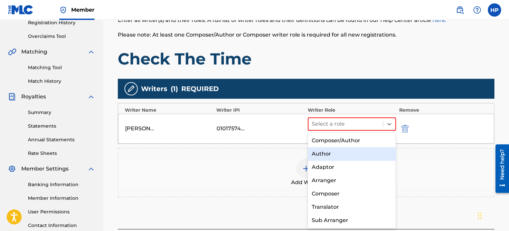
click at [335, 157] on div "Author" at bounding box center [352, 153] width 88 height 13
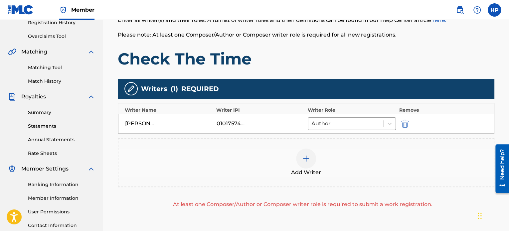
click at [312, 167] on div "Add Writer" at bounding box center [305, 163] width 375 height 28
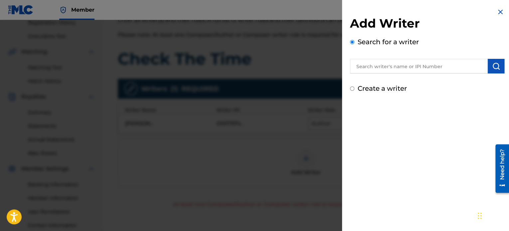
click at [400, 62] on input "text" at bounding box center [419, 66] width 138 height 15
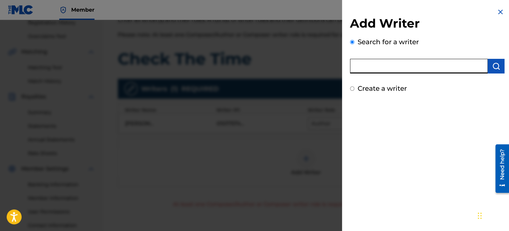
click at [350, 89] on input "Create a writer" at bounding box center [352, 88] width 4 height 4
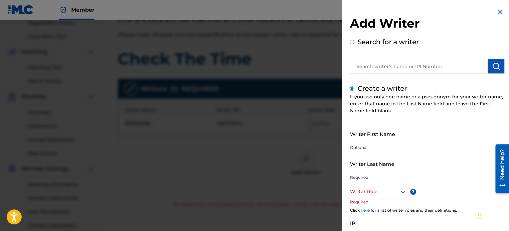
click at [376, 140] on input "Writer First Name" at bounding box center [408, 133] width 117 height 19
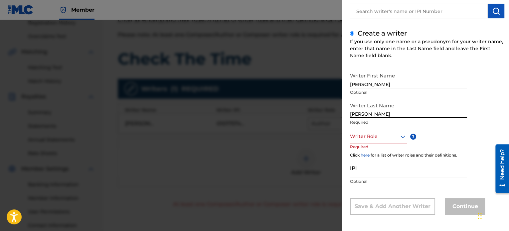
scroll to position [57, 0]
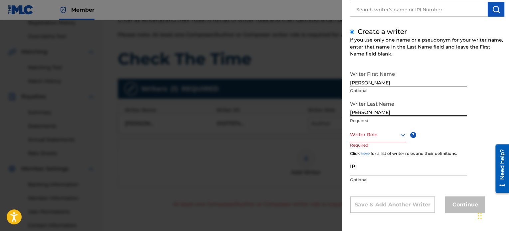
click at [364, 140] on div "Writer Role" at bounding box center [378, 134] width 57 height 15
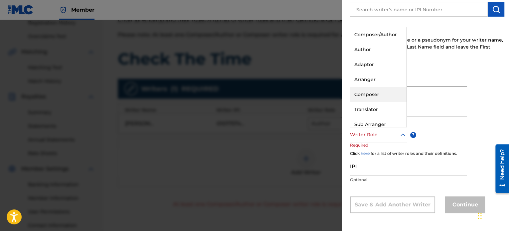
click at [372, 89] on div "Composer" at bounding box center [378, 94] width 56 height 15
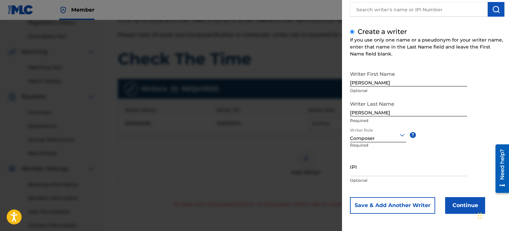
scroll to position [57, 0]
click at [461, 207] on button "Continue" at bounding box center [465, 205] width 40 height 17
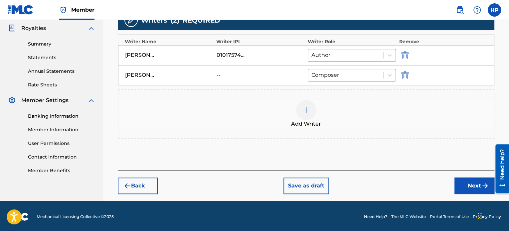
scroll to position [199, 0]
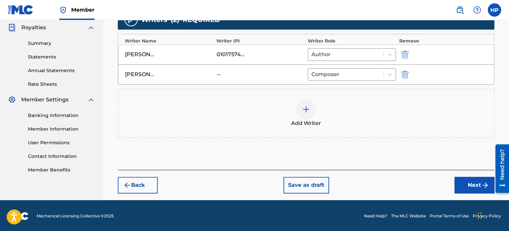
click at [462, 181] on button "Next" at bounding box center [474, 185] width 40 height 17
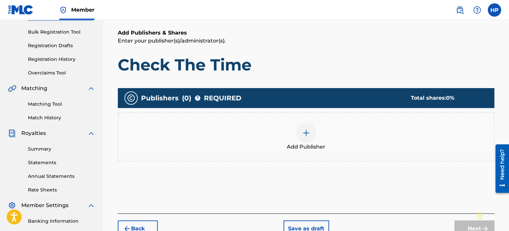
scroll to position [97, 0]
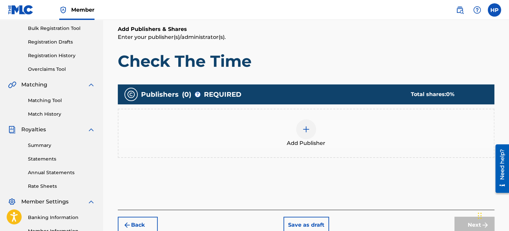
click at [313, 124] on div at bounding box center [306, 129] width 20 height 20
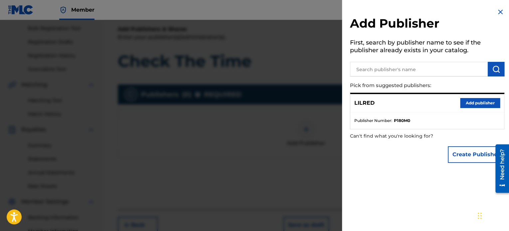
click at [469, 100] on button "Add publisher" at bounding box center [480, 103] width 40 height 10
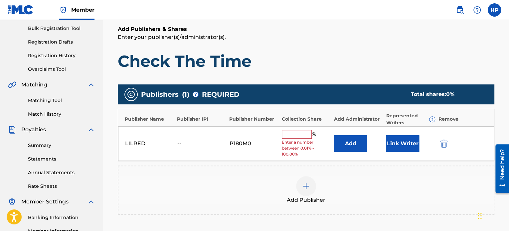
click at [296, 133] on input "text" at bounding box center [297, 134] width 30 height 9
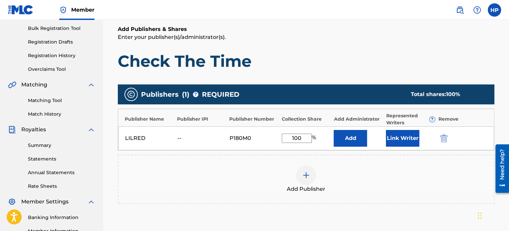
click at [396, 138] on button "Link Writer" at bounding box center [402, 138] width 33 height 17
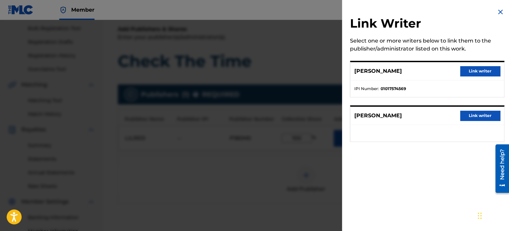
click at [468, 67] on button "Link writer" at bounding box center [480, 71] width 40 height 10
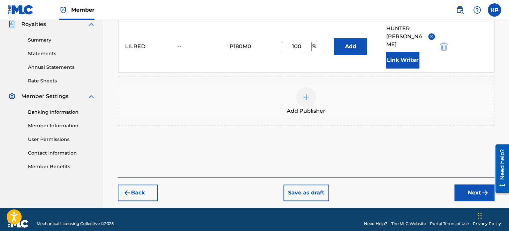
click at [463, 185] on button "Next" at bounding box center [474, 193] width 40 height 17
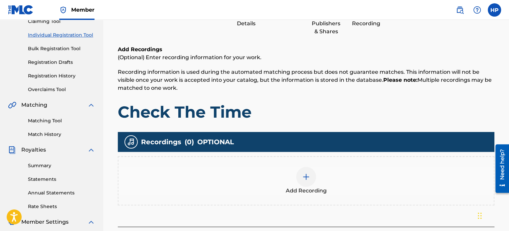
scroll to position [166, 0]
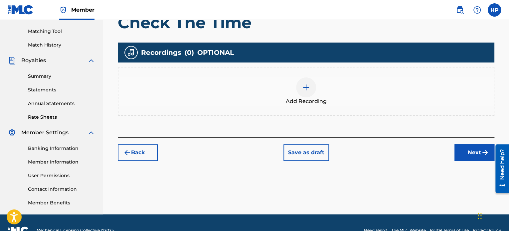
click at [306, 84] on img at bounding box center [306, 87] width 8 height 8
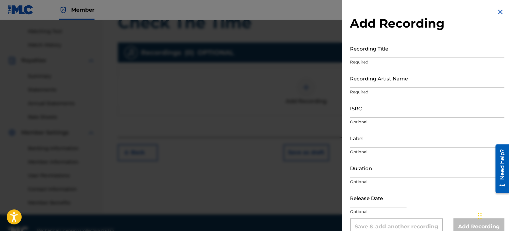
click at [359, 55] on input "Recording Title" at bounding box center [427, 48] width 154 height 19
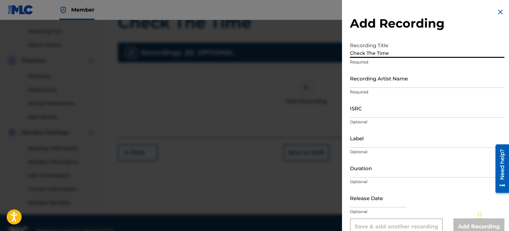
click at [375, 88] on div "Recording Artist Name Required" at bounding box center [427, 84] width 154 height 30
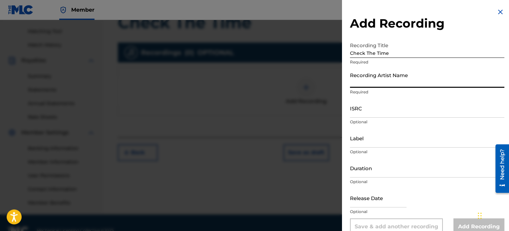
click at [376, 87] on input "Recording Artist Name" at bounding box center [427, 78] width 154 height 19
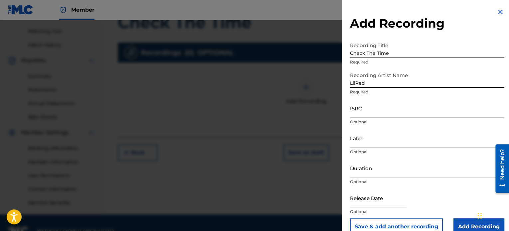
click at [367, 117] on input "ISRC" at bounding box center [427, 108] width 154 height 19
paste input "QZDA81907303"
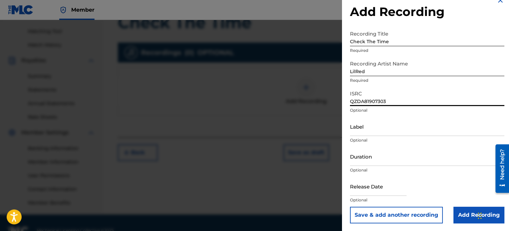
scroll to position [12, 0]
click at [463, 214] on input "Add Recording" at bounding box center [478, 214] width 51 height 17
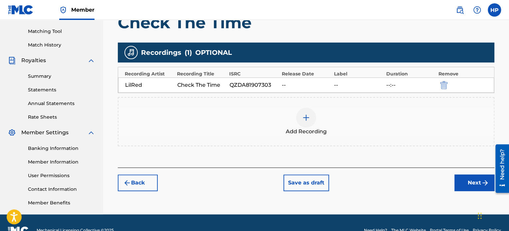
click at [464, 180] on button "Next" at bounding box center [474, 183] width 40 height 17
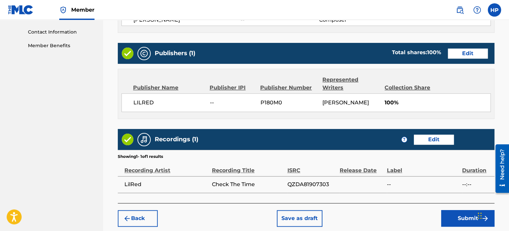
scroll to position [356, 0]
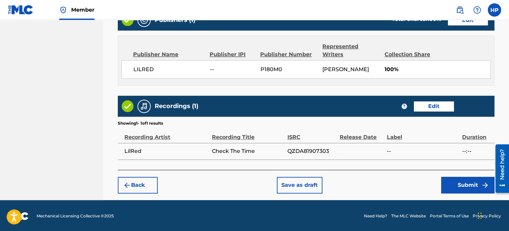
click at [467, 186] on button "Submit" at bounding box center [467, 185] width 53 height 17
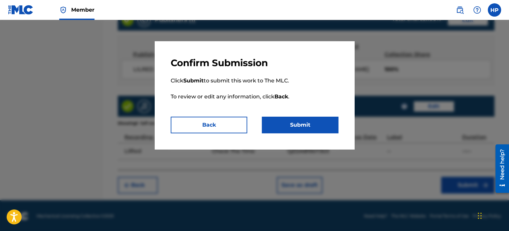
click at [312, 127] on button "Submit" at bounding box center [300, 125] width 76 height 17
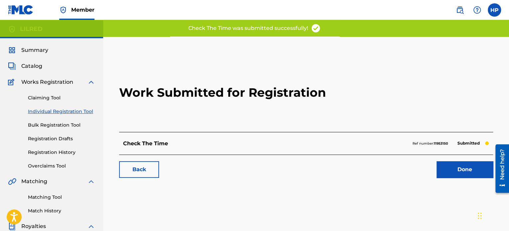
click at [446, 173] on link "Done" at bounding box center [464, 169] width 57 height 17
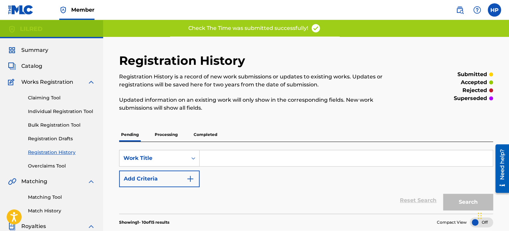
click at [32, 69] on span "Catalog" at bounding box center [31, 66] width 21 height 8
